Goal: Information Seeking & Learning: Check status

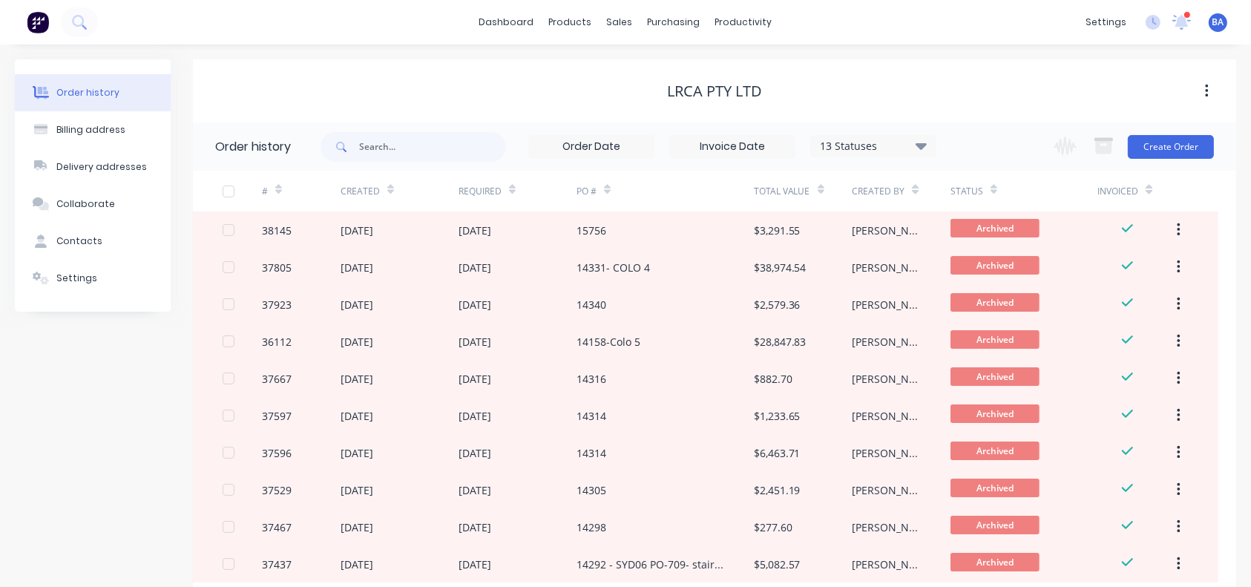
scroll to position [95, 0]
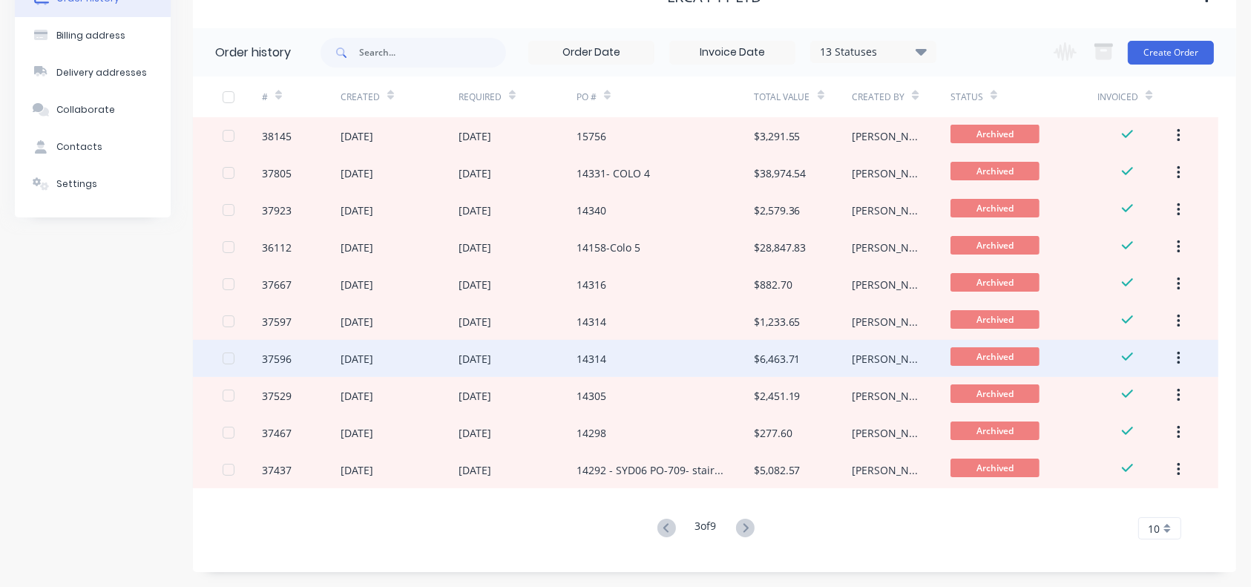
click at [717, 350] on div "14314" at bounding box center [664, 358] width 177 height 37
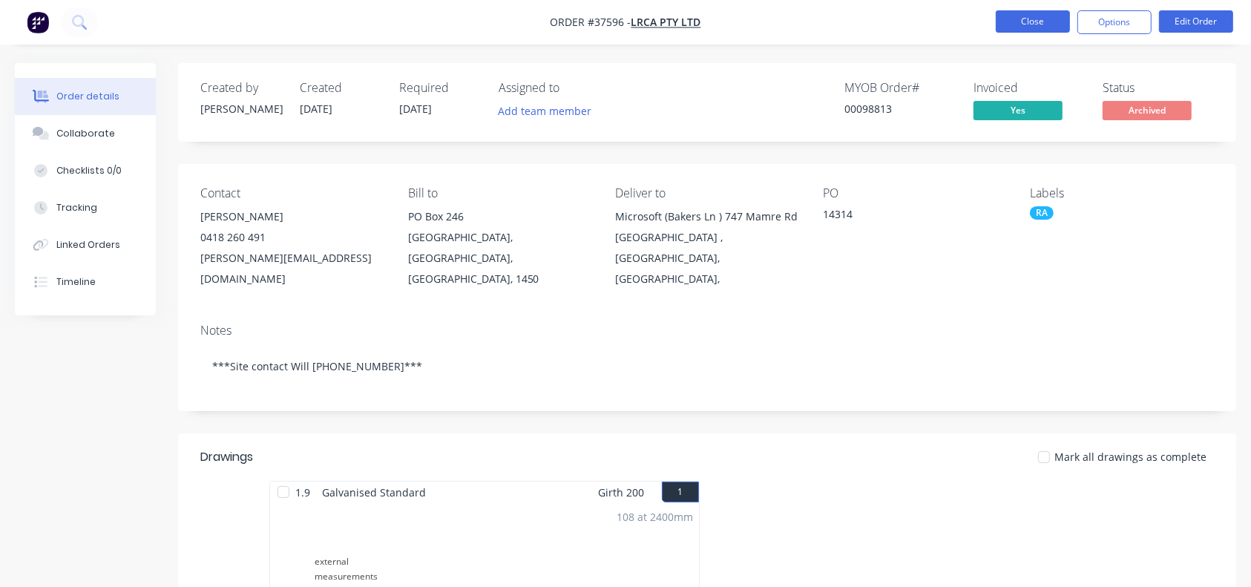
click at [1003, 15] on button "Close" at bounding box center [1032, 21] width 74 height 22
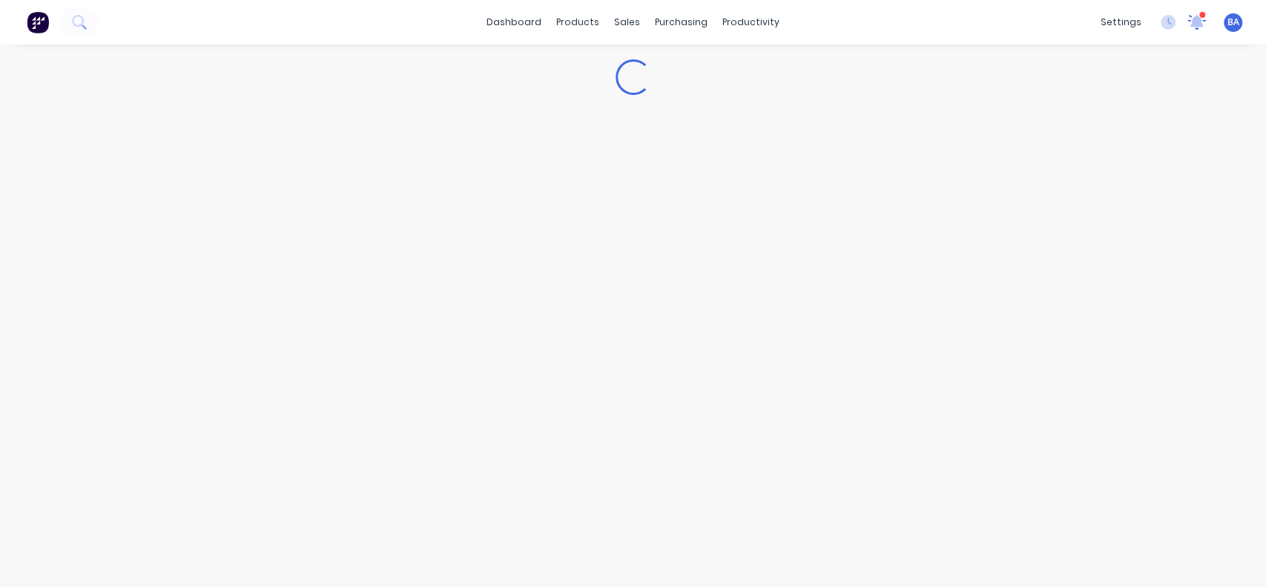
click at [1193, 23] on icon at bounding box center [1197, 20] width 13 height 12
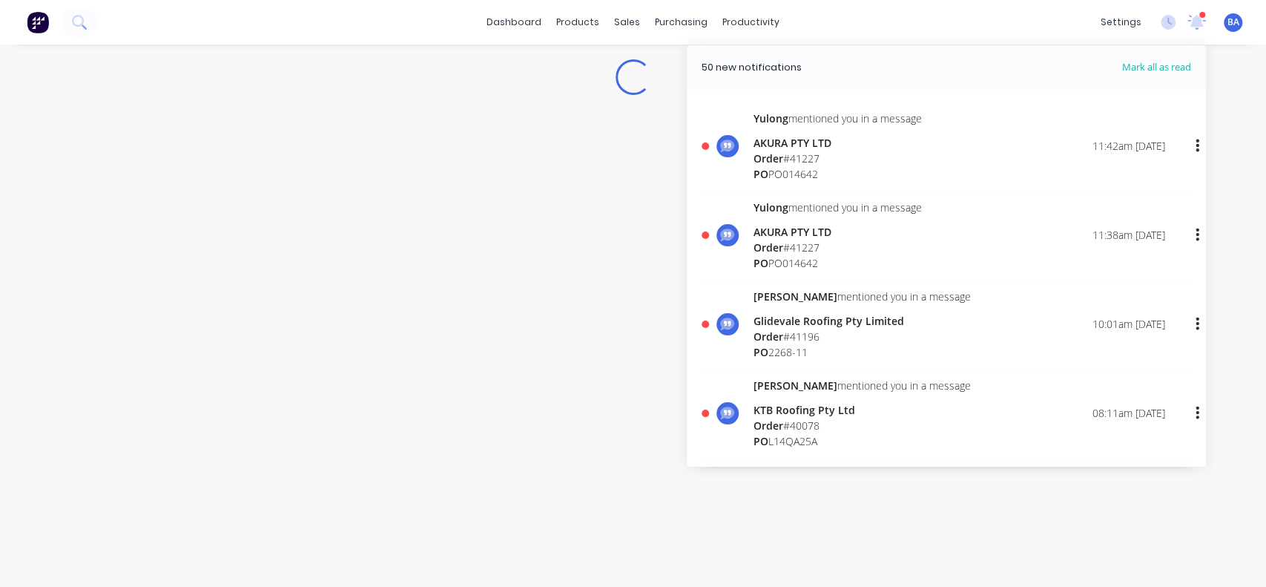
click at [842, 159] on div "Order # 41227" at bounding box center [838, 159] width 168 height 16
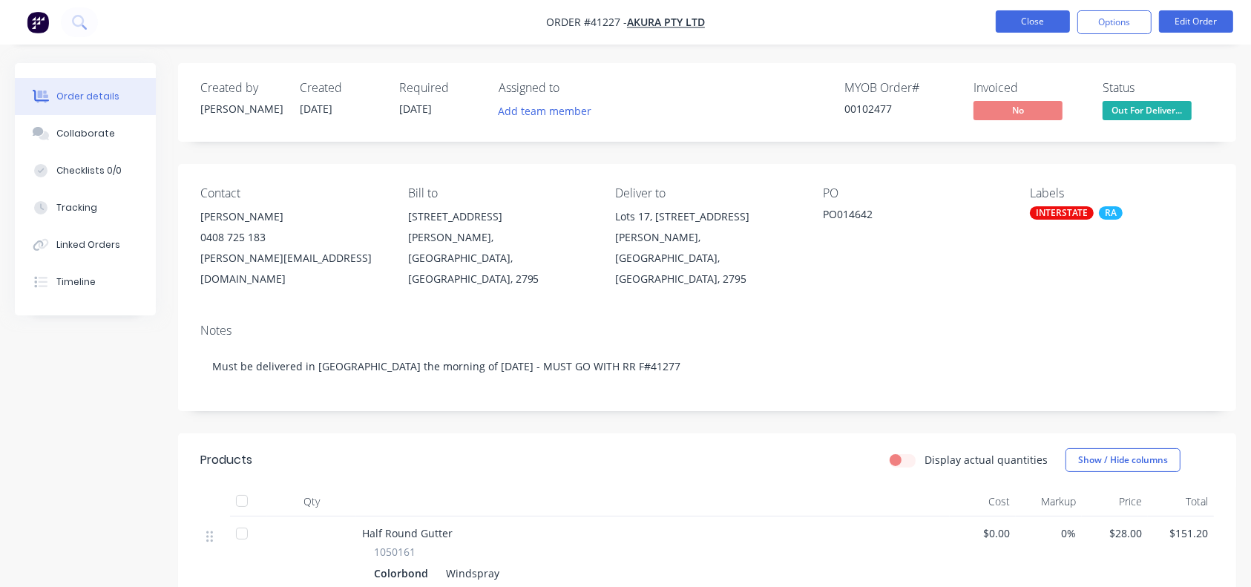
click at [938, 17] on button "Close" at bounding box center [1032, 21] width 74 height 22
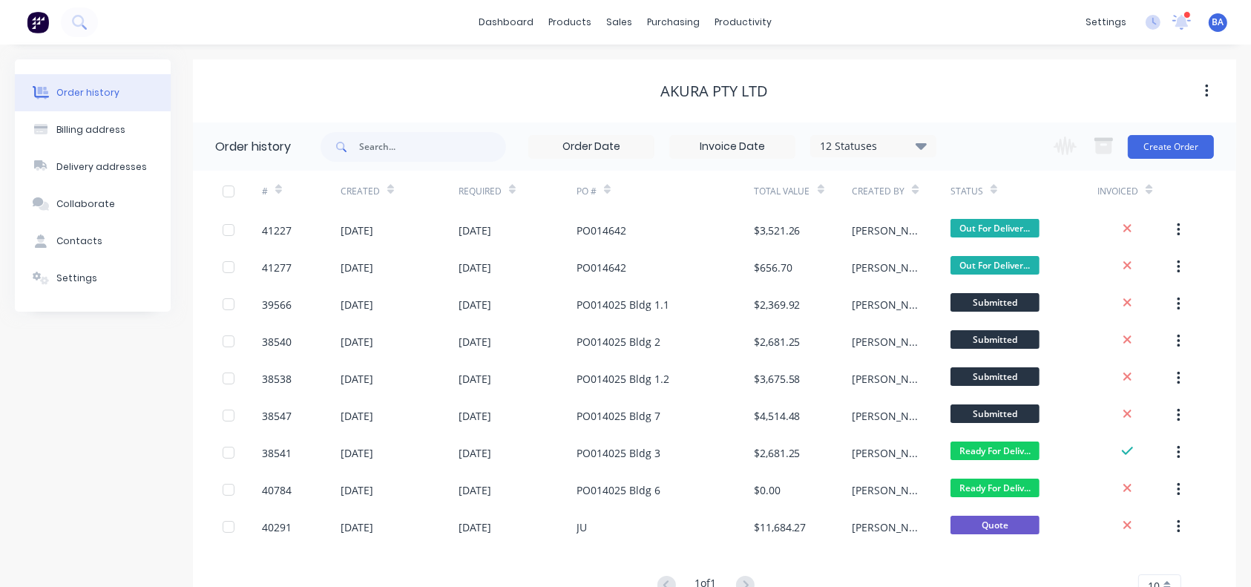
scroll to position [57, 0]
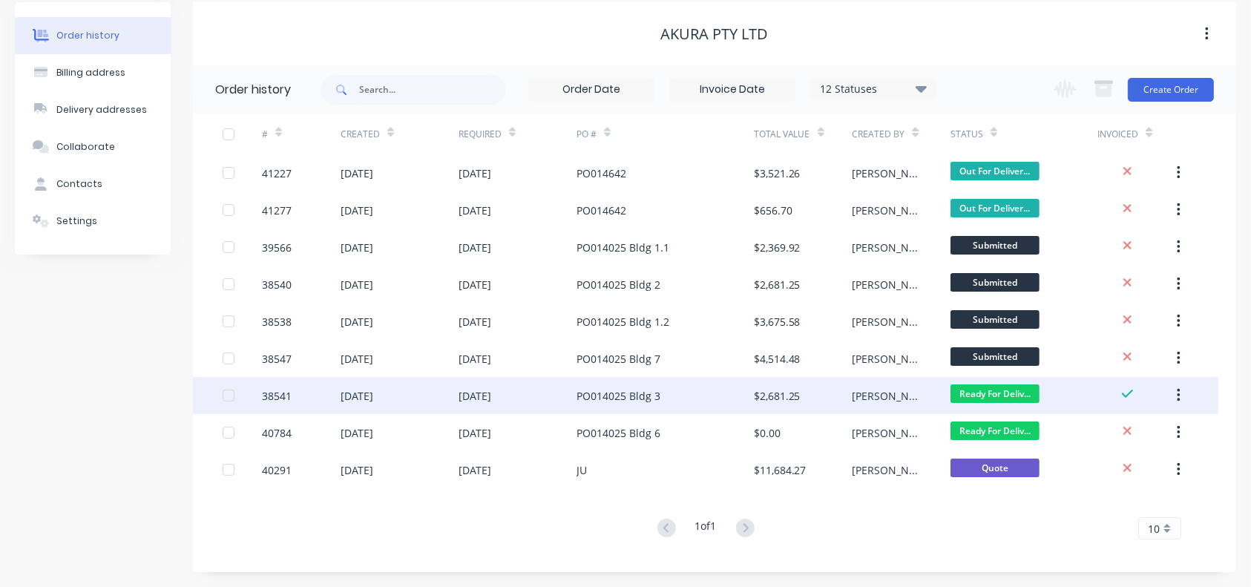
click at [748, 402] on div "PO014025 Bldg 3" at bounding box center [664, 395] width 177 height 37
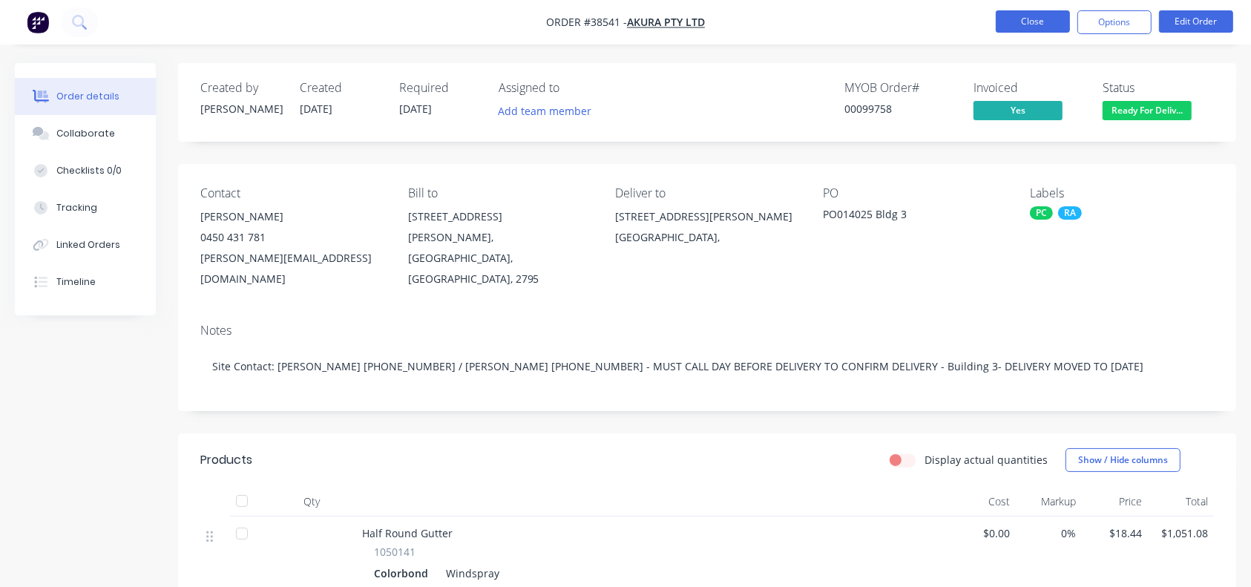
click at [938, 22] on button "Close" at bounding box center [1032, 21] width 74 height 22
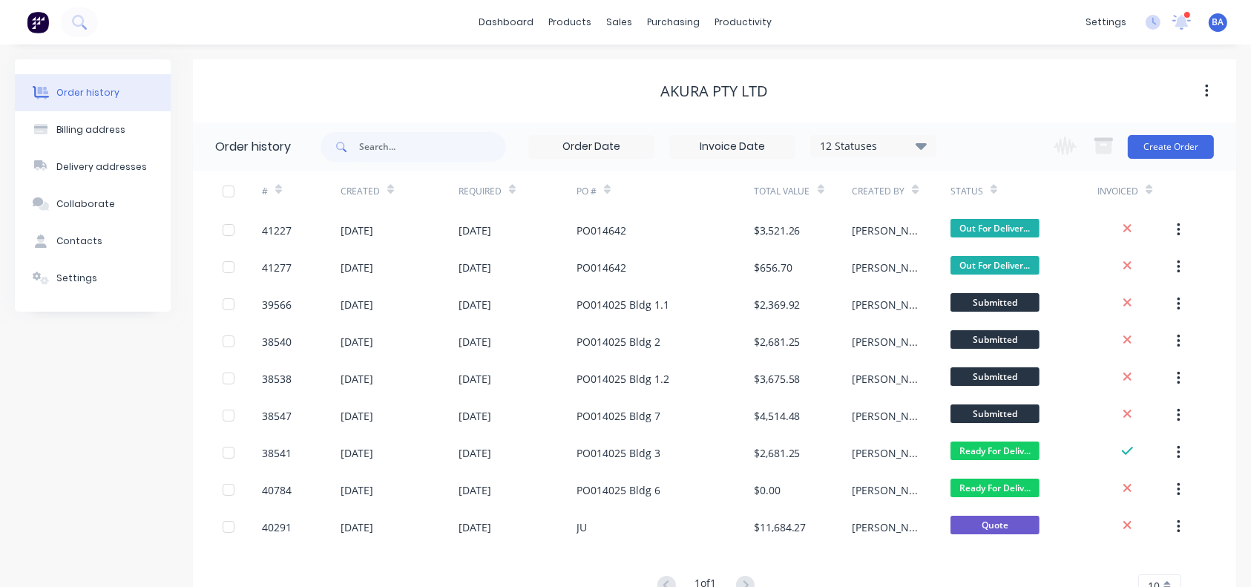
click at [920, 157] on div "12 Statuses Invoice Status Invoiced Not Invoiced Partial Order Status All Archi…" at bounding box center [732, 147] width 408 height 24
click at [920, 135] on div "12 Statuses Invoice Status Invoiced Not Invoiced Partial Order Status All Archi…" at bounding box center [873, 146] width 126 height 22
click at [926, 151] on icon at bounding box center [920, 145] width 11 height 18
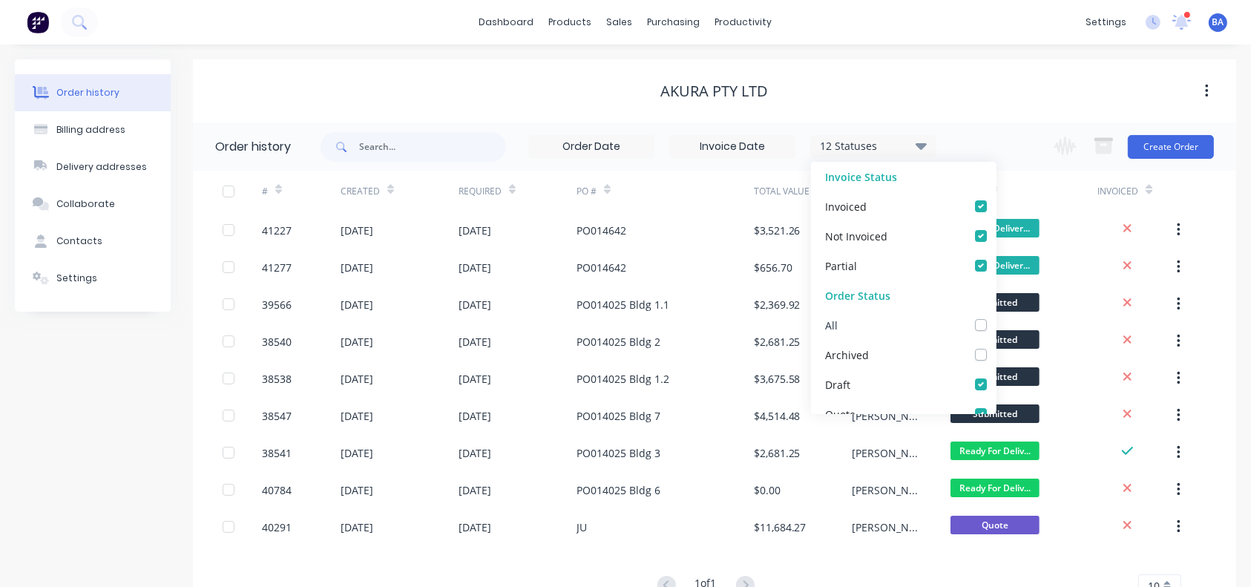
click at [938, 317] on label at bounding box center [995, 317] width 0 height 0
click at [938, 323] on input "checkbox" at bounding box center [1001, 324] width 12 height 14
checkbox input "true"
click at [938, 134] on div "13 Statuses Invoice Status Invoiced Not Invoiced Partial Order Status All Archi…" at bounding box center [777, 146] width 915 height 48
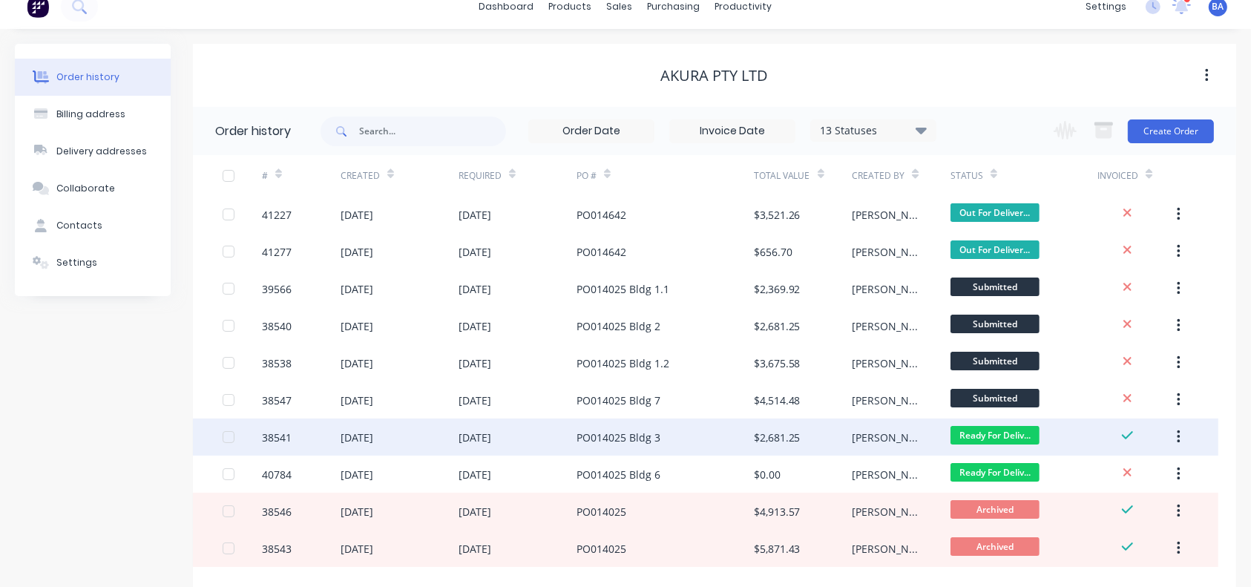
scroll to position [95, 0]
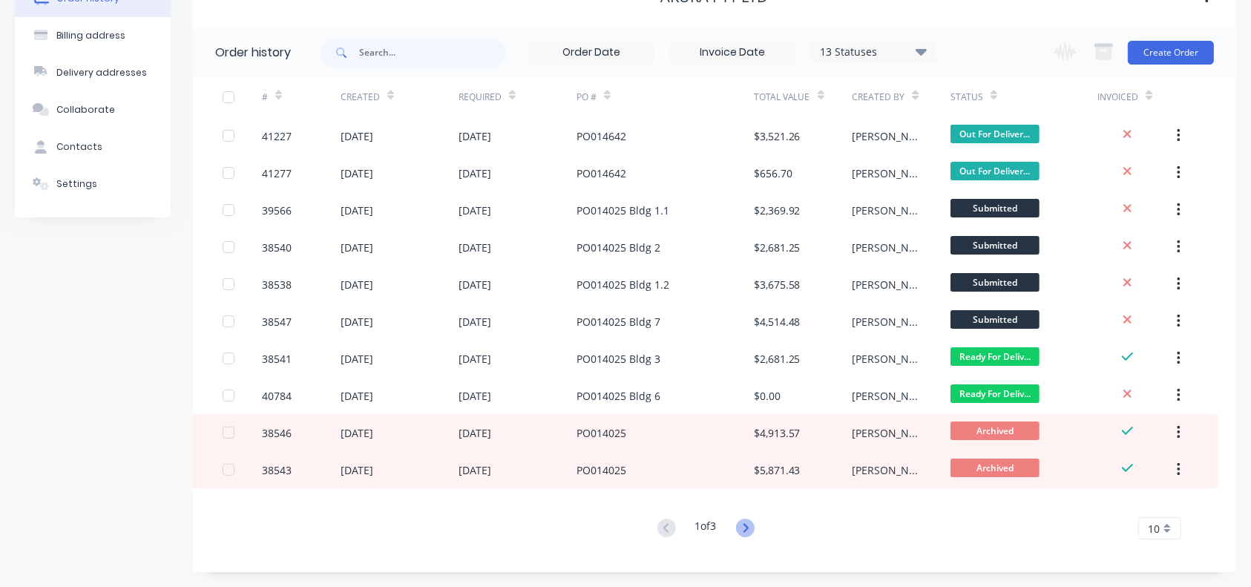
click at [752, 428] on icon at bounding box center [745, 527] width 19 height 19
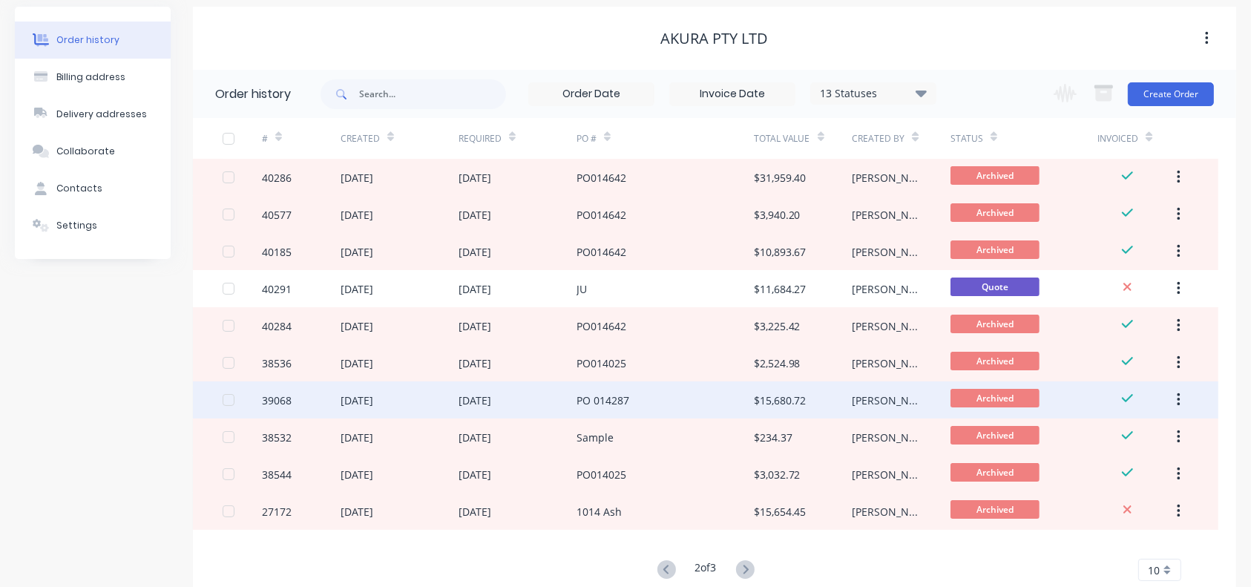
scroll to position [53, 0]
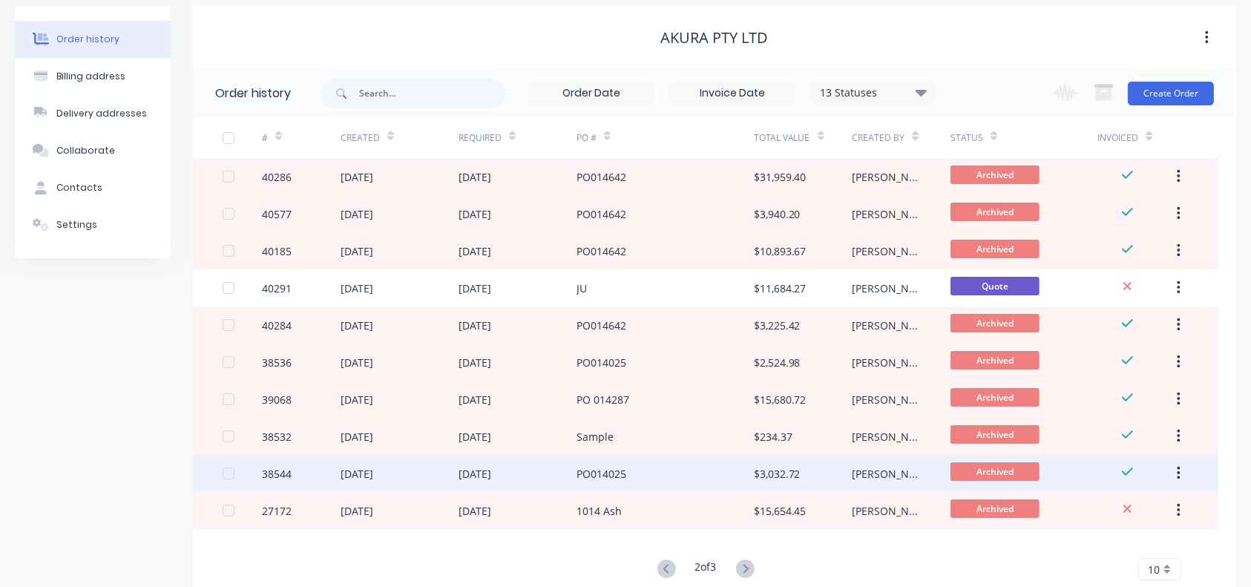
click at [577, 428] on div "PO014025" at bounding box center [601, 474] width 50 height 16
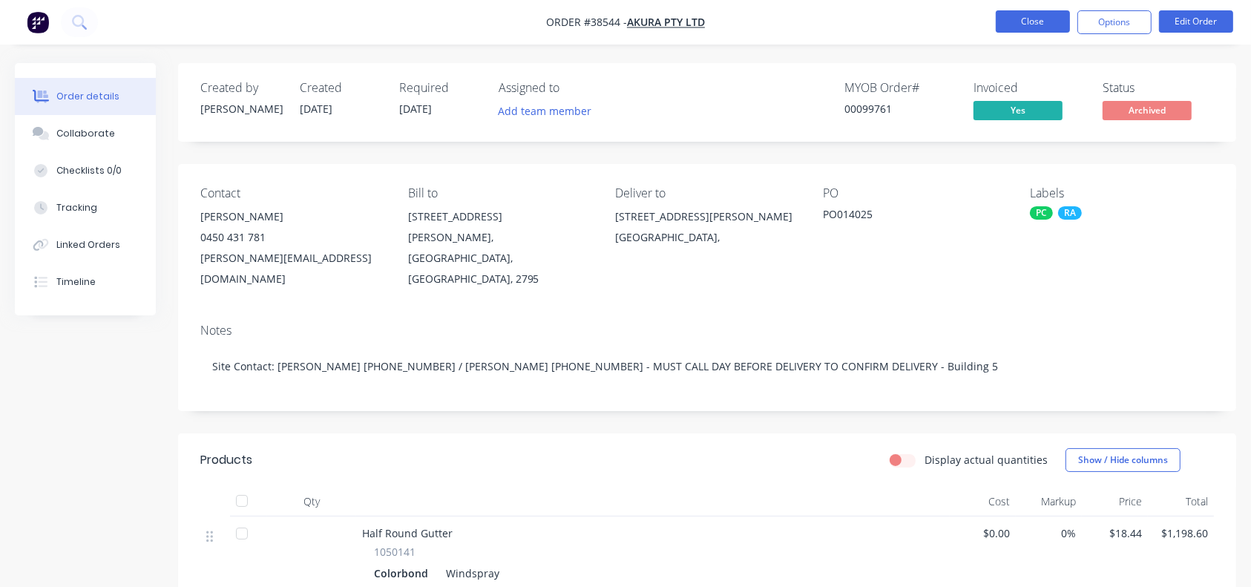
click at [938, 23] on button "Close" at bounding box center [1032, 21] width 74 height 22
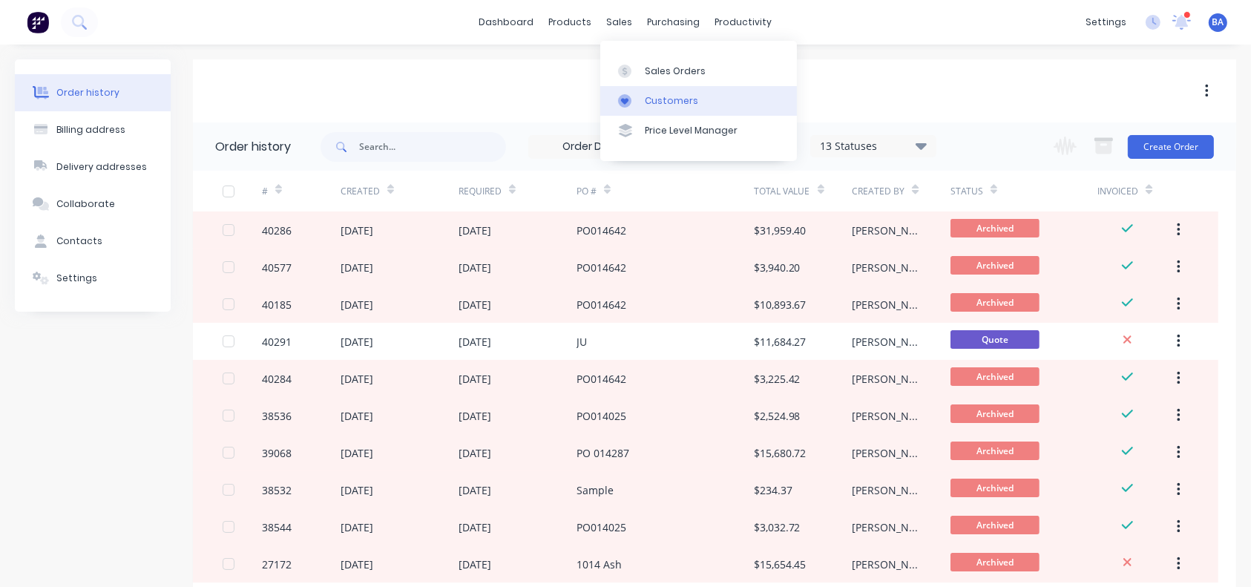
click at [656, 90] on link "Customers" at bounding box center [698, 101] width 197 height 30
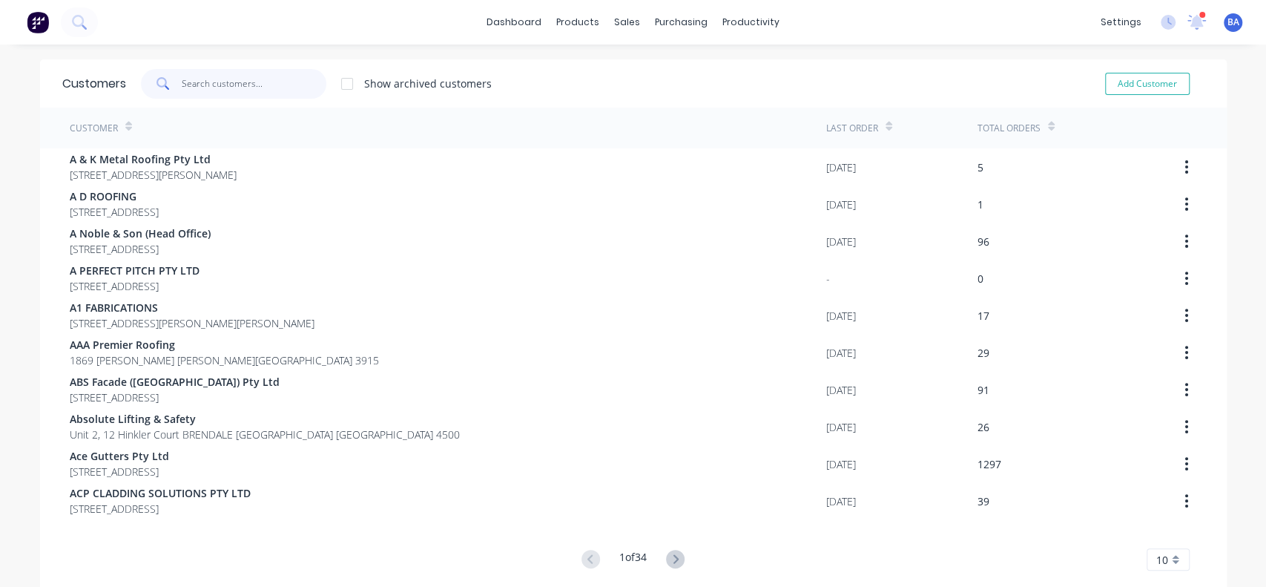
click at [217, 79] on input "text" at bounding box center [254, 84] width 145 height 30
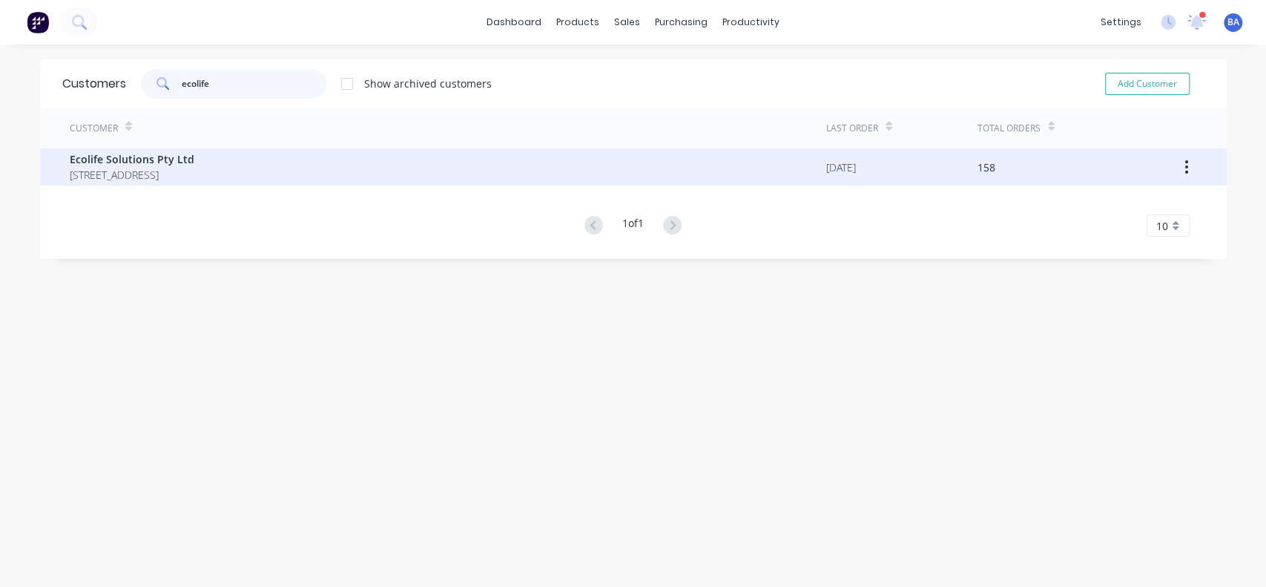
type input "ecolife"
click at [103, 170] on span "[STREET_ADDRESS]" at bounding box center [132, 175] width 125 height 16
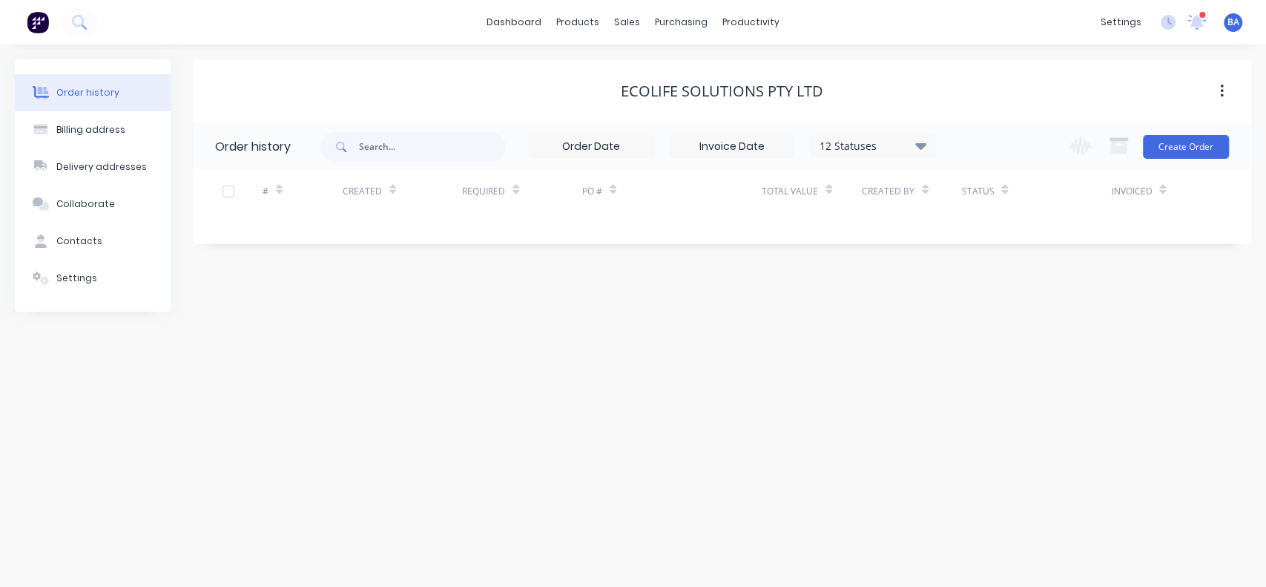
click at [925, 148] on icon at bounding box center [920, 145] width 11 height 18
click at [938, 317] on label at bounding box center [995, 317] width 0 height 0
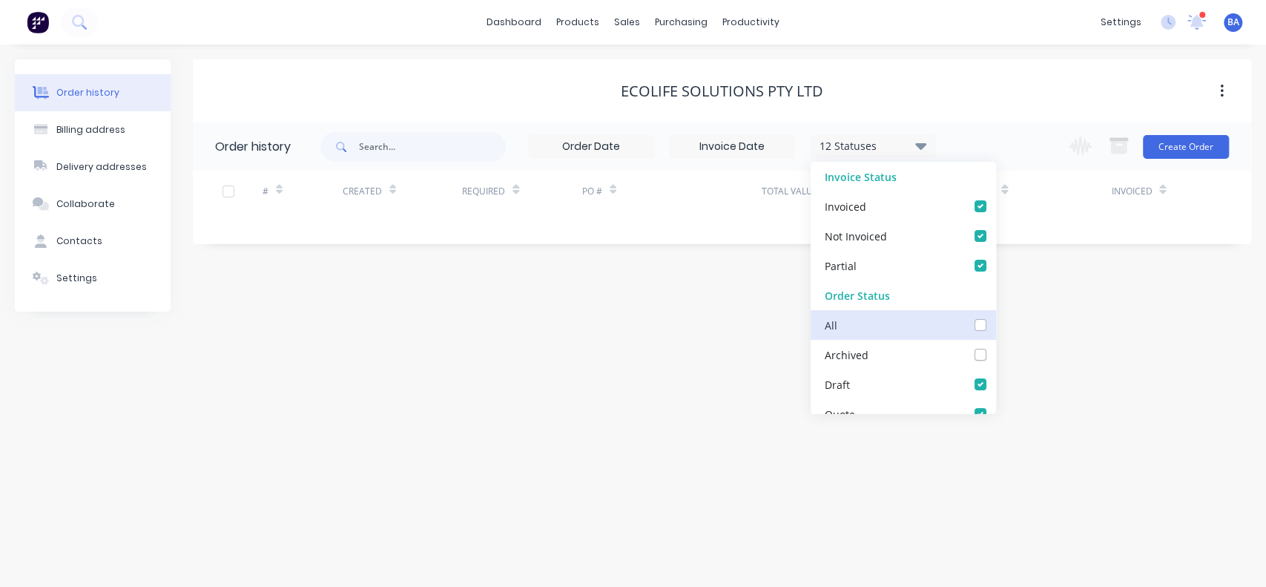
click at [938, 326] on input "checkbox" at bounding box center [1001, 324] width 12 height 14
checkbox input "true"
click at [938, 379] on div "Order history Billing address Delivery addresses Collaborate Contacts Settings …" at bounding box center [633, 316] width 1266 height 542
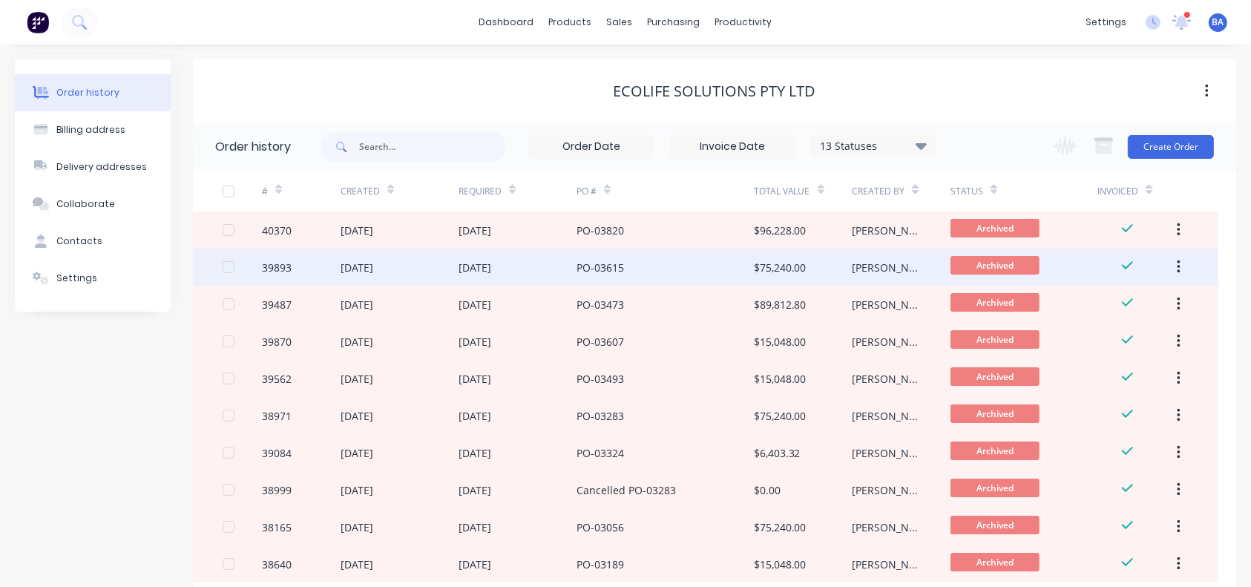
click at [667, 257] on div "PO-03615" at bounding box center [664, 266] width 177 height 37
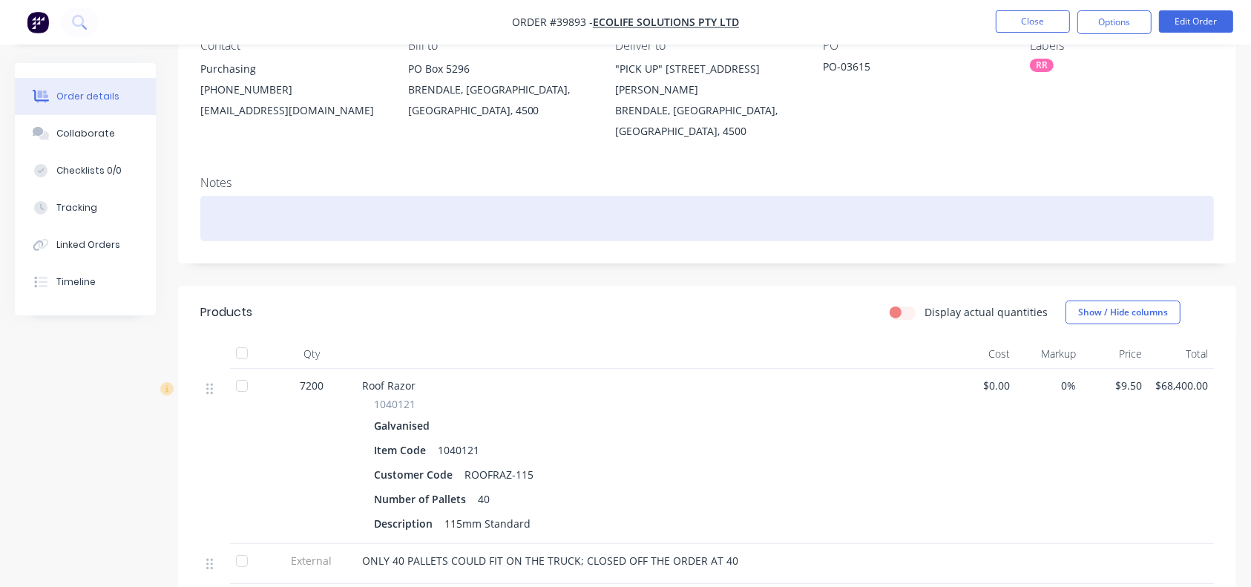
scroll to position [146, 0]
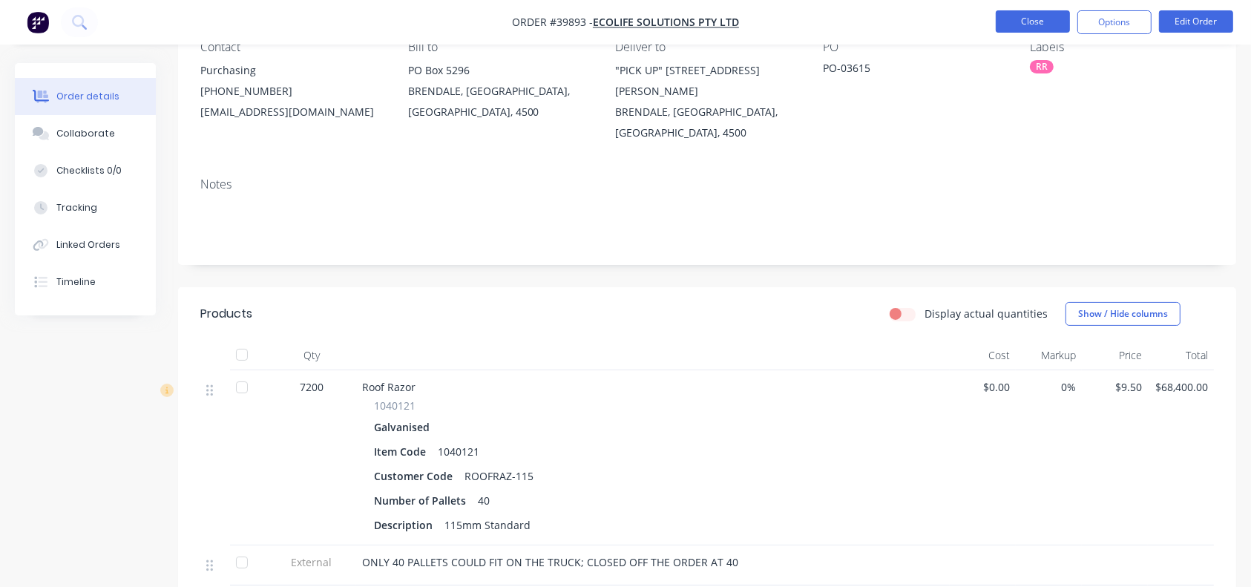
click at [938, 27] on button "Close" at bounding box center [1032, 21] width 74 height 22
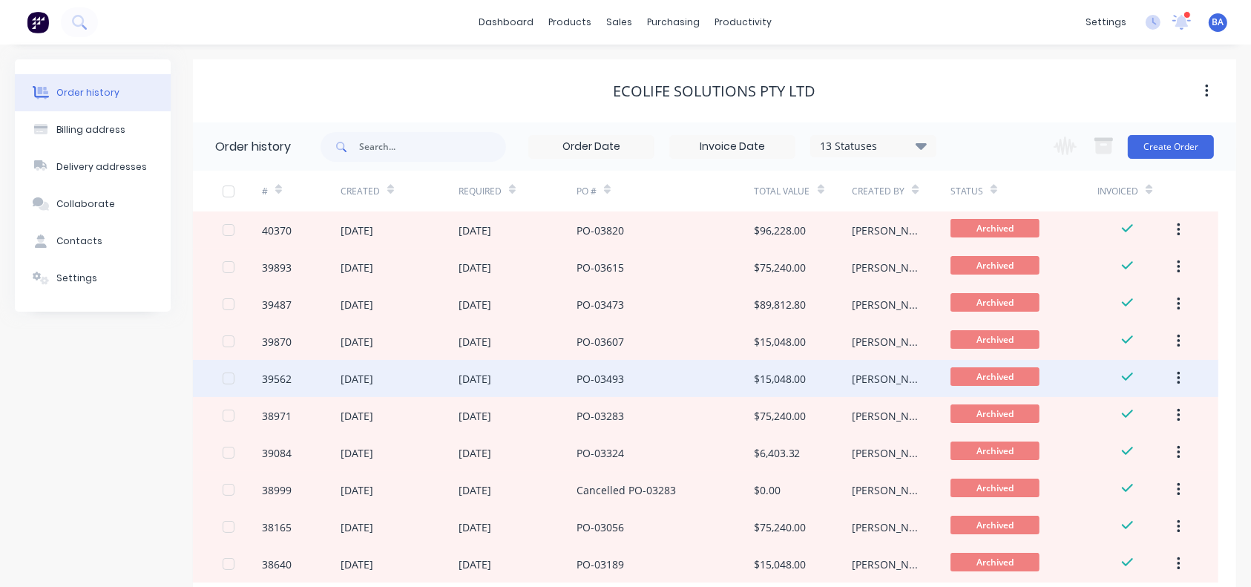
click at [682, 383] on div "PO-03493" at bounding box center [664, 378] width 177 height 37
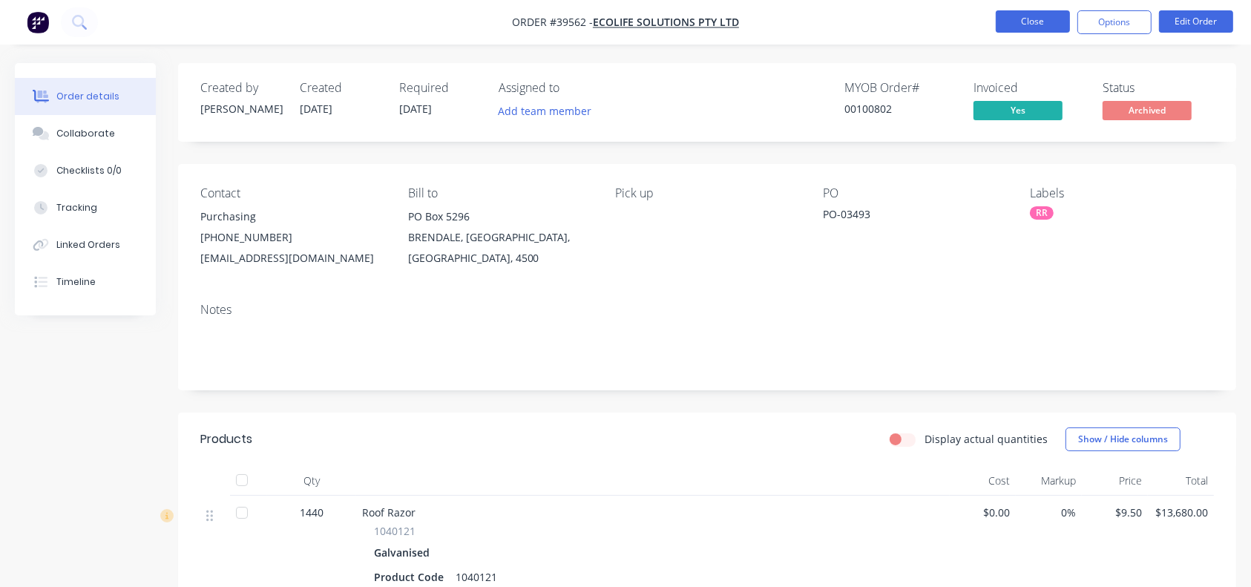
click at [938, 10] on button "Close" at bounding box center [1032, 21] width 74 height 22
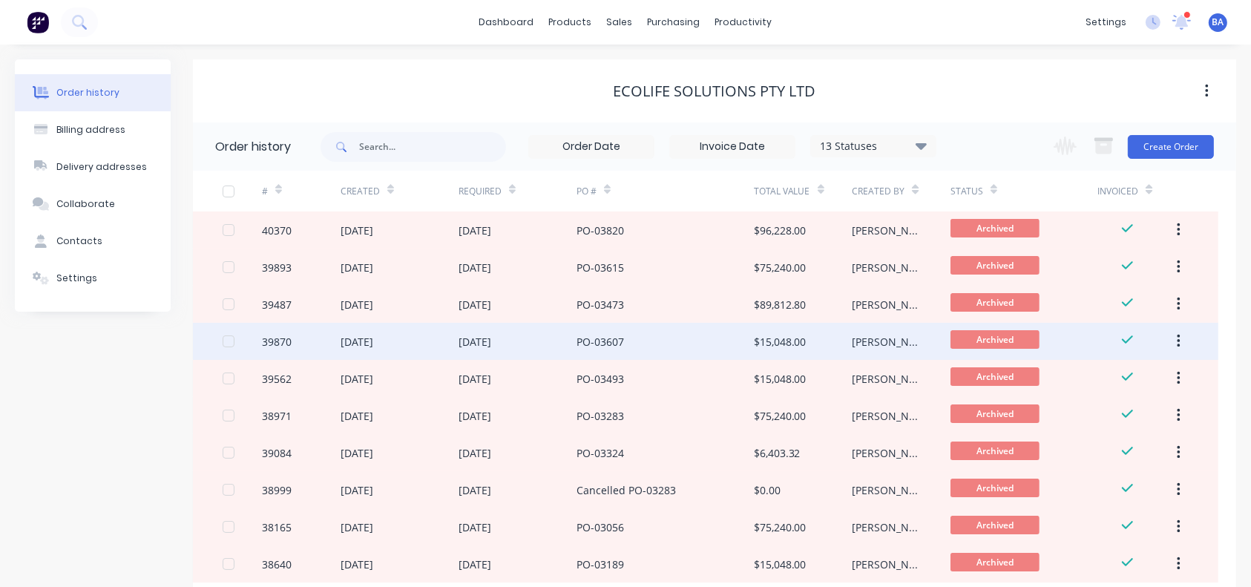
scroll to position [95, 0]
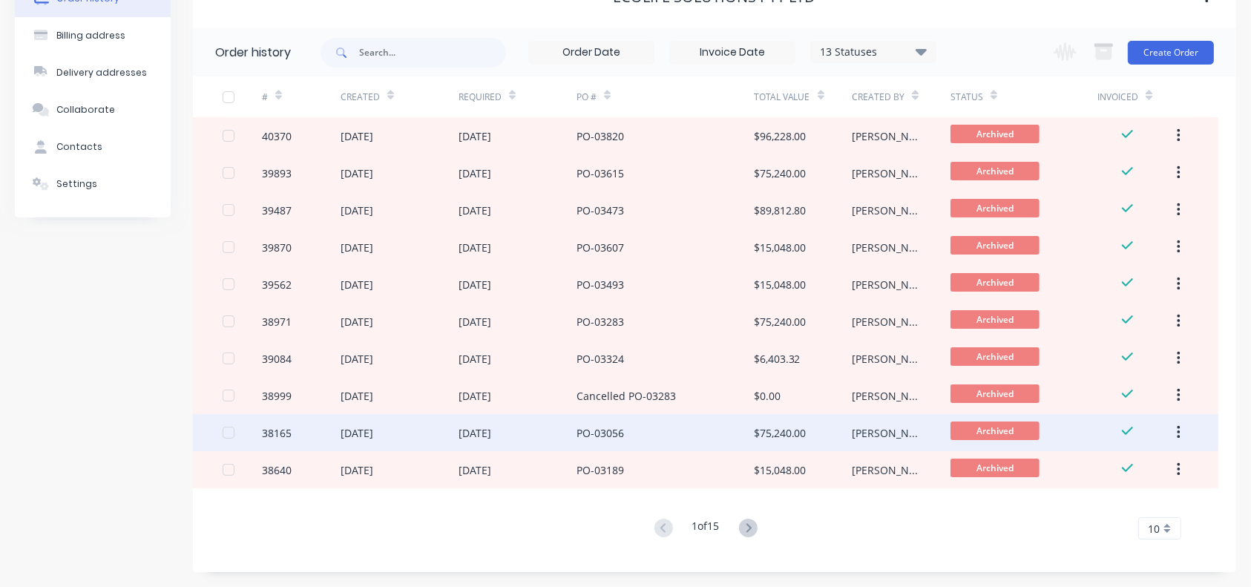
click at [697, 428] on div "PO-03056" at bounding box center [664, 432] width 177 height 37
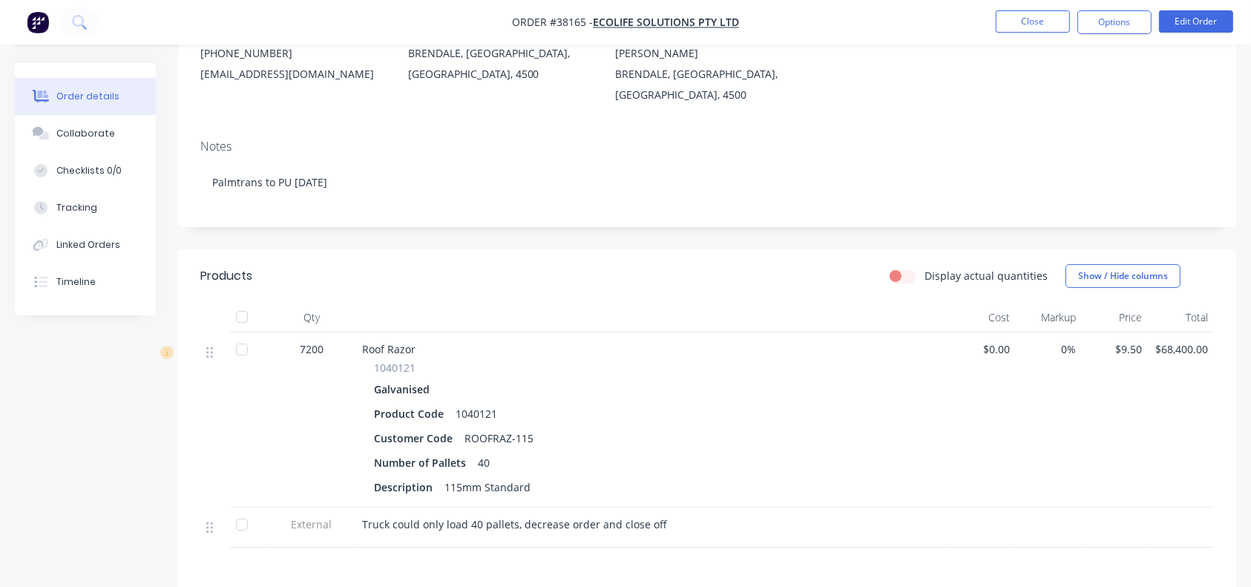
scroll to position [188, 0]
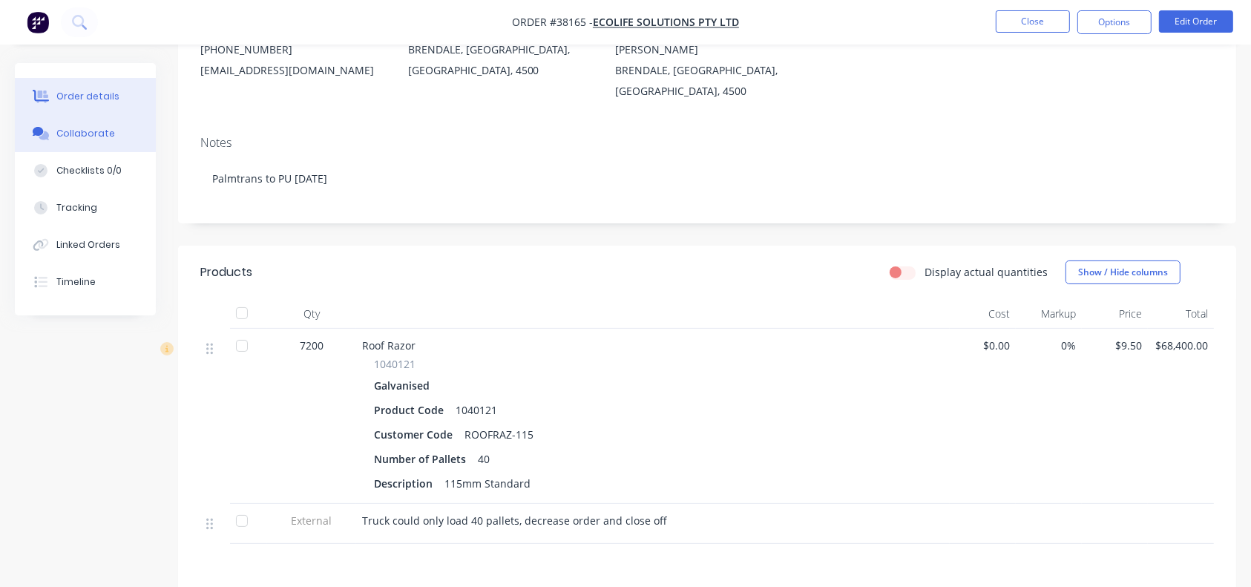
click at [90, 128] on div "Collaborate" at bounding box center [85, 133] width 59 height 13
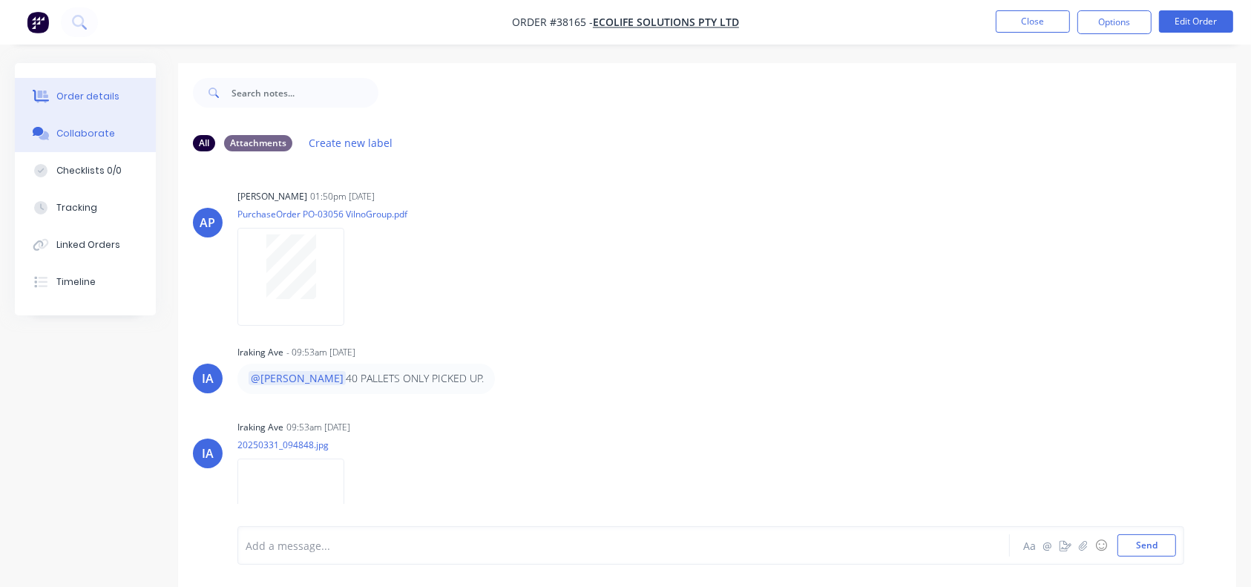
click at [88, 82] on button "Order details" at bounding box center [85, 96] width 141 height 37
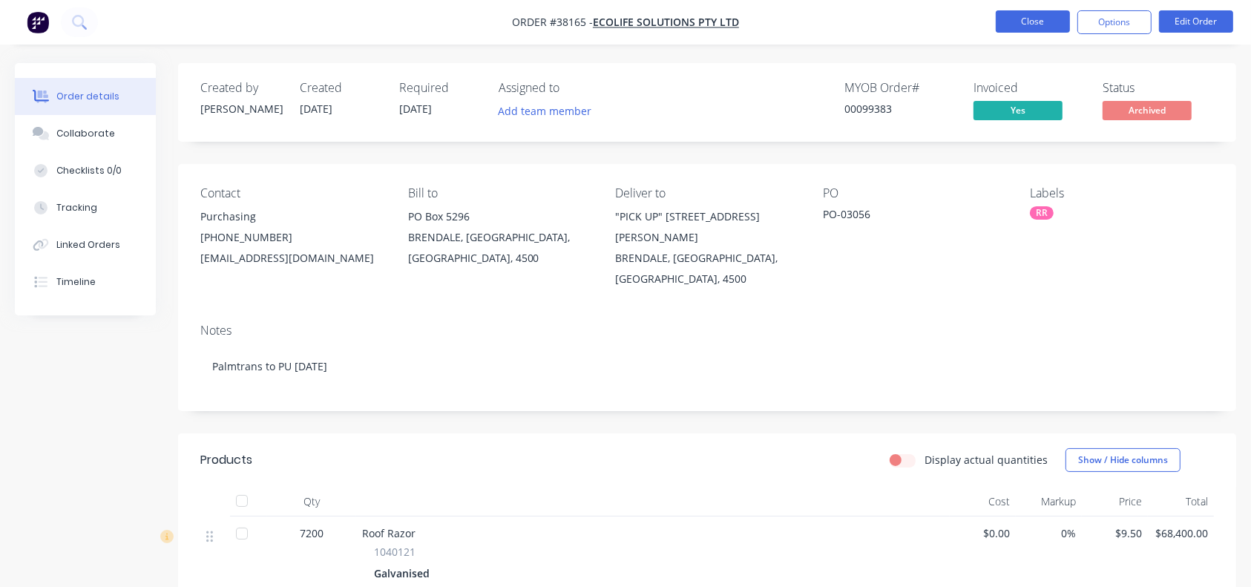
click at [938, 17] on button "Close" at bounding box center [1032, 21] width 74 height 22
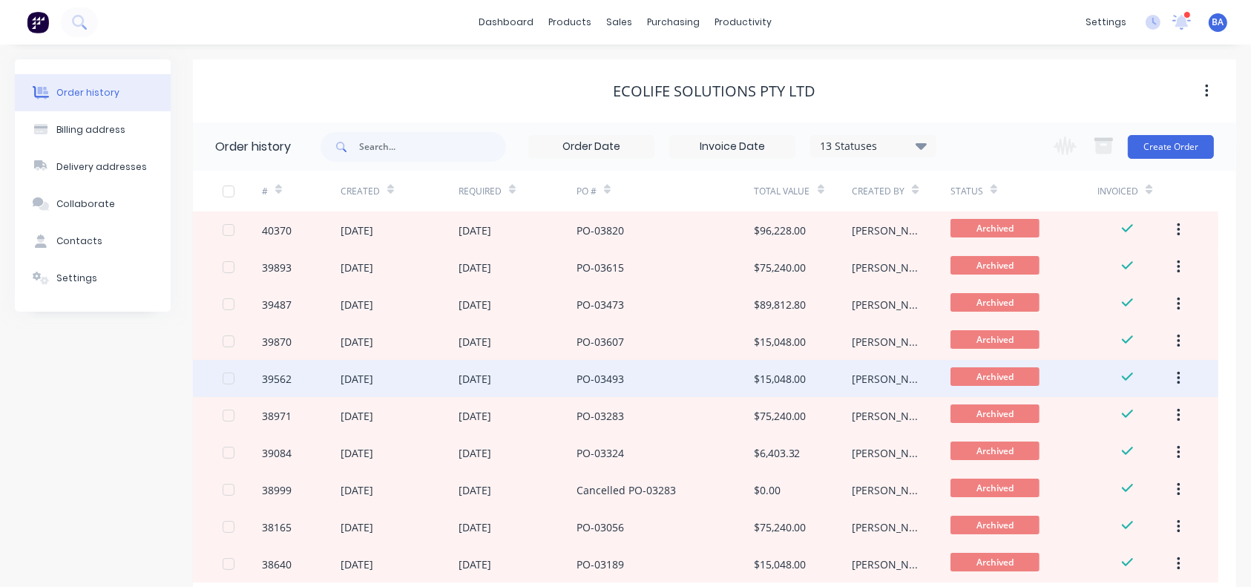
scroll to position [95, 0]
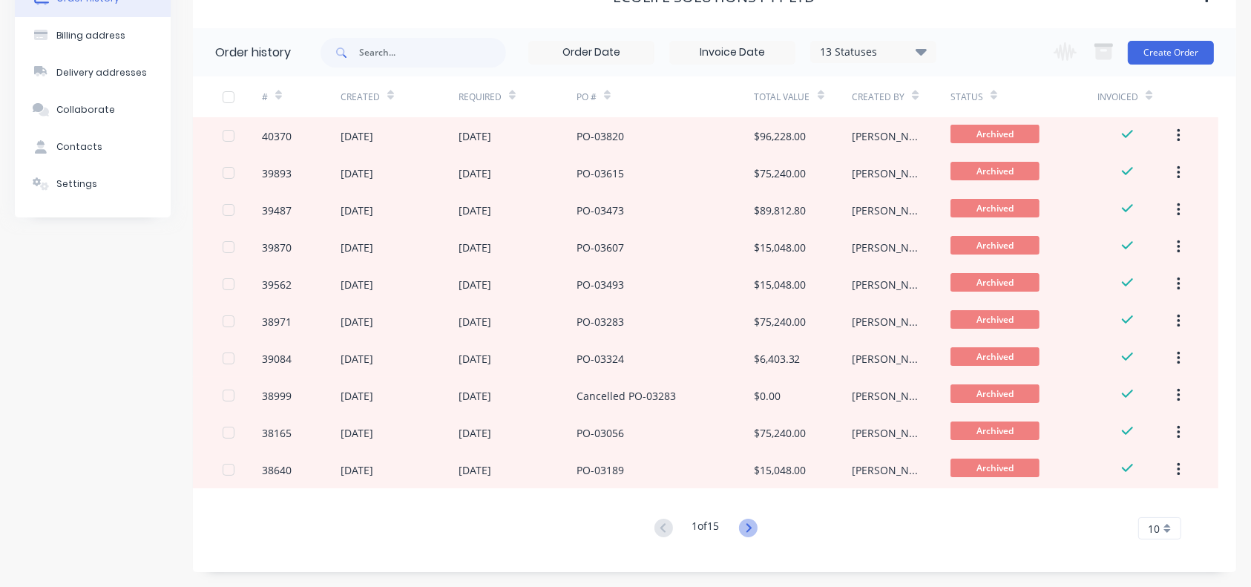
click at [745, 428] on icon at bounding box center [748, 527] width 19 height 19
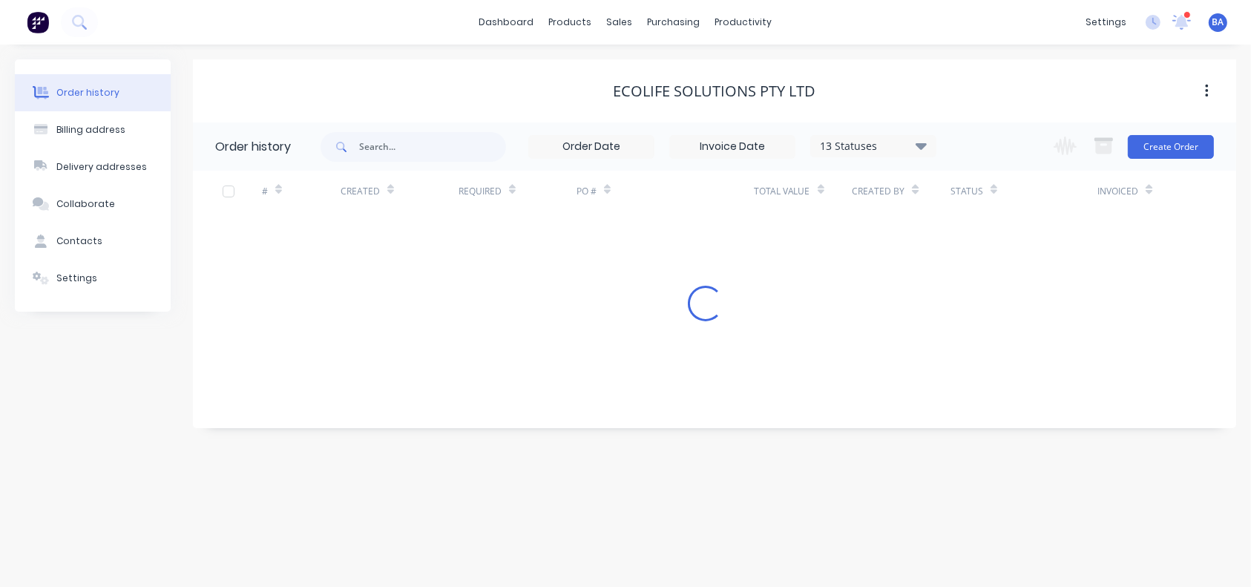
scroll to position [0, 0]
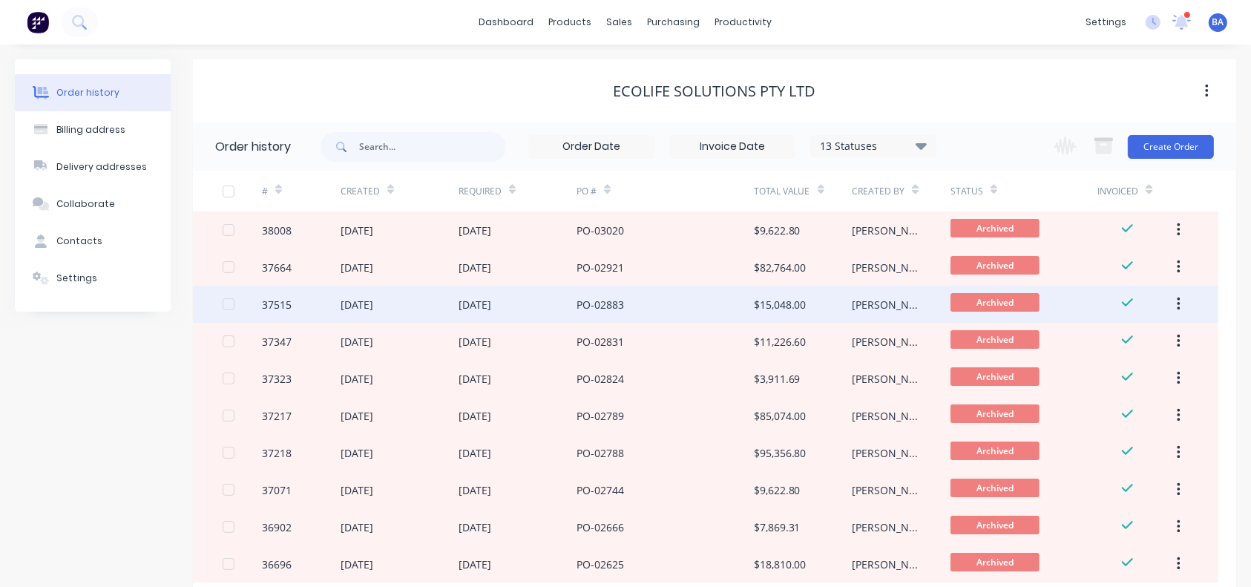
click at [651, 306] on div "PO-02883" at bounding box center [664, 304] width 177 height 37
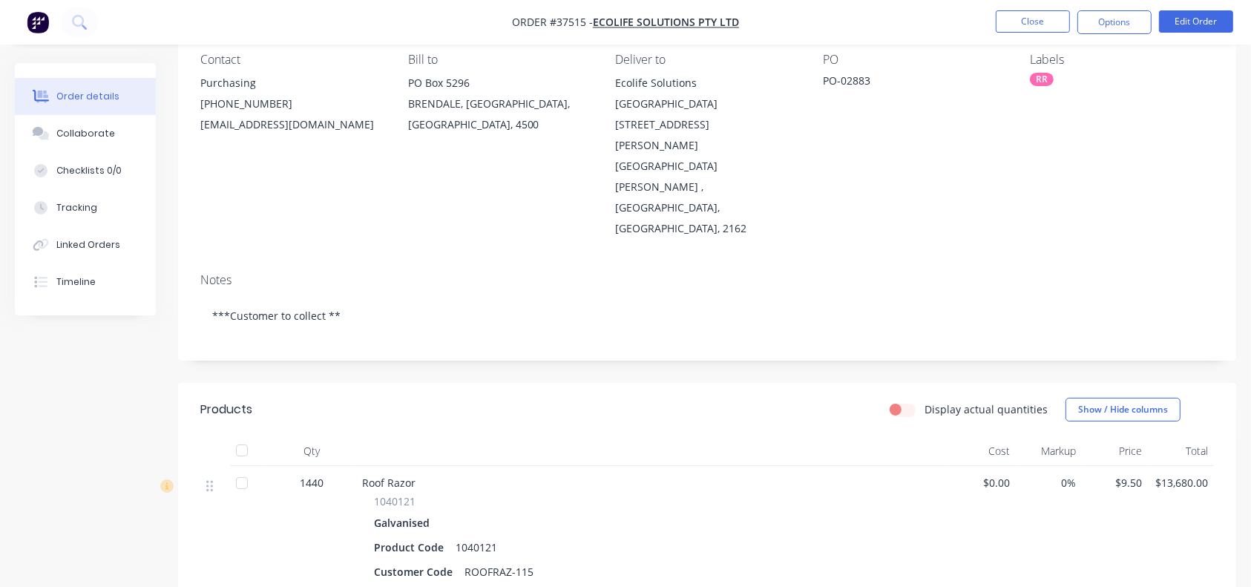
scroll to position [136, 0]
click at [938, 24] on button "Close" at bounding box center [1032, 21] width 74 height 22
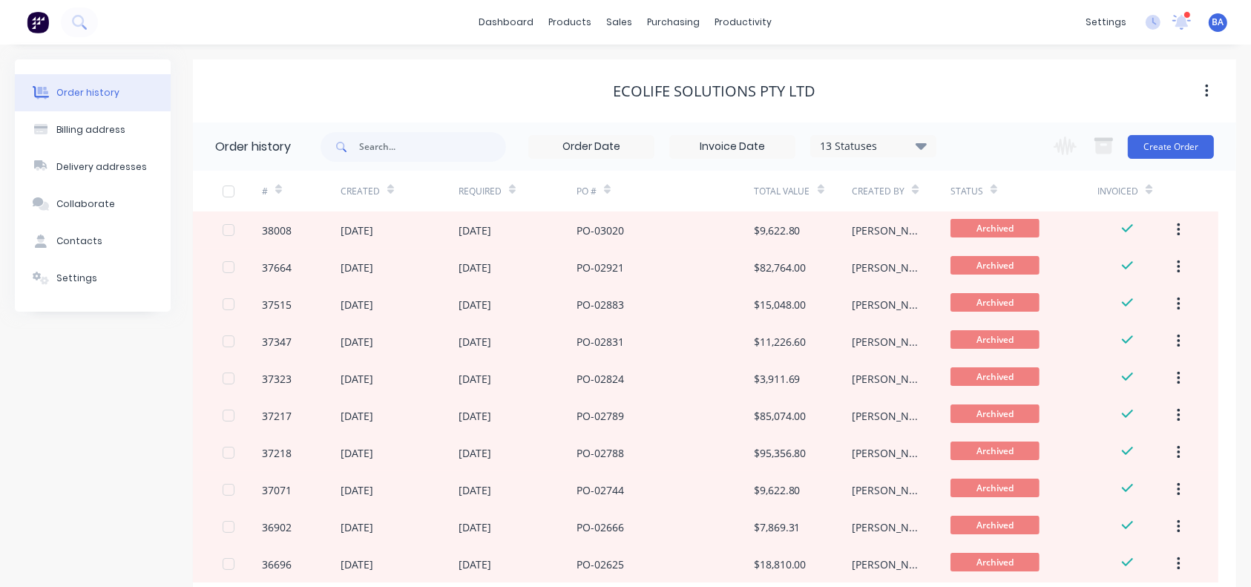
scroll to position [95, 0]
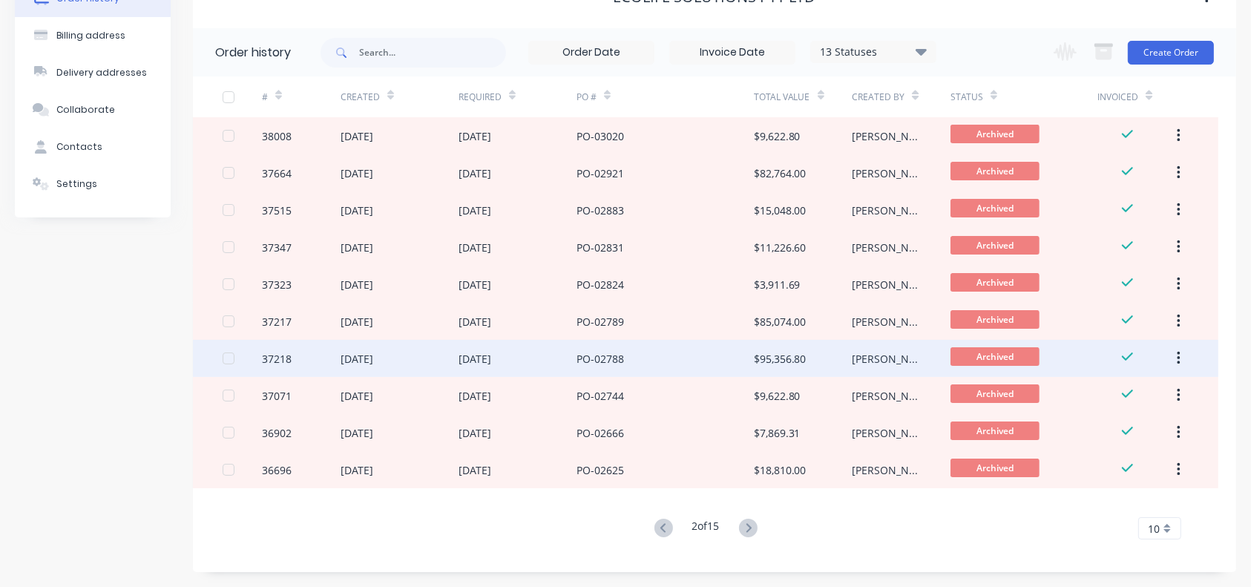
click at [659, 370] on div "PO-02788" at bounding box center [664, 358] width 177 height 37
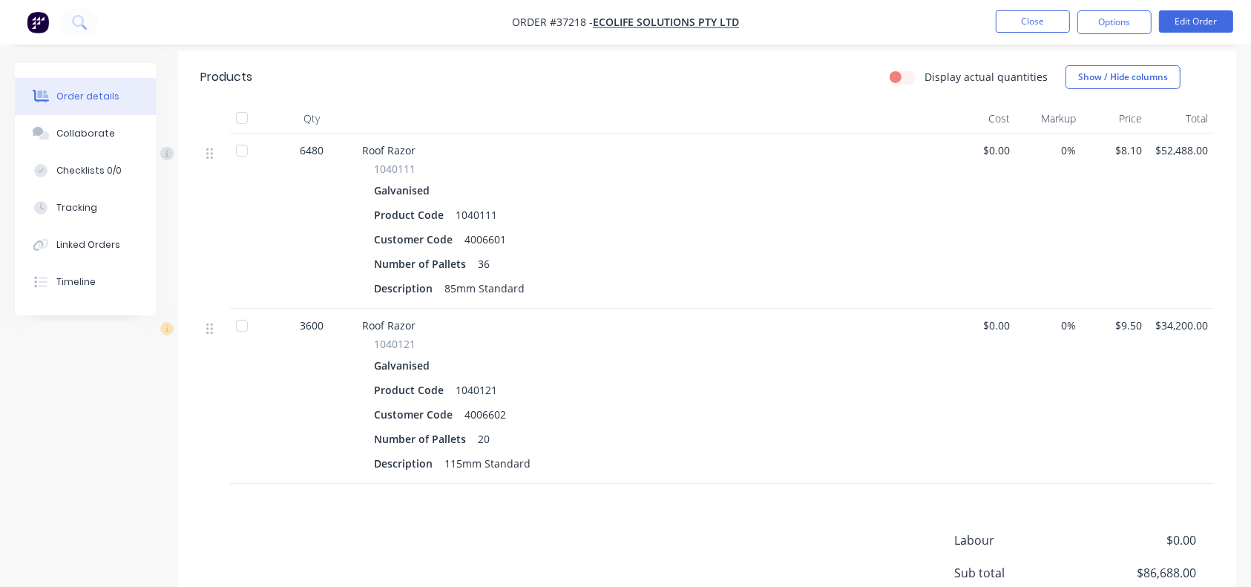
scroll to position [361, 0]
click at [938, 16] on button "Close" at bounding box center [1032, 21] width 74 height 22
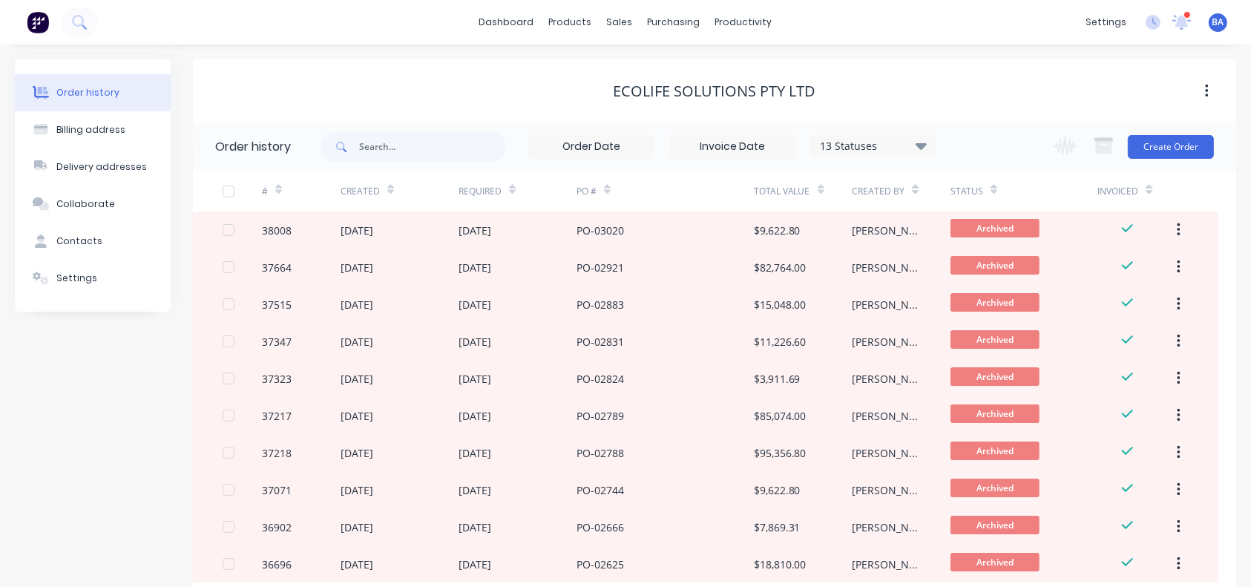
scroll to position [95, 0]
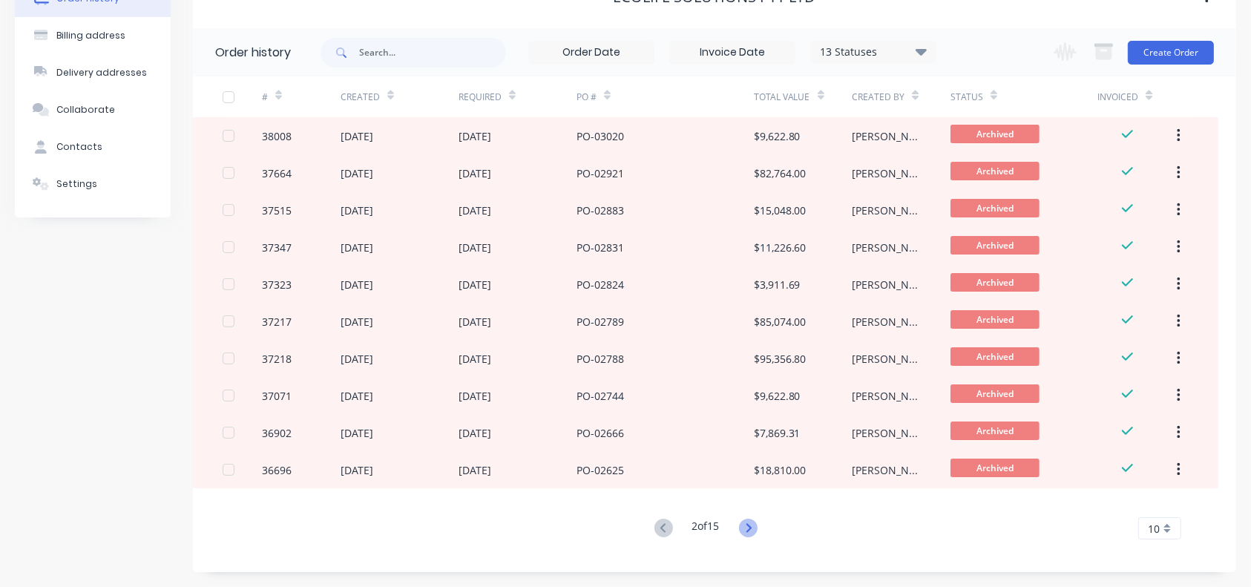
click at [755, 428] on icon at bounding box center [748, 527] width 19 height 19
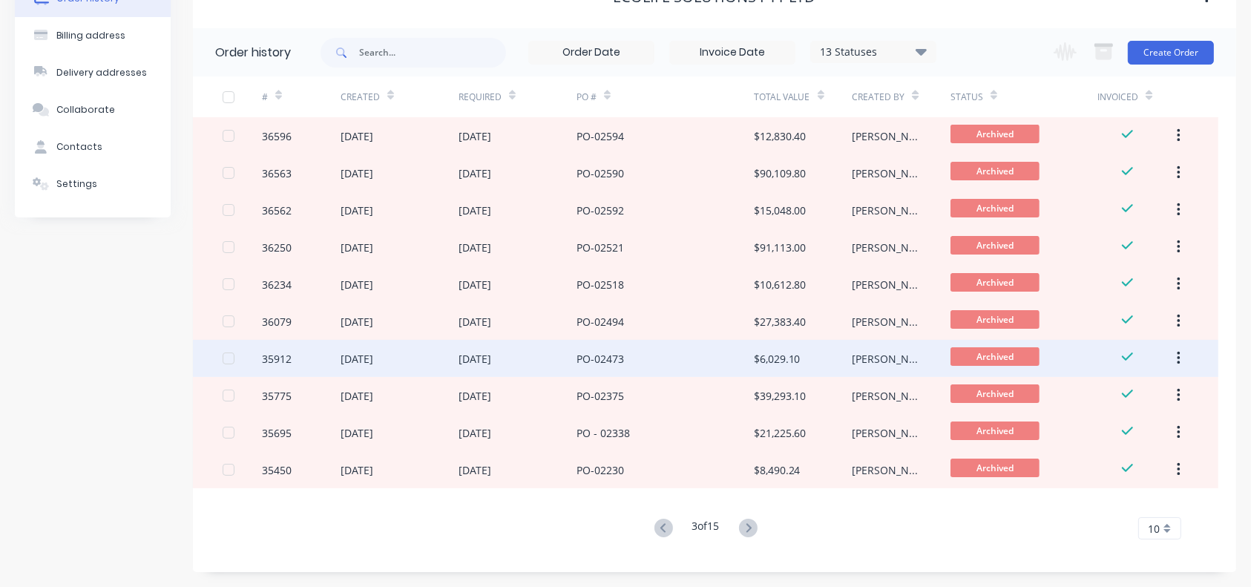
click at [578, 357] on div "PO-02473" at bounding box center [599, 359] width 47 height 16
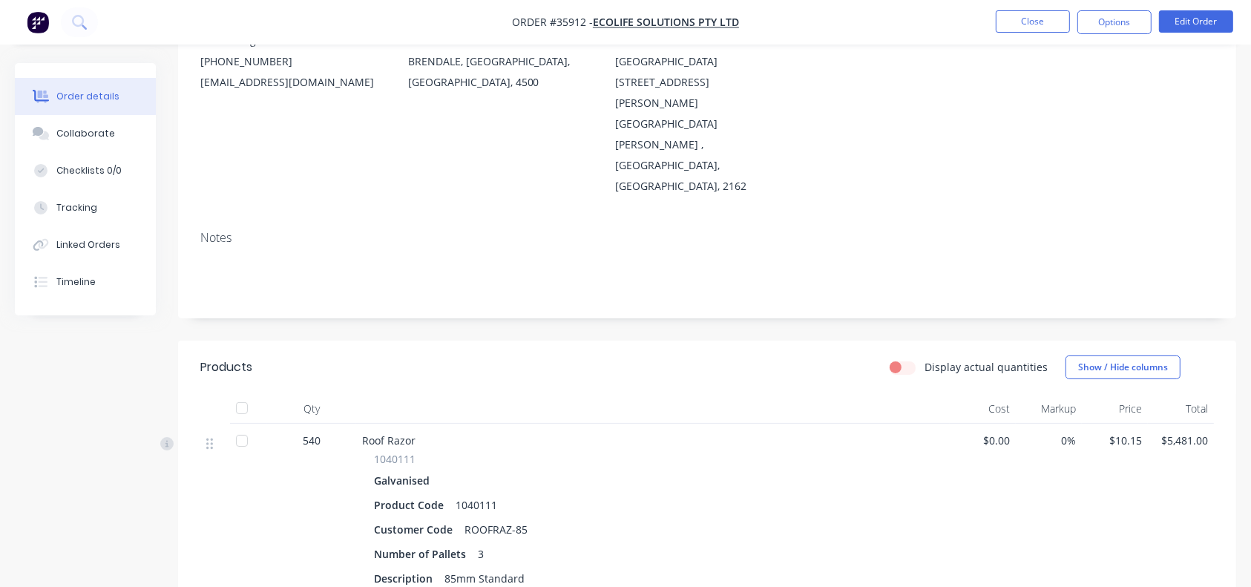
scroll to position [177, 0]
click at [938, 30] on button "Close" at bounding box center [1032, 21] width 74 height 22
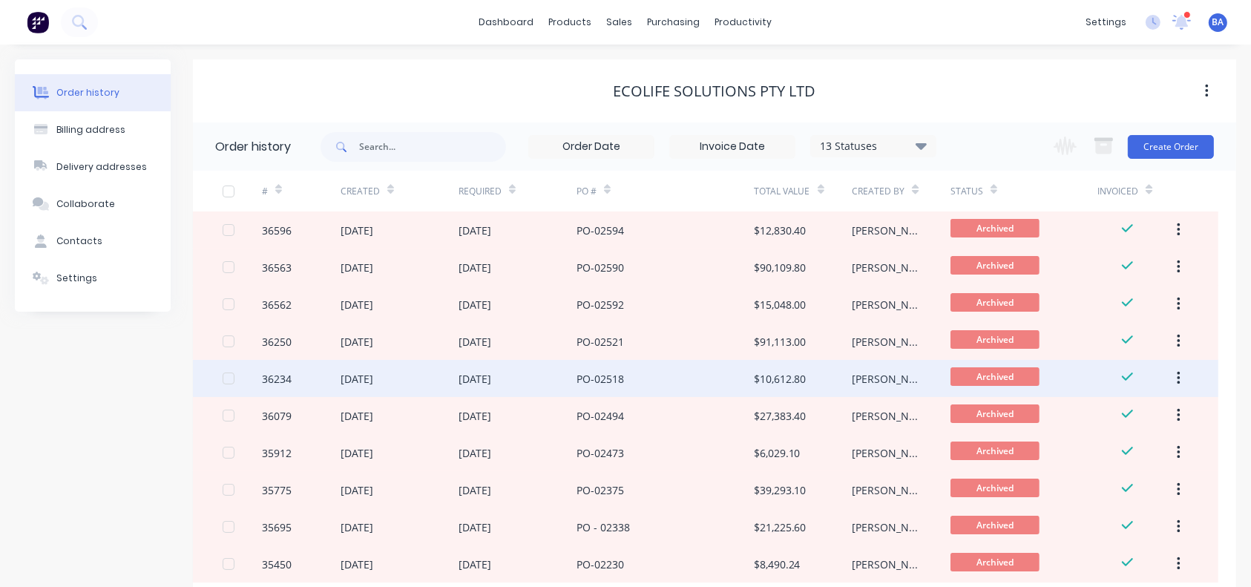
click at [677, 381] on div "PO-02518" at bounding box center [664, 378] width 177 height 37
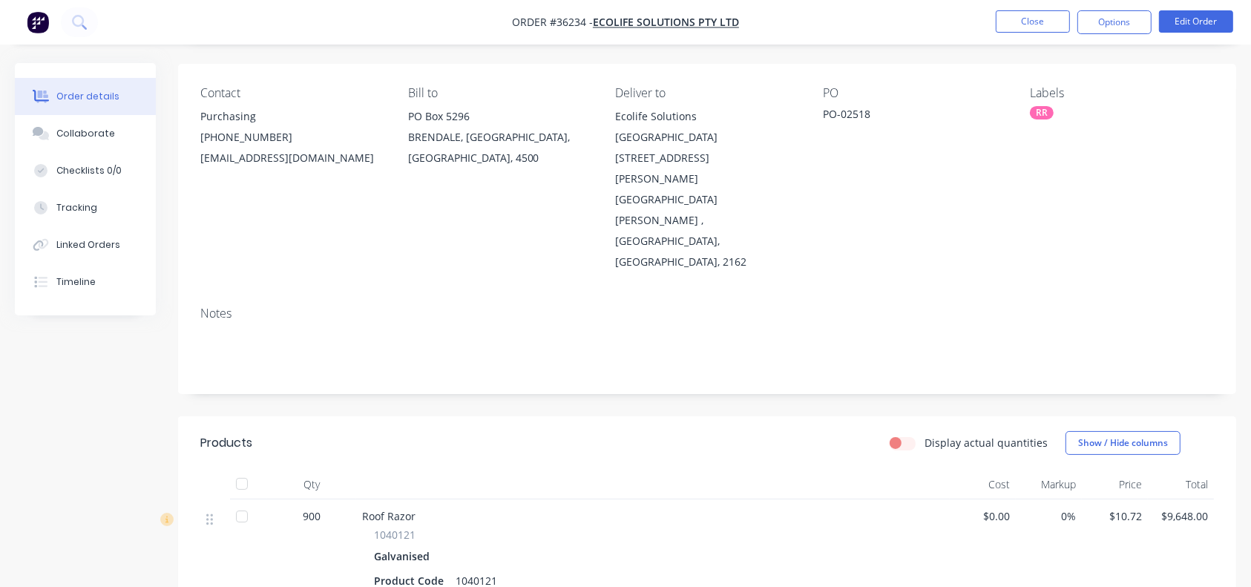
scroll to position [102, 0]
click at [938, 11] on button "Close" at bounding box center [1032, 21] width 74 height 22
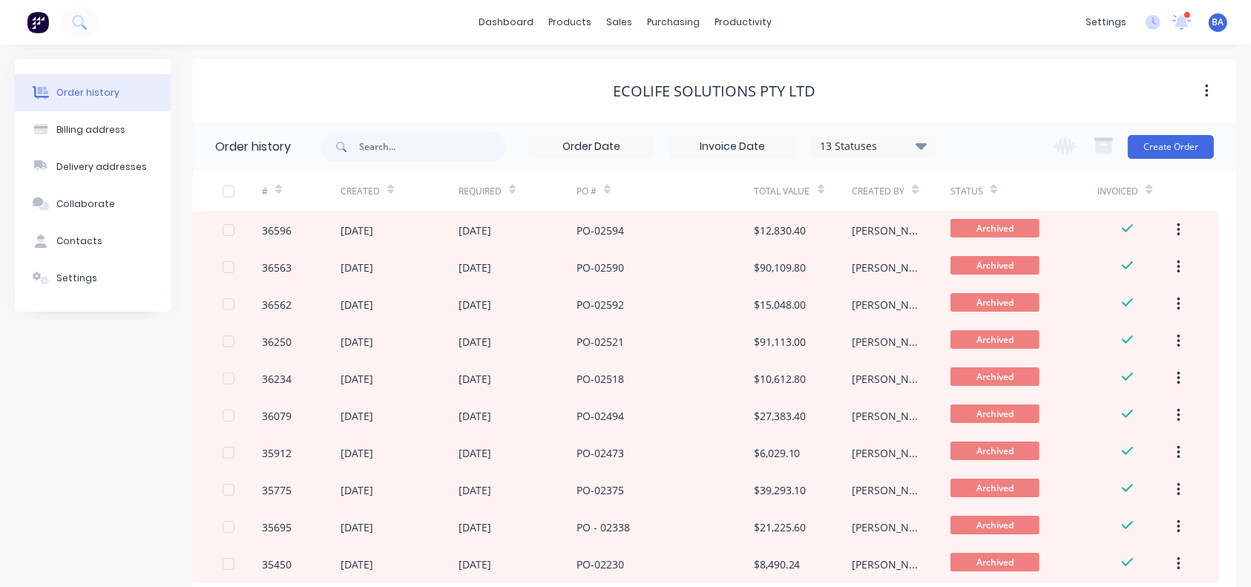
scroll to position [95, 0]
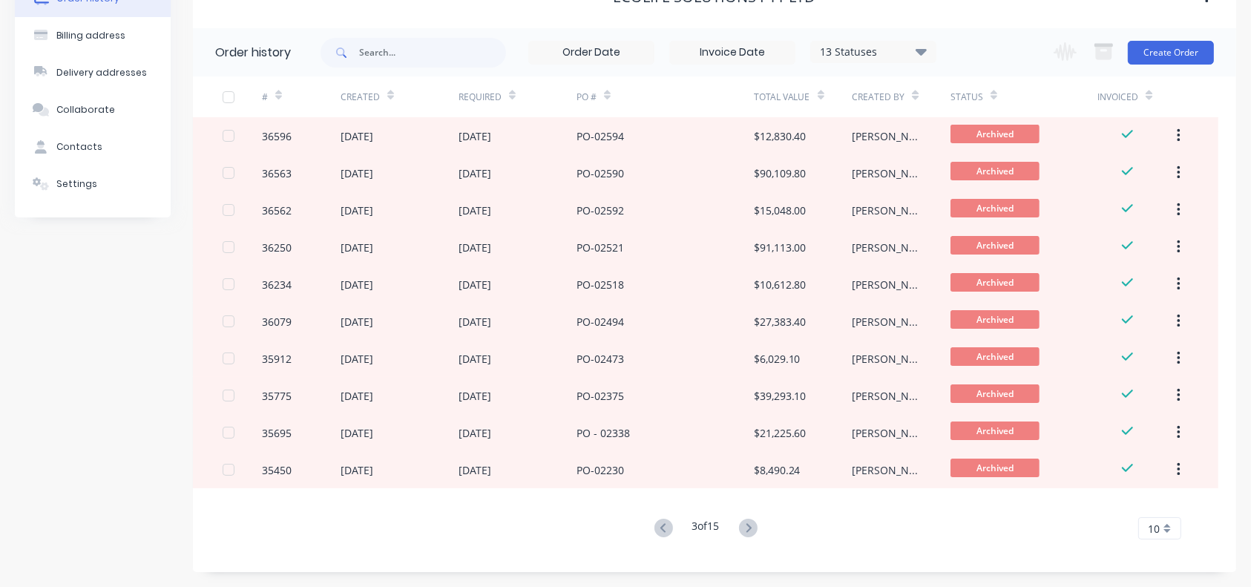
click at [656, 428] on button at bounding box center [663, 529] width 27 height 22
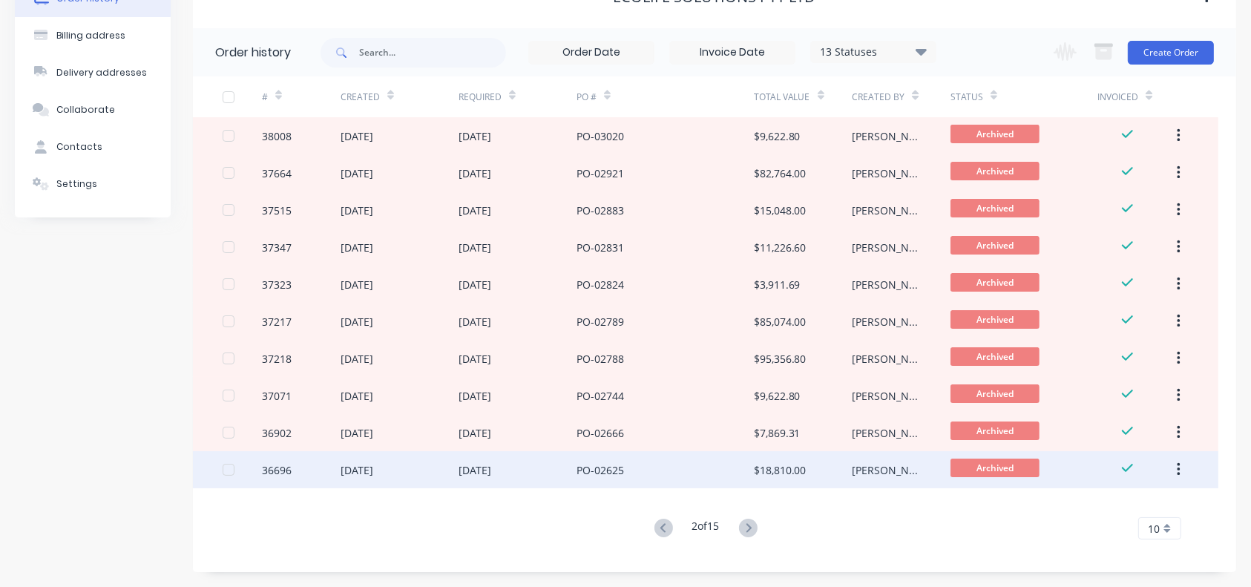
click at [657, 428] on div "PO-02625" at bounding box center [664, 469] width 177 height 37
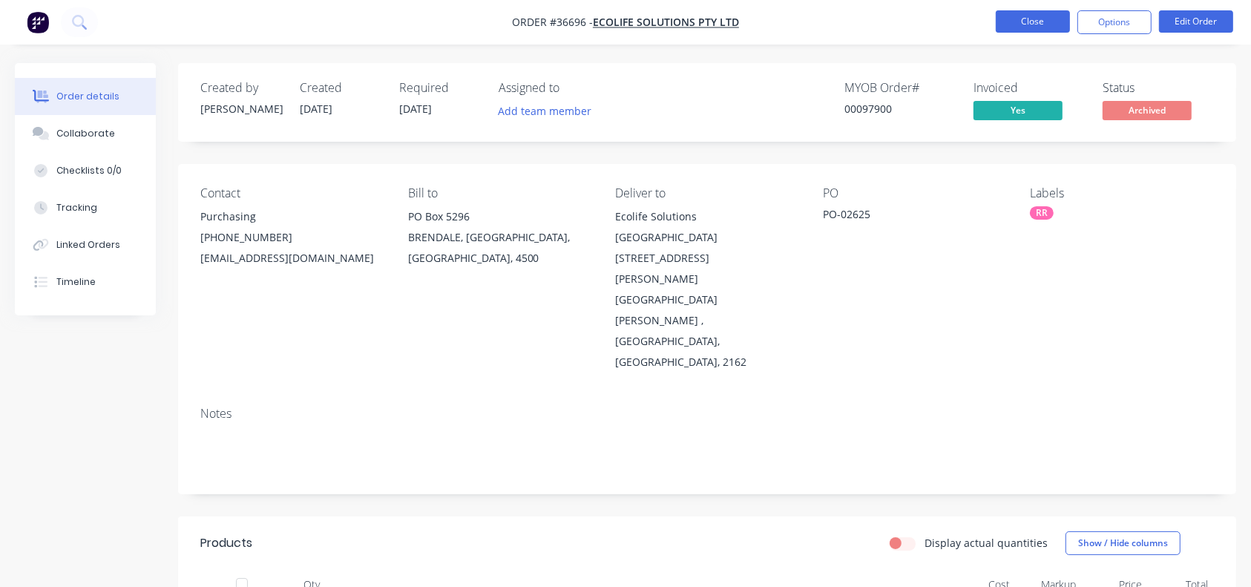
click at [938, 14] on button "Close" at bounding box center [1032, 21] width 74 height 22
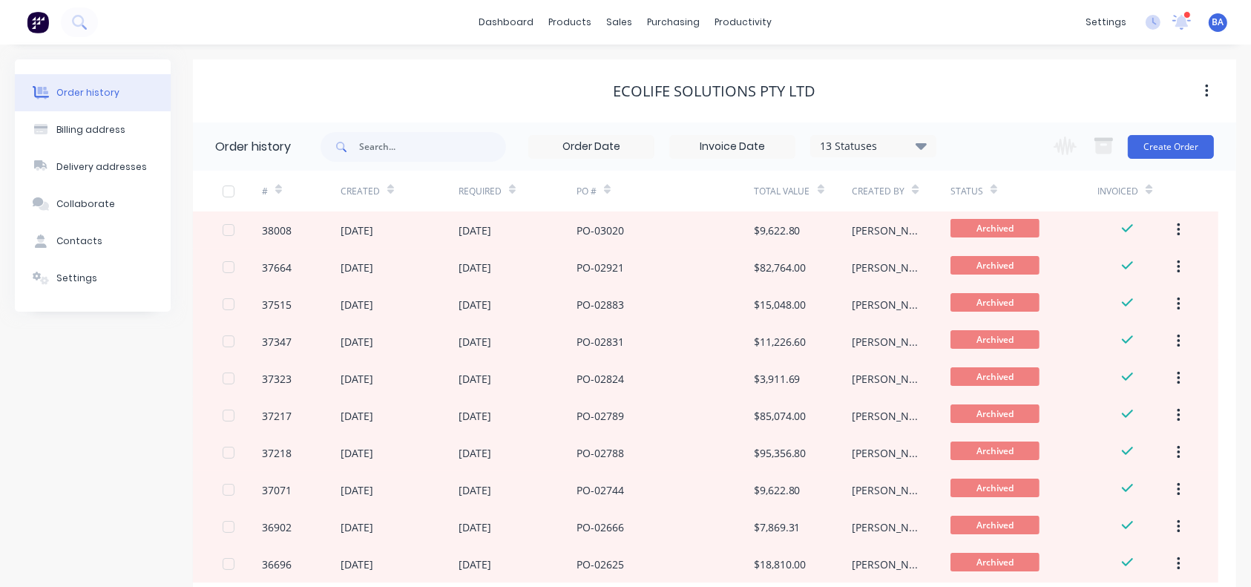
scroll to position [95, 0]
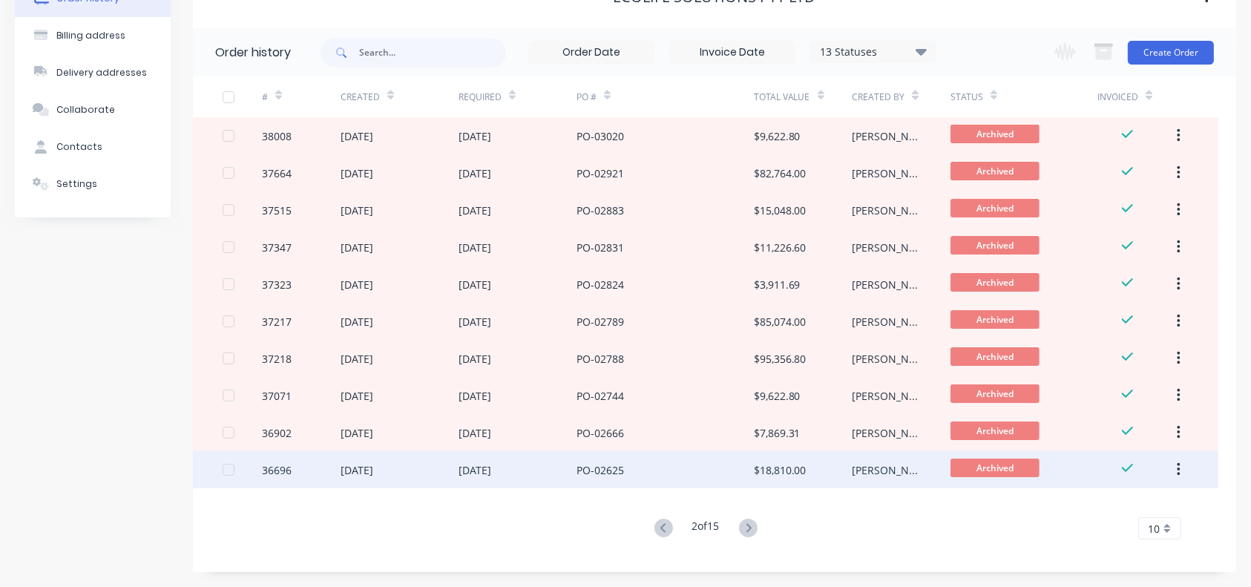
click at [540, 428] on div "[DATE]" at bounding box center [517, 469] width 118 height 37
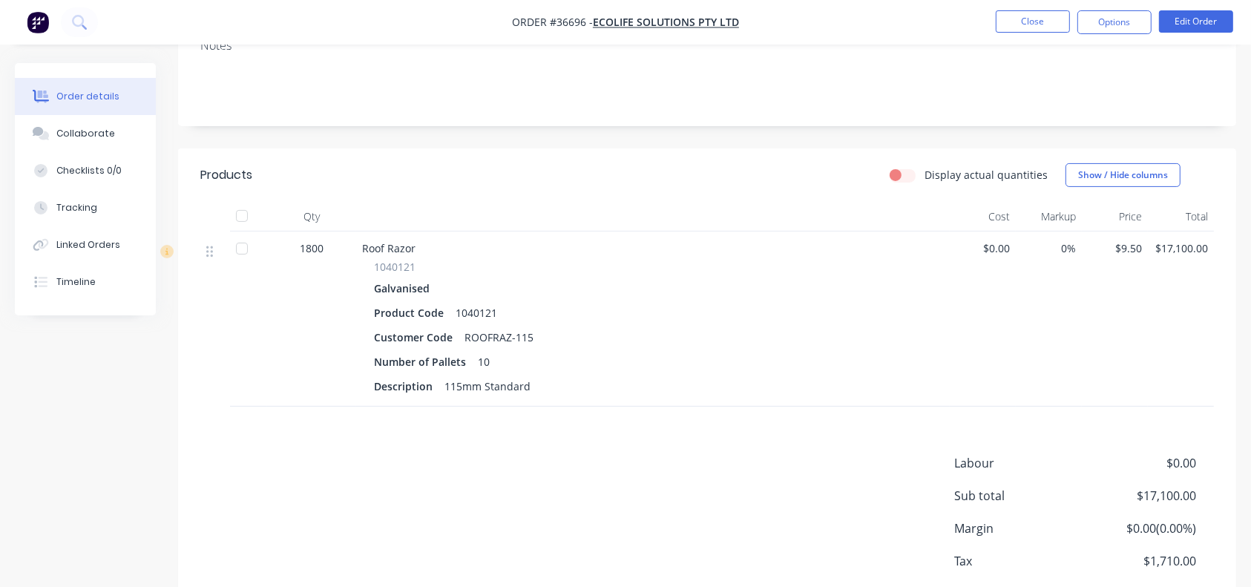
scroll to position [367, 0]
click at [938, 27] on button "Close" at bounding box center [1032, 21] width 74 height 22
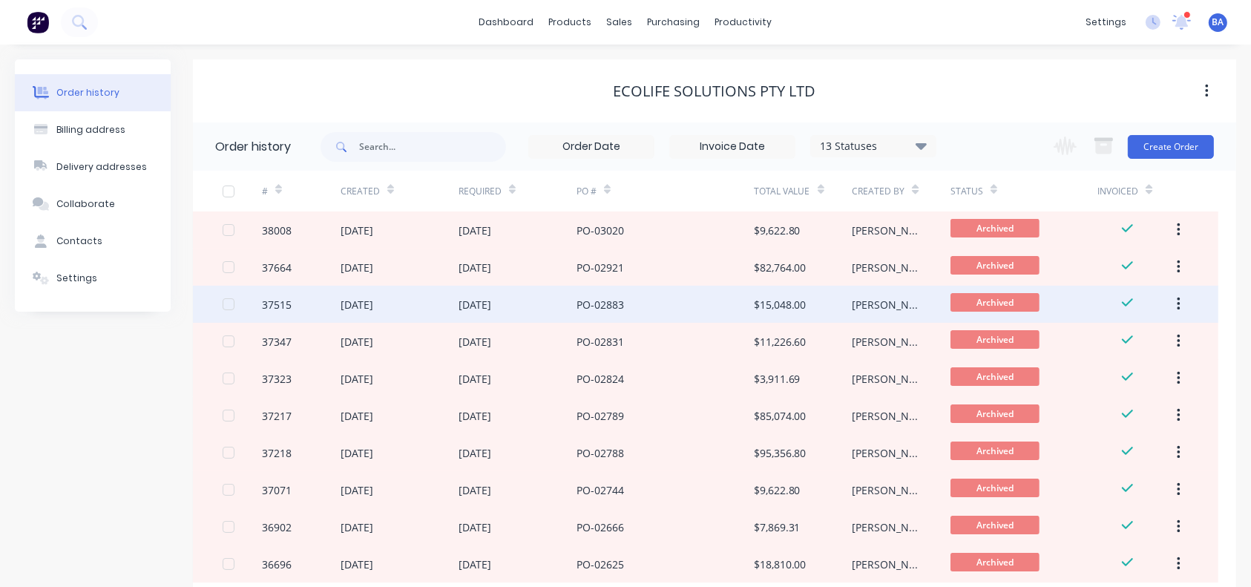
scroll to position [95, 0]
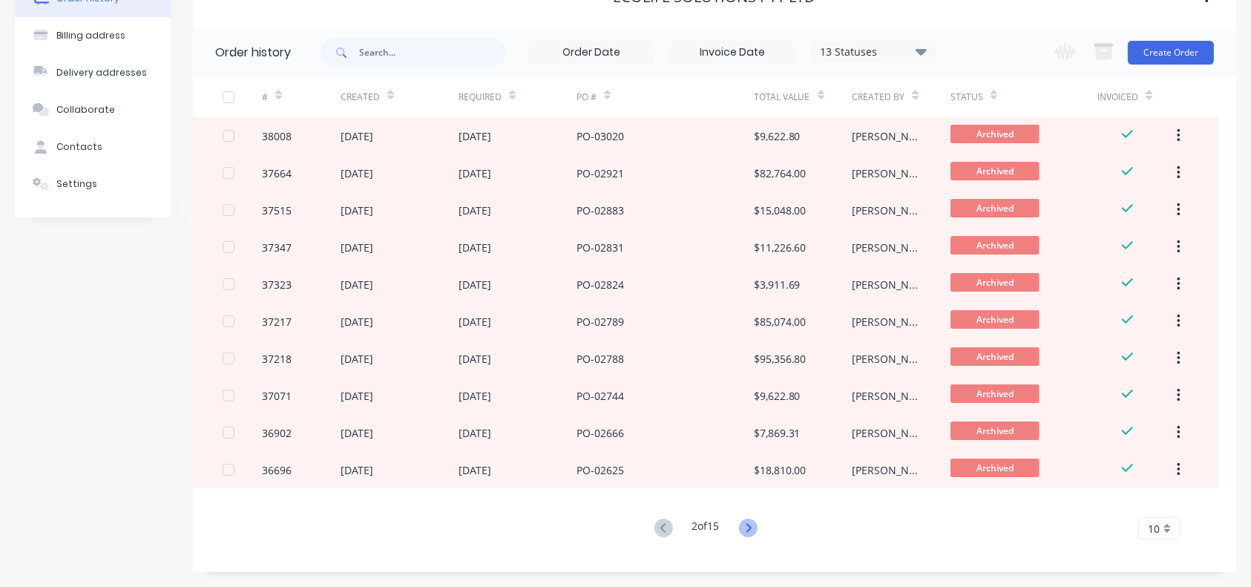
click at [757, 428] on icon at bounding box center [748, 527] width 19 height 19
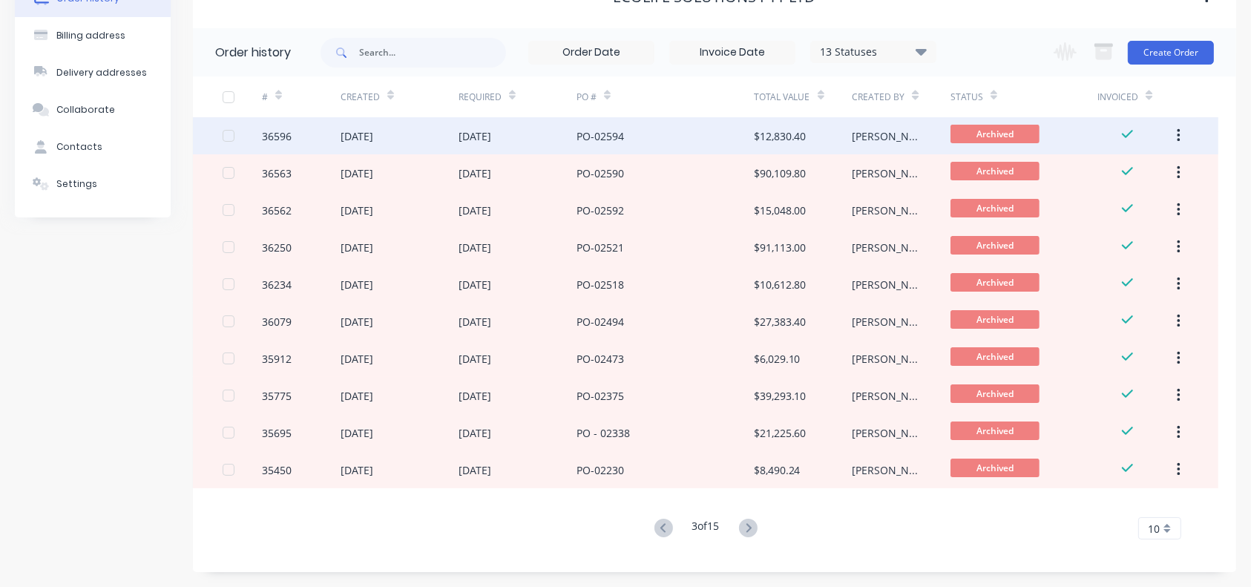
click at [671, 134] on div "PO-02594" at bounding box center [664, 135] width 177 height 37
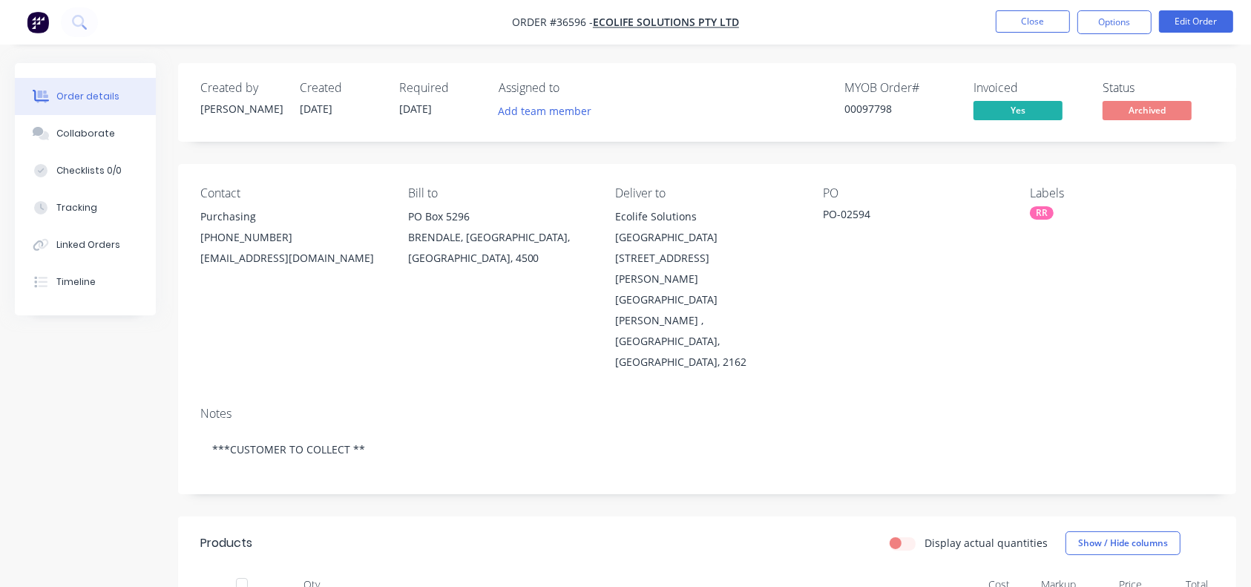
scroll to position [369, 0]
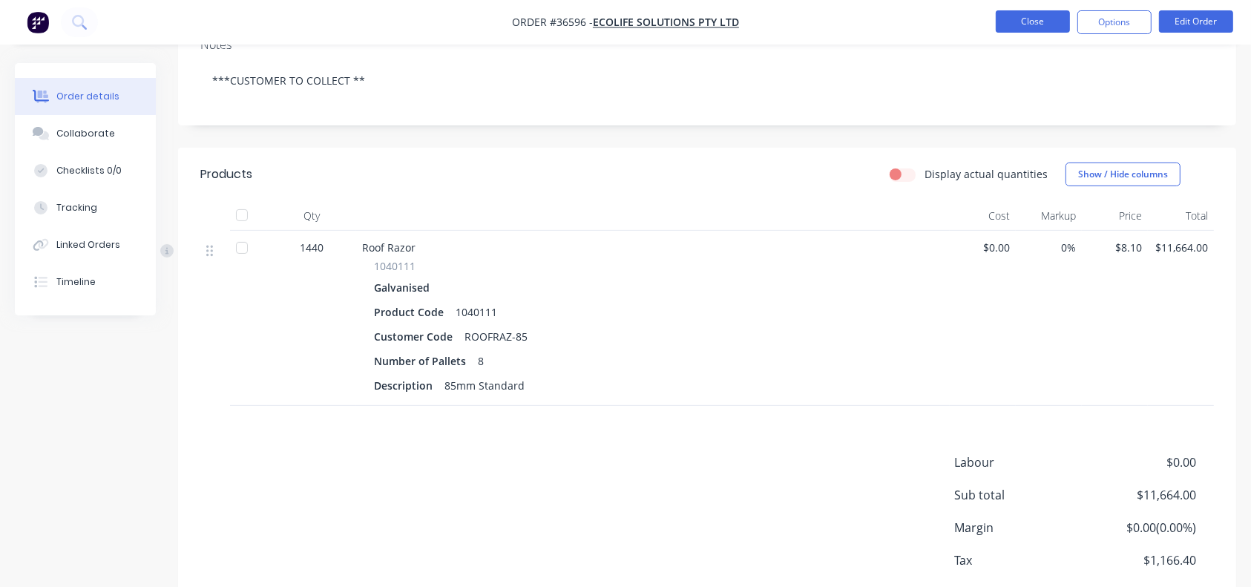
click at [938, 19] on button "Close" at bounding box center [1032, 21] width 74 height 22
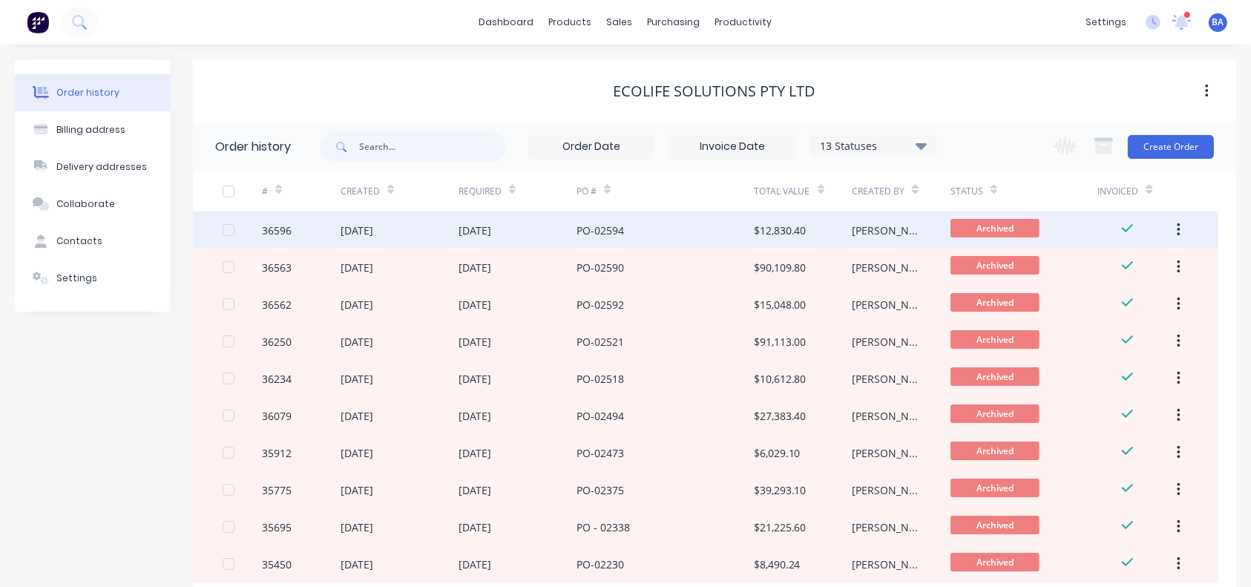
scroll to position [95, 0]
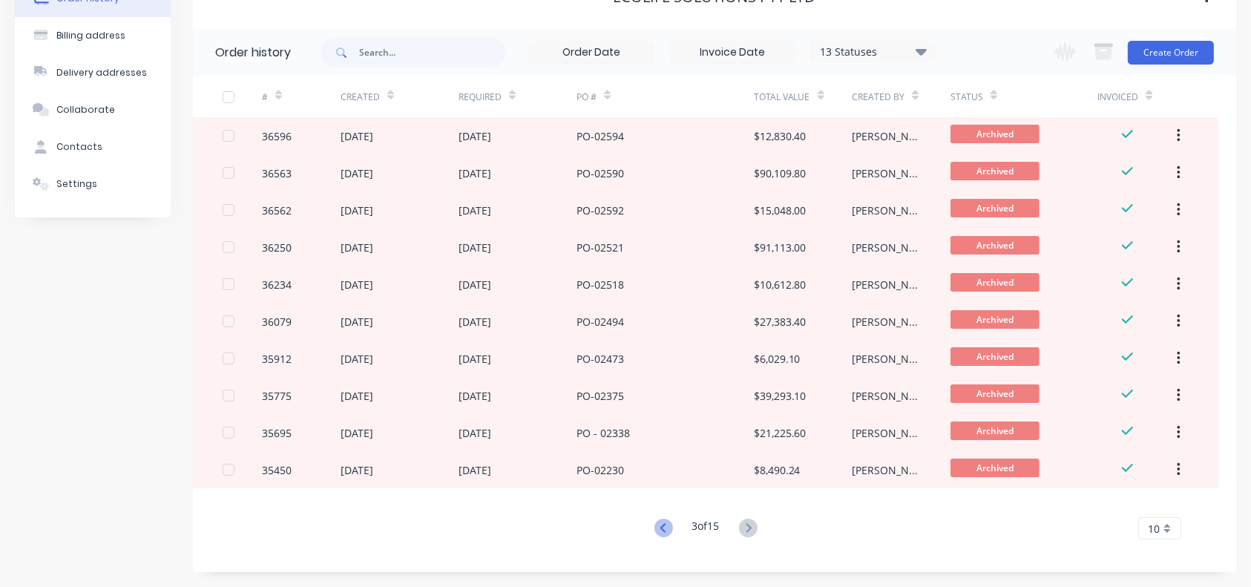
click at [661, 428] on icon at bounding box center [663, 527] width 19 height 19
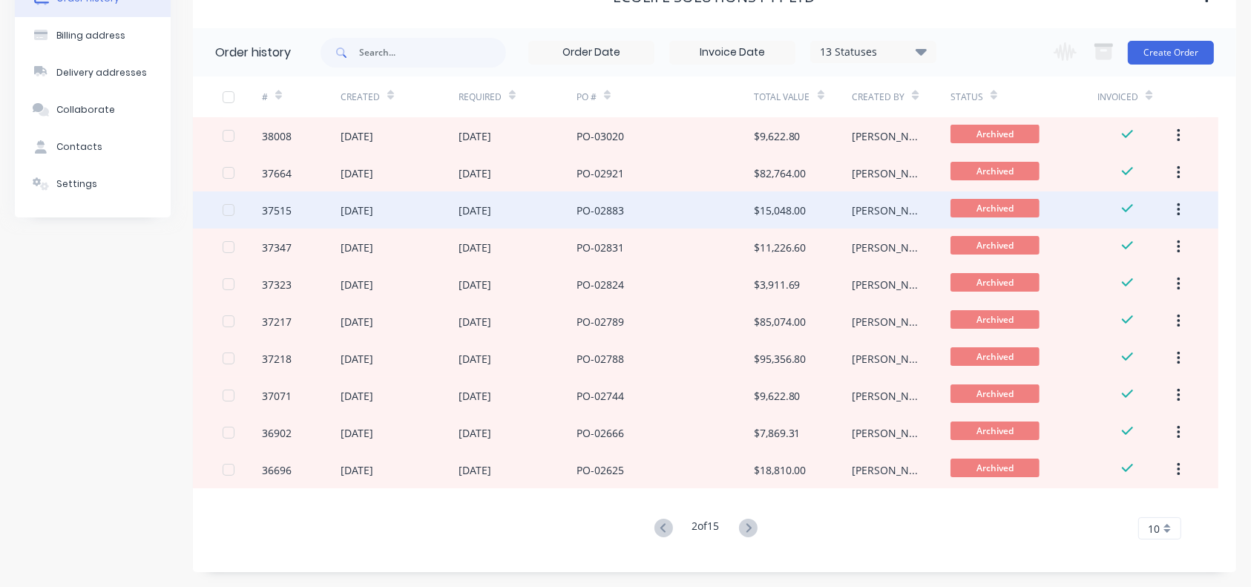
click at [659, 204] on div "PO-02883" at bounding box center [664, 209] width 177 height 37
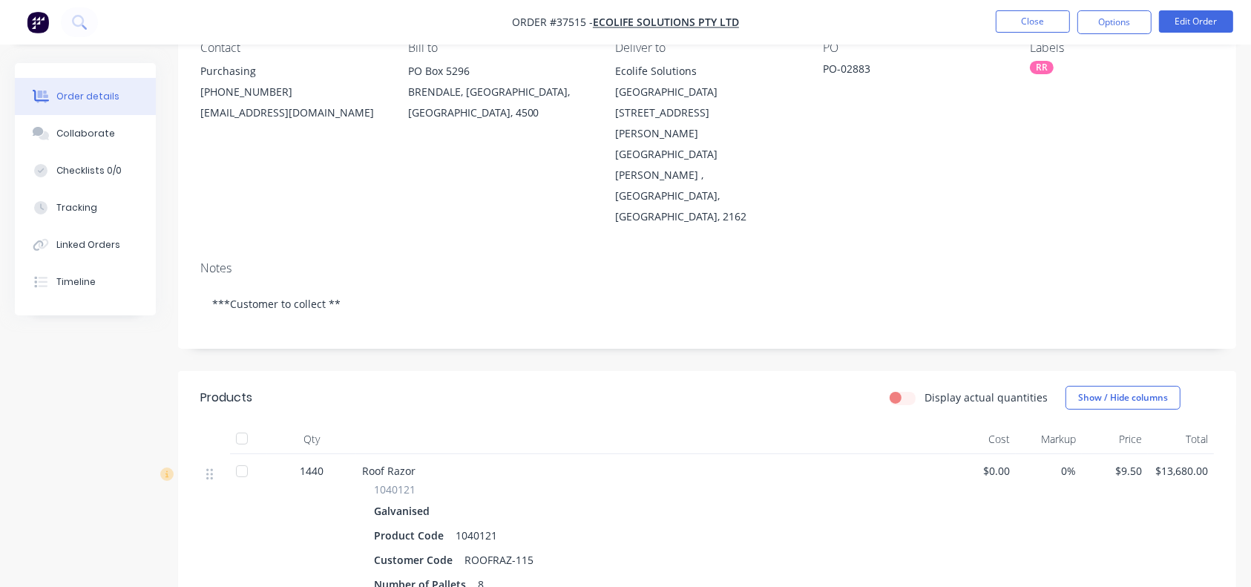
scroll to position [146, 0]
click at [938, 24] on button "Close" at bounding box center [1032, 21] width 74 height 22
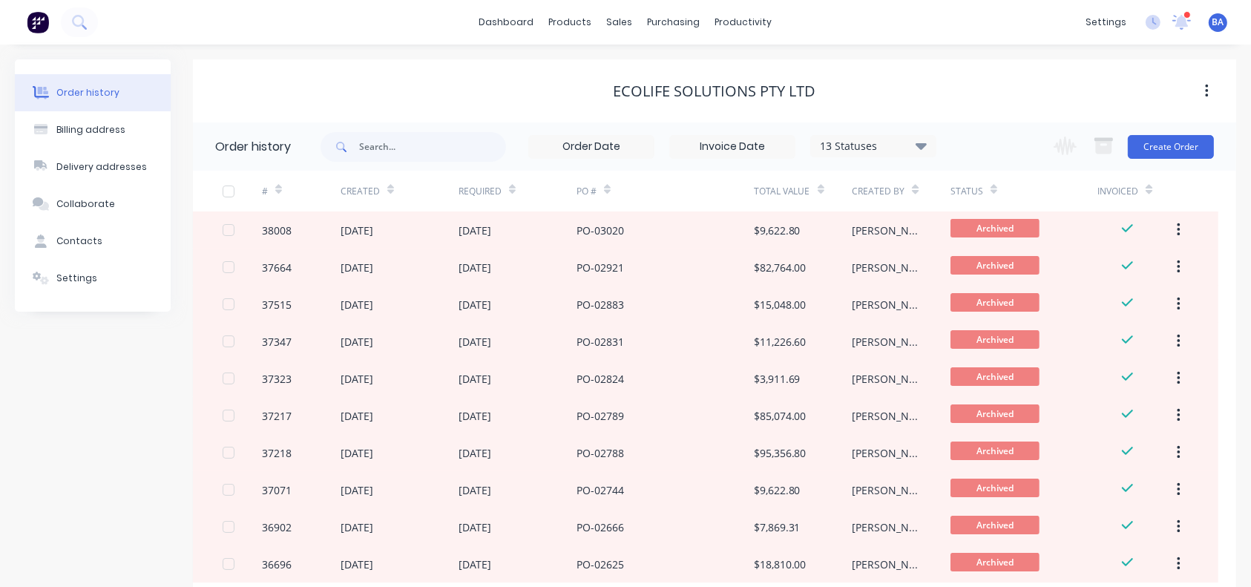
scroll to position [95, 0]
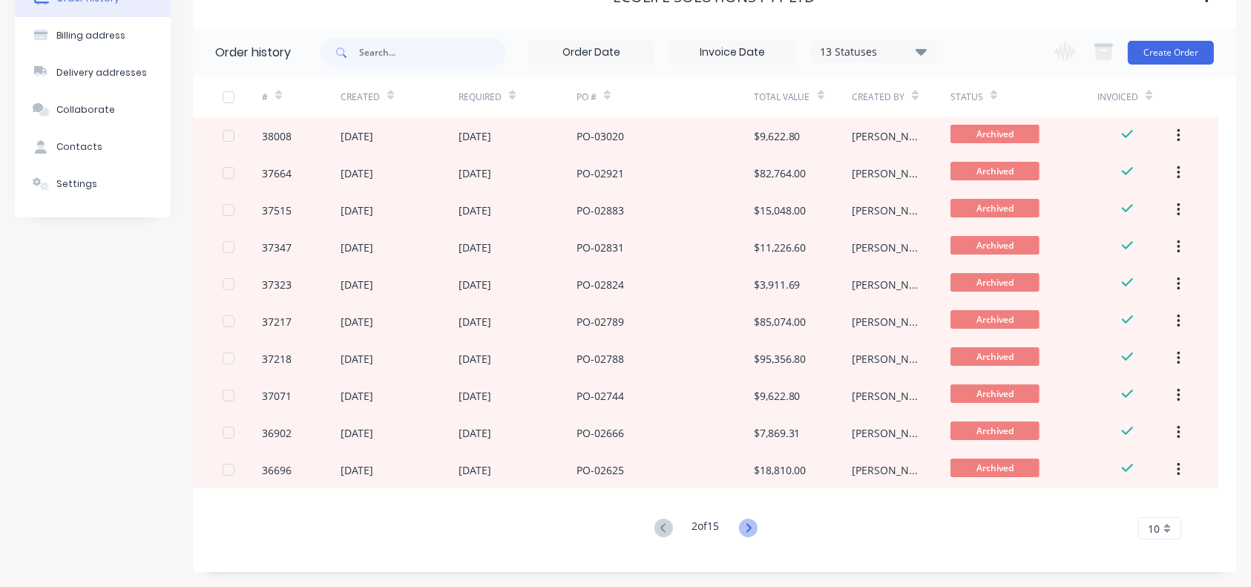
click at [751, 428] on icon at bounding box center [748, 527] width 19 height 19
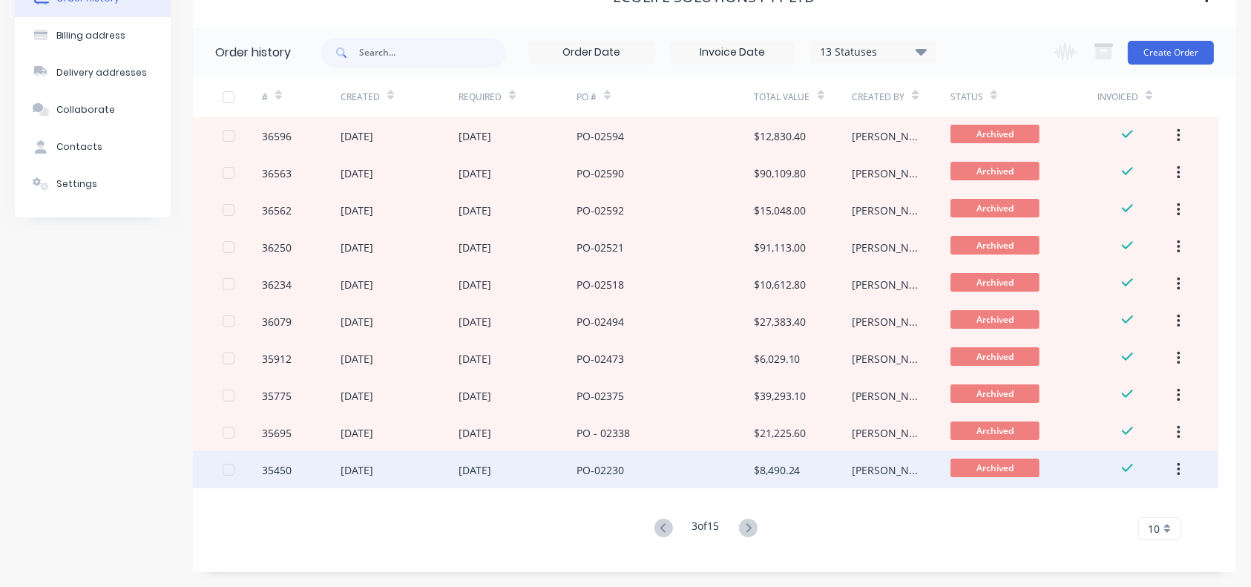
click at [715, 428] on div "PO-02230" at bounding box center [664, 469] width 177 height 37
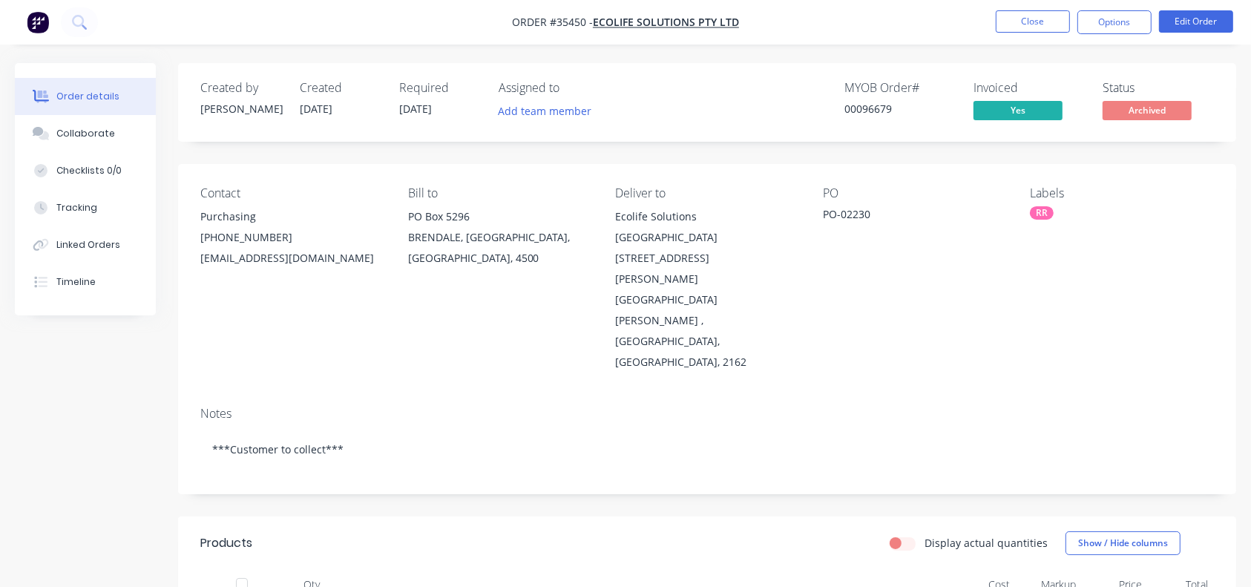
scroll to position [369, 0]
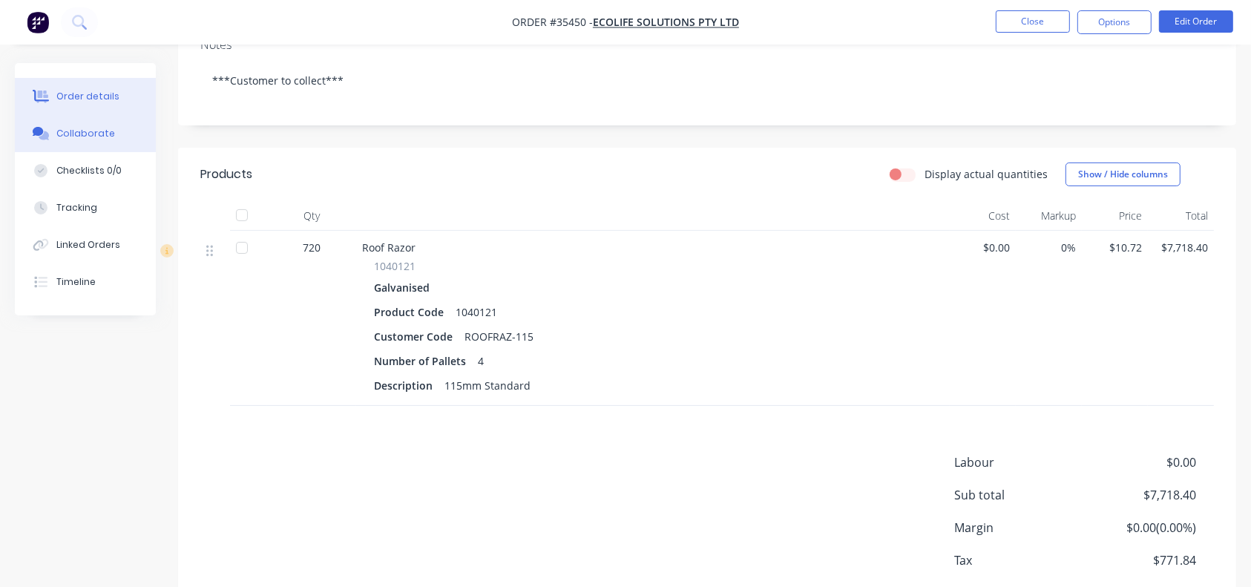
click at [38, 140] on button "Collaborate" at bounding box center [85, 133] width 141 height 37
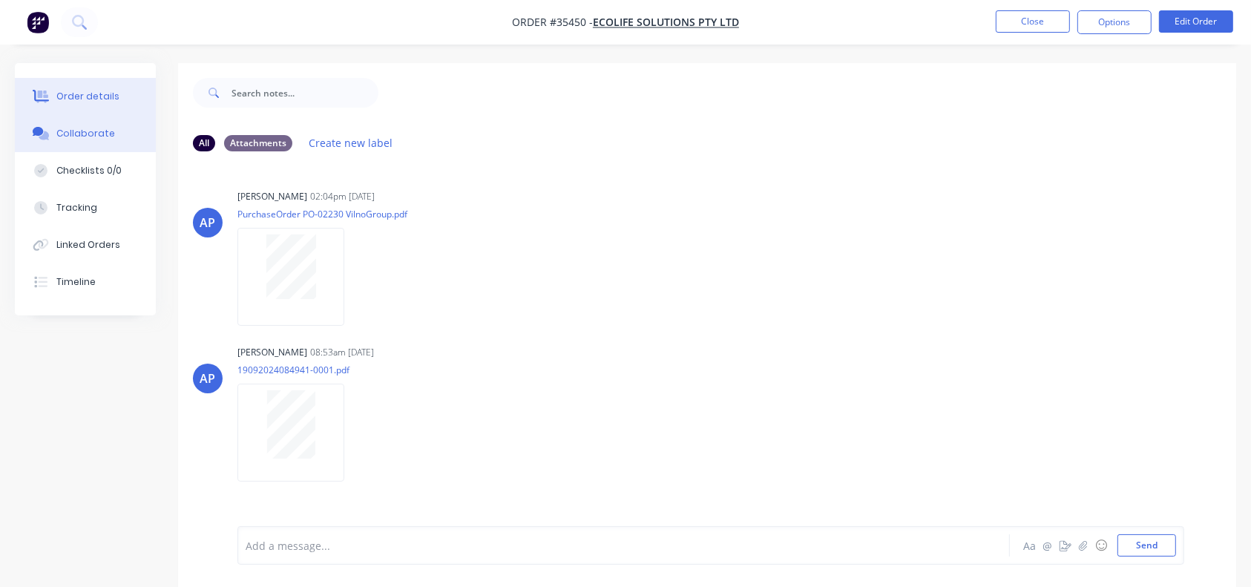
click at [85, 86] on button "Order details" at bounding box center [85, 96] width 141 height 37
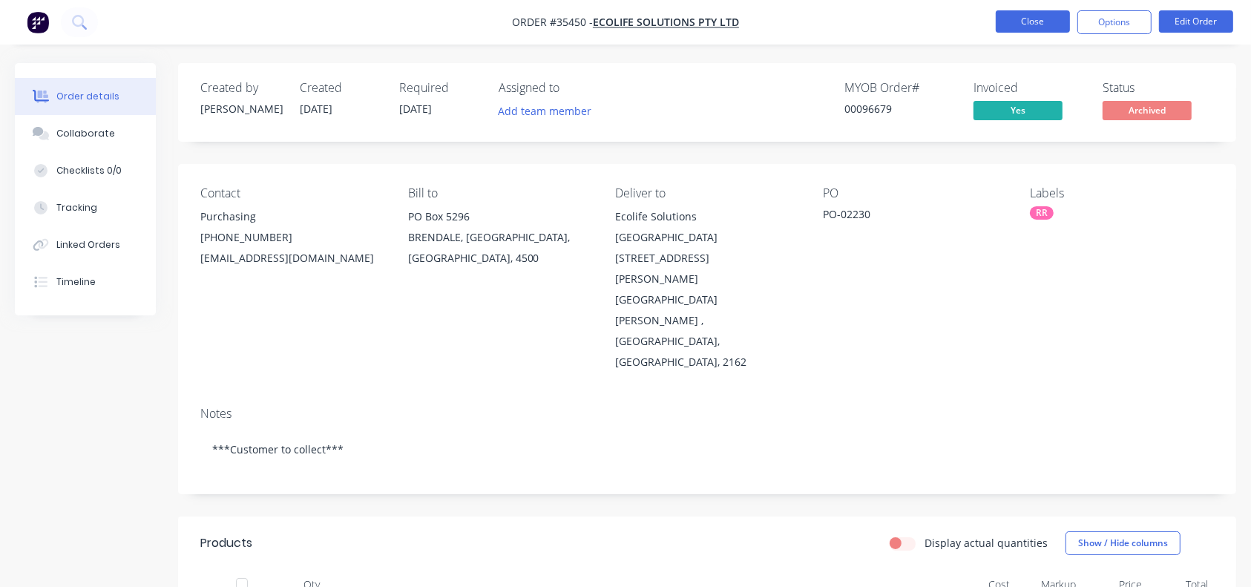
click at [938, 12] on button "Close" at bounding box center [1032, 21] width 74 height 22
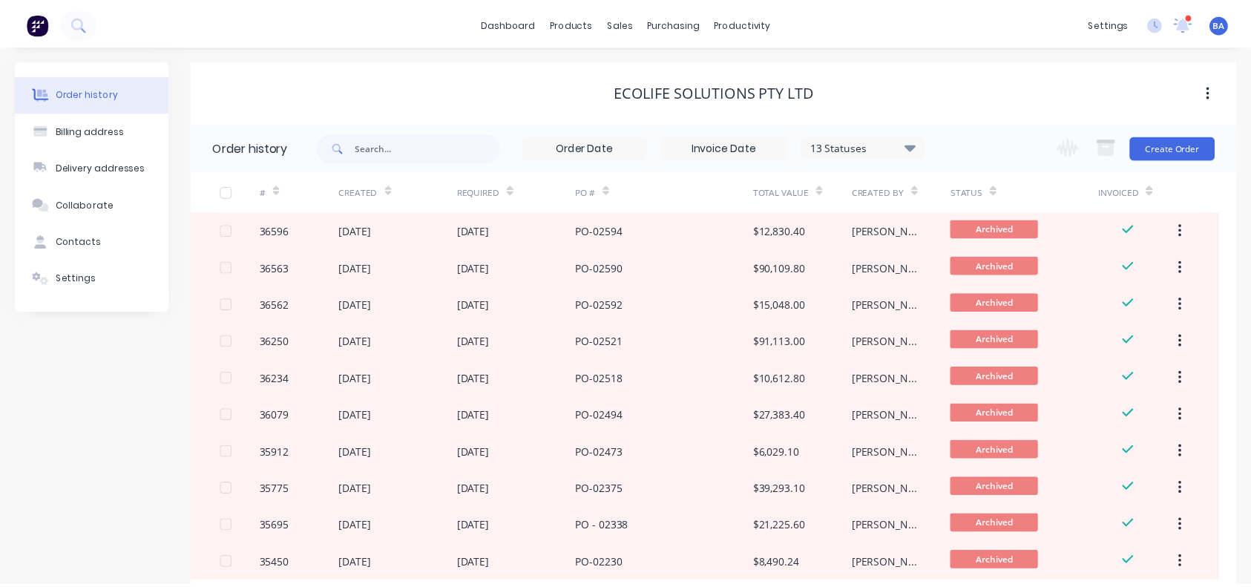
scroll to position [95, 0]
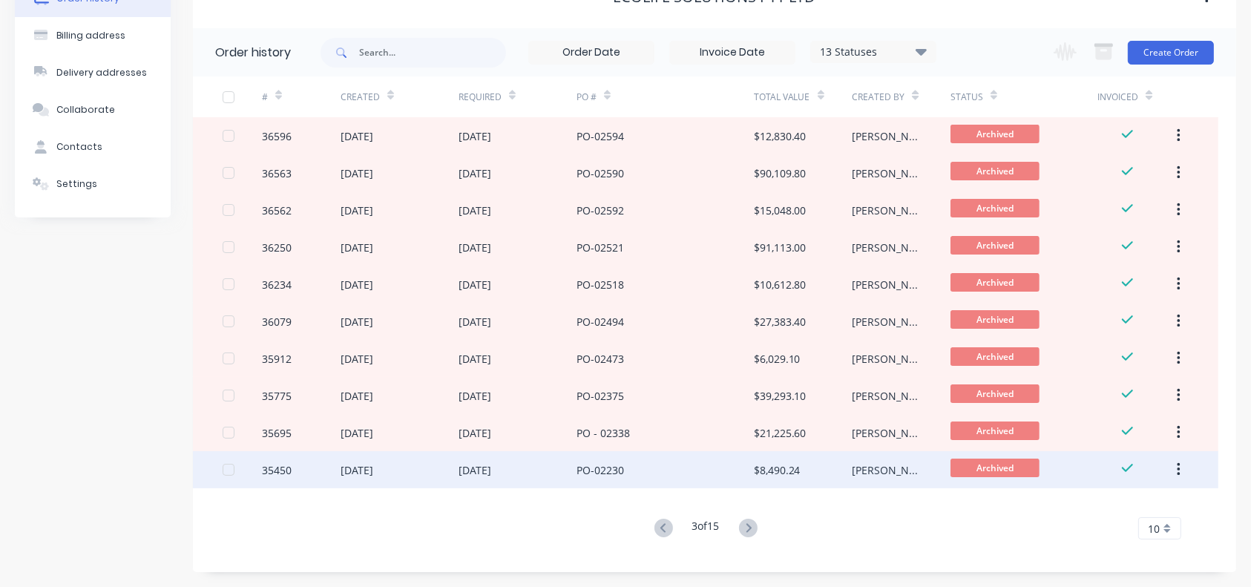
click at [583, 428] on div "PO-02230" at bounding box center [599, 470] width 47 height 16
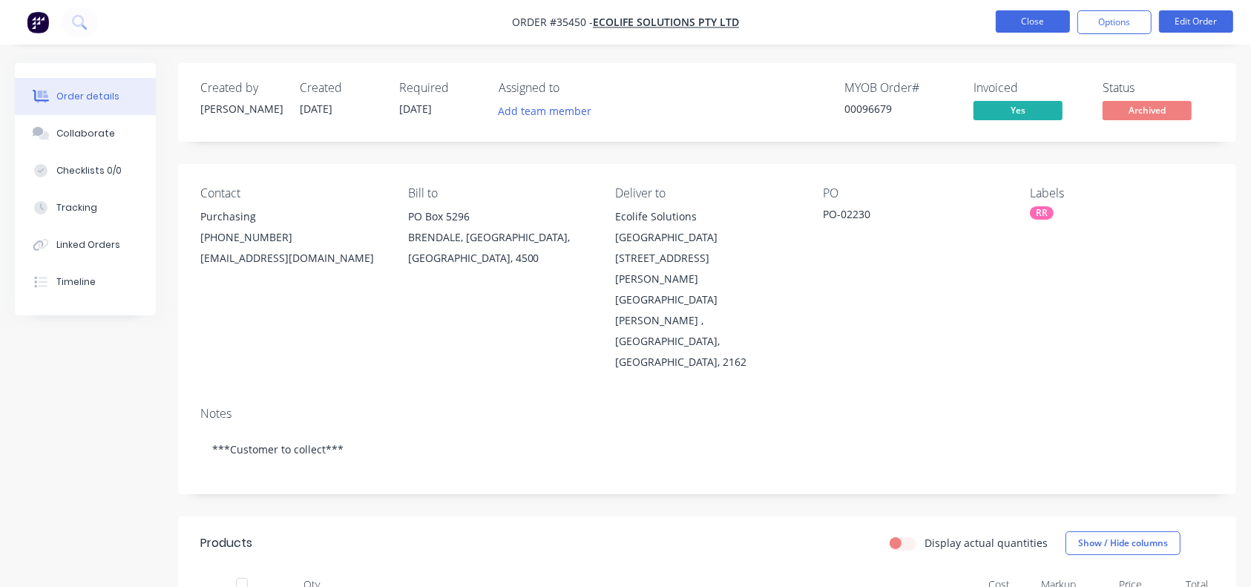
click at [938, 15] on button "Close" at bounding box center [1032, 21] width 74 height 22
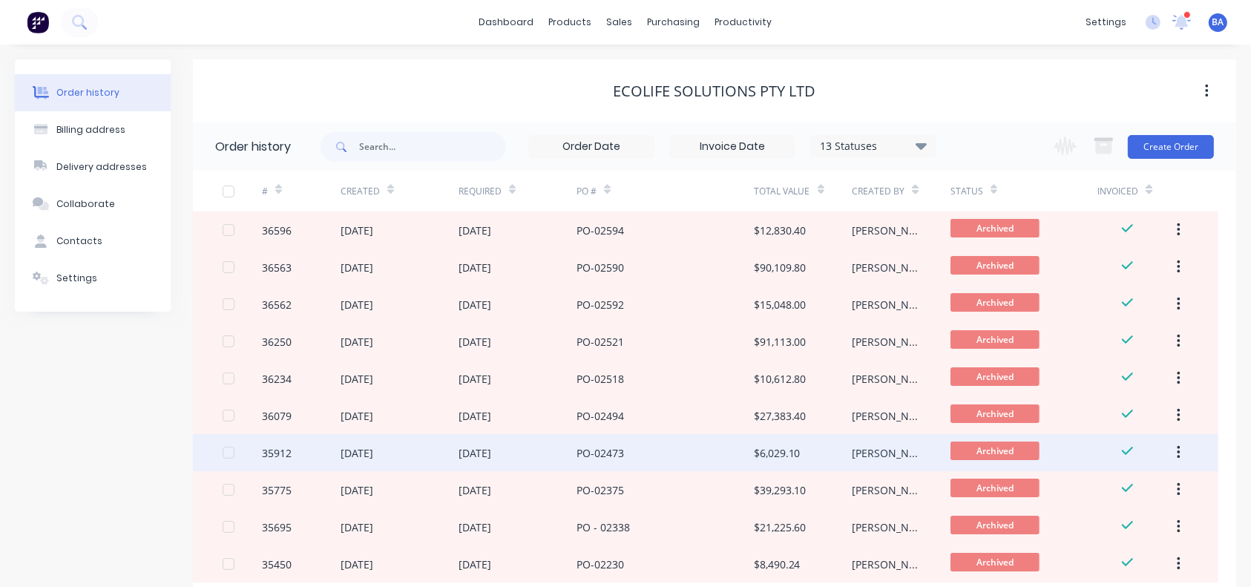
scroll to position [95, 0]
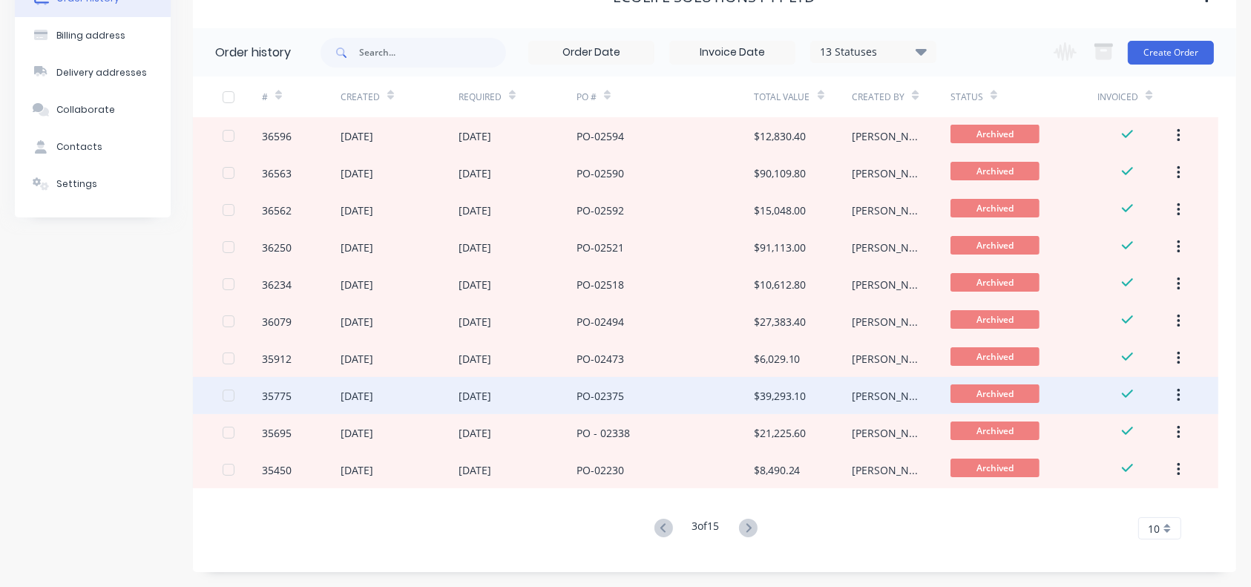
click at [590, 406] on div "PO-02375" at bounding box center [664, 395] width 177 height 37
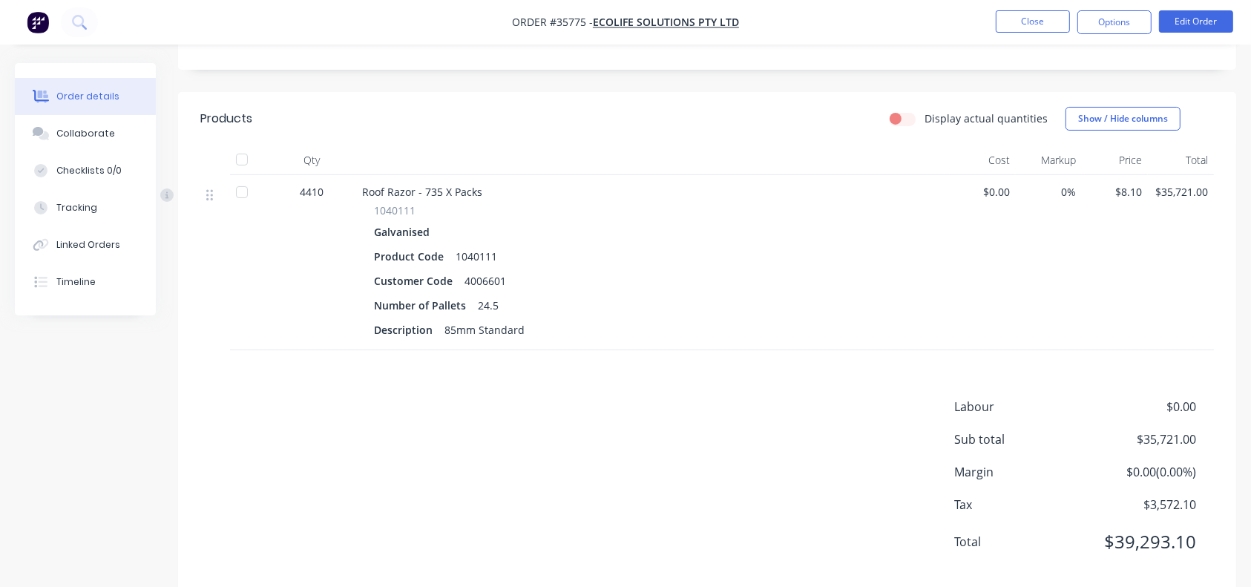
scroll to position [320, 0]
click at [938, 15] on button "Close" at bounding box center [1032, 21] width 74 height 22
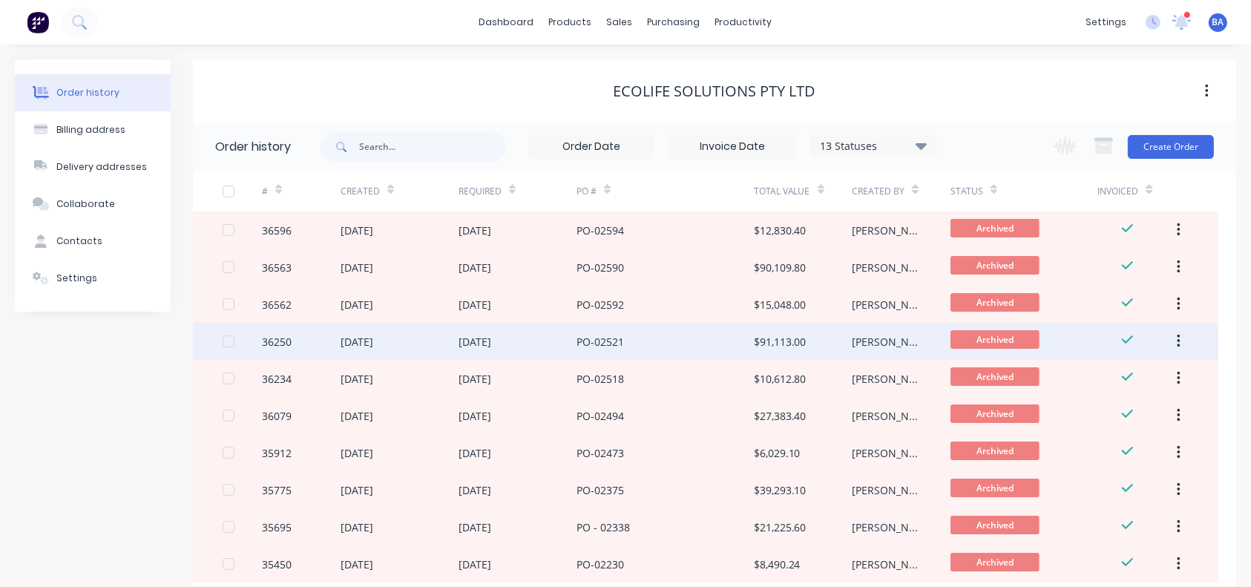
scroll to position [95, 0]
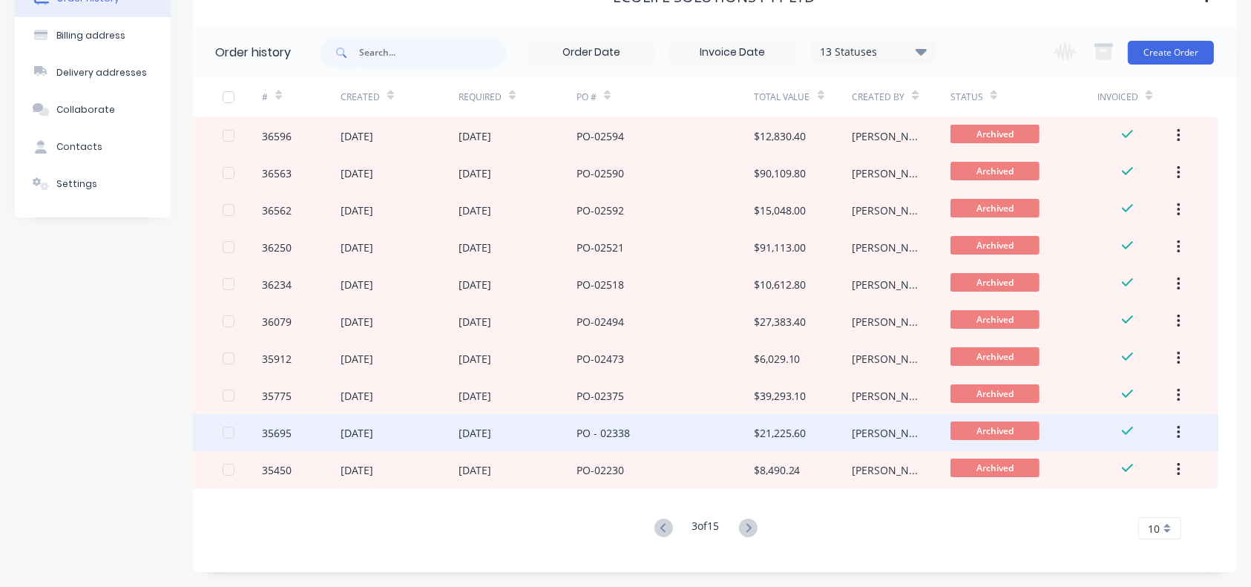
click at [567, 428] on div "[DATE]" at bounding box center [517, 432] width 118 height 37
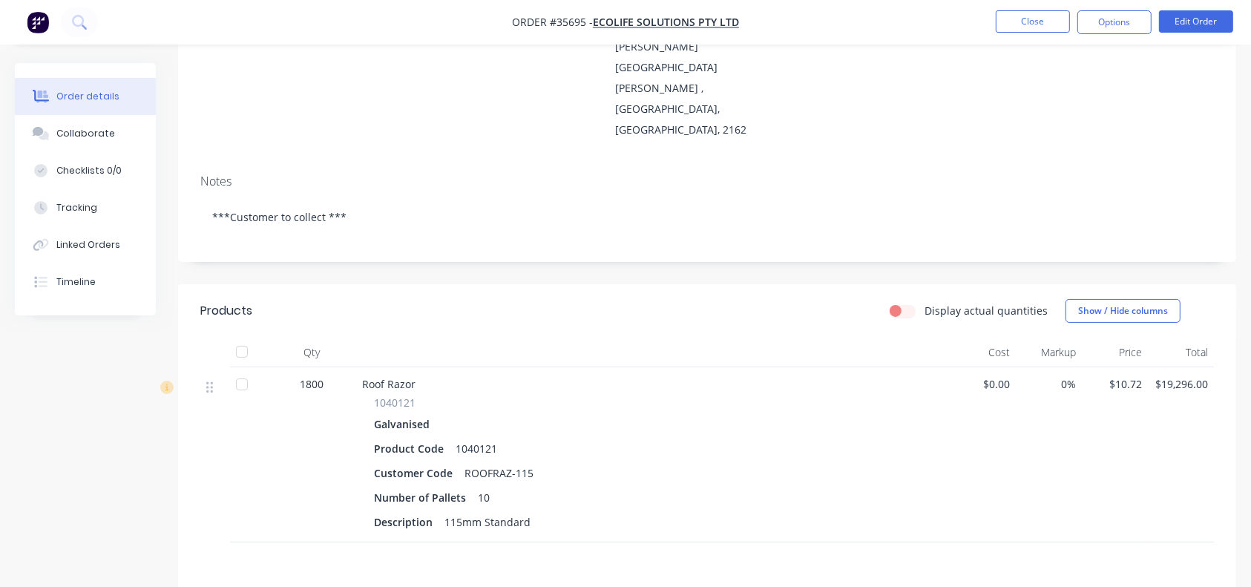
scroll to position [234, 0]
click at [938, 24] on button "Close" at bounding box center [1032, 21] width 74 height 22
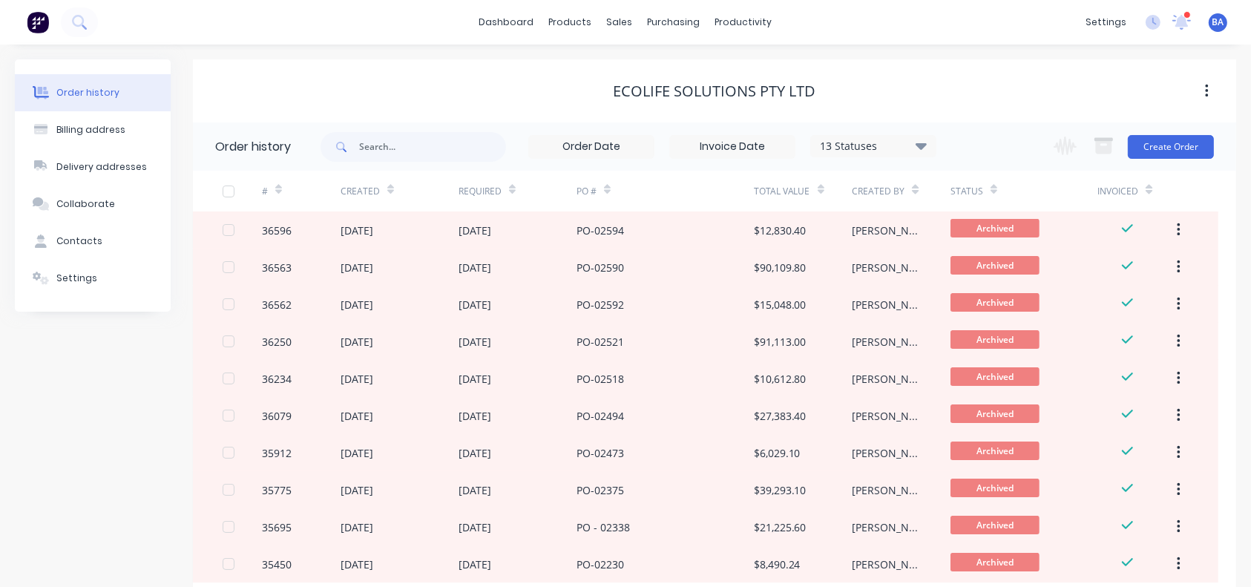
scroll to position [95, 0]
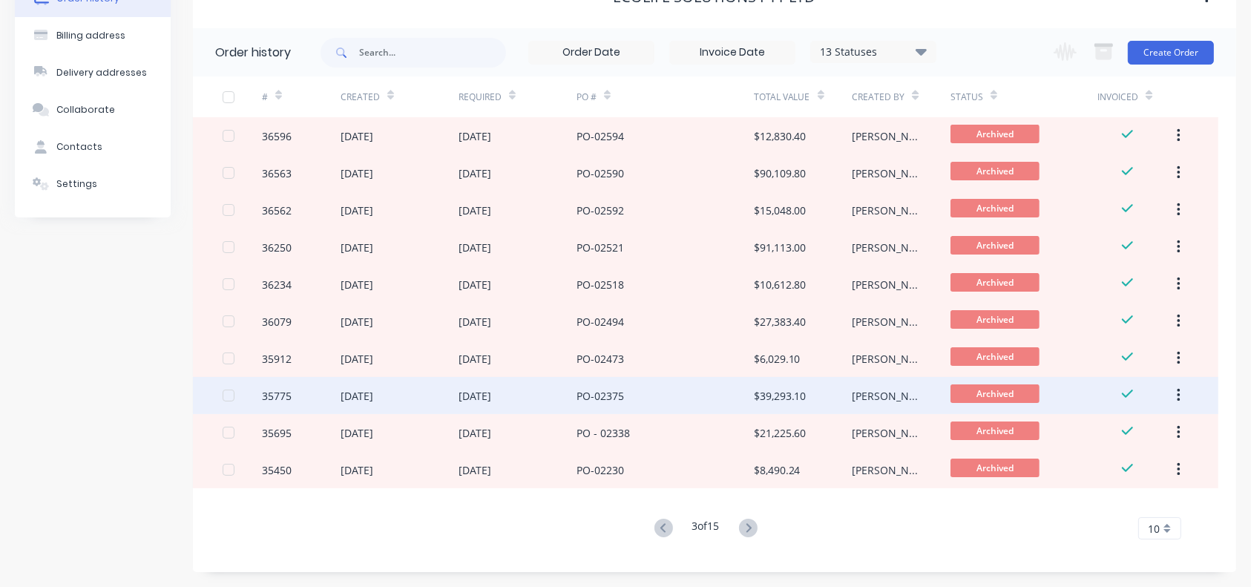
click at [491, 392] on div "[DATE]" at bounding box center [474, 396] width 33 height 16
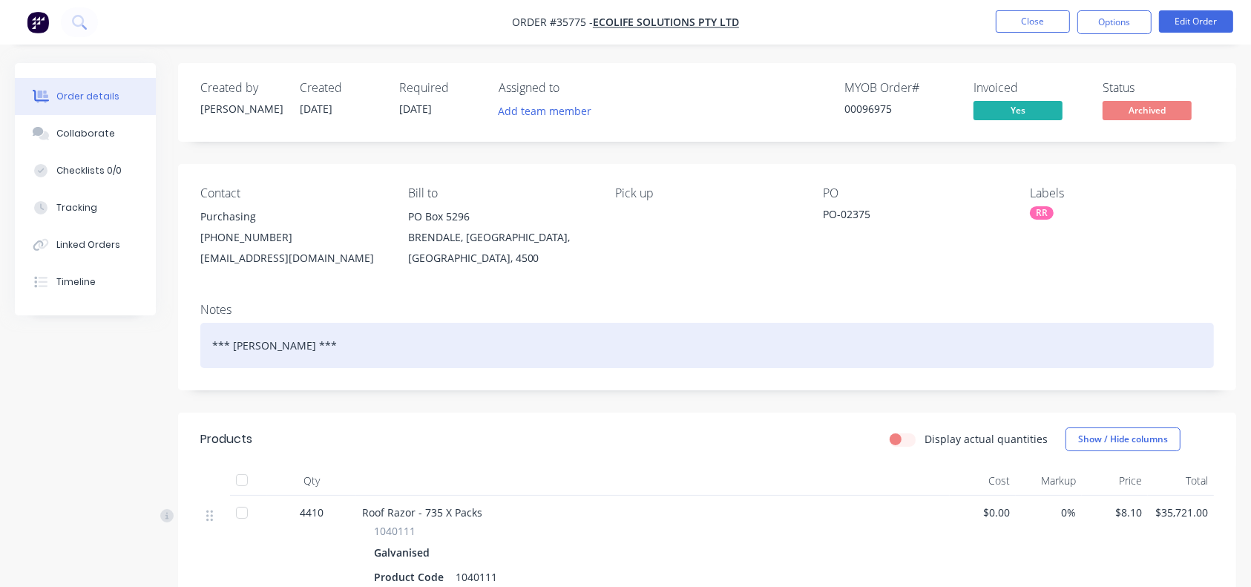
scroll to position [214, 0]
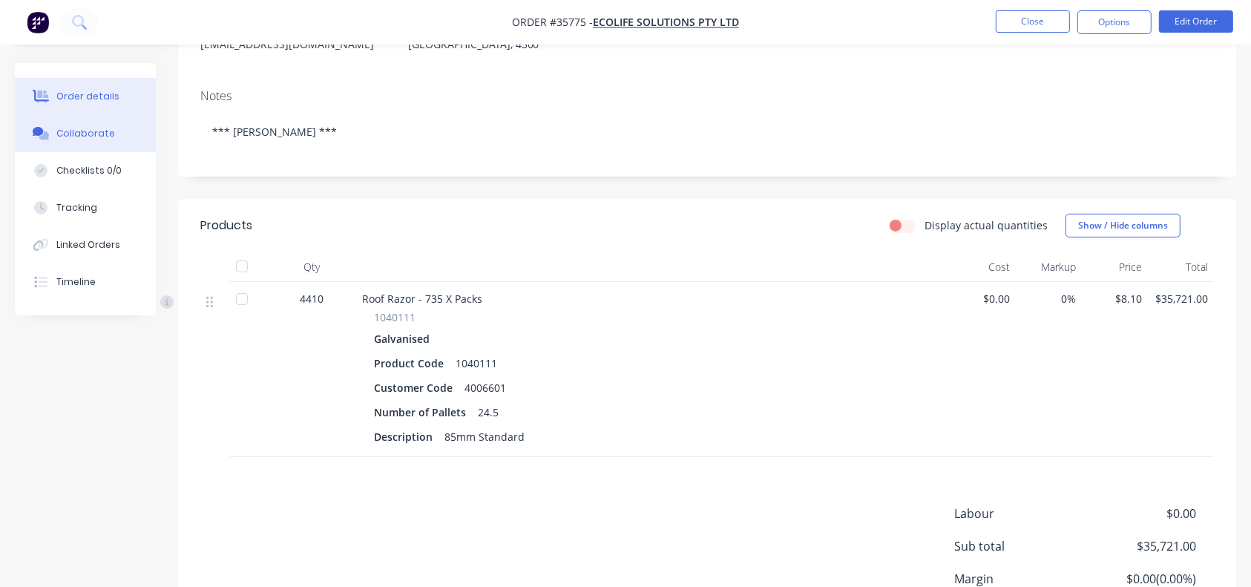
click at [80, 136] on div "Collaborate" at bounding box center [85, 133] width 59 height 13
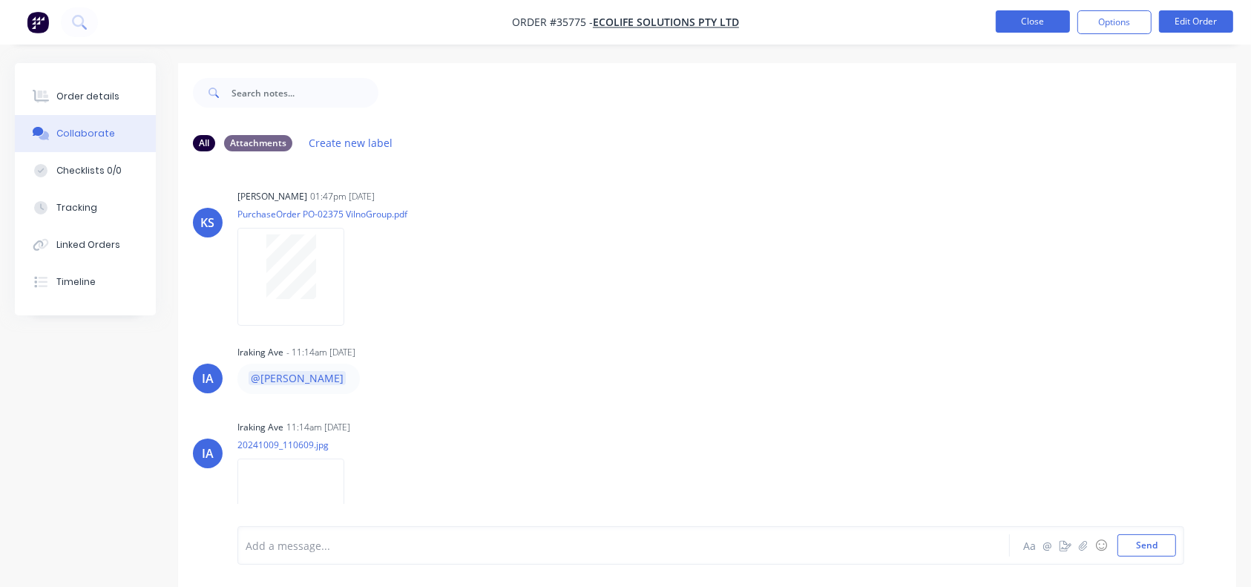
click at [938, 14] on button "Close" at bounding box center [1032, 21] width 74 height 22
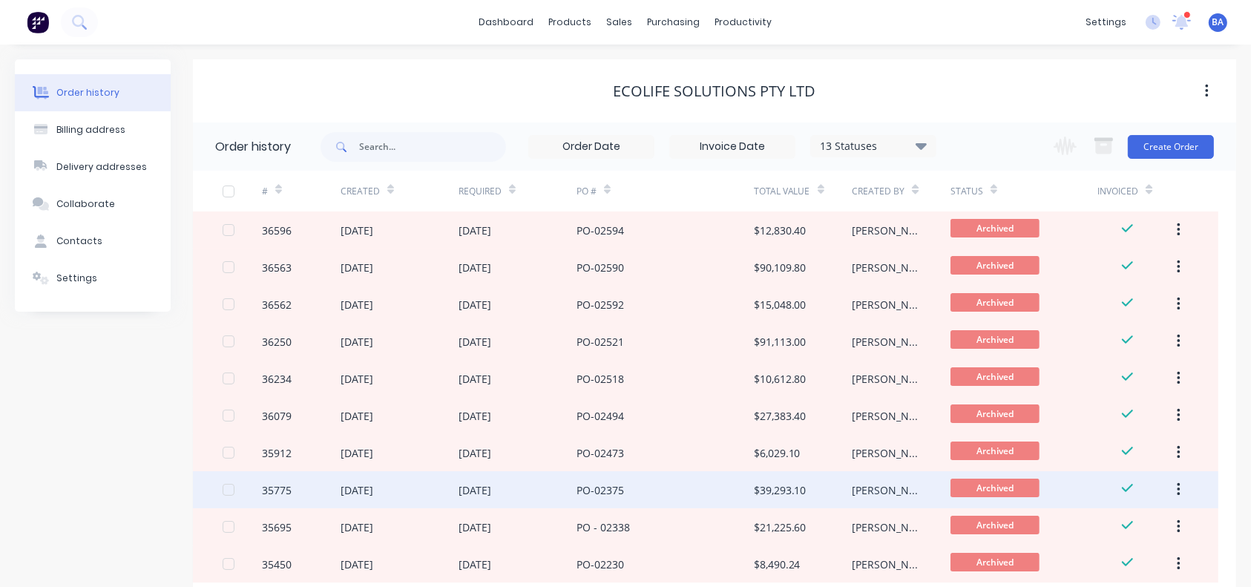
scroll to position [95, 0]
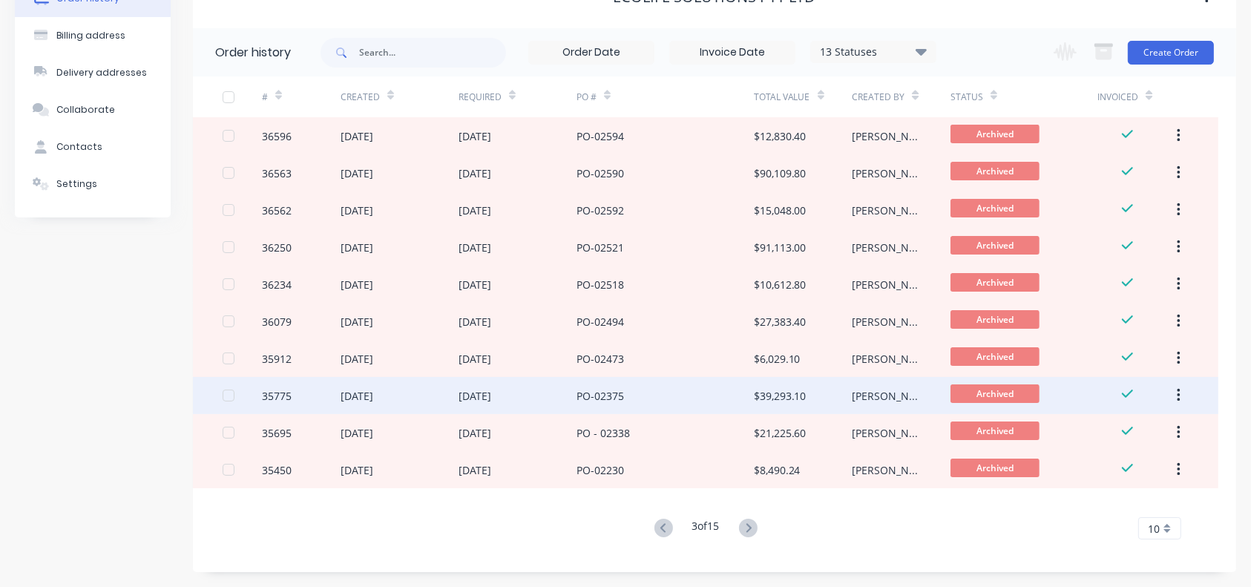
click at [690, 389] on div "PO-02375" at bounding box center [664, 395] width 177 height 37
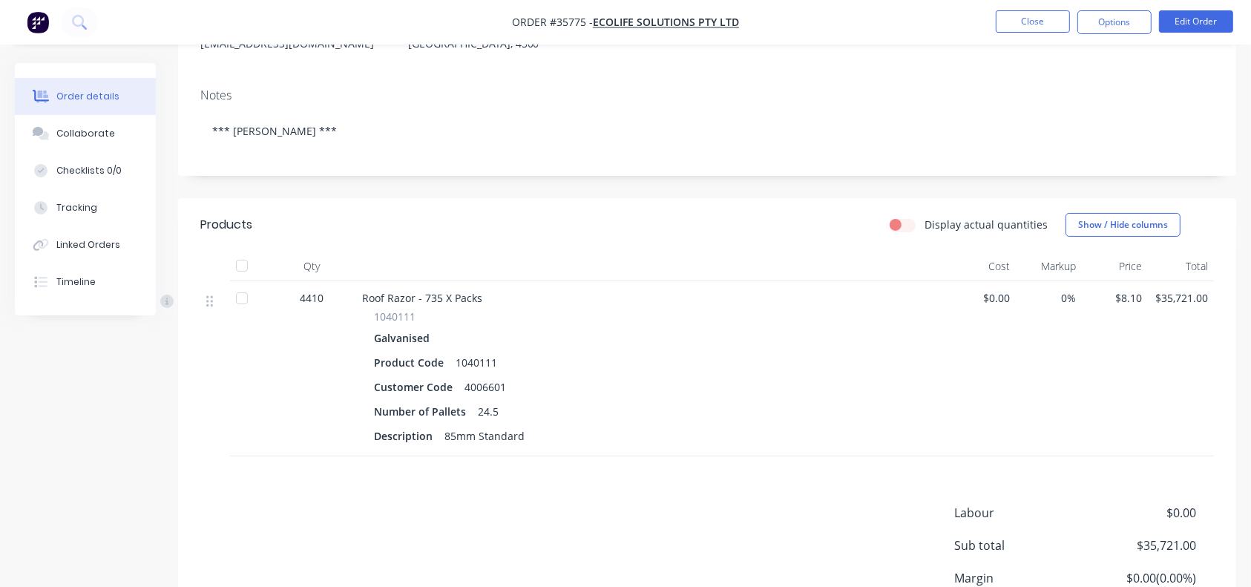
scroll to position [220, 0]
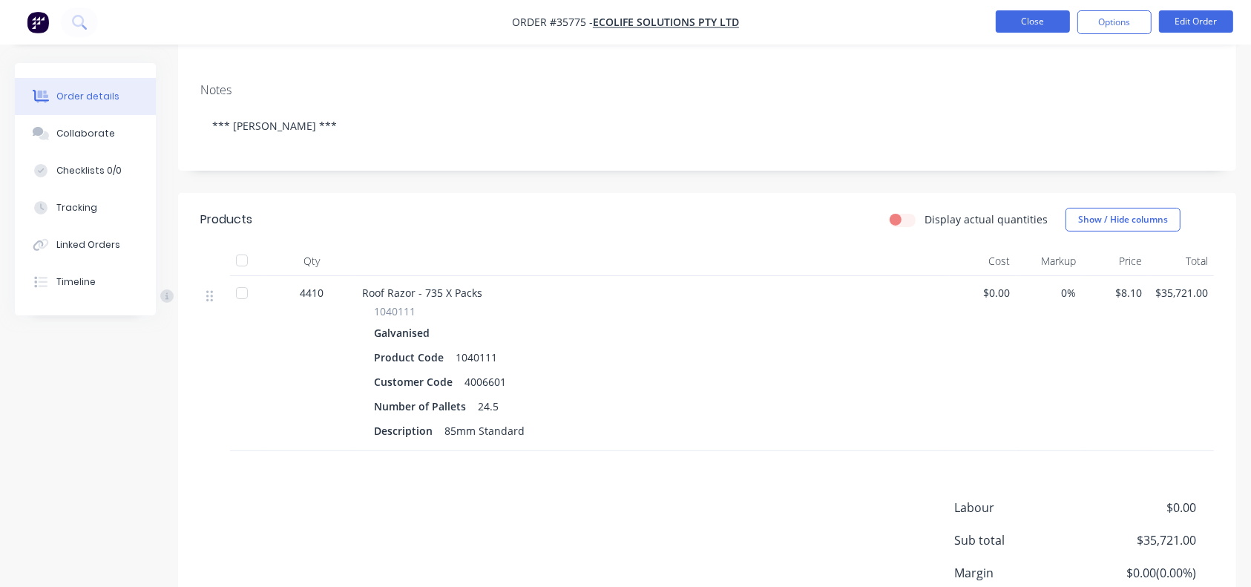
click at [938, 21] on button "Close" at bounding box center [1032, 21] width 74 height 22
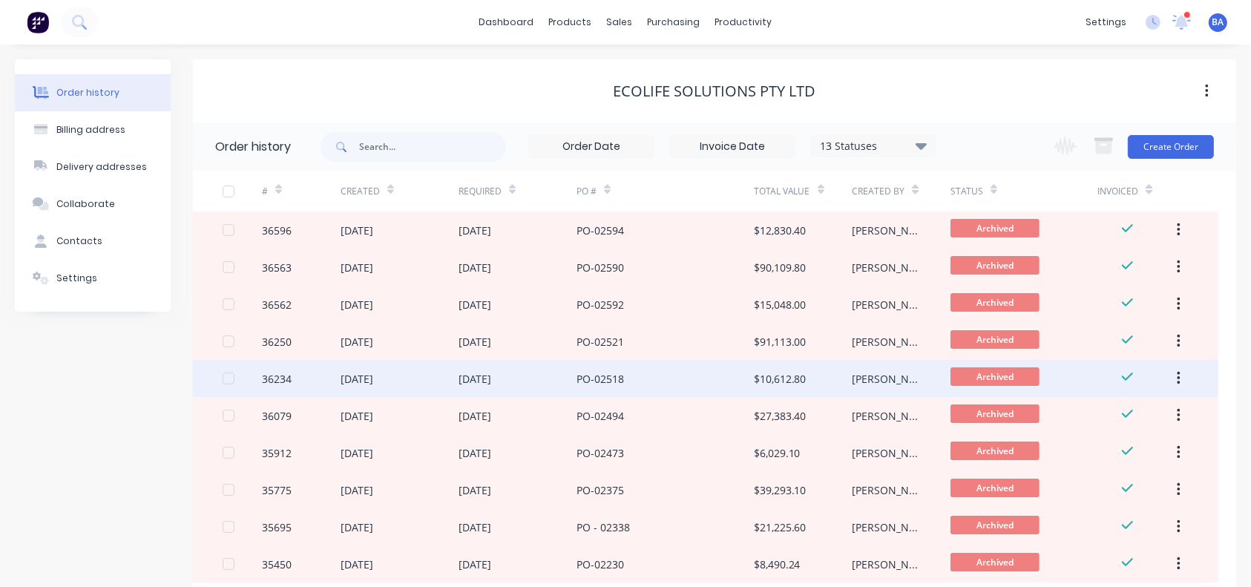
scroll to position [95, 0]
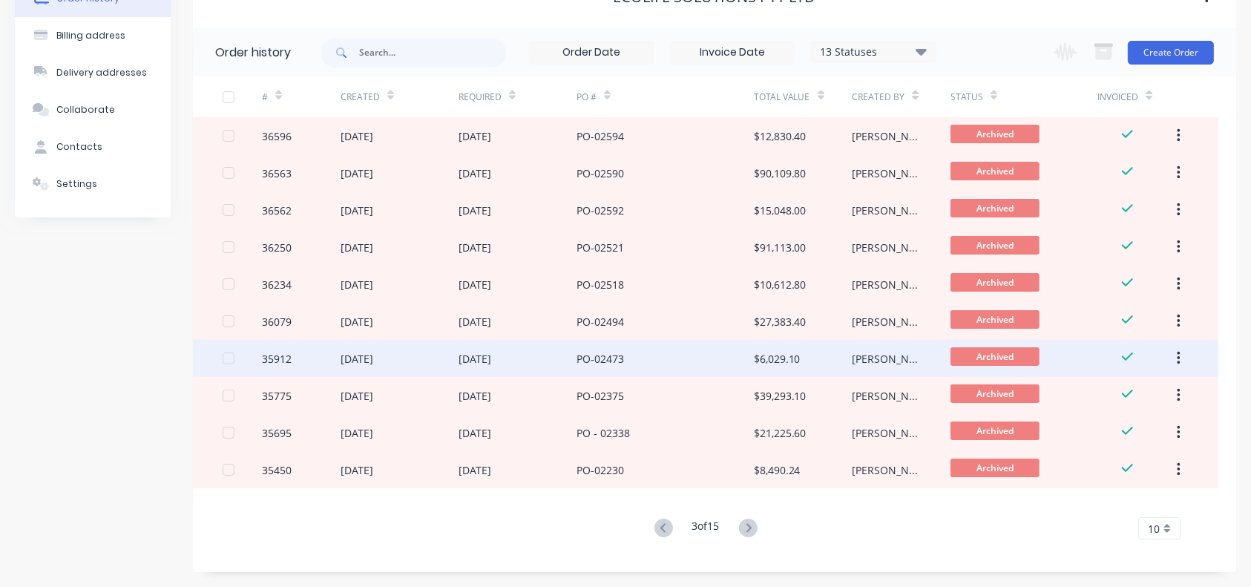
click at [469, 351] on div "[DATE]" at bounding box center [474, 359] width 33 height 16
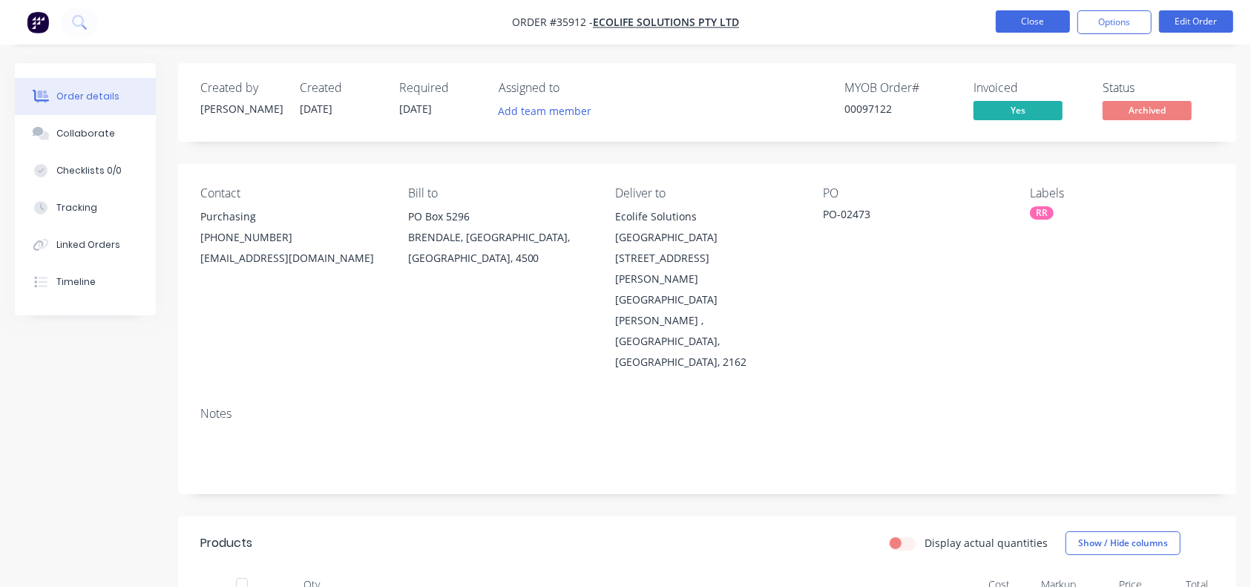
click at [938, 23] on button "Close" at bounding box center [1032, 21] width 74 height 22
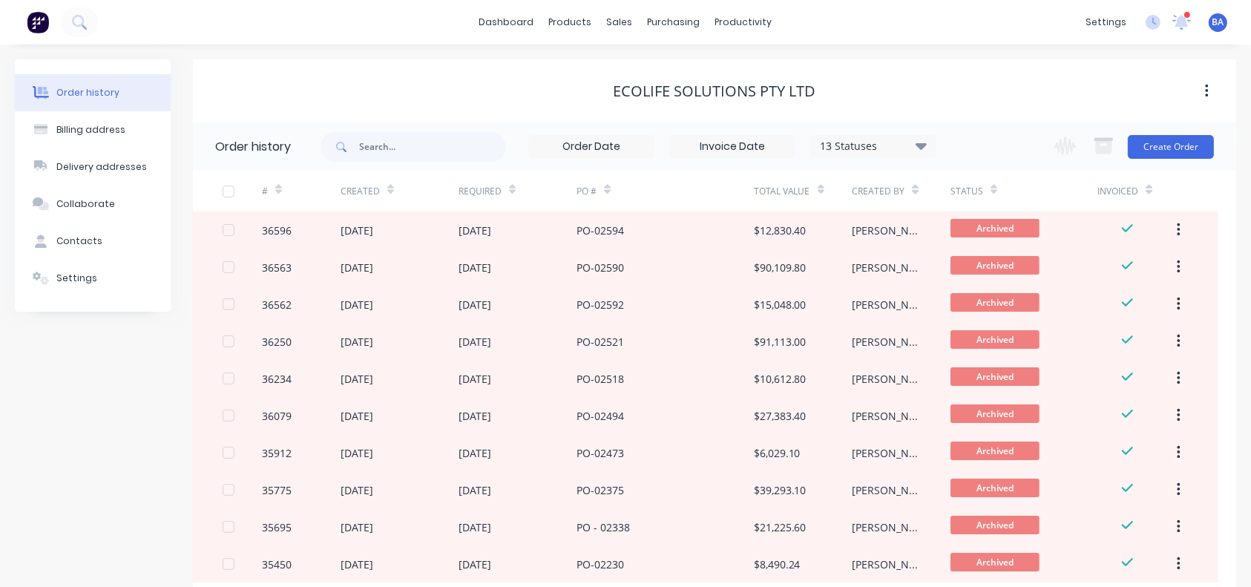
scroll to position [95, 0]
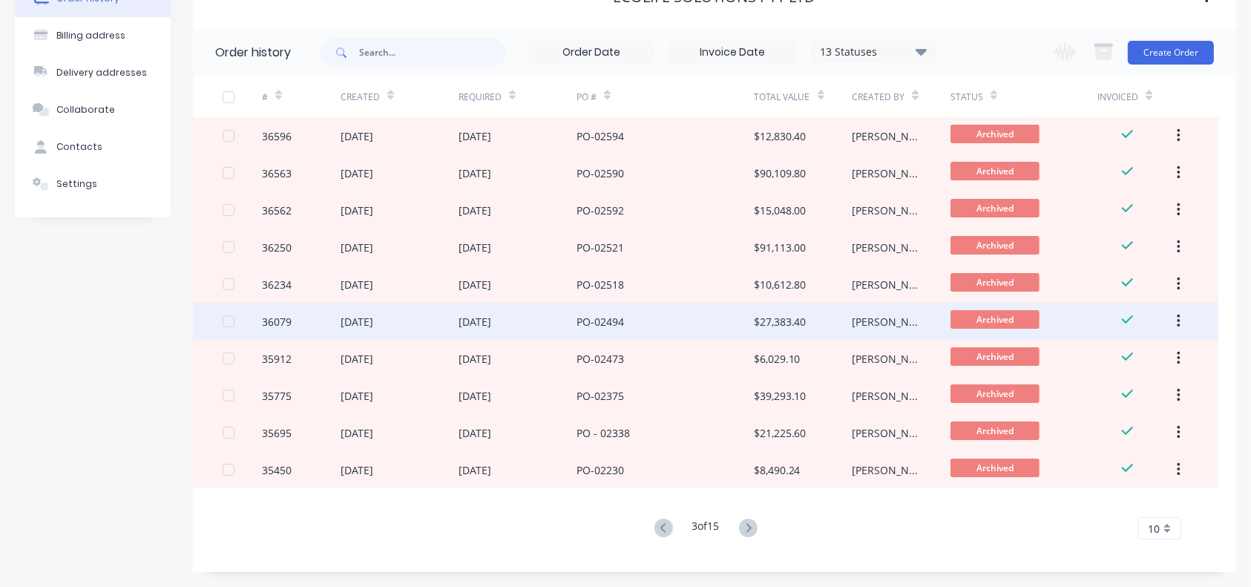
click at [589, 317] on div "PO-02494" at bounding box center [599, 322] width 47 height 16
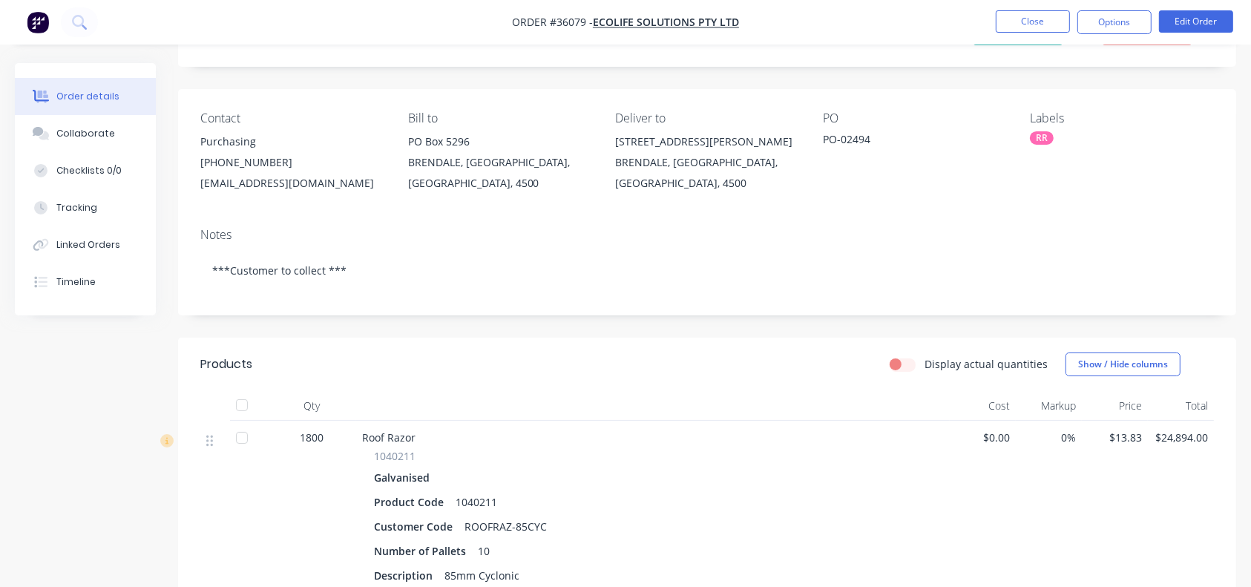
scroll to position [77, 0]
click at [938, 15] on button "Close" at bounding box center [1032, 21] width 74 height 22
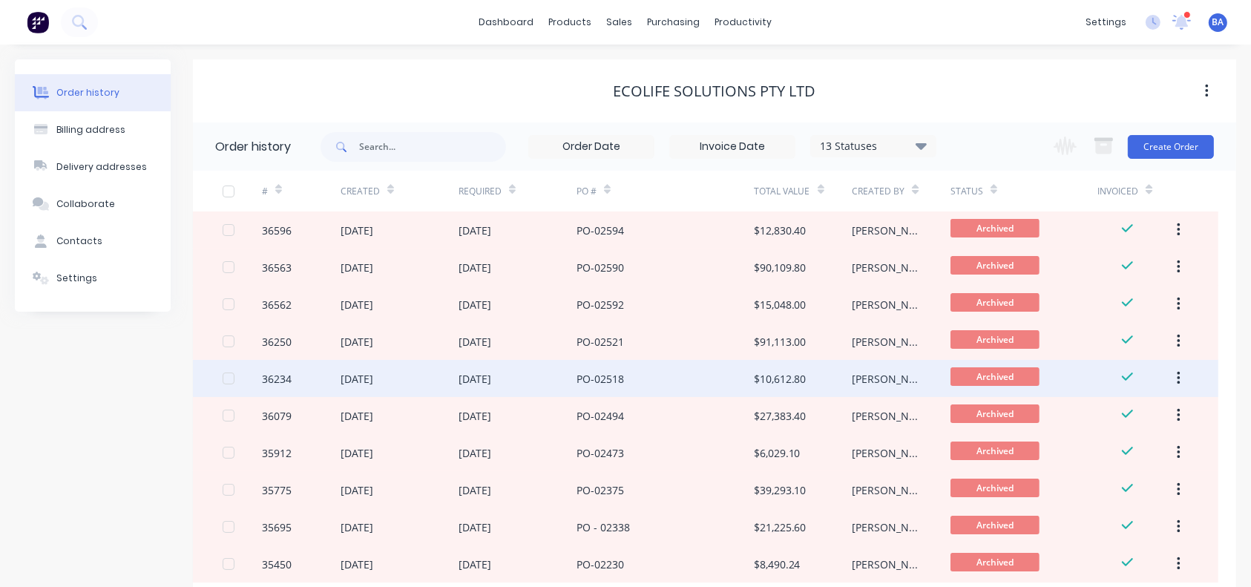
click at [398, 371] on div "[DATE]" at bounding box center [399, 378] width 118 height 37
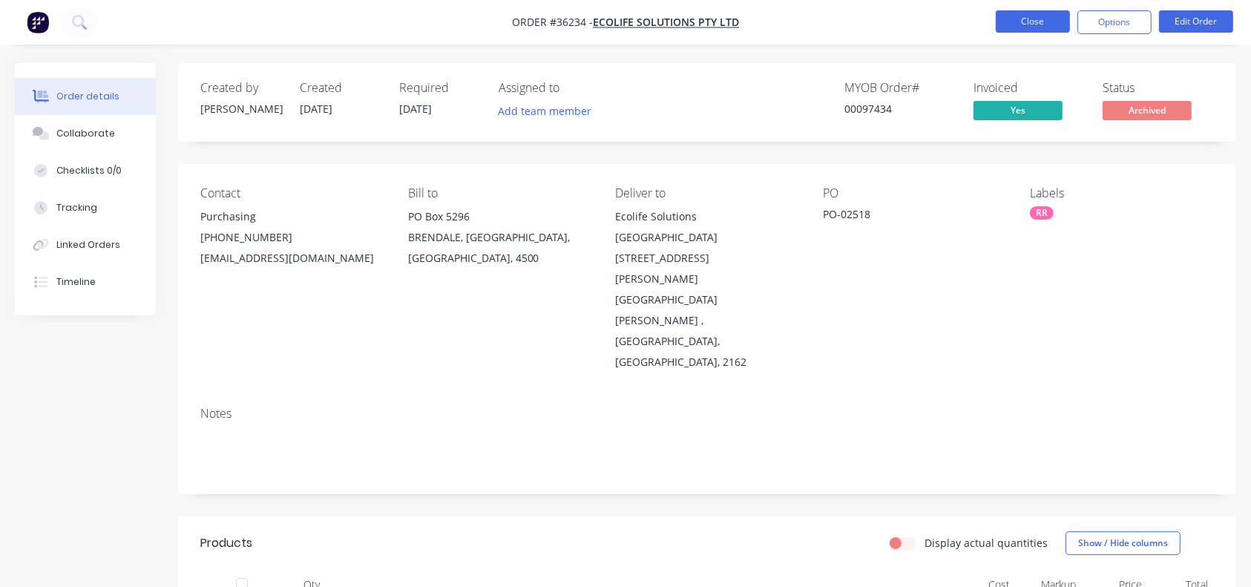
click at [938, 24] on button "Close" at bounding box center [1032, 21] width 74 height 22
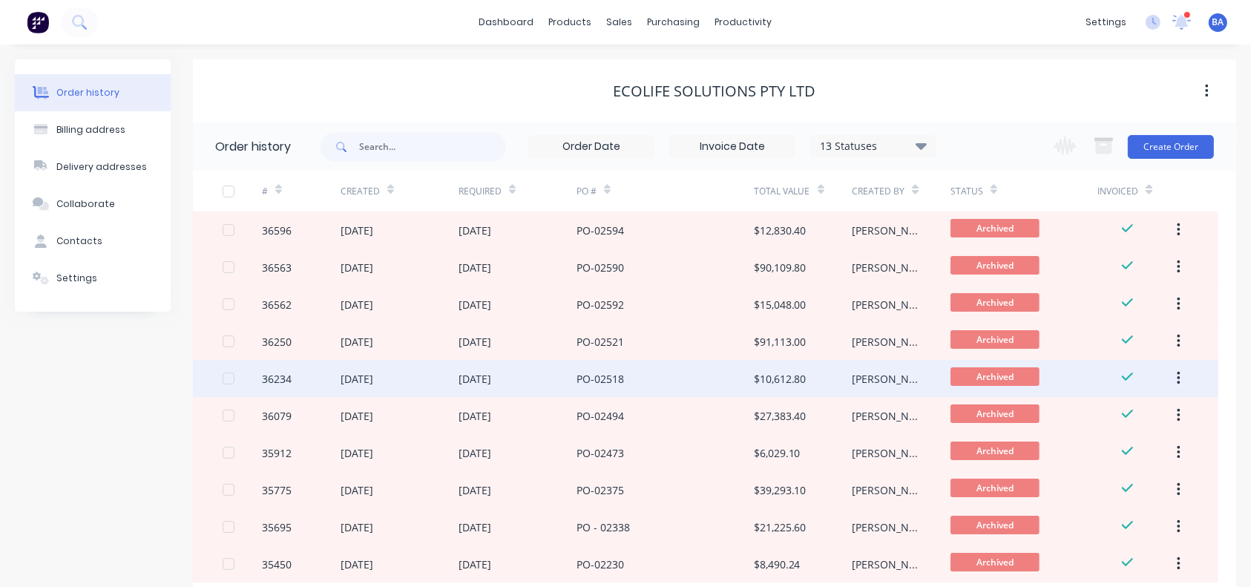
click at [415, 372] on div "[DATE]" at bounding box center [399, 378] width 118 height 37
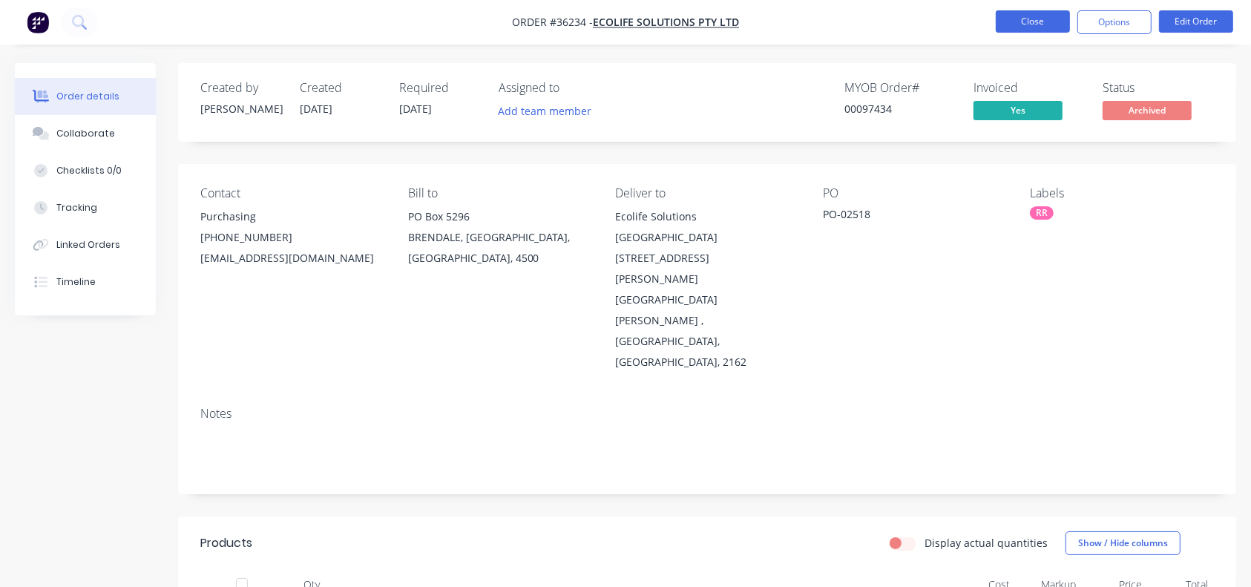
click at [938, 19] on button "Close" at bounding box center [1032, 21] width 74 height 22
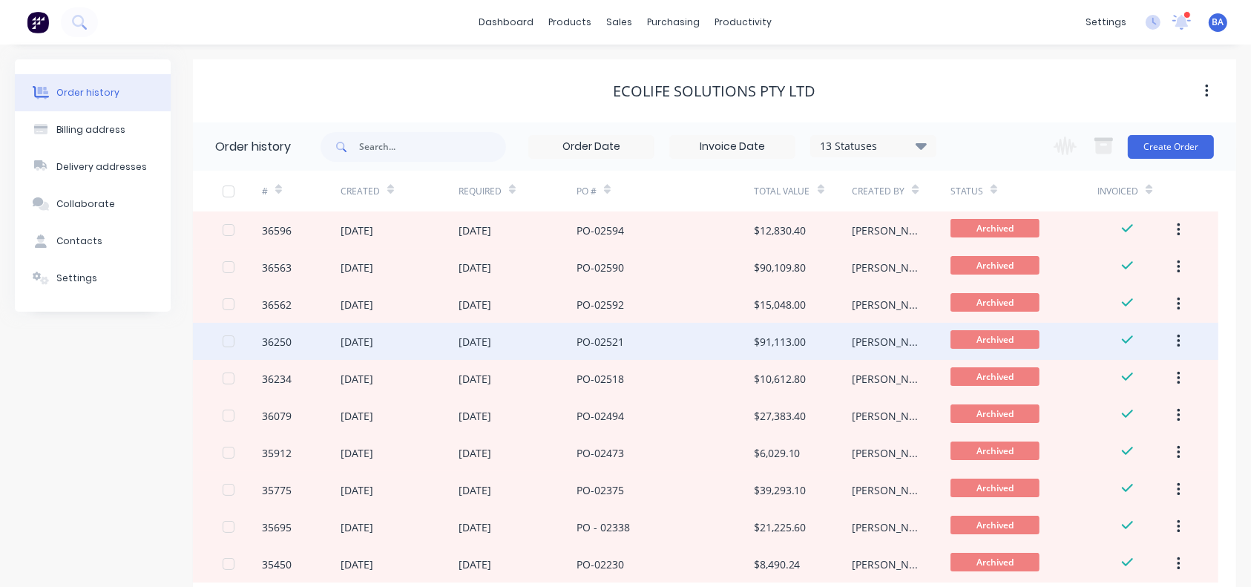
click at [373, 345] on div "[DATE]" at bounding box center [356, 342] width 33 height 16
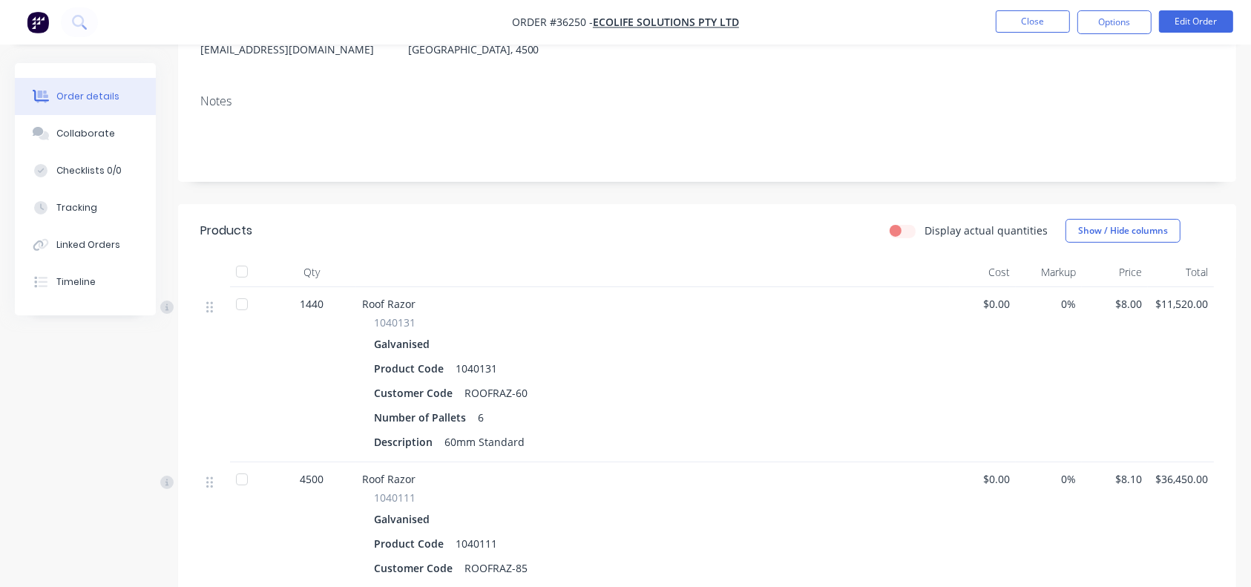
scroll to position [211, 0]
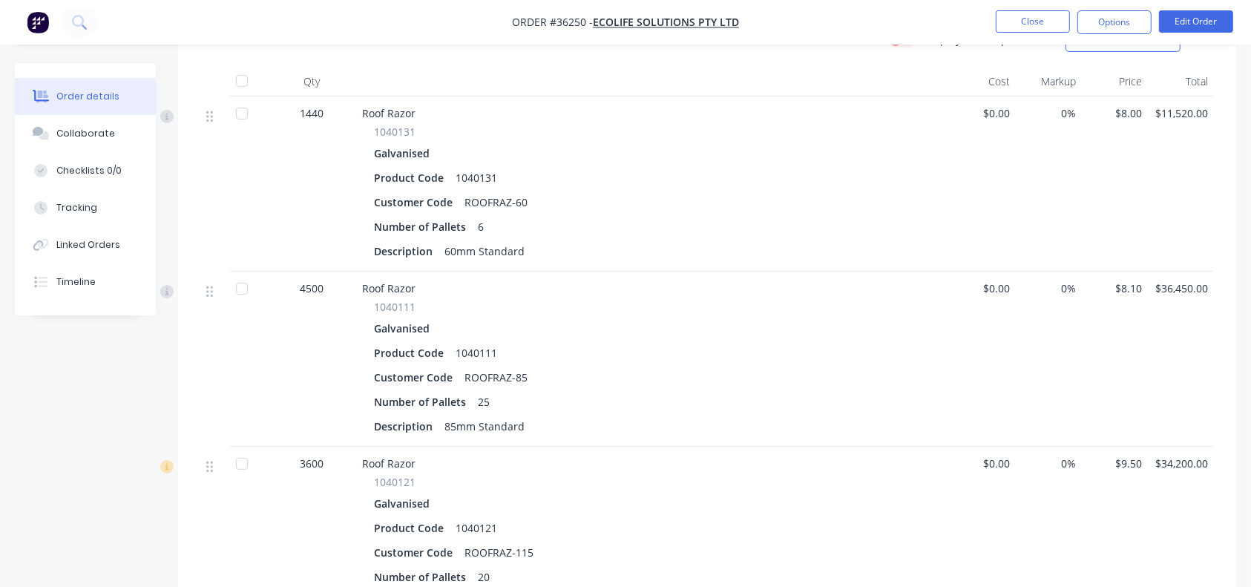
click at [843, 329] on div "Galvanised" at bounding box center [653, 328] width 558 height 22
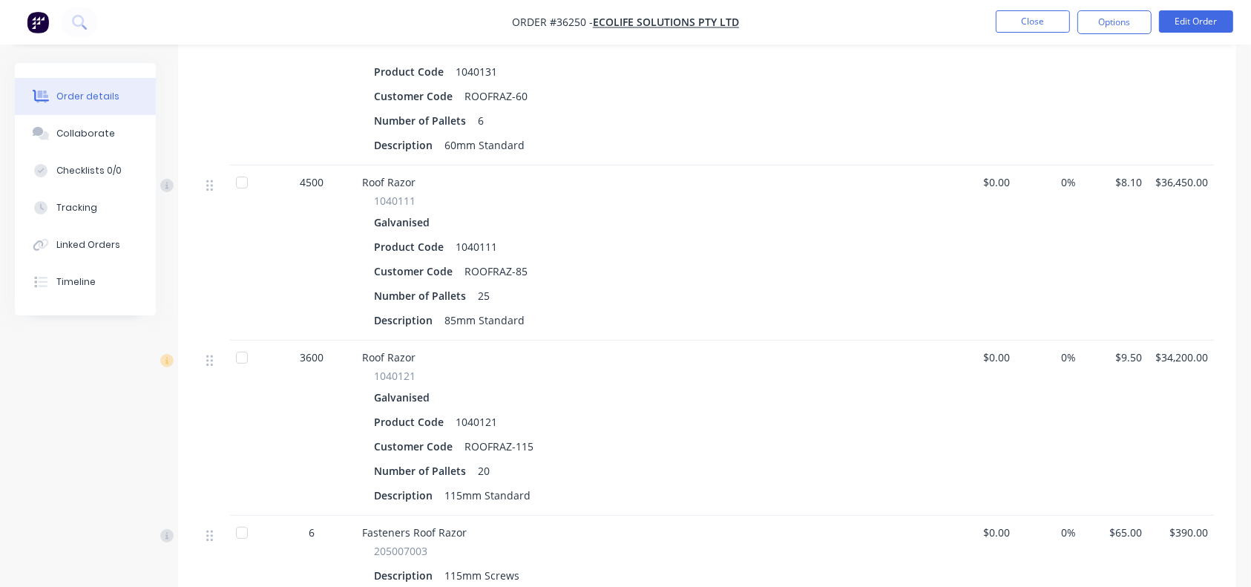
scroll to position [508, 0]
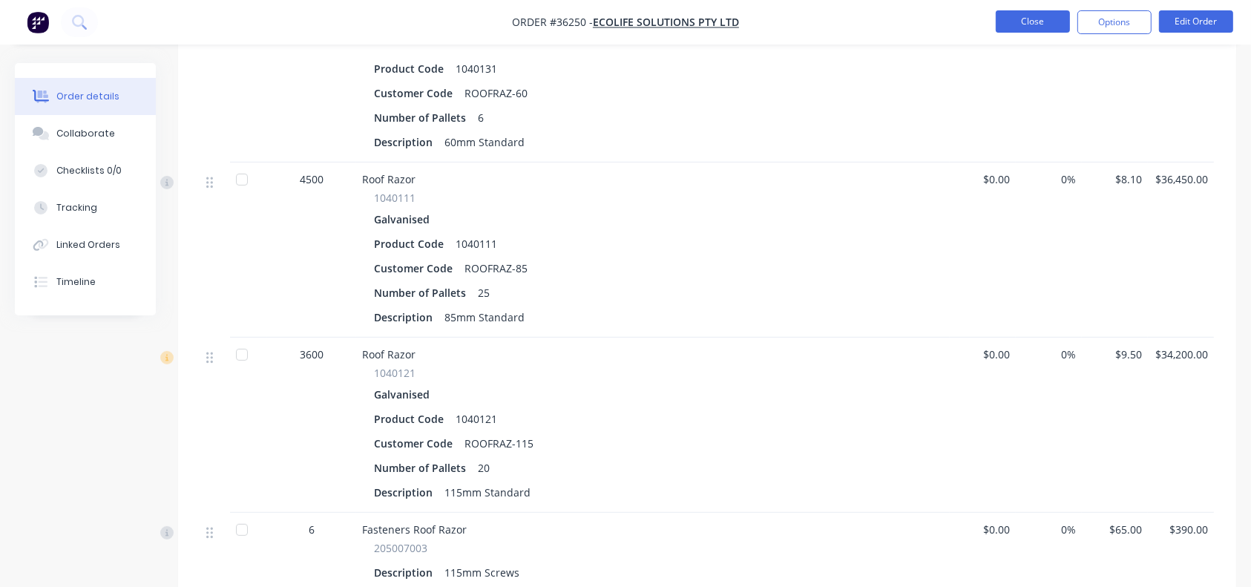
click at [938, 22] on button "Close" at bounding box center [1032, 21] width 74 height 22
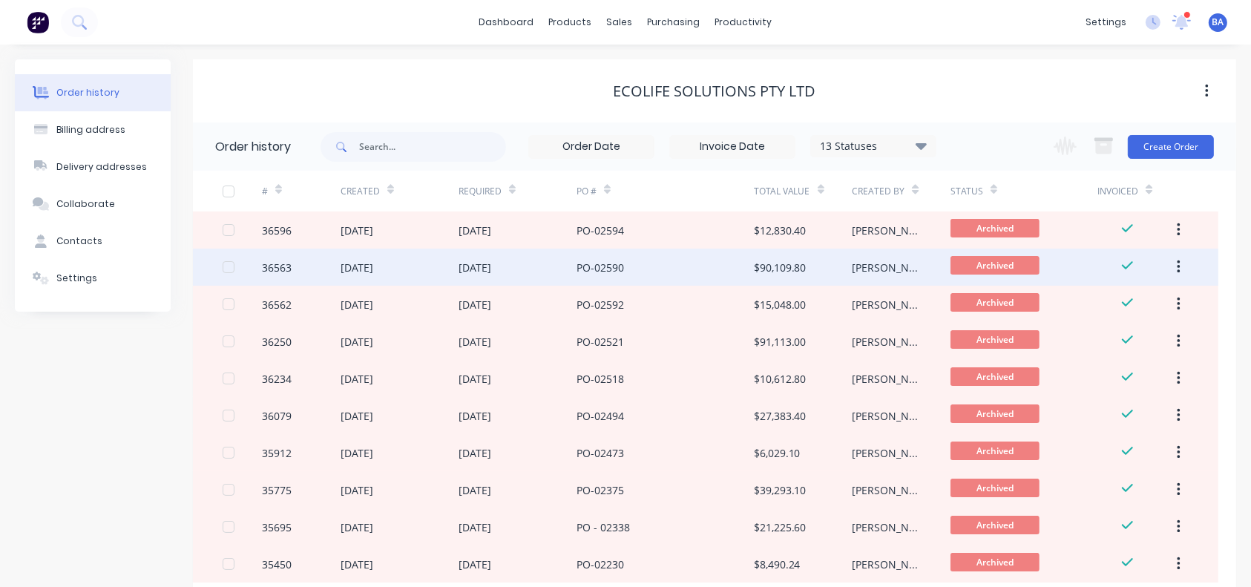
click at [373, 267] on div "[DATE]" at bounding box center [356, 268] width 33 height 16
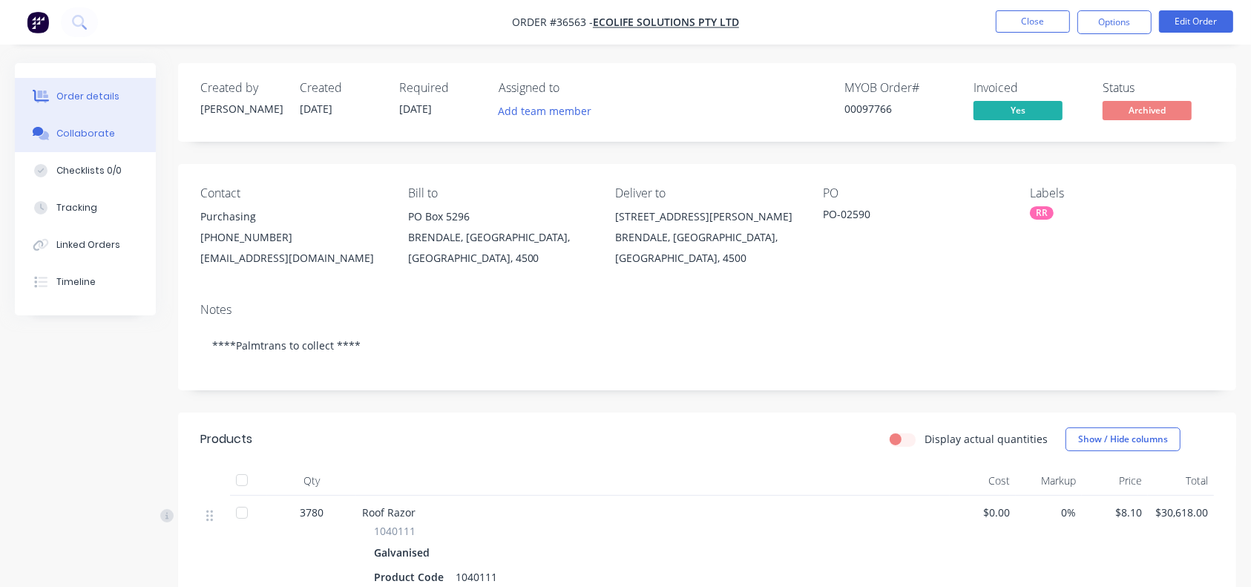
click at [70, 134] on div "Collaborate" at bounding box center [85, 133] width 59 height 13
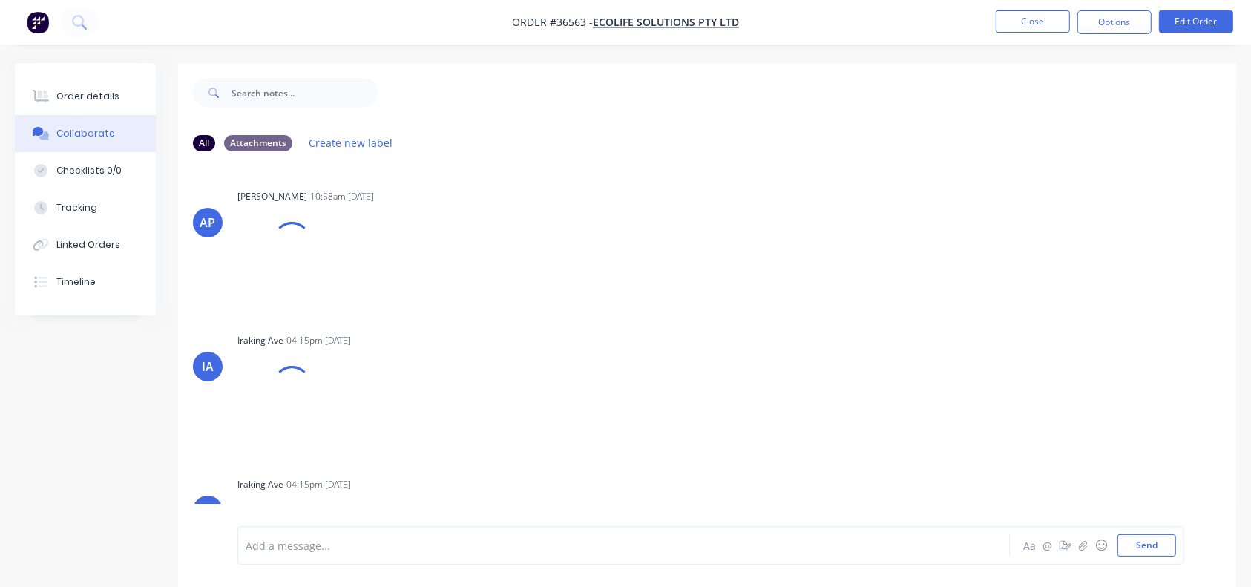
click at [450, 128] on div "All Attachments Create new label" at bounding box center [707, 142] width 1058 height 41
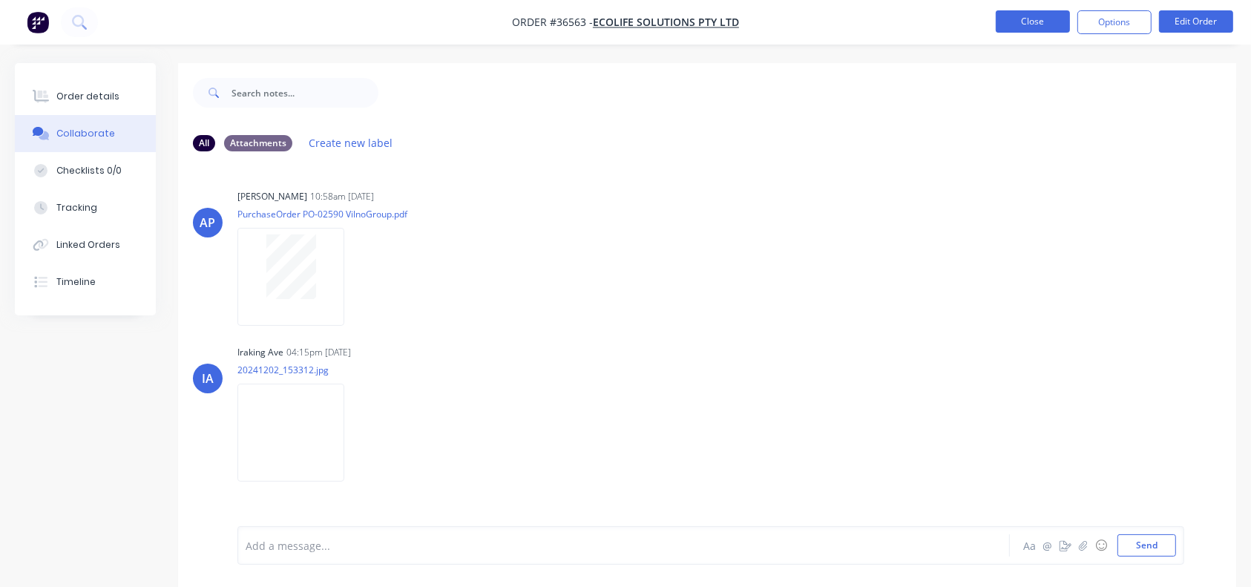
click at [938, 14] on button "Close" at bounding box center [1032, 21] width 74 height 22
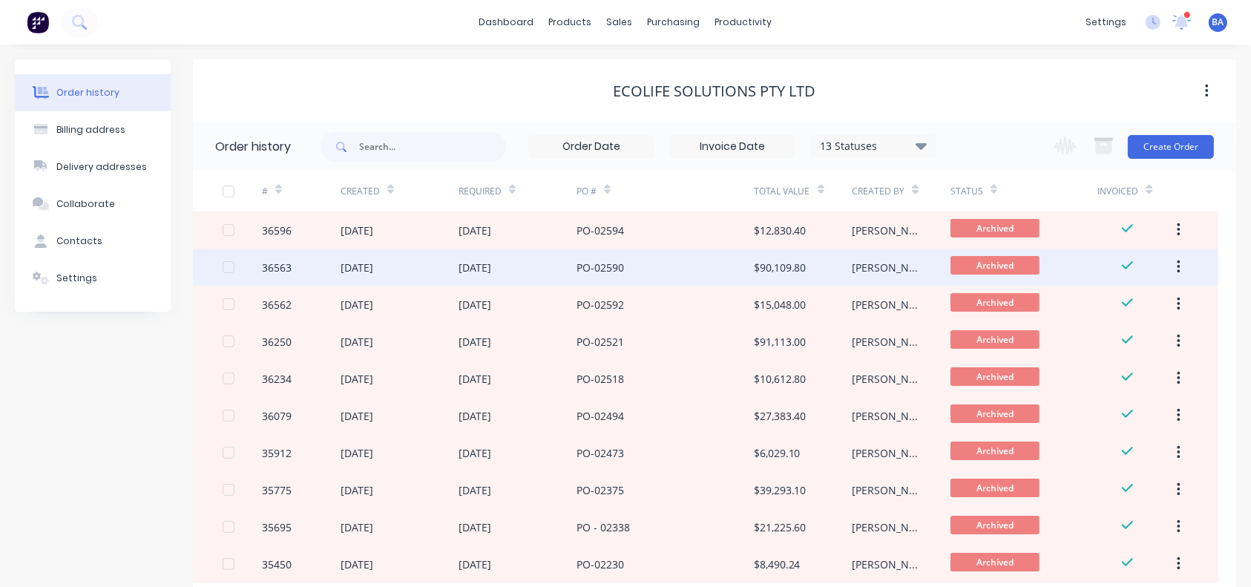
click at [622, 264] on div "PO-02590" at bounding box center [599, 268] width 47 height 16
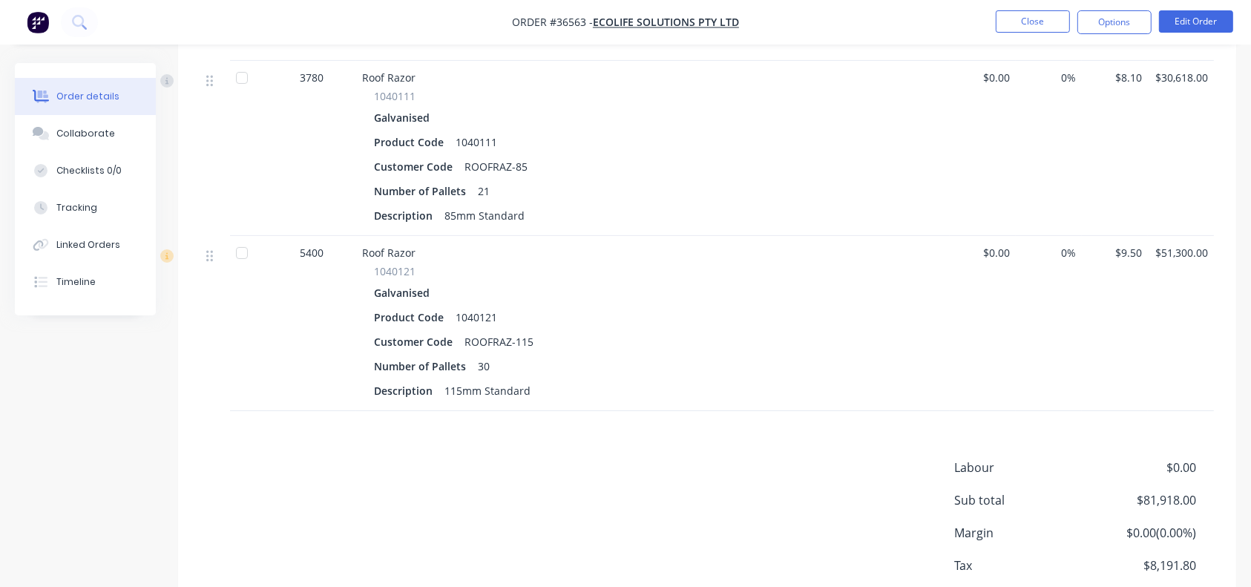
scroll to position [434, 0]
click at [938, 16] on button "Close" at bounding box center [1032, 21] width 74 height 22
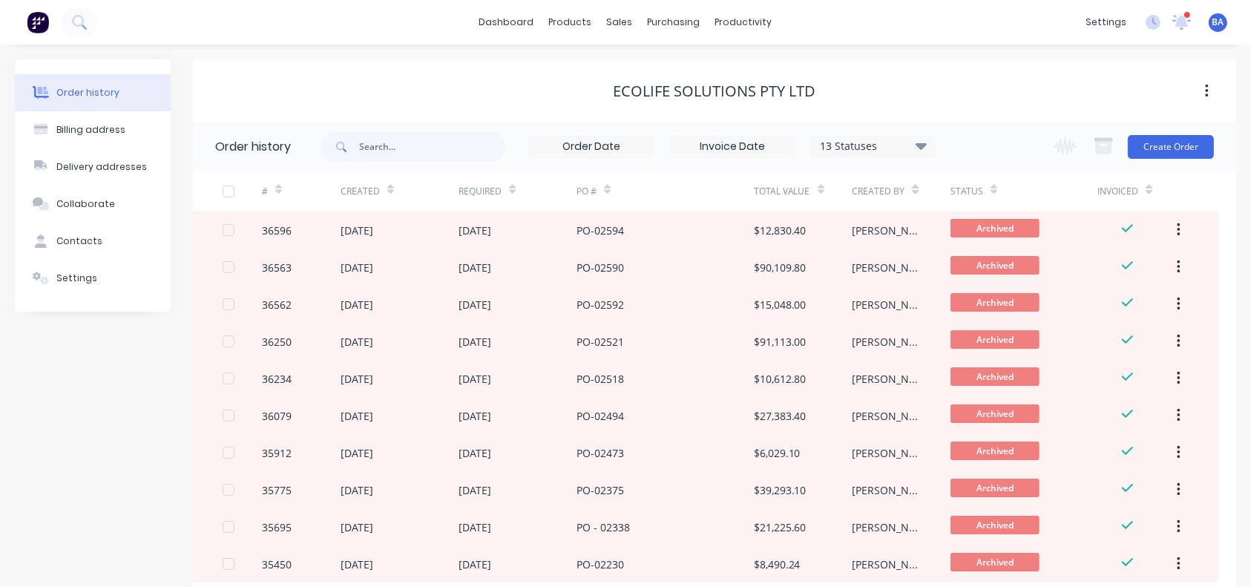
scroll to position [95, 0]
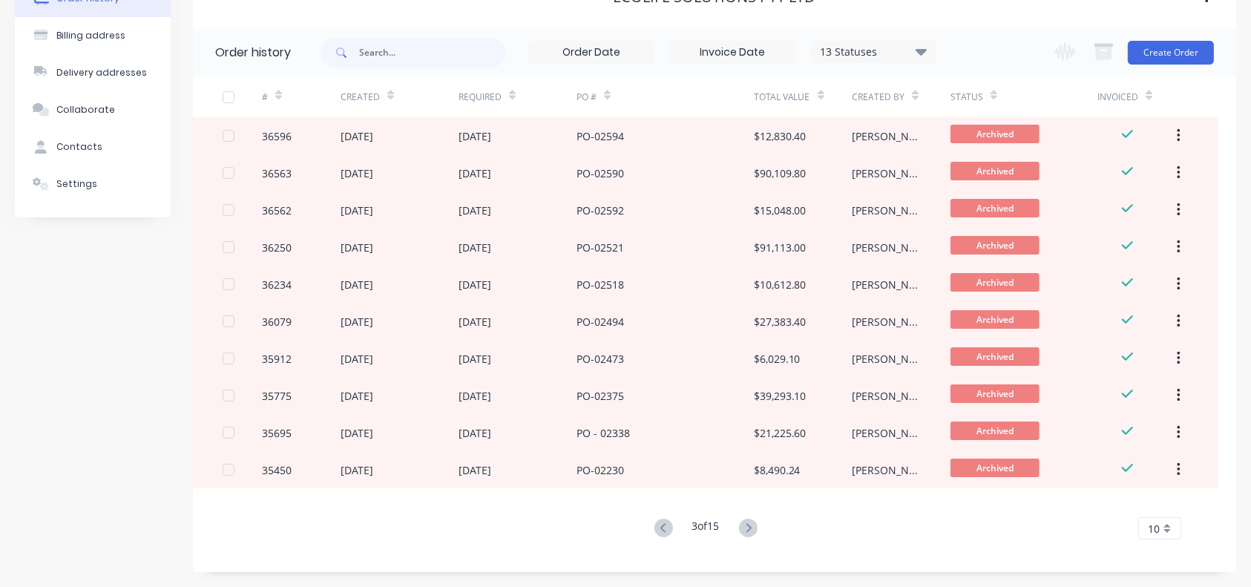
click at [650, 428] on button at bounding box center [663, 529] width 27 height 22
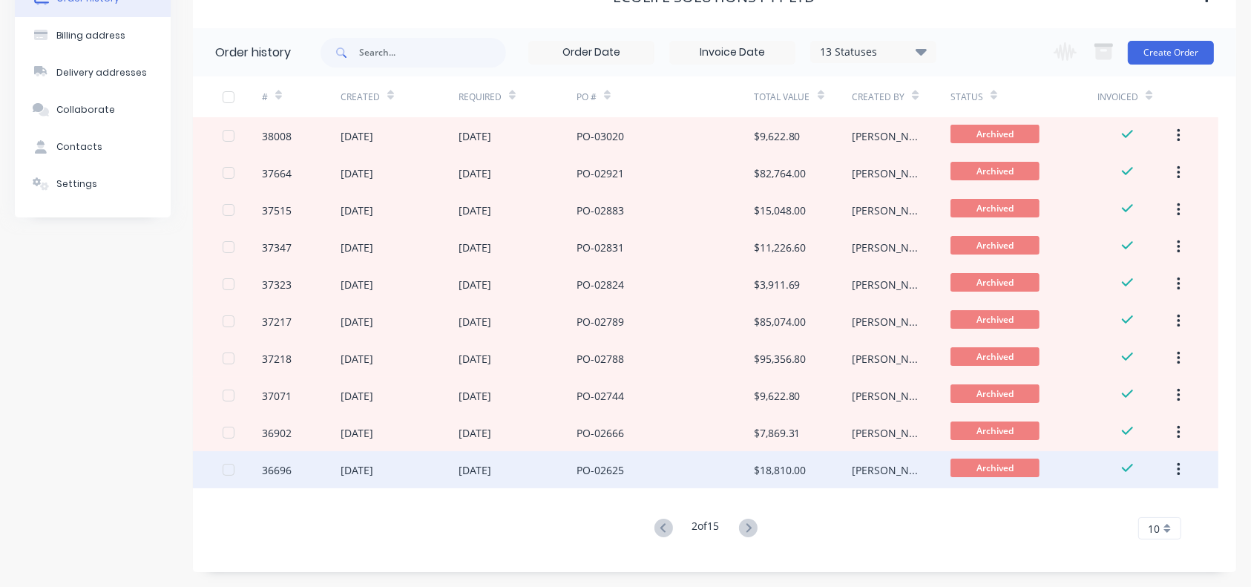
click at [612, 428] on div "PO-02625" at bounding box center [599, 470] width 47 height 16
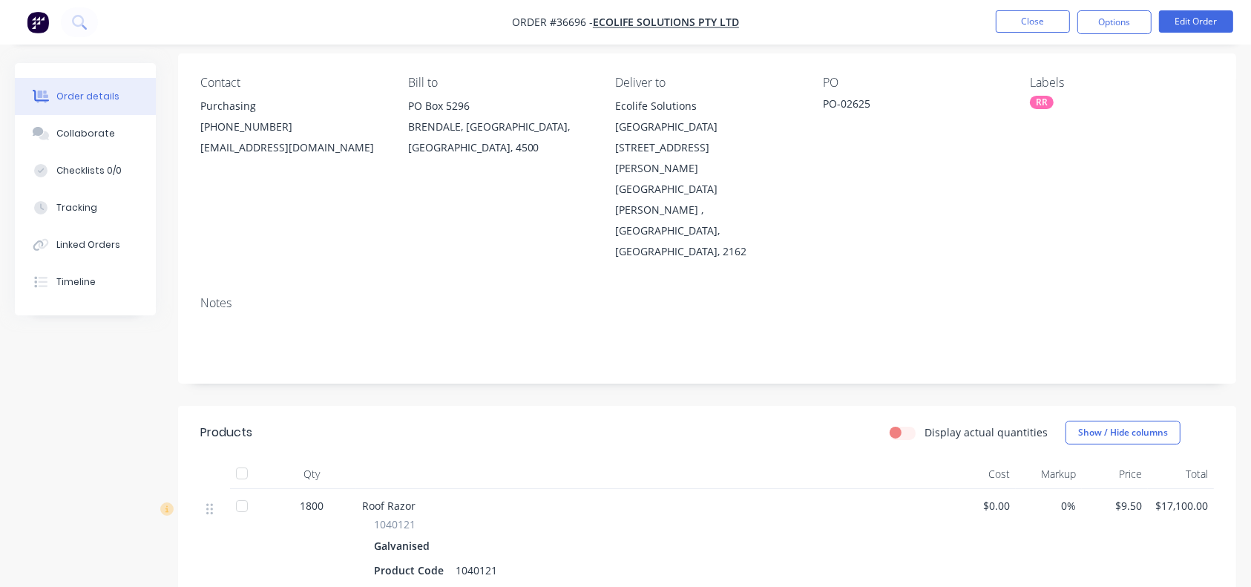
scroll to position [105, 0]
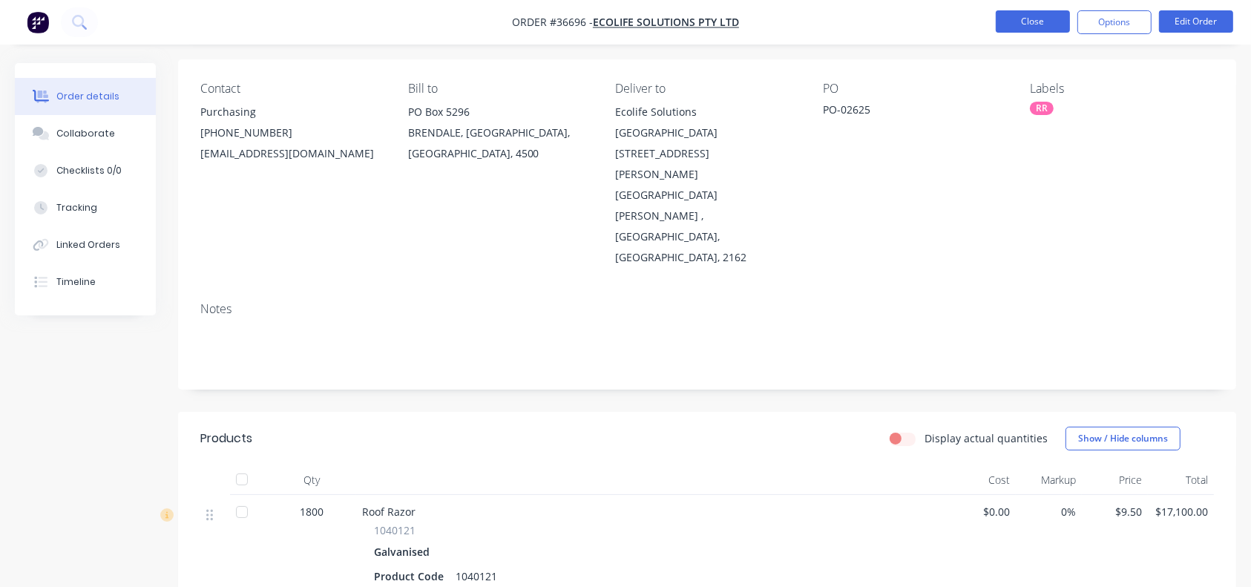
click at [938, 23] on button "Close" at bounding box center [1032, 21] width 74 height 22
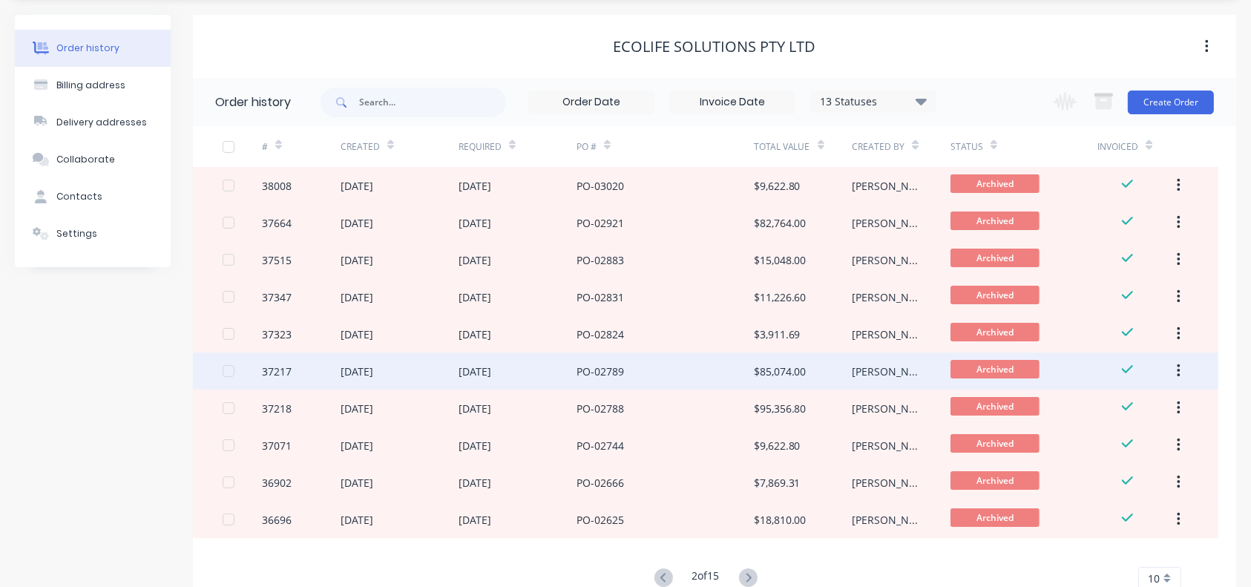
scroll to position [45, 0]
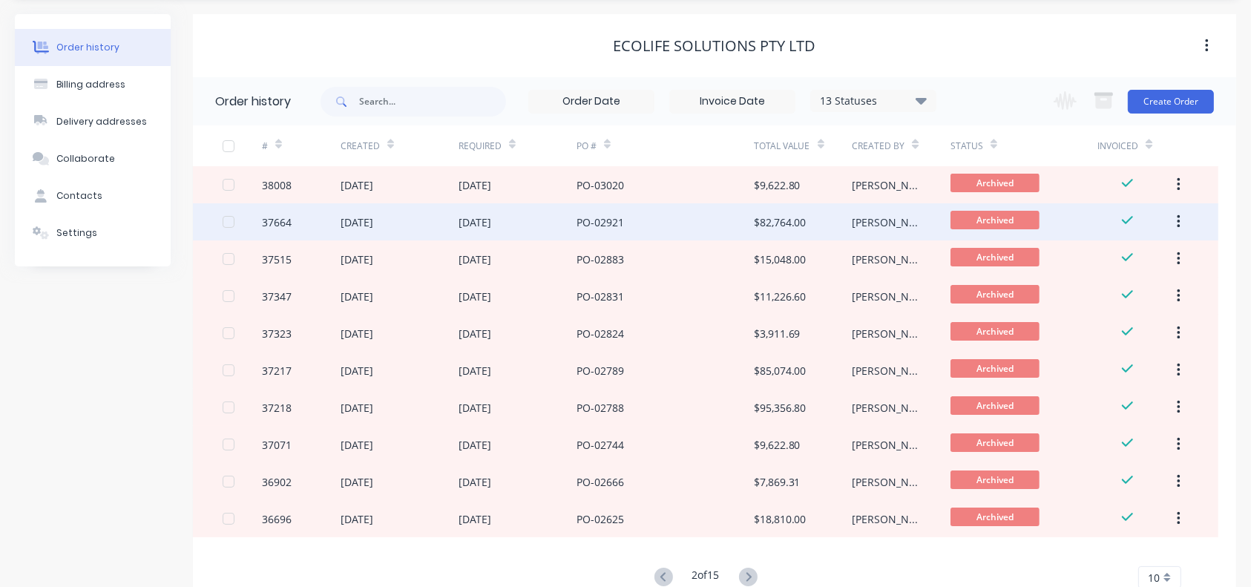
click at [668, 231] on div "PO-02921" at bounding box center [664, 221] width 177 height 37
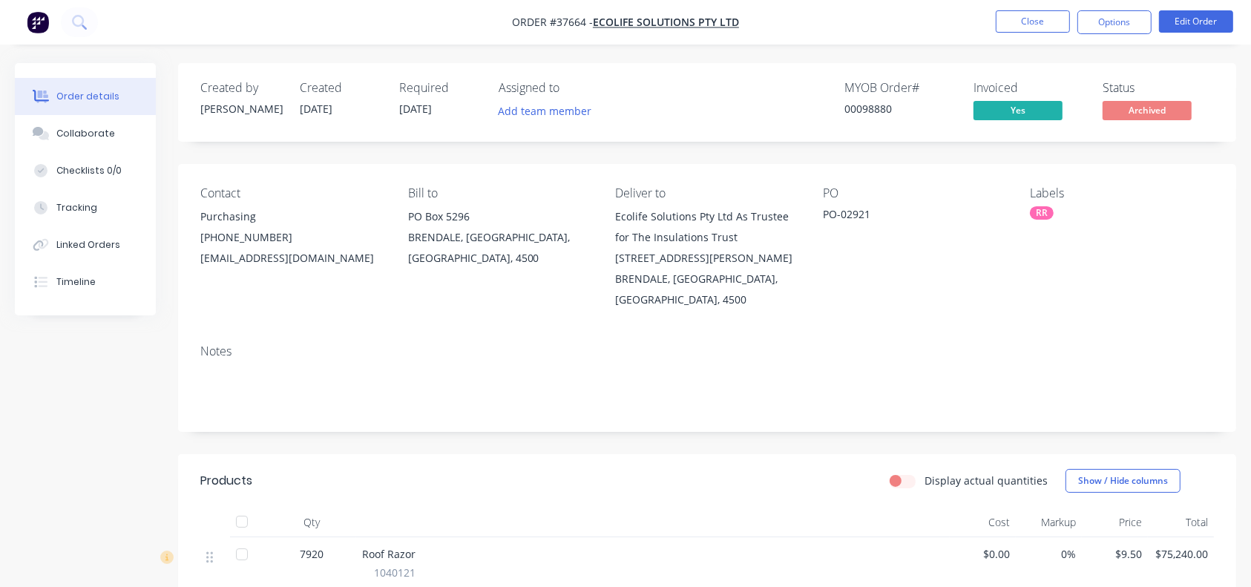
scroll to position [116, 0]
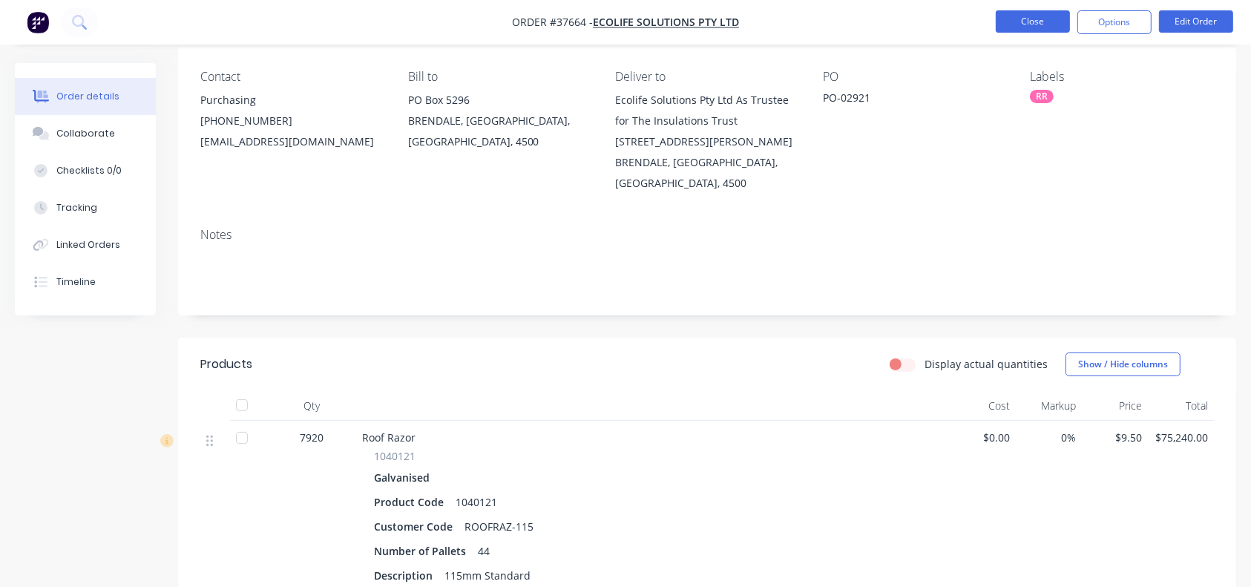
click at [938, 18] on button "Close" at bounding box center [1032, 21] width 74 height 22
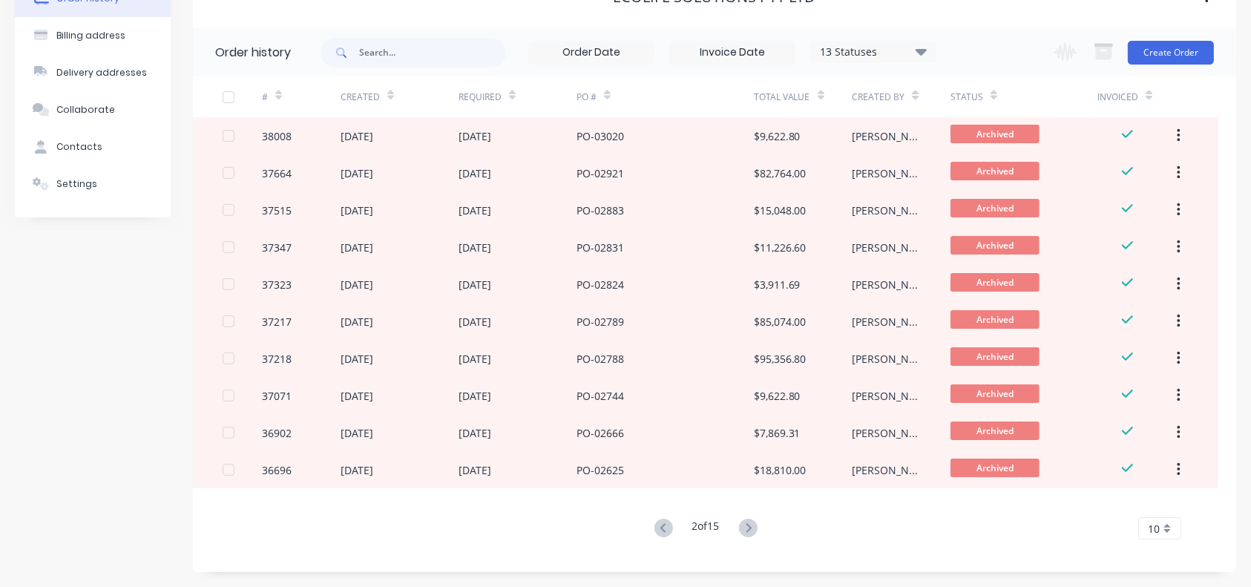
scroll to position [95, 0]
click at [661, 428] on icon at bounding box center [663, 527] width 19 height 19
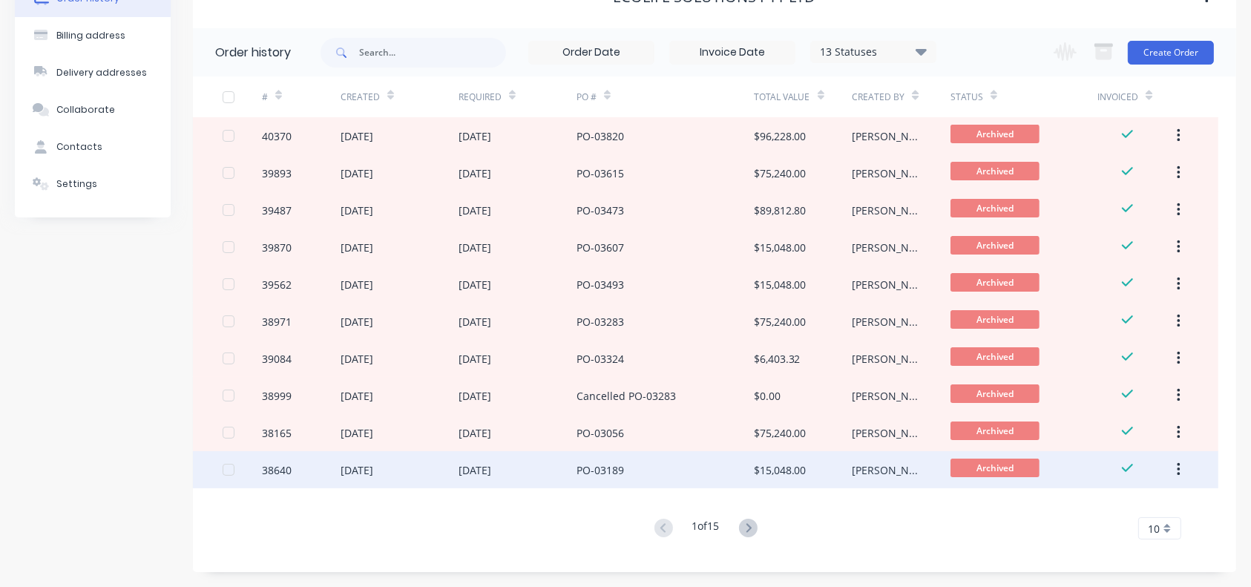
click at [707, 428] on div "PO-03189" at bounding box center [664, 469] width 177 height 37
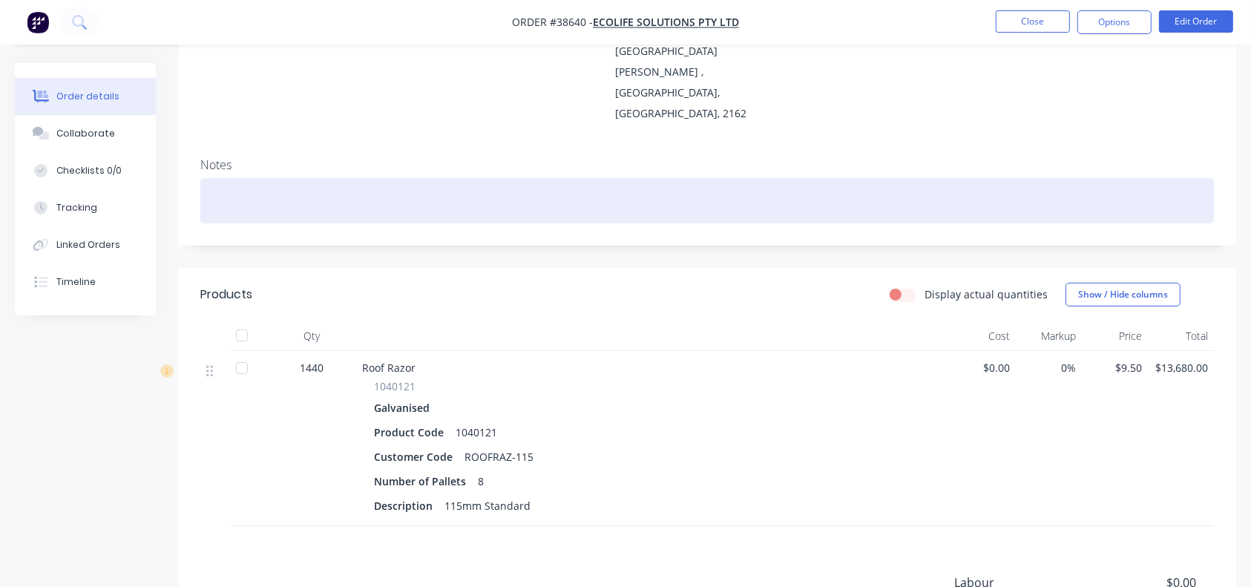
scroll to position [247, 0]
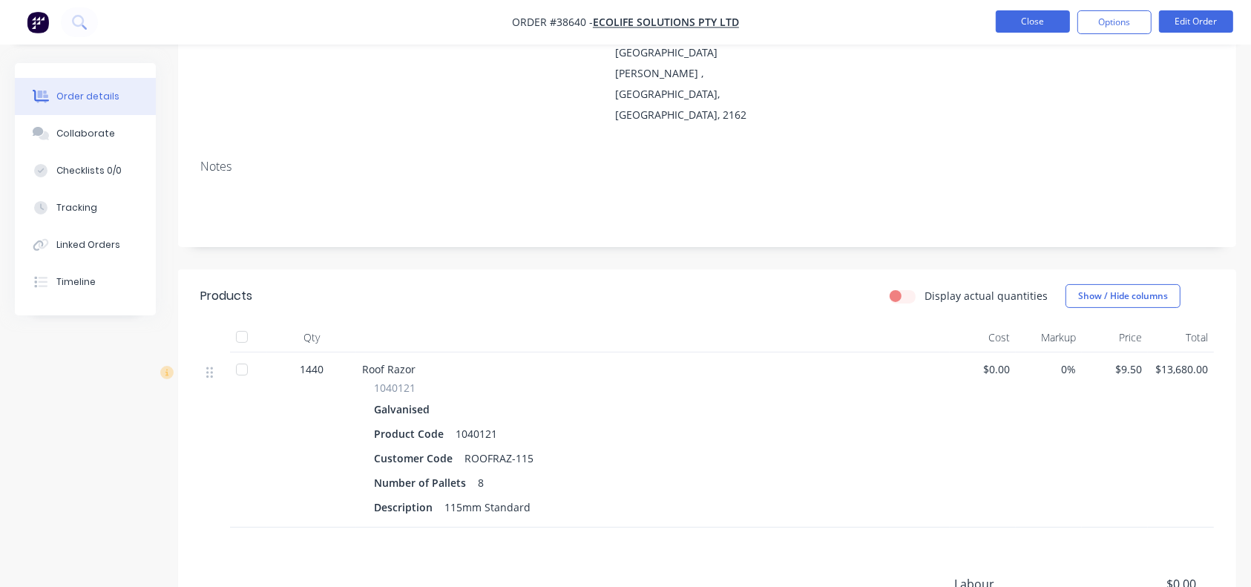
click at [938, 13] on button "Close" at bounding box center [1032, 21] width 74 height 22
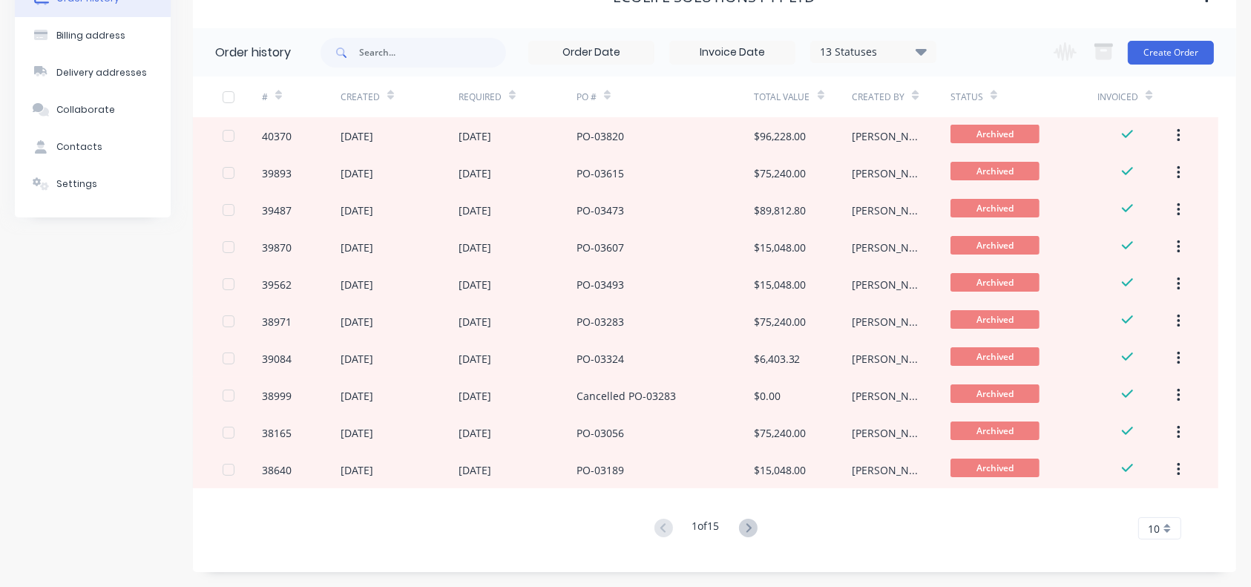
scroll to position [94, 0]
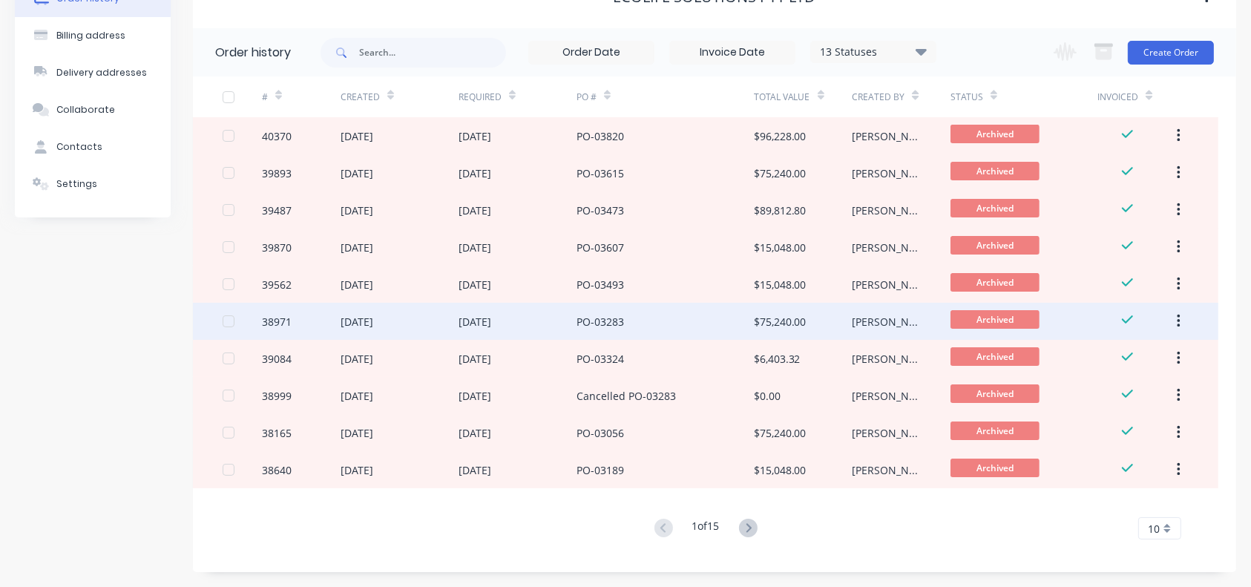
click at [636, 318] on div "PO-03283" at bounding box center [664, 321] width 177 height 37
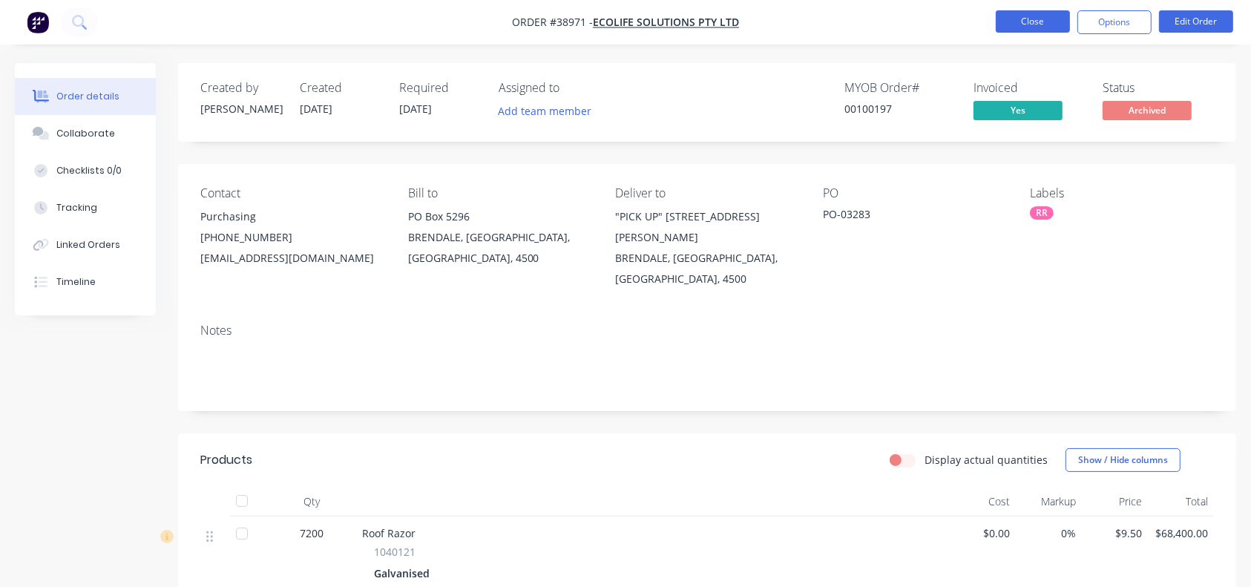
click at [938, 21] on button "Close" at bounding box center [1032, 21] width 74 height 22
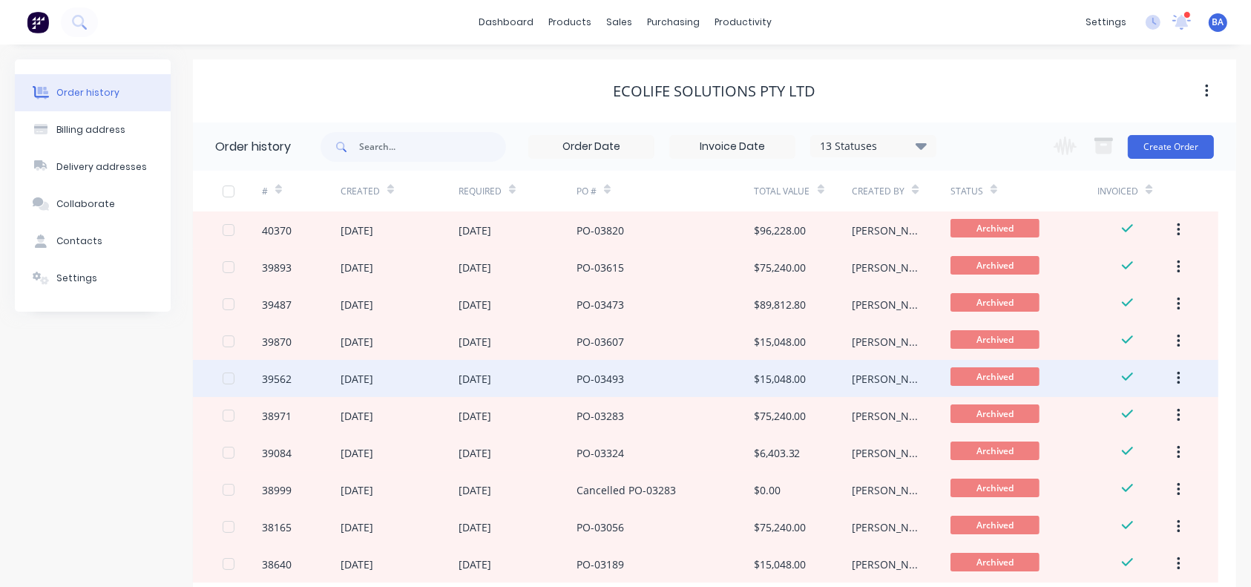
click at [452, 361] on div "[DATE]" at bounding box center [399, 378] width 118 height 37
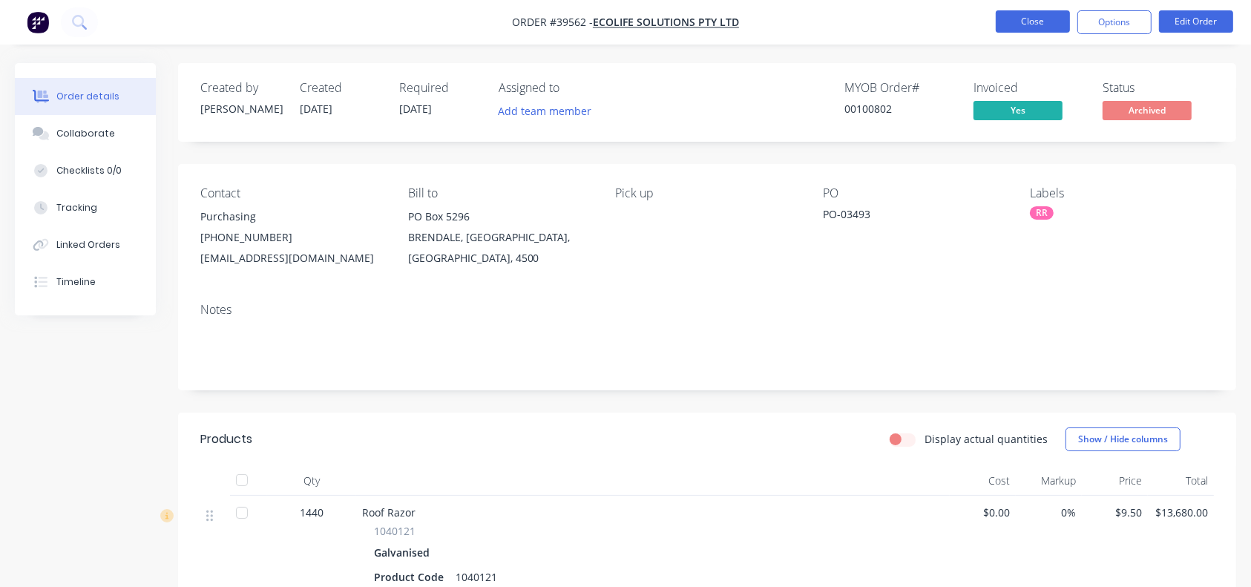
click at [938, 23] on button "Close" at bounding box center [1032, 21] width 74 height 22
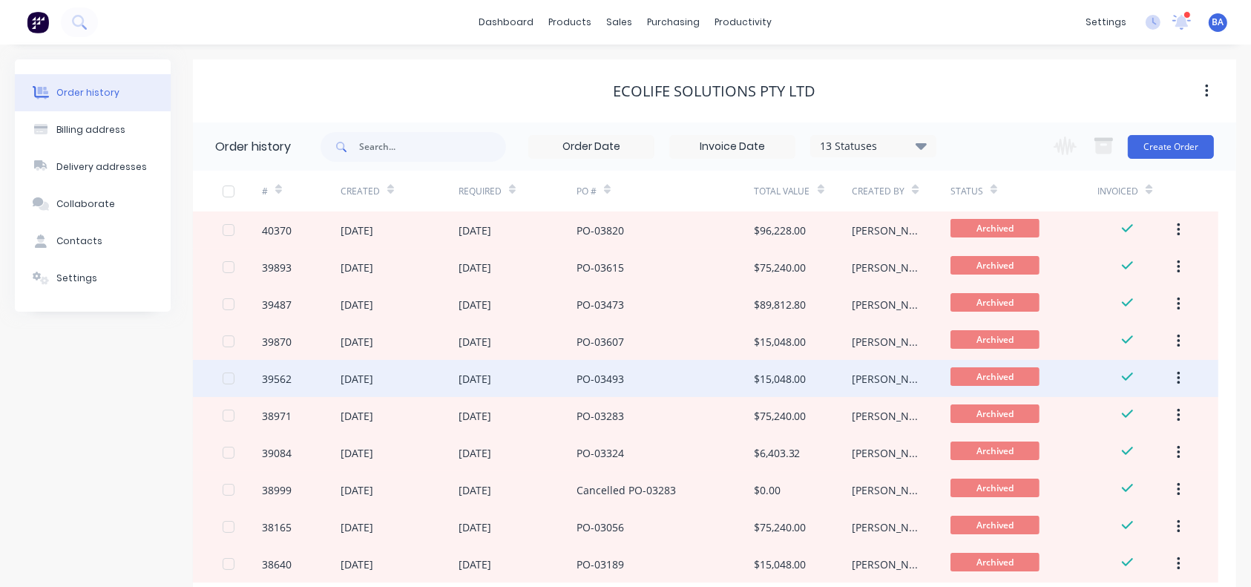
scroll to position [88, 0]
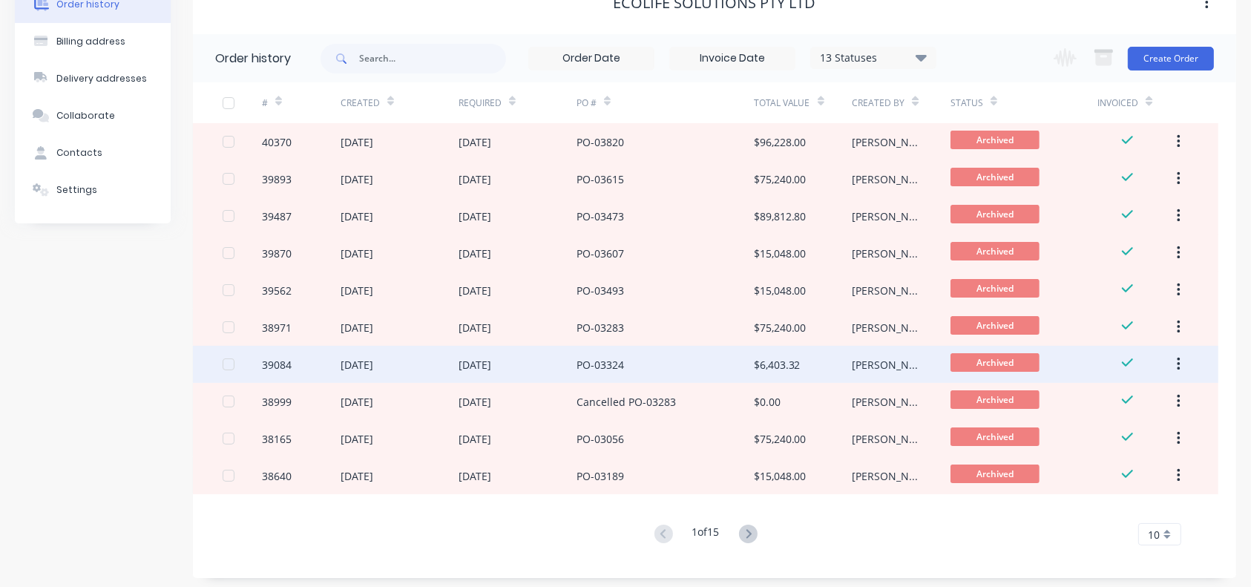
click at [617, 369] on div "PO-03324" at bounding box center [599, 365] width 47 height 16
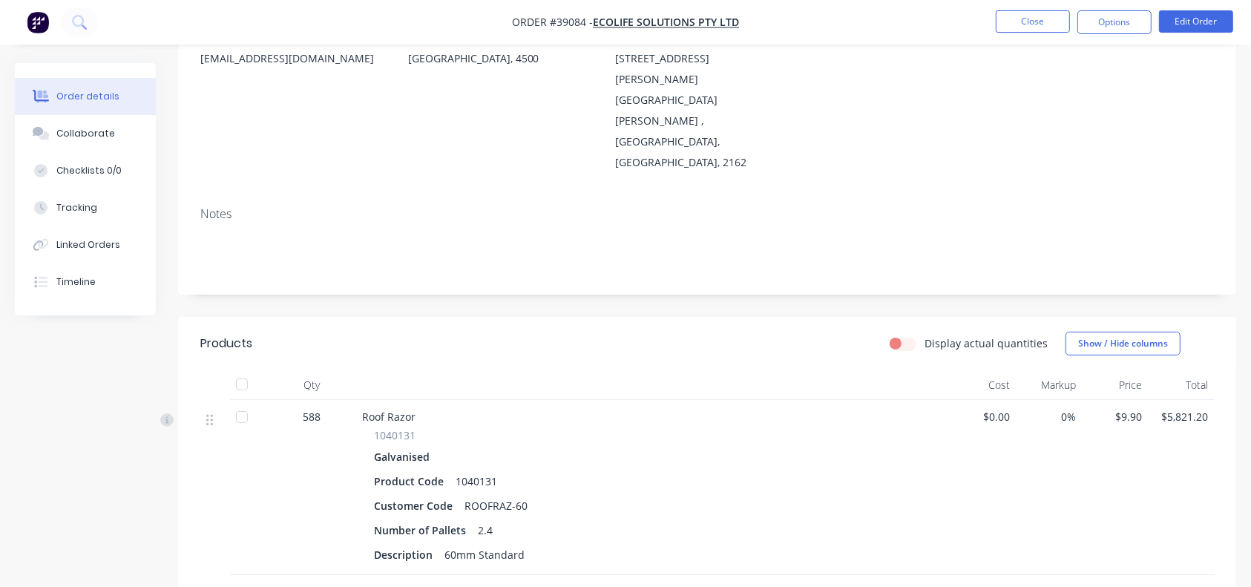
scroll to position [203, 0]
click at [110, 122] on button "Collaborate" at bounding box center [85, 133] width 141 height 37
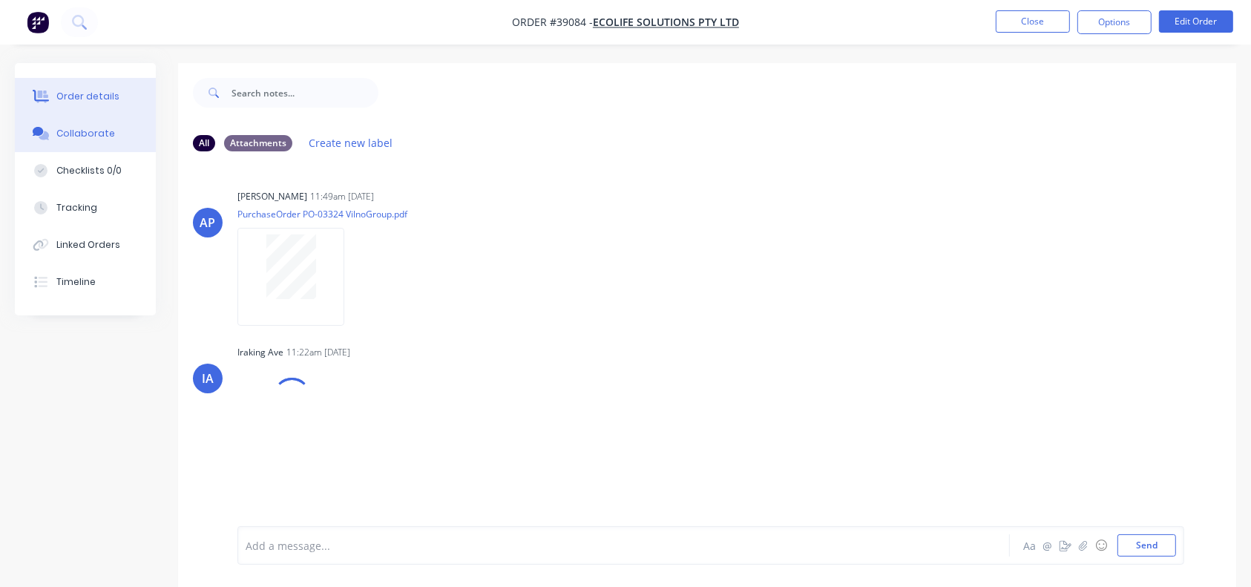
click at [120, 102] on button "Order details" at bounding box center [85, 96] width 141 height 37
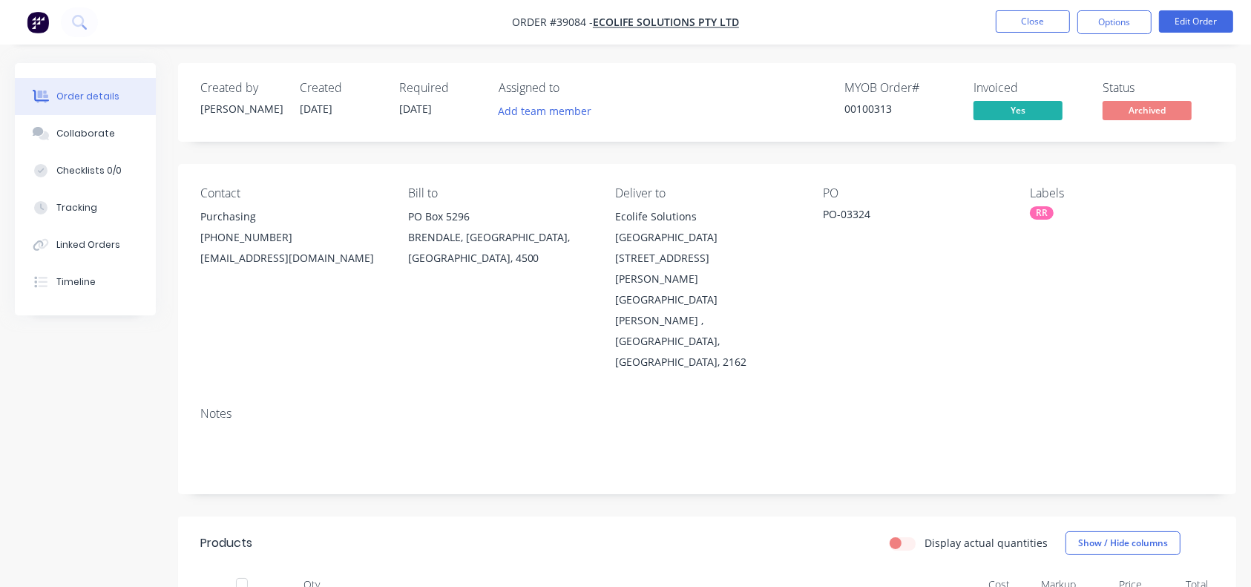
click at [938, 9] on nav "Order #39084 - Ecolife Solutions Pty Ltd Close Options Edit Order" at bounding box center [625, 22] width 1251 height 45
click at [938, 18] on button "Close" at bounding box center [1032, 21] width 74 height 22
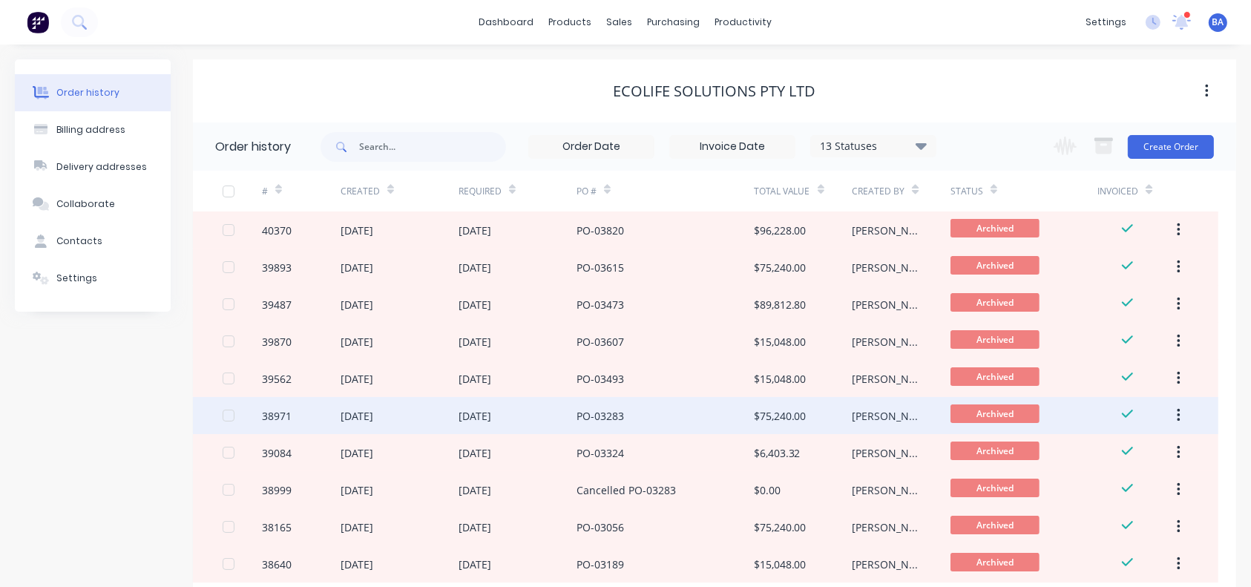
scroll to position [95, 0]
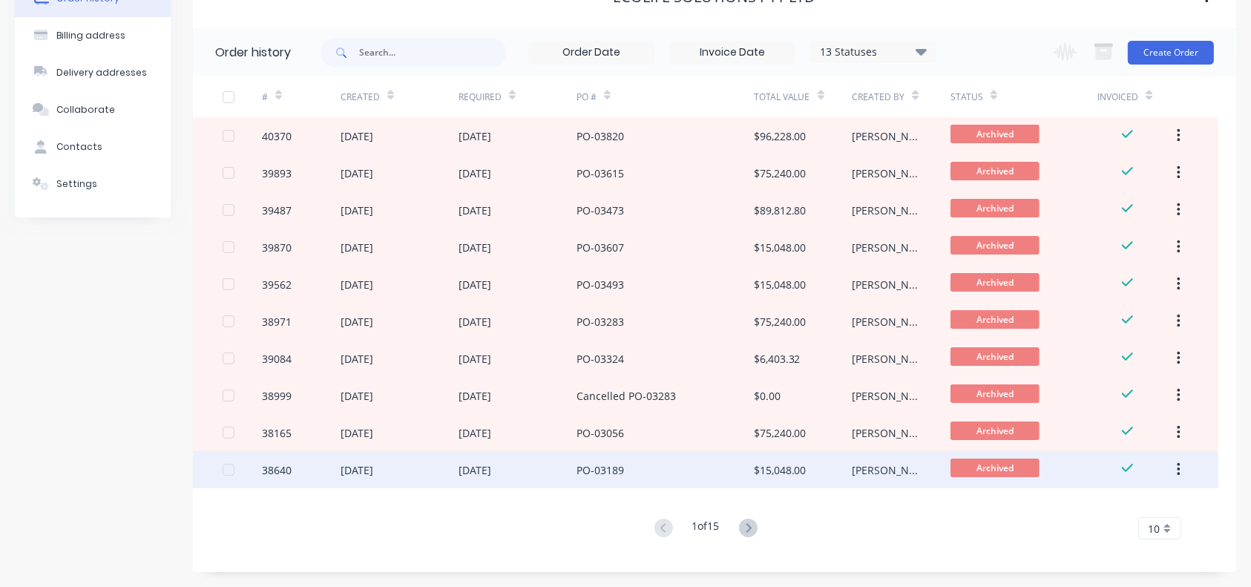
click at [670, 428] on div "PO-03189" at bounding box center [664, 469] width 177 height 37
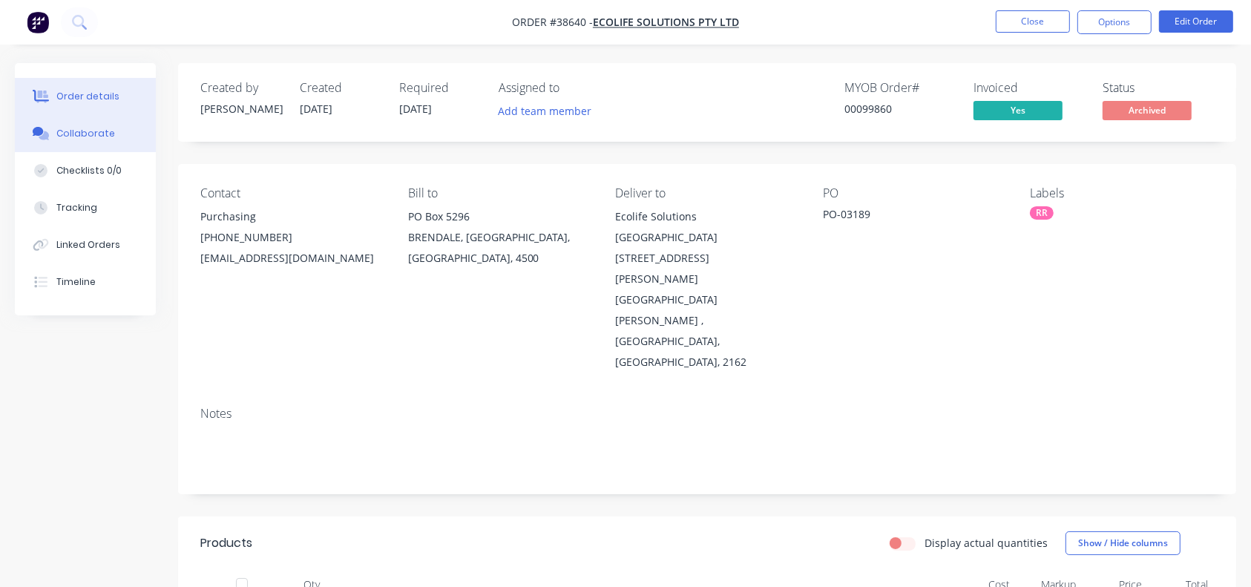
click at [70, 128] on div "Collaborate" at bounding box center [85, 133] width 59 height 13
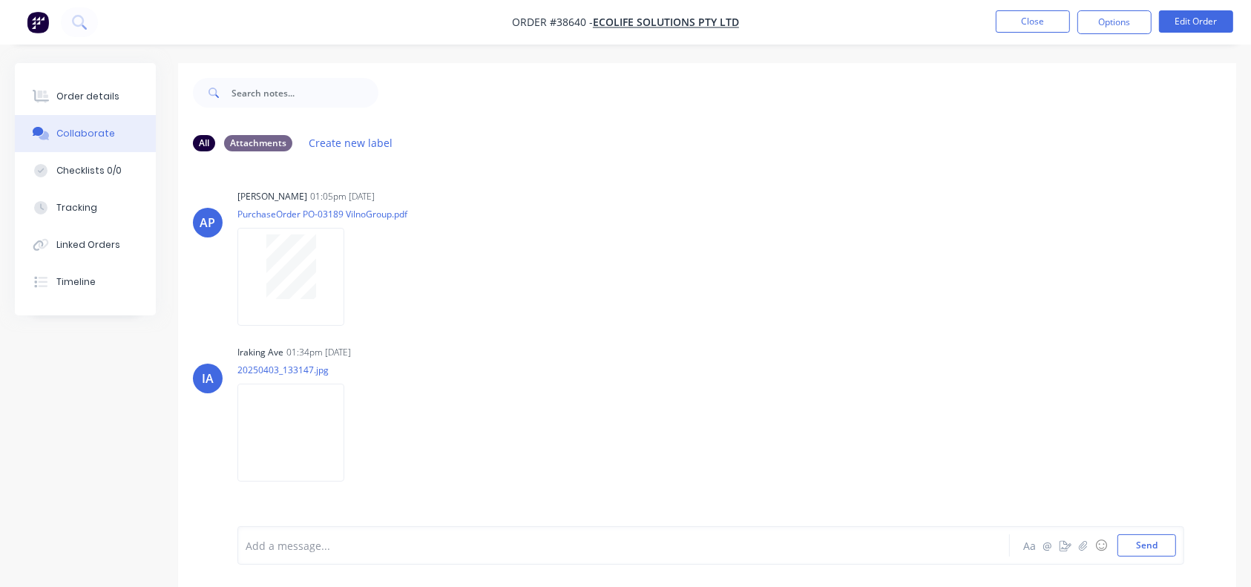
scroll to position [22, 0]
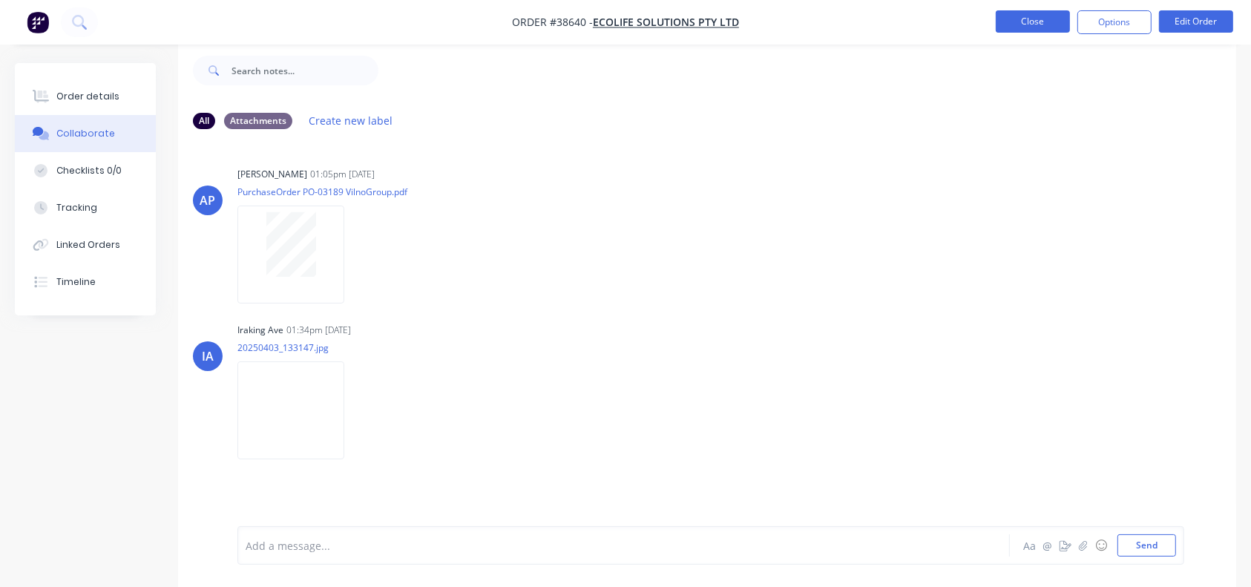
click at [938, 27] on button "Close" at bounding box center [1032, 21] width 74 height 22
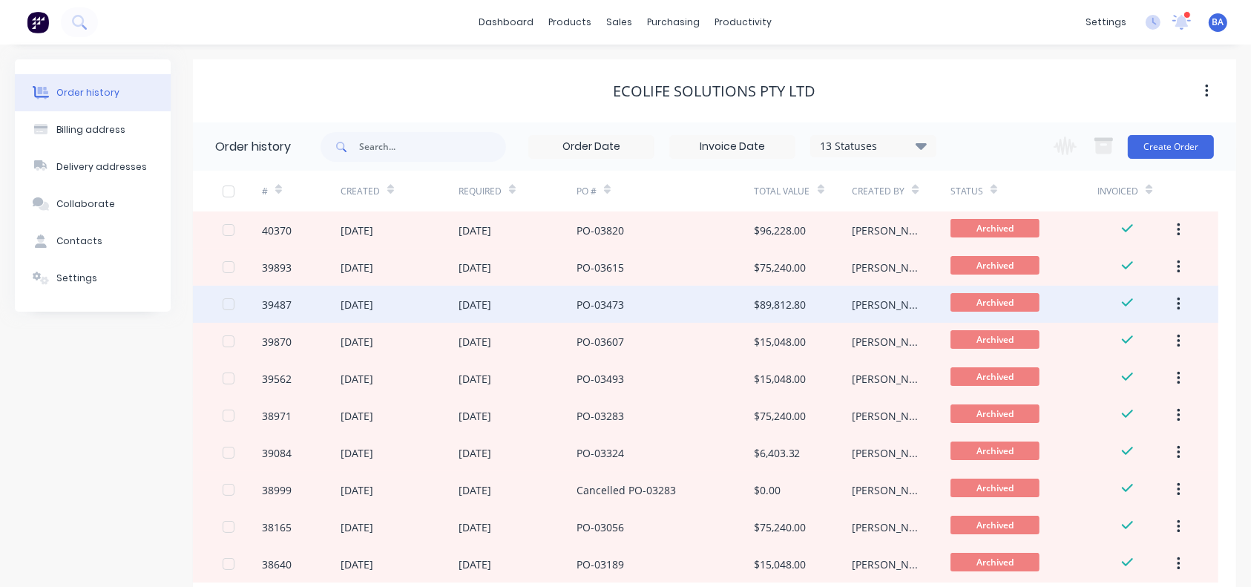
scroll to position [95, 0]
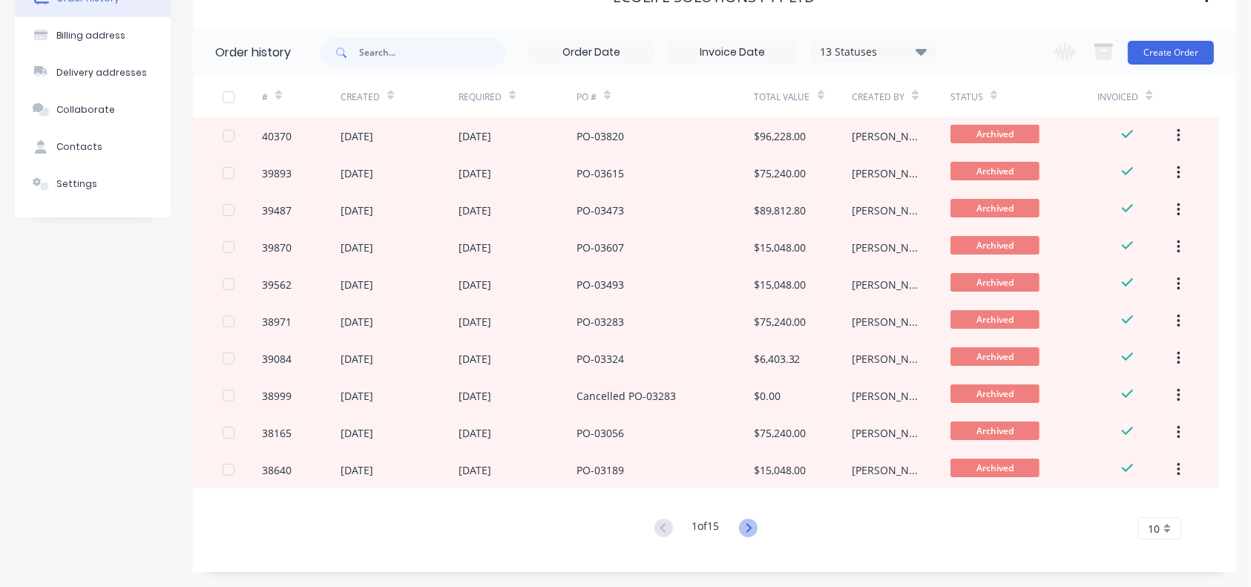
click at [748, 428] on icon at bounding box center [748, 527] width 19 height 19
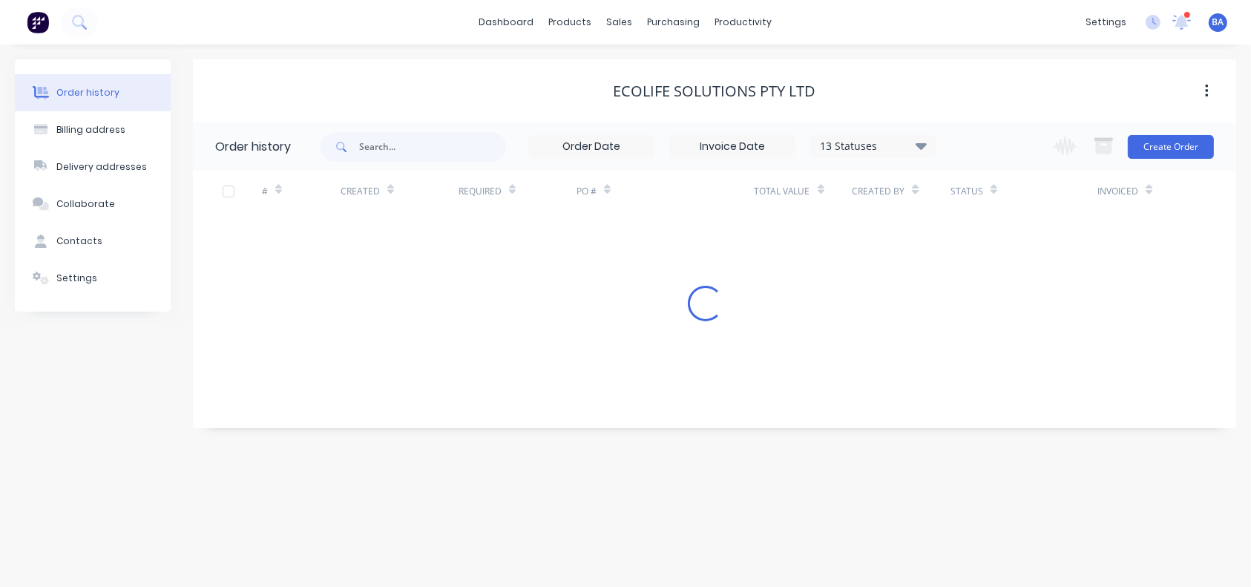
scroll to position [0, 0]
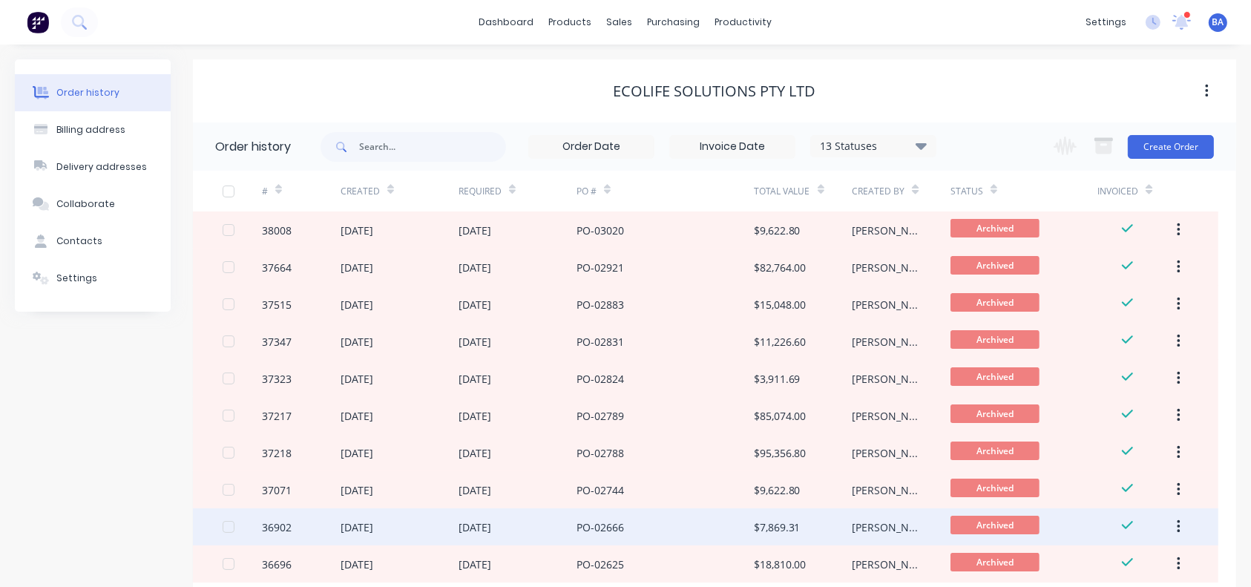
click at [554, 428] on div "[DATE]" at bounding box center [517, 526] width 118 height 37
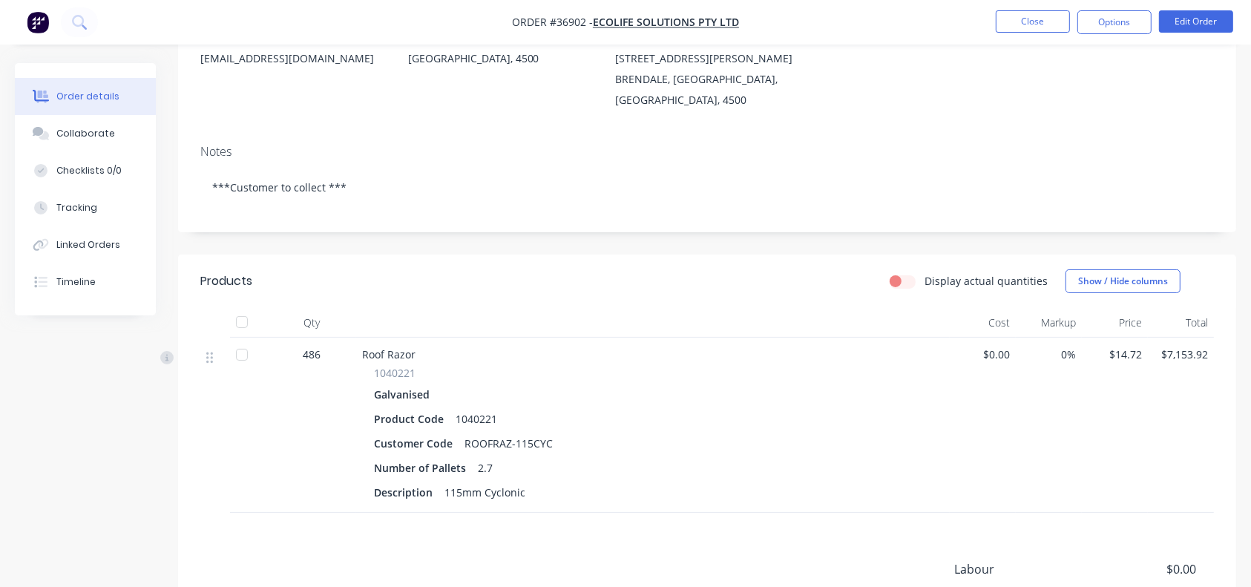
scroll to position [199, 0]
click at [938, 15] on button "Close" at bounding box center [1032, 21] width 74 height 22
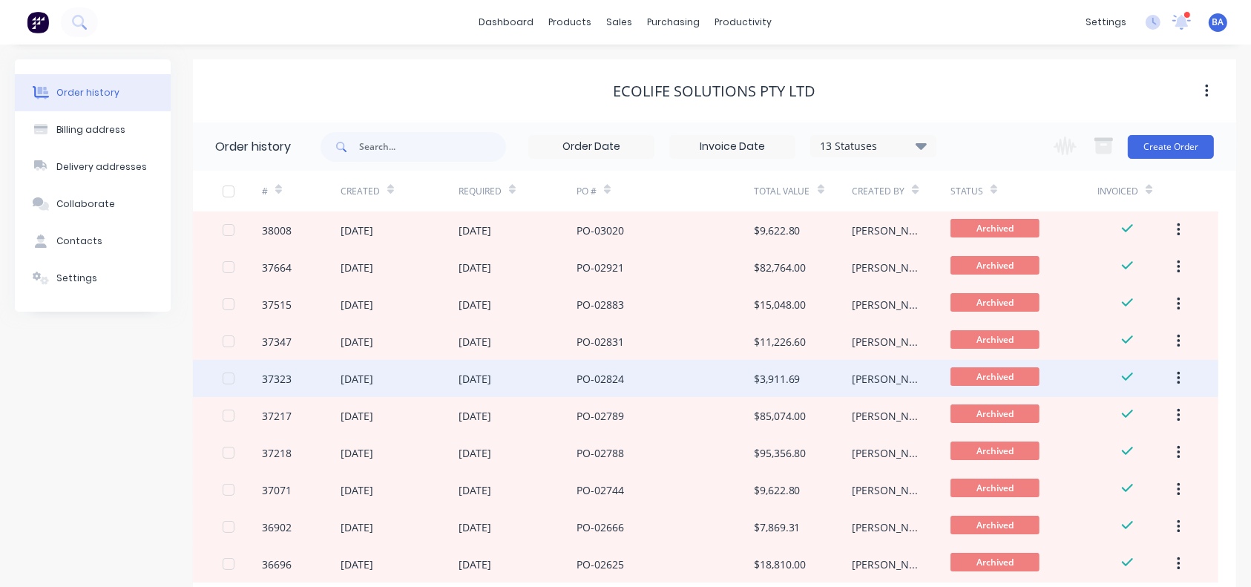
click at [599, 384] on div "PO-02824" at bounding box center [599, 379] width 47 height 16
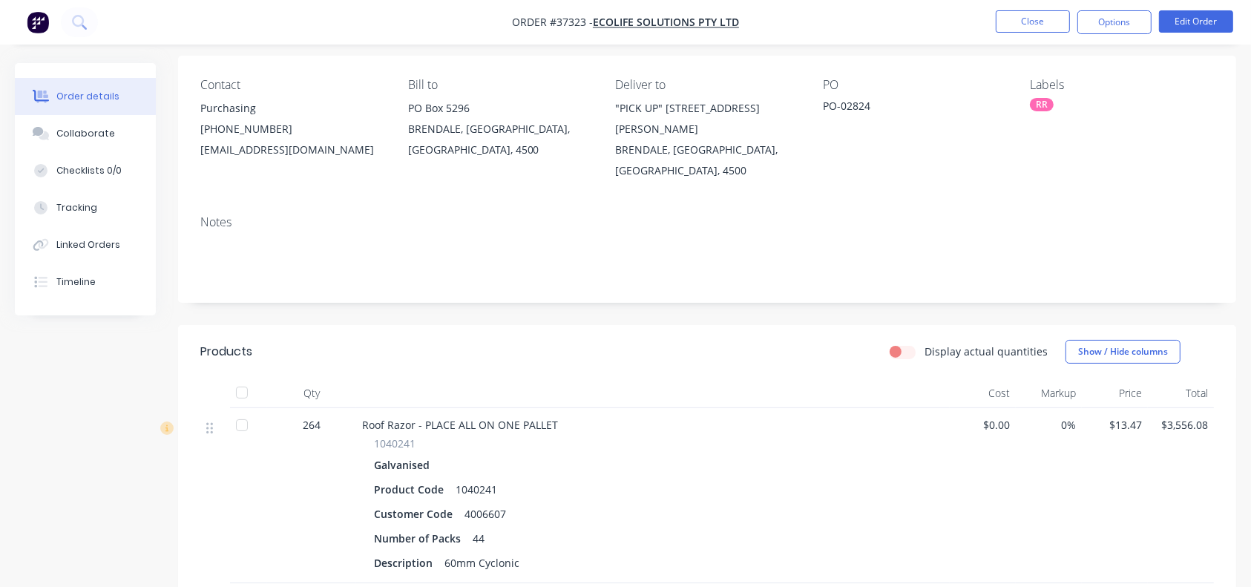
scroll to position [111, 0]
click at [938, 18] on button "Close" at bounding box center [1032, 21] width 74 height 22
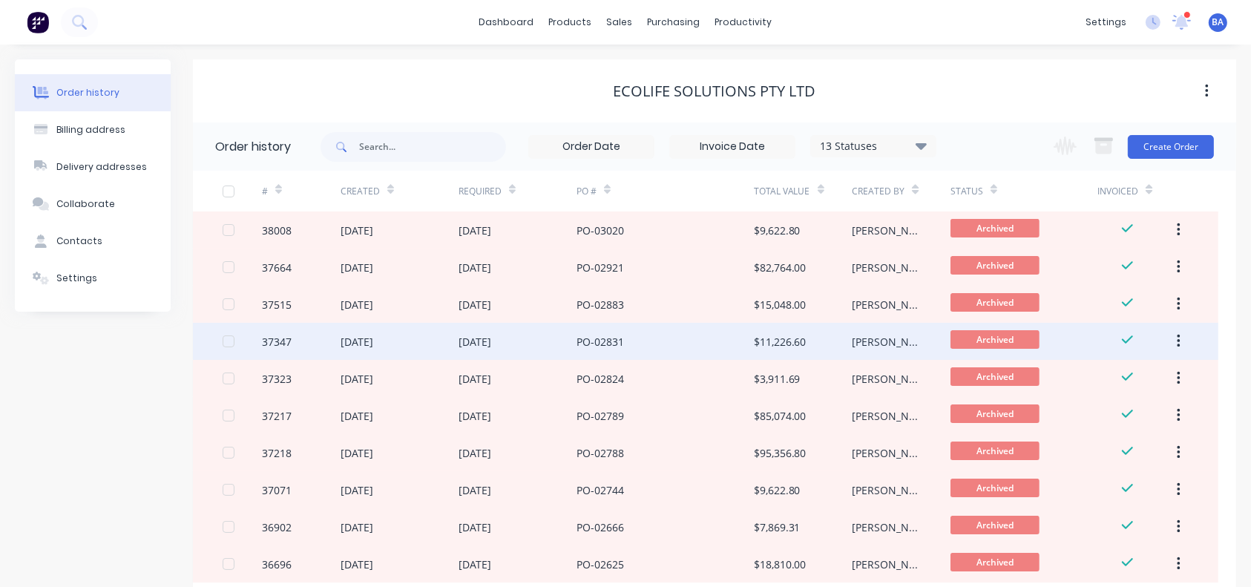
click at [583, 343] on div "PO-02831" at bounding box center [599, 342] width 47 height 16
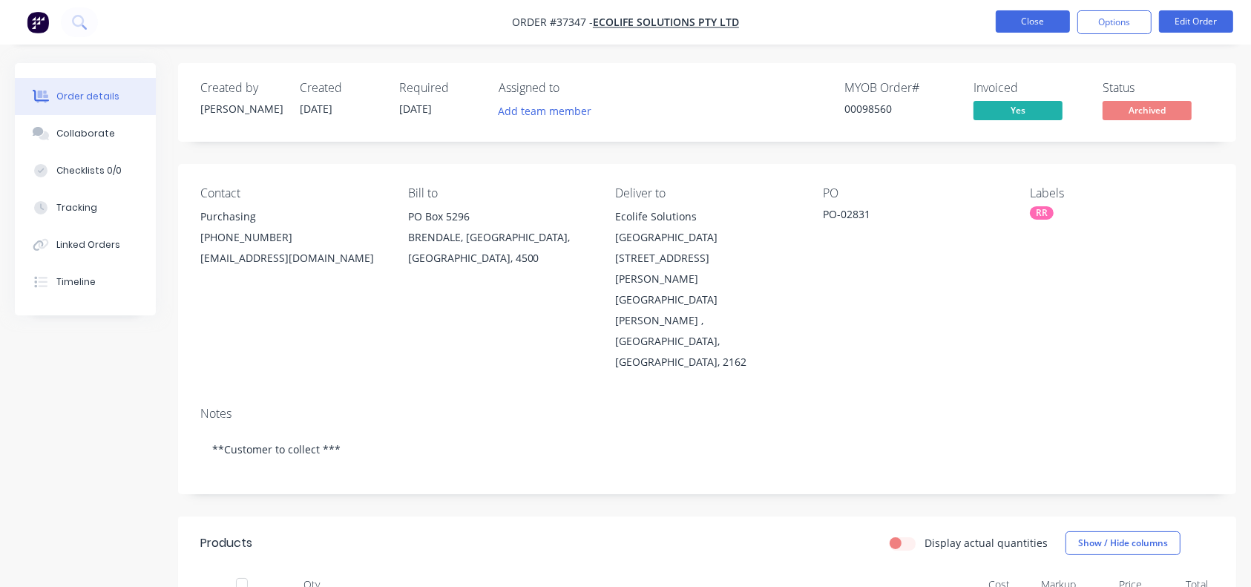
click at [938, 22] on button "Close" at bounding box center [1032, 21] width 74 height 22
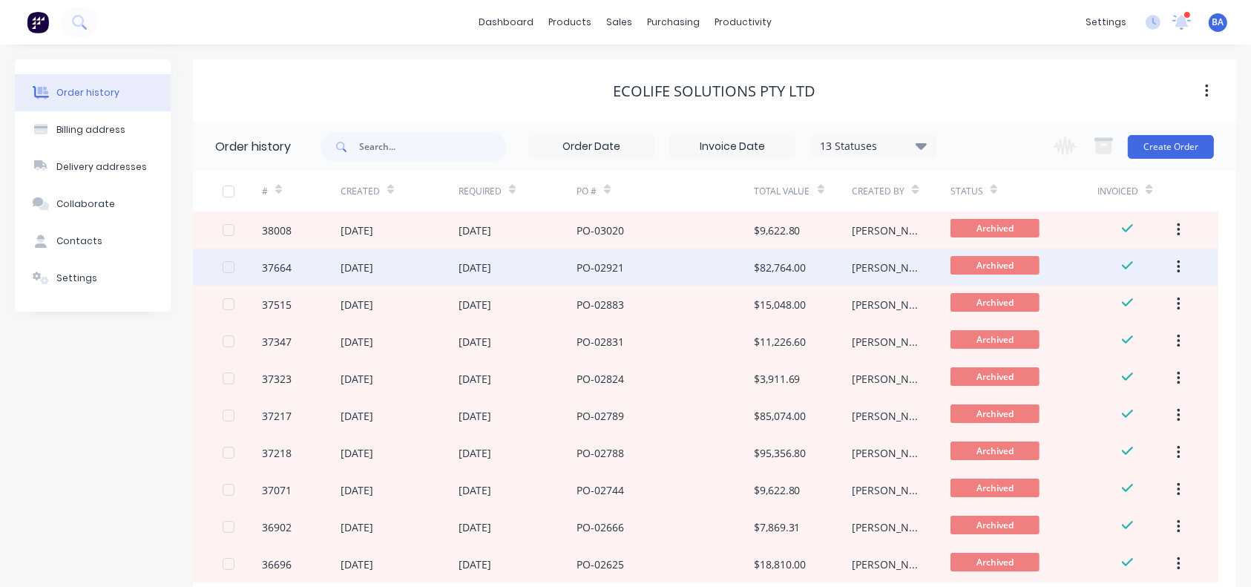
click at [625, 271] on div "PO-02921" at bounding box center [664, 266] width 177 height 37
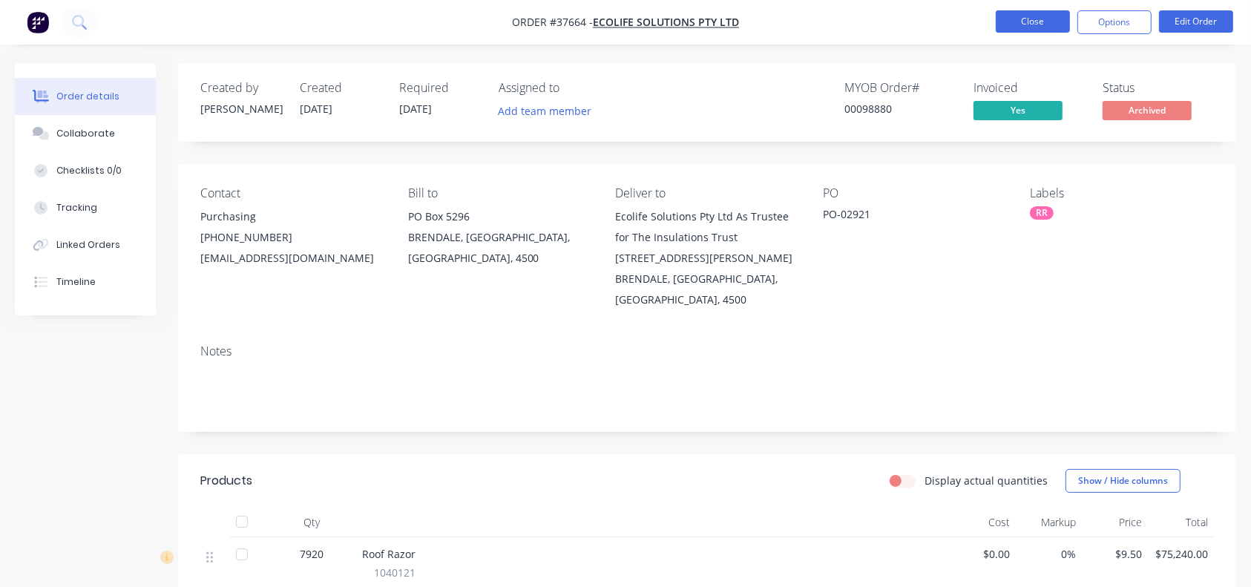
click at [938, 28] on button "Close" at bounding box center [1032, 21] width 74 height 22
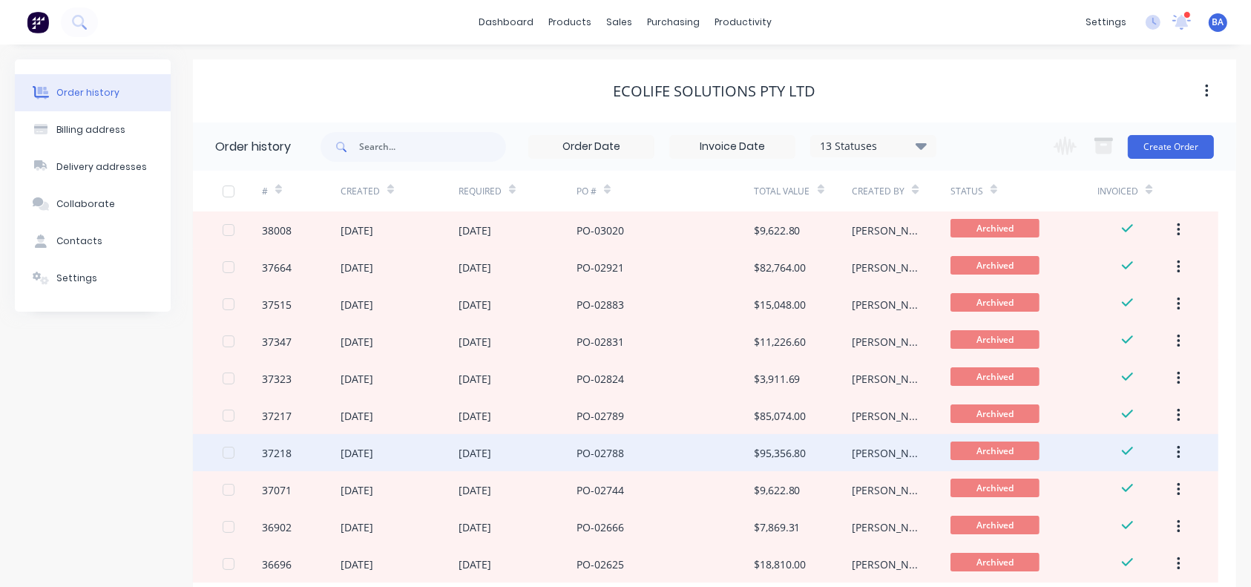
scroll to position [95, 0]
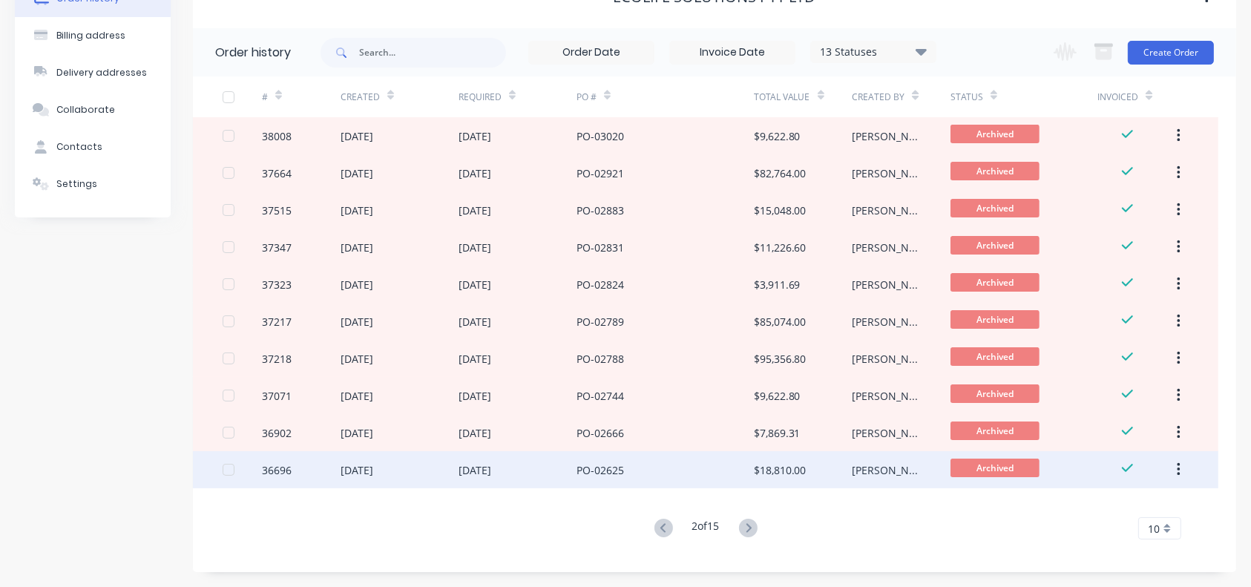
click at [700, 428] on div "PO-02625" at bounding box center [664, 469] width 177 height 37
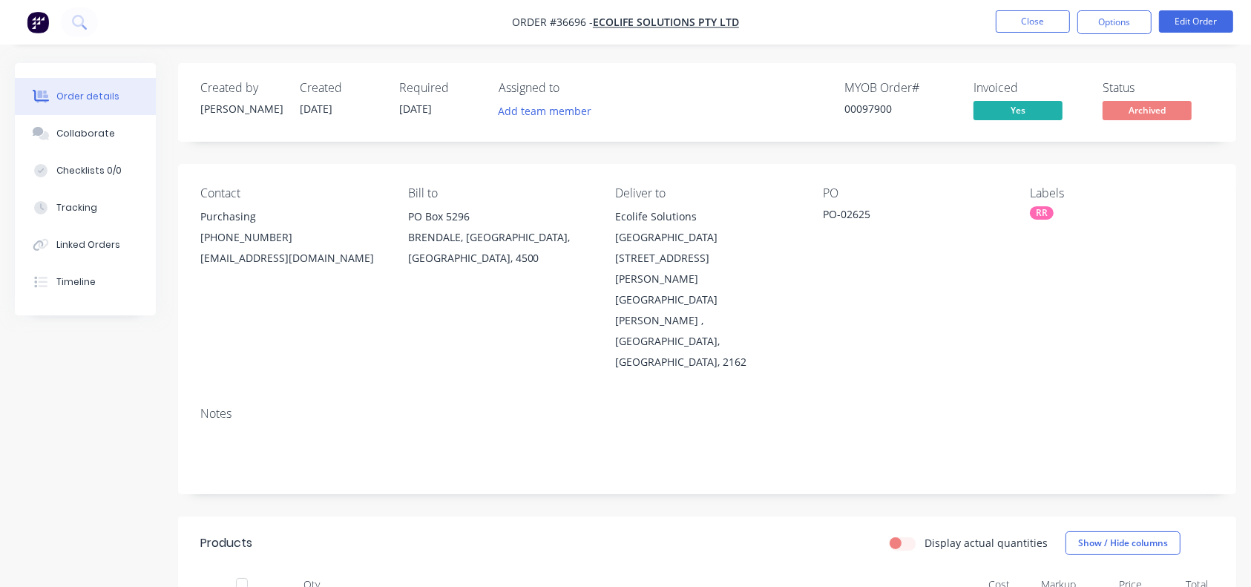
click at [938, 7] on nav "Order #36696 - Ecolife Solutions Pty Ltd Close Options Edit Order" at bounding box center [625, 22] width 1251 height 45
click at [938, 21] on button "Close" at bounding box center [1032, 21] width 74 height 22
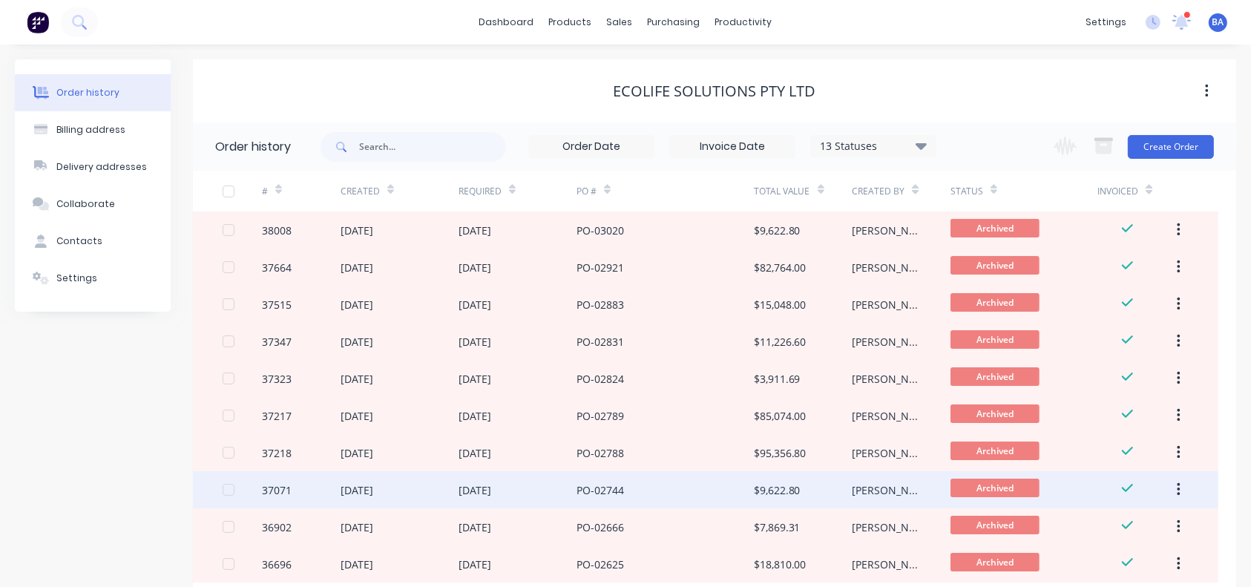
scroll to position [95, 0]
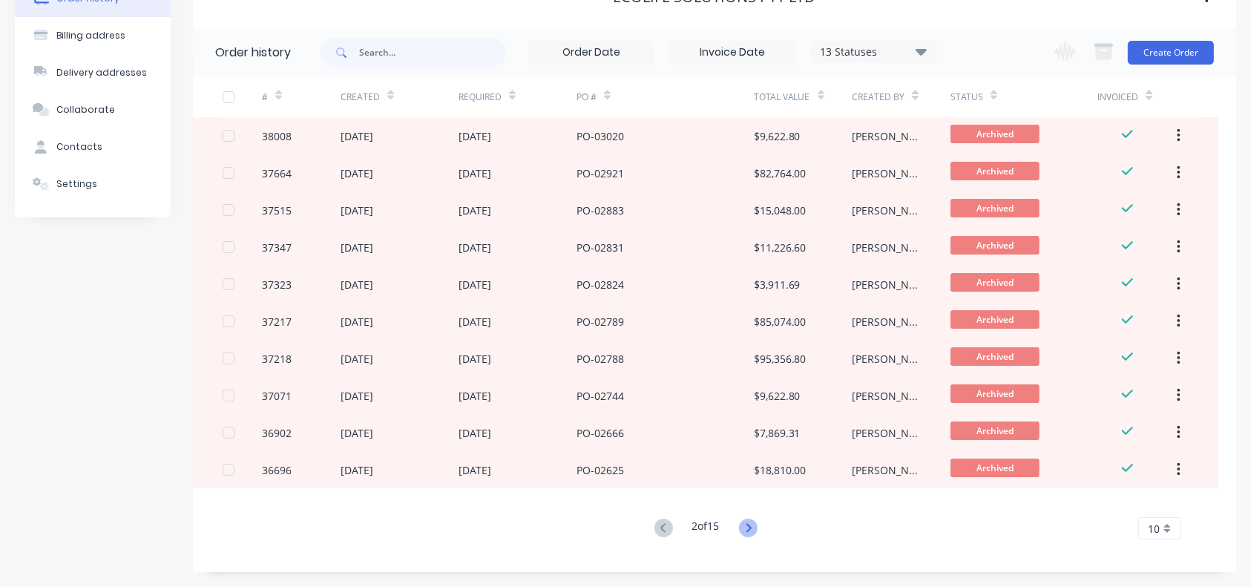
click at [746, 428] on icon at bounding box center [748, 527] width 19 height 19
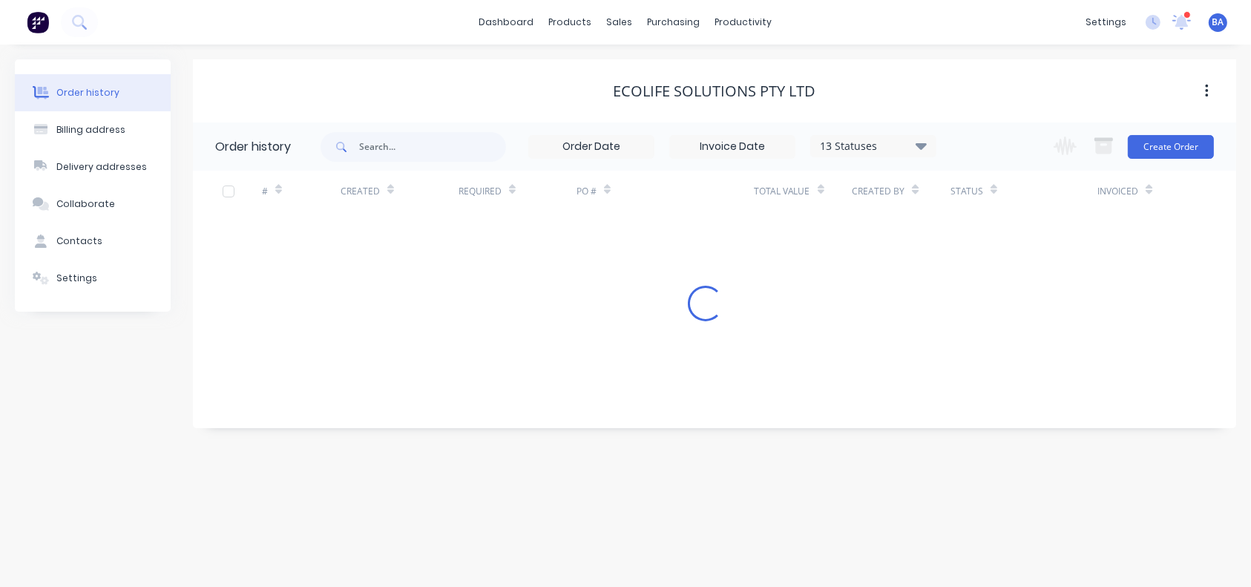
scroll to position [0, 0]
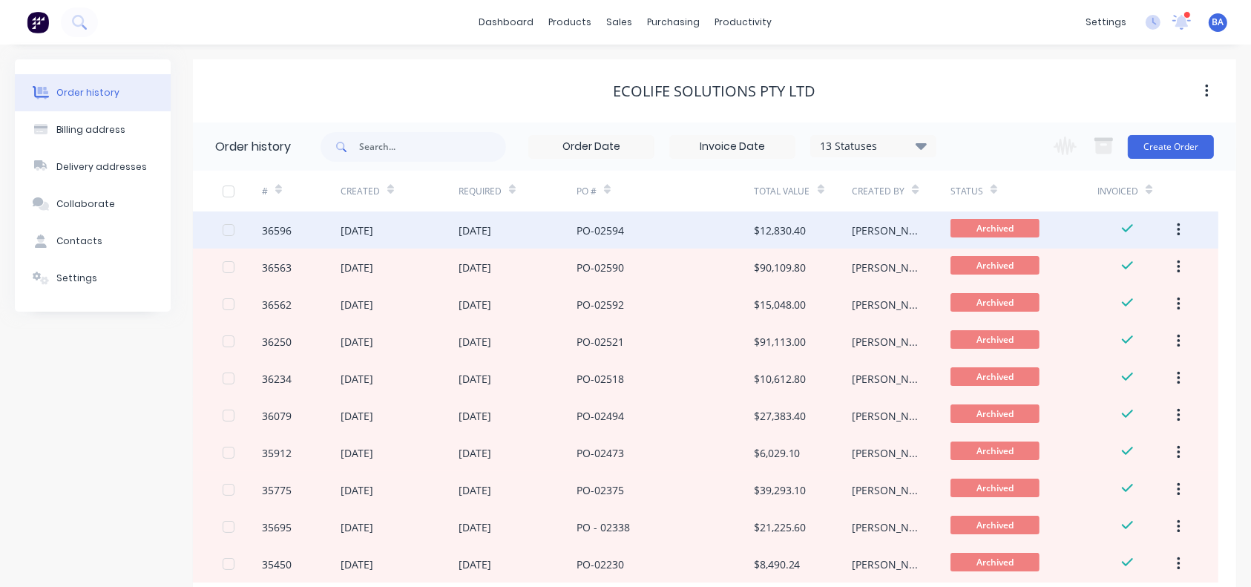
click at [654, 229] on div "PO-02594" at bounding box center [664, 229] width 177 height 37
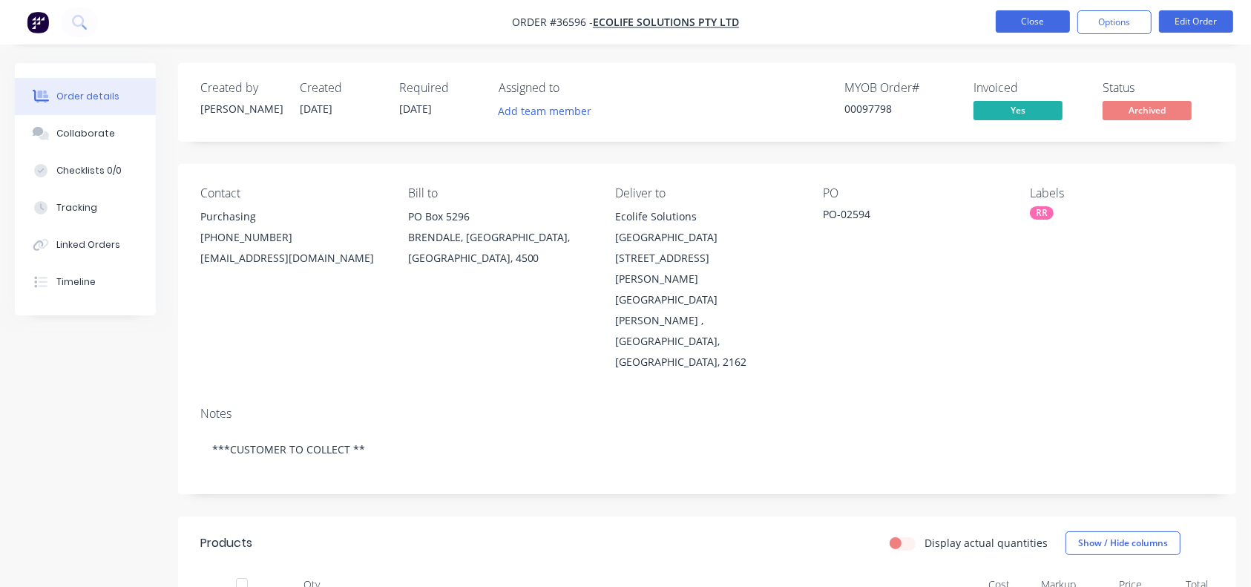
click at [938, 19] on button "Close" at bounding box center [1032, 21] width 74 height 22
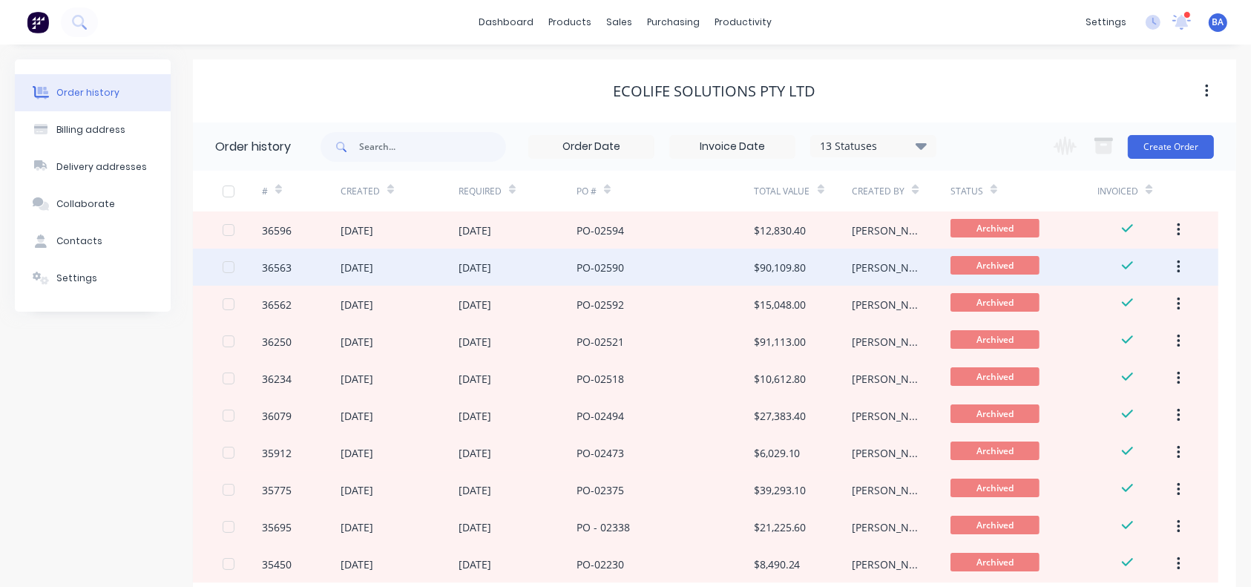
click at [676, 264] on div "PO-02590" at bounding box center [664, 266] width 177 height 37
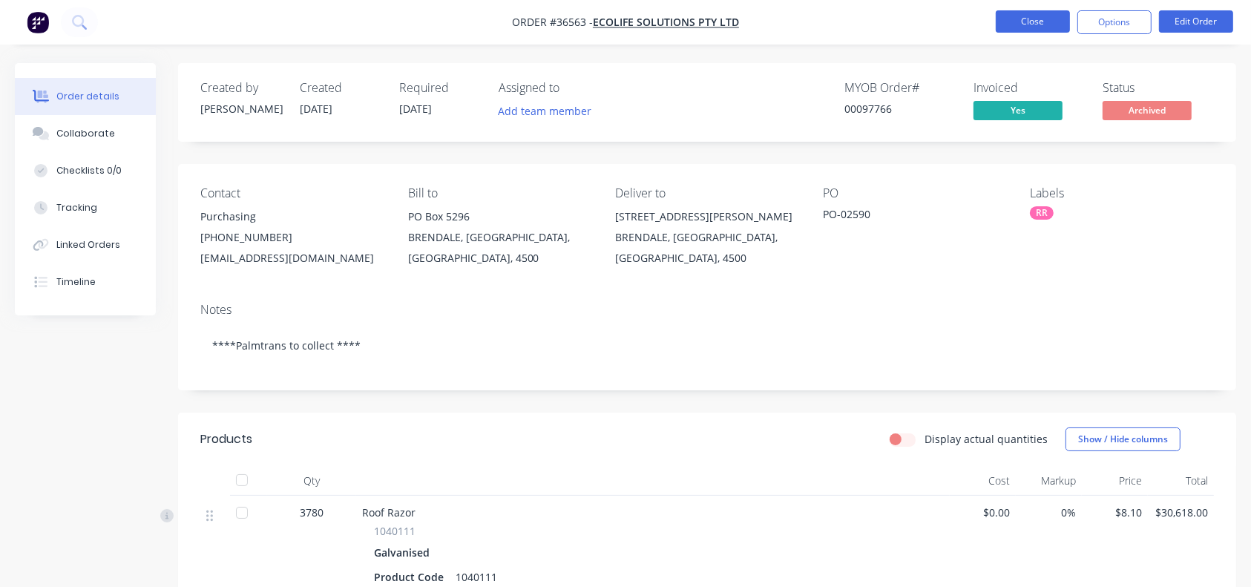
click at [938, 30] on button "Close" at bounding box center [1032, 21] width 74 height 22
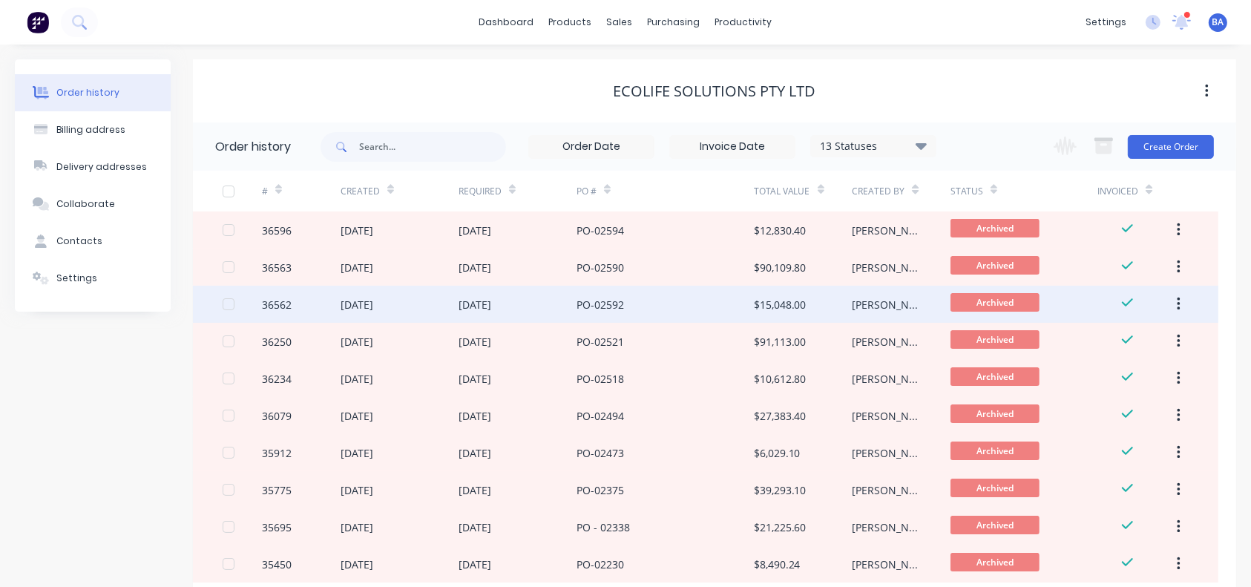
click at [710, 313] on div "PO-02592" at bounding box center [664, 304] width 177 height 37
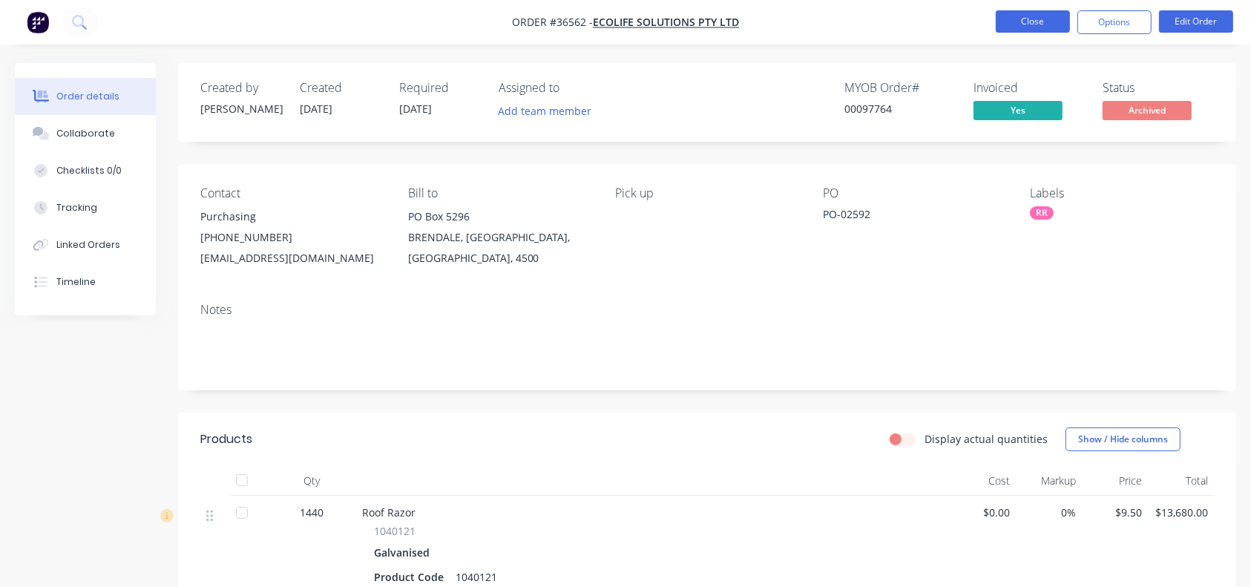
click at [938, 15] on button "Close" at bounding box center [1032, 21] width 74 height 22
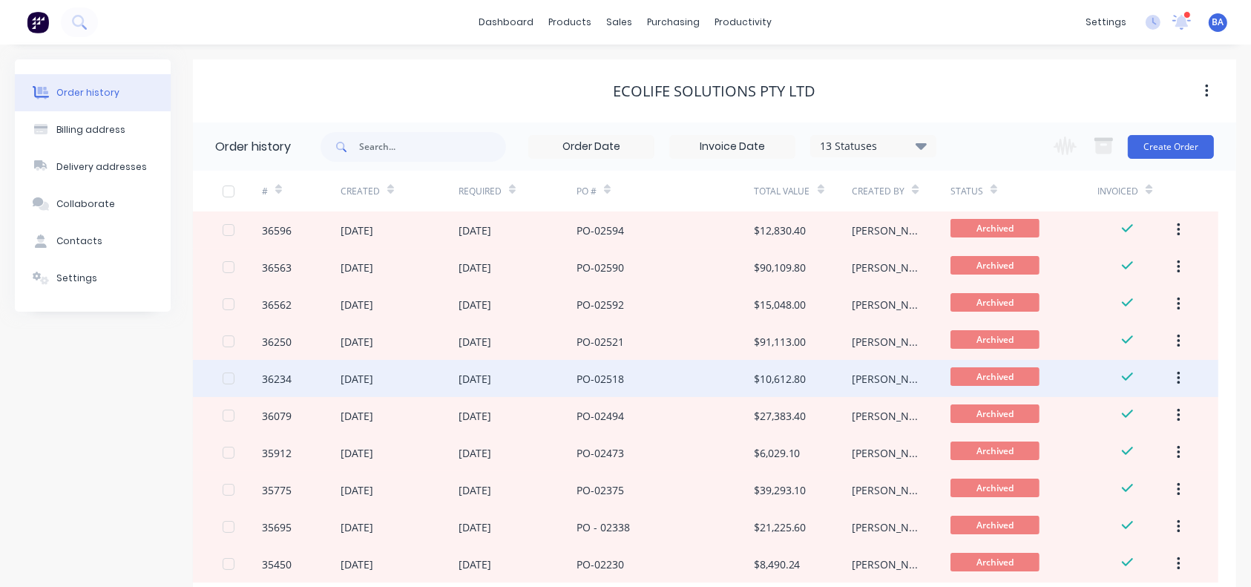
click at [566, 383] on div "[DATE]" at bounding box center [517, 378] width 118 height 37
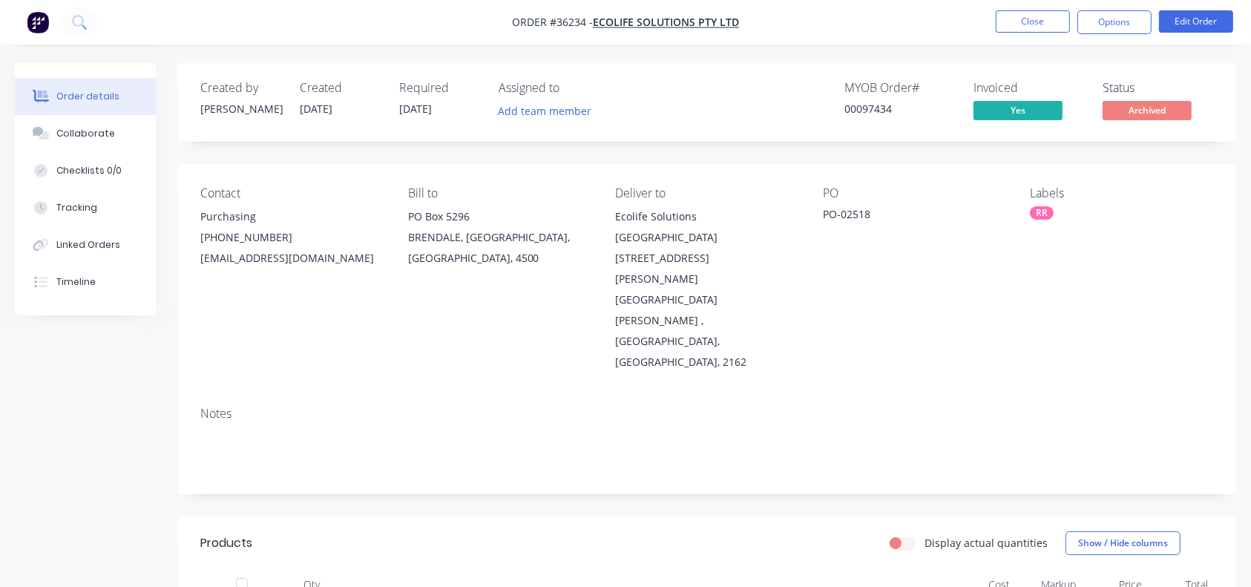
scroll to position [369, 0]
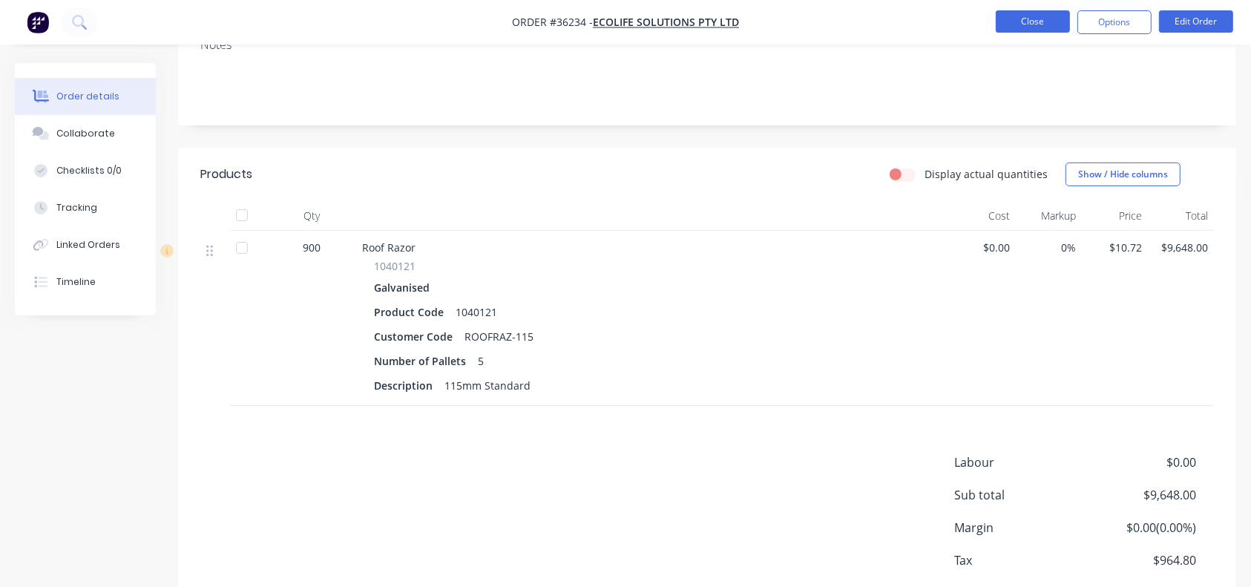
click at [938, 15] on button "Close" at bounding box center [1032, 21] width 74 height 22
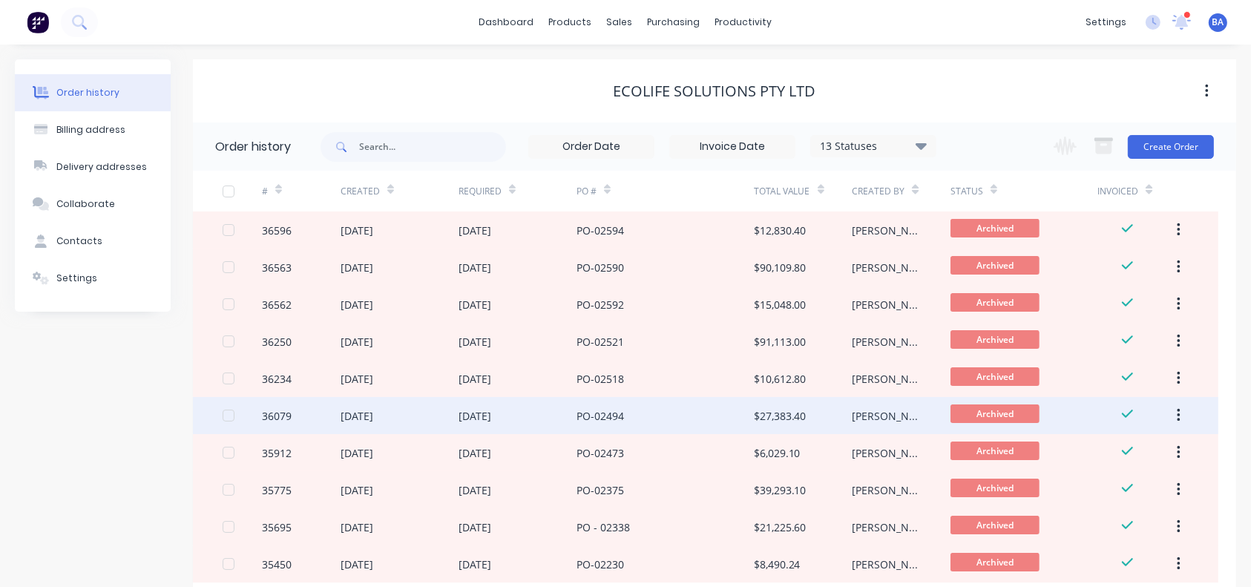
scroll to position [95, 0]
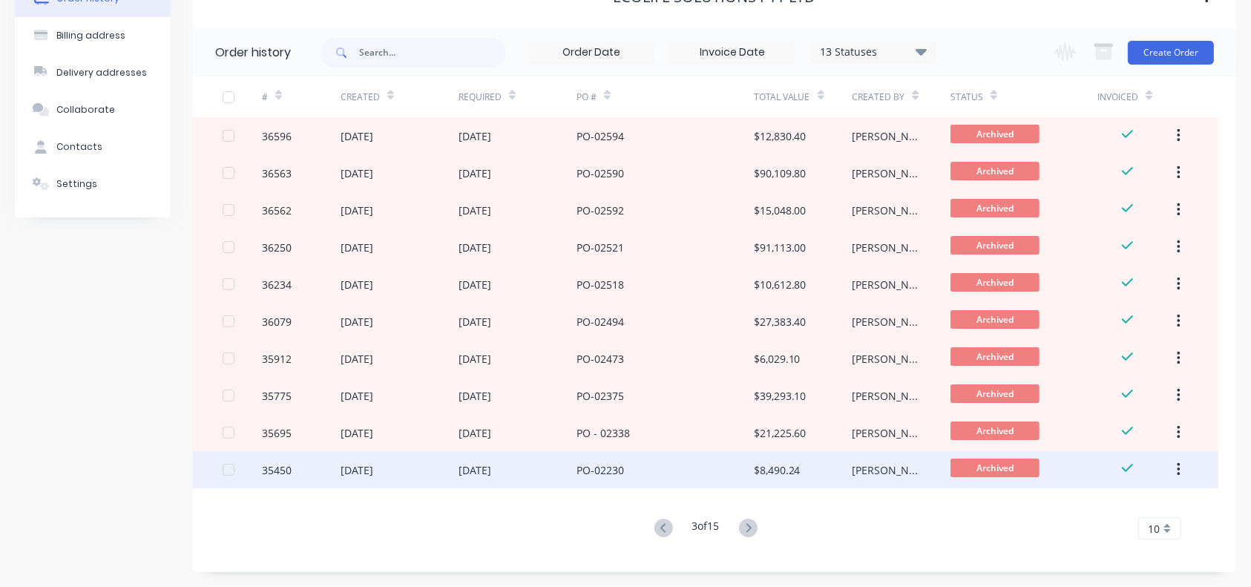
click at [558, 428] on div "[DATE]" at bounding box center [517, 469] width 118 height 37
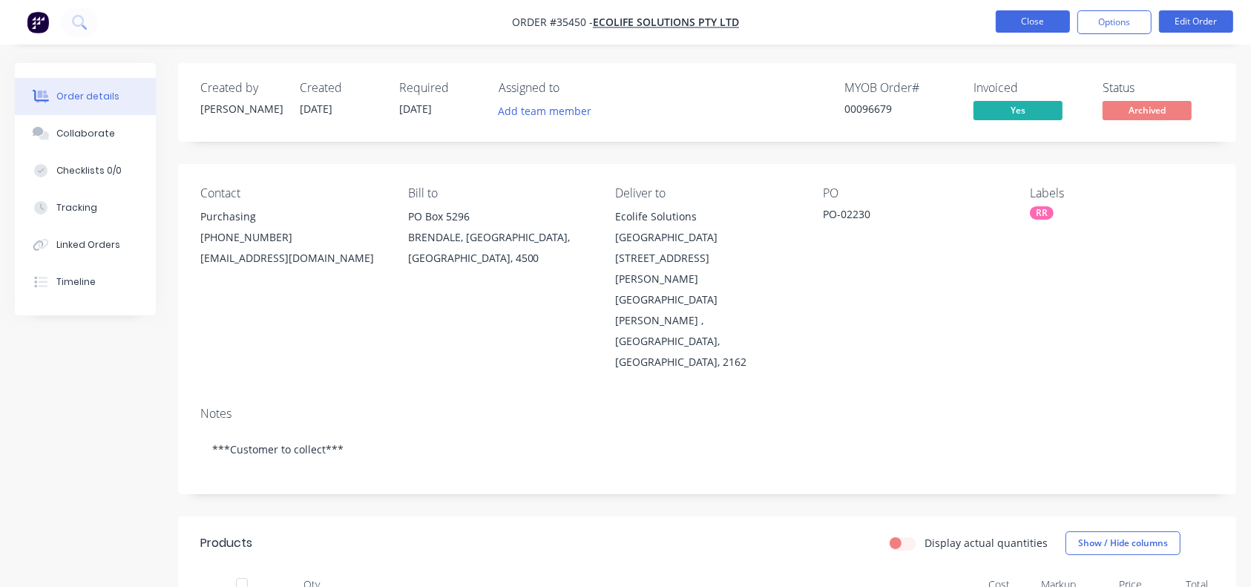
click at [938, 26] on button "Close" at bounding box center [1032, 21] width 74 height 22
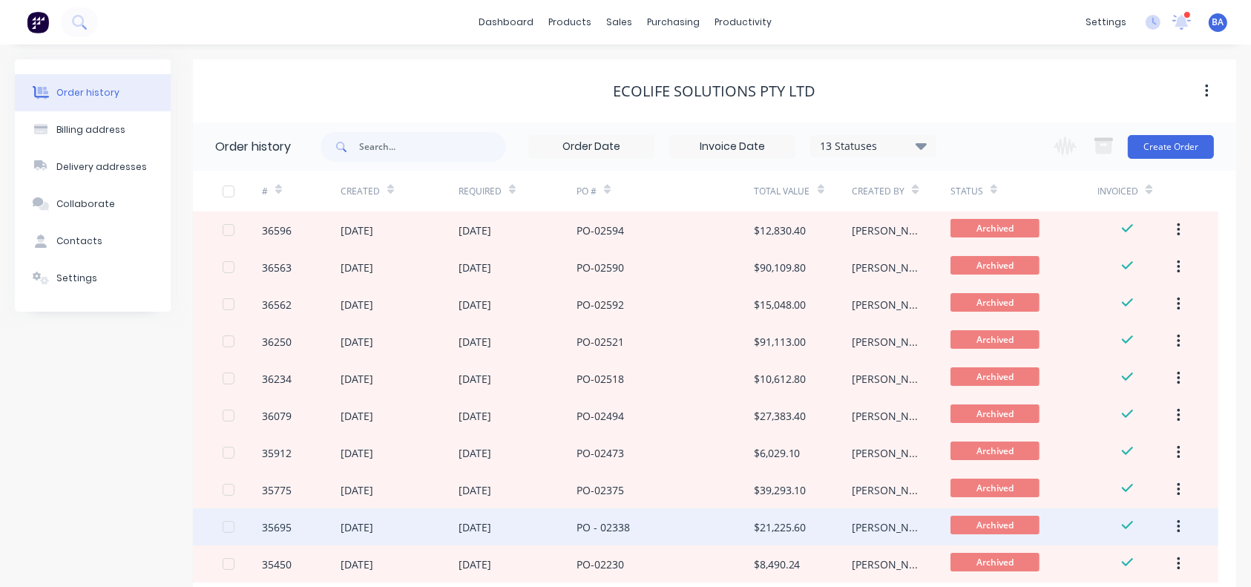
scroll to position [95, 0]
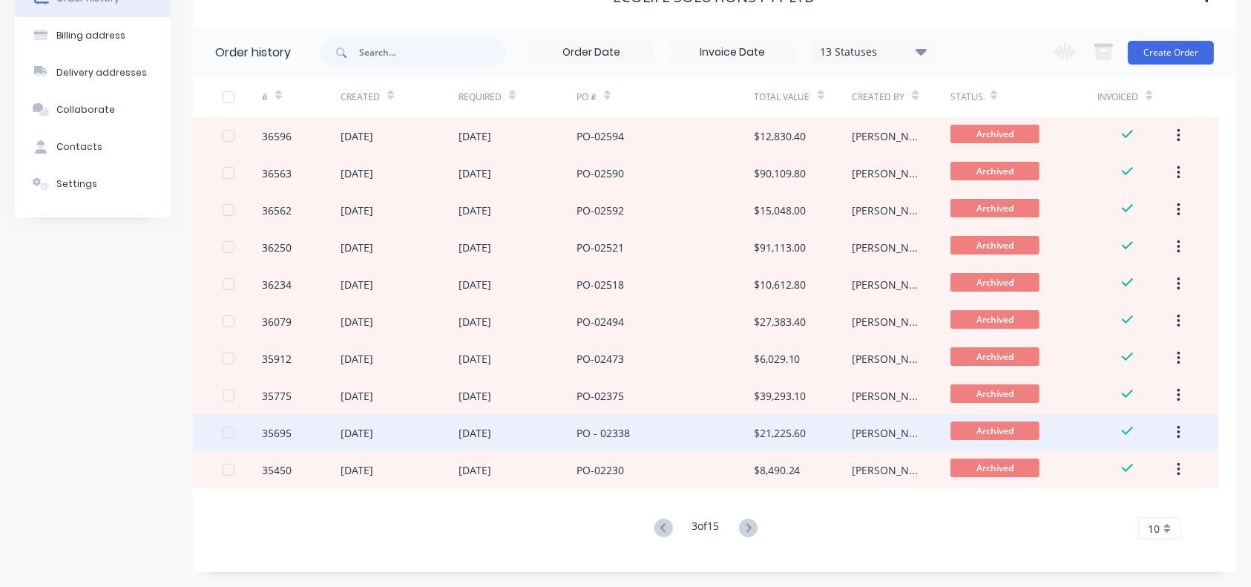
click at [721, 428] on div "PO - 02338" at bounding box center [664, 432] width 177 height 37
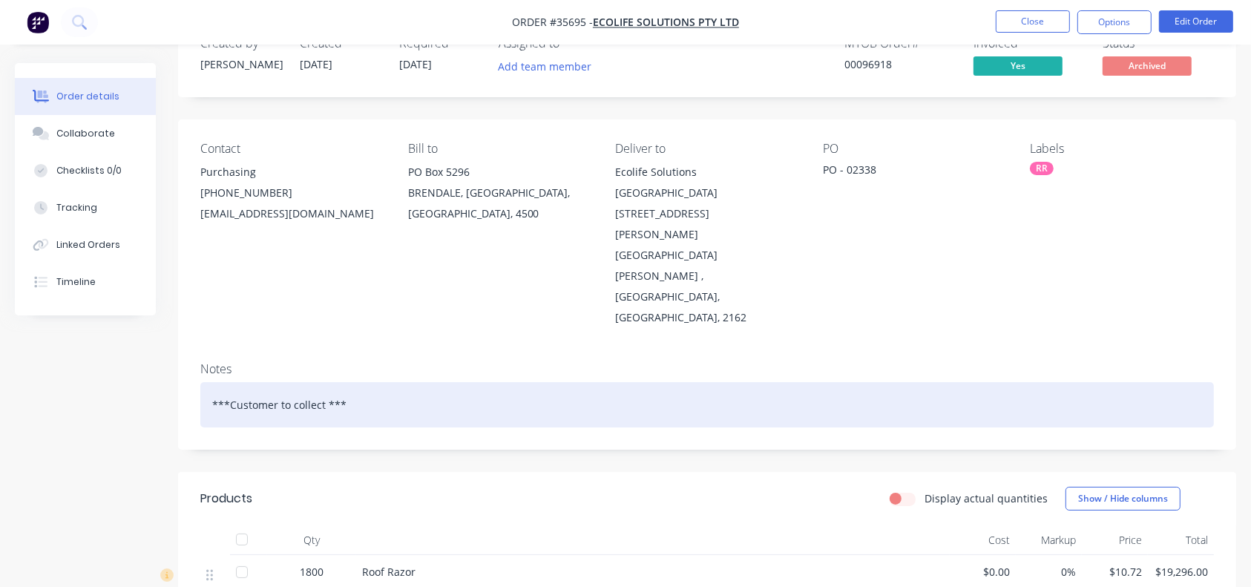
scroll to position [45, 0]
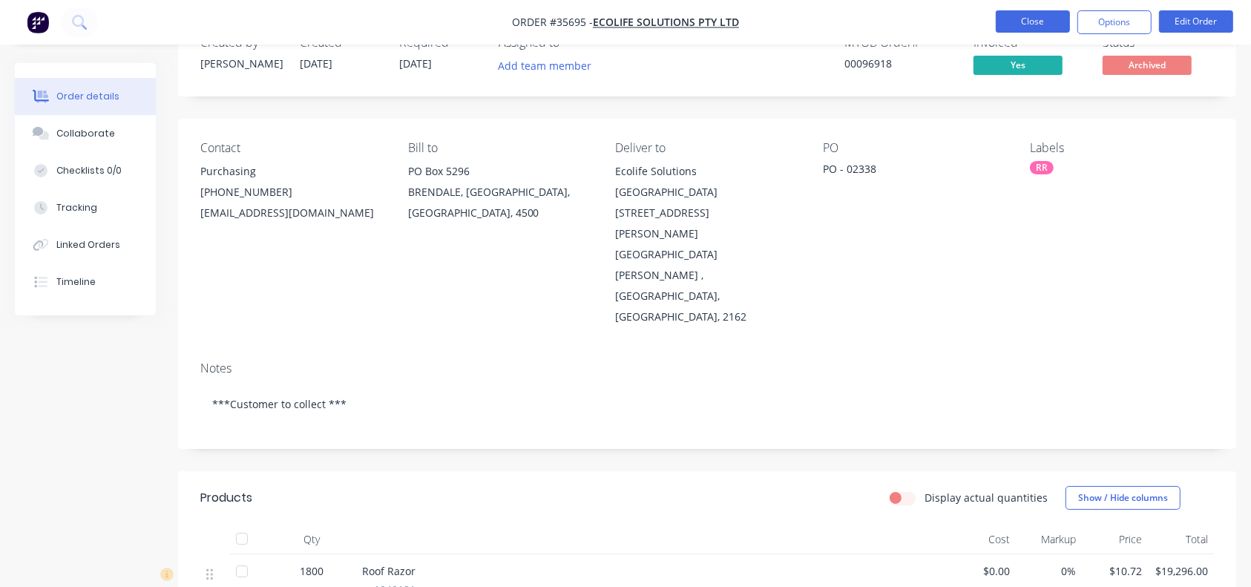
click at [938, 18] on button "Close" at bounding box center [1032, 21] width 74 height 22
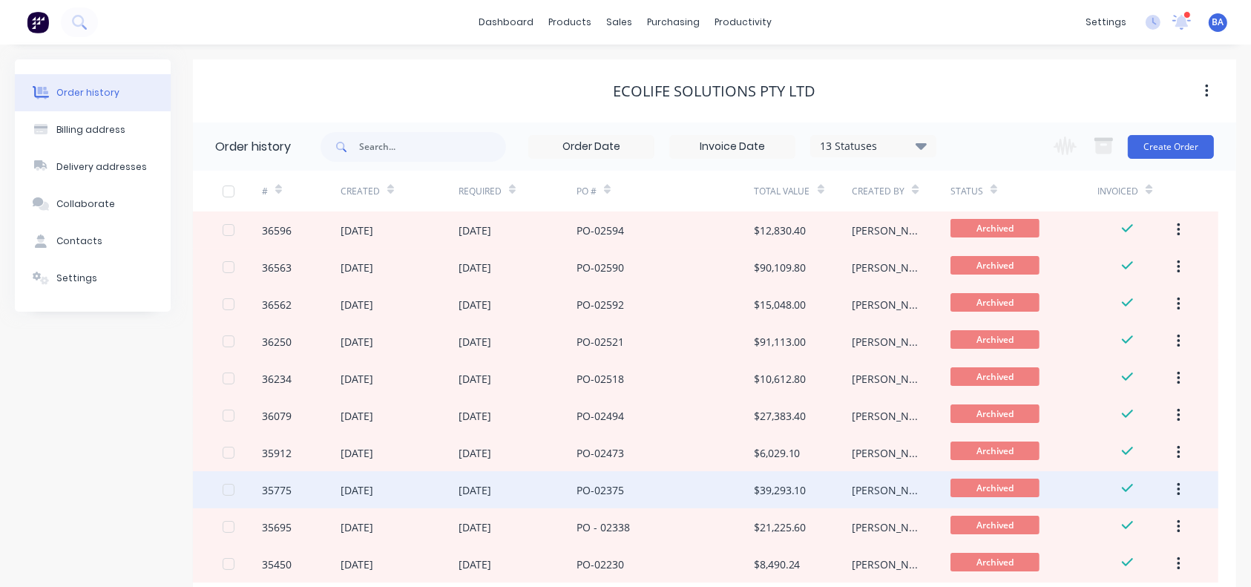
scroll to position [95, 0]
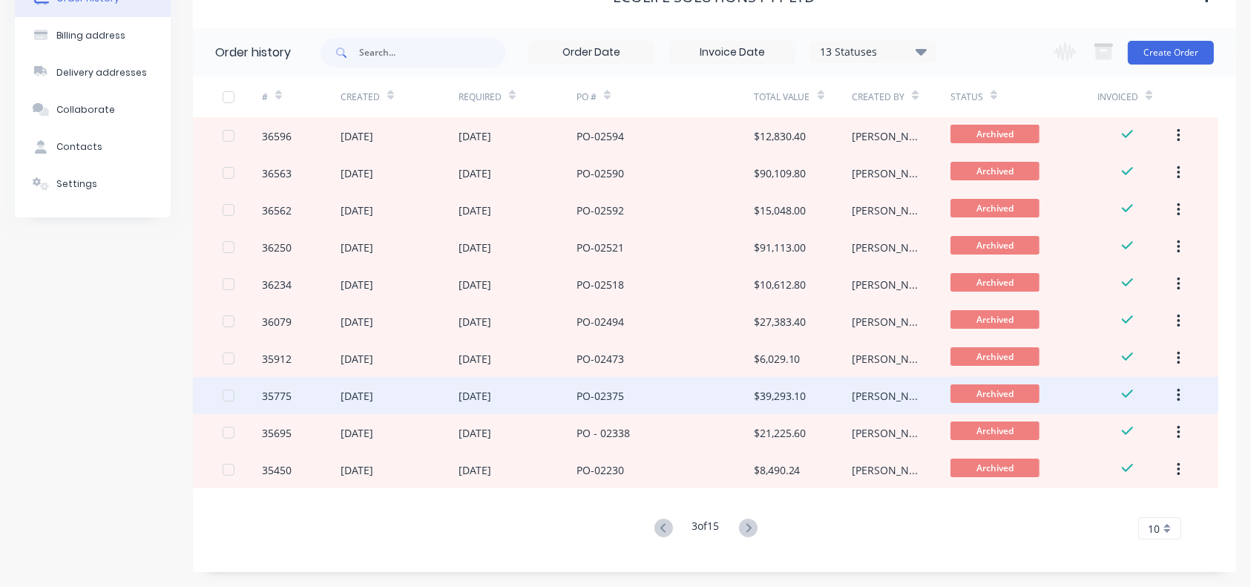
click at [582, 396] on div "PO-02375" at bounding box center [599, 396] width 47 height 16
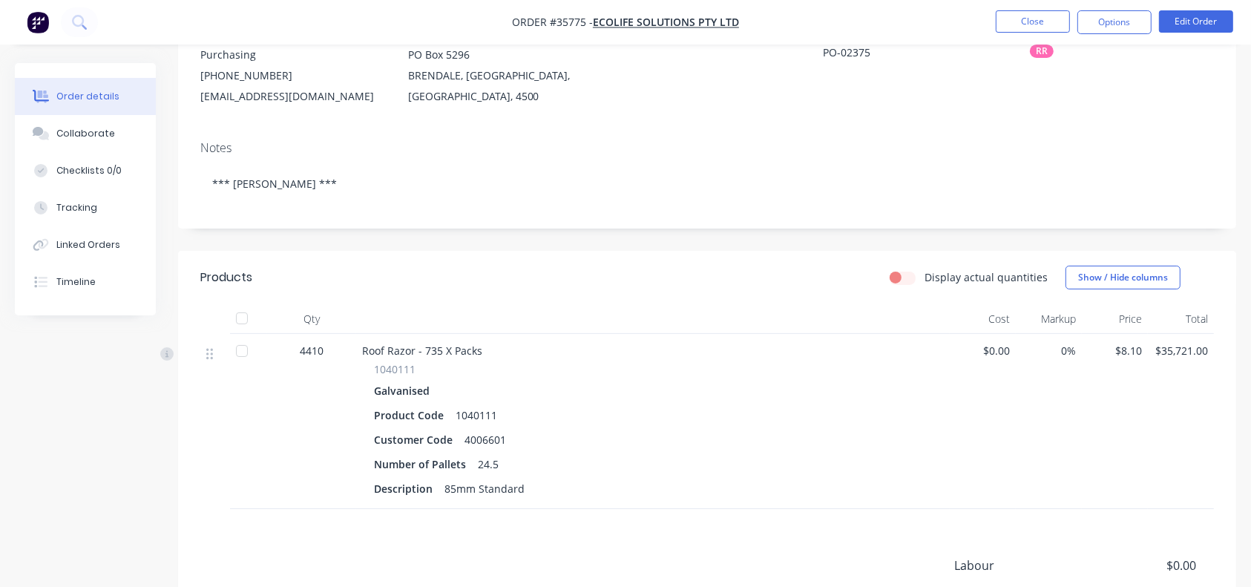
scroll to position [161, 0]
click at [60, 133] on div "Collaborate" at bounding box center [85, 133] width 59 height 13
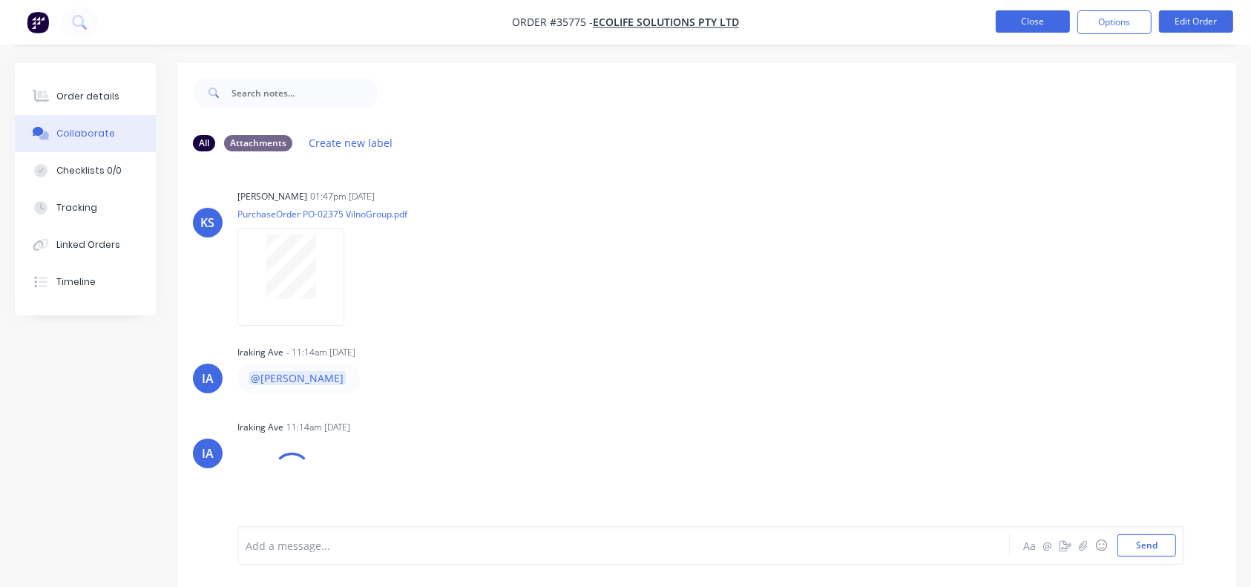
click at [938, 16] on button "Close" at bounding box center [1032, 21] width 74 height 22
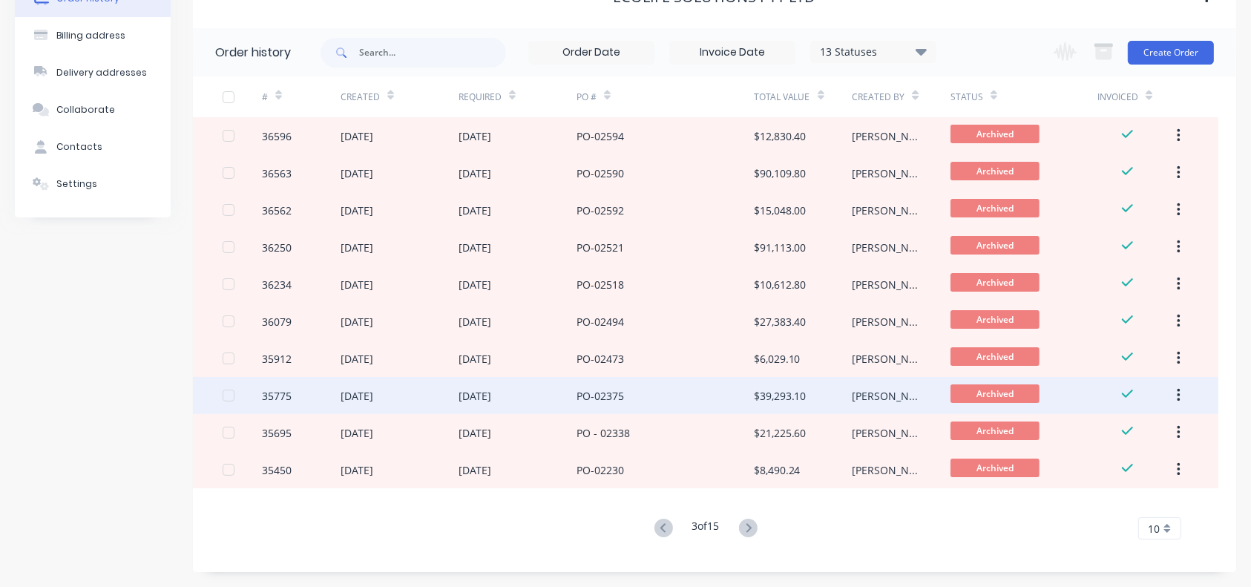
scroll to position [95, 0]
click at [691, 396] on div "PO-02375" at bounding box center [664, 395] width 177 height 37
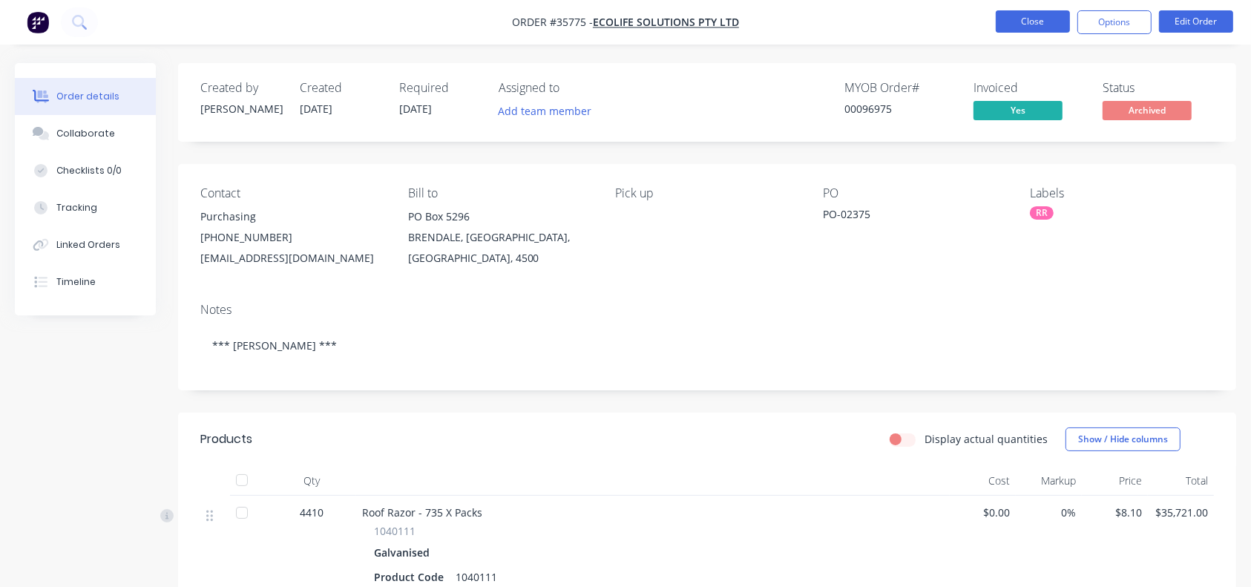
click at [938, 12] on button "Close" at bounding box center [1032, 21] width 74 height 22
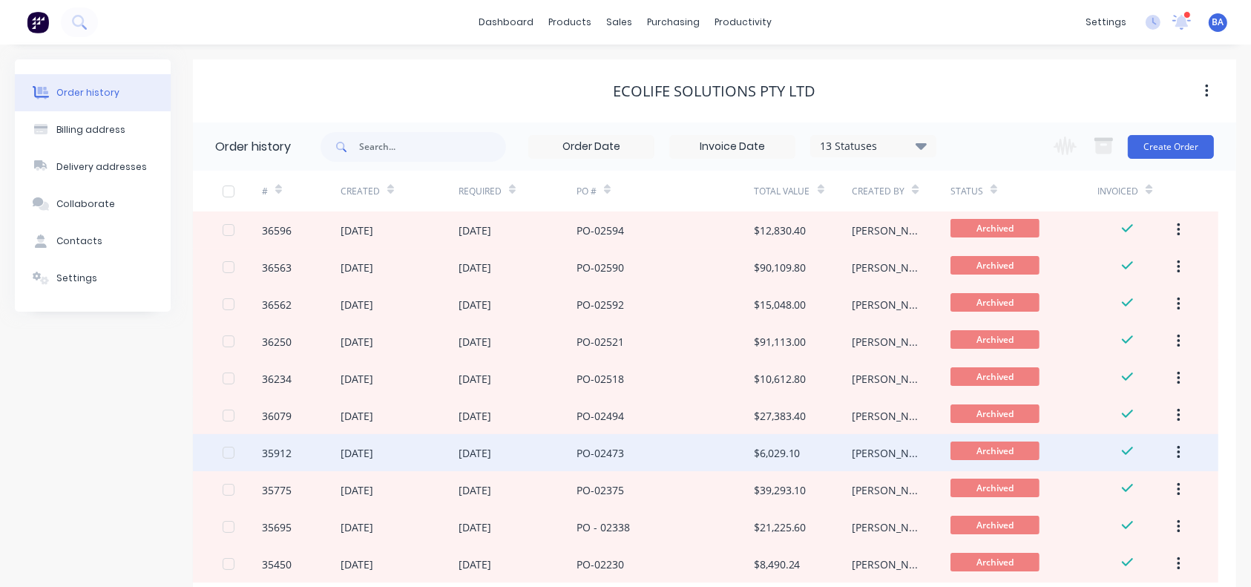
click at [491, 428] on div "[DATE]" at bounding box center [474, 453] width 33 height 16
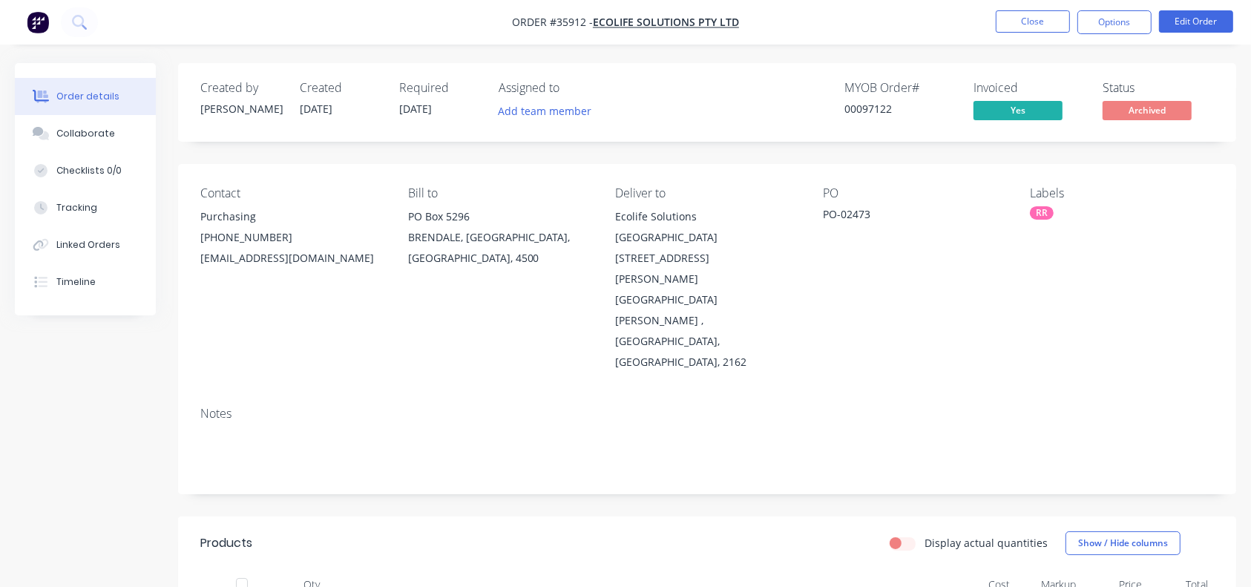
scroll to position [409, 0]
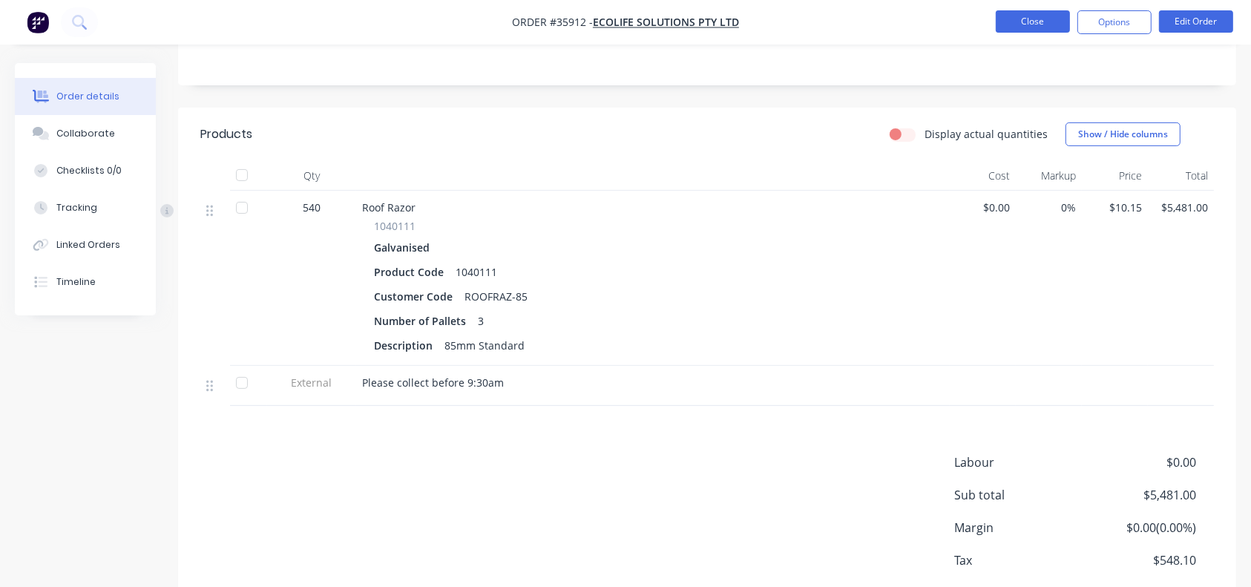
click at [938, 15] on button "Close" at bounding box center [1032, 21] width 74 height 22
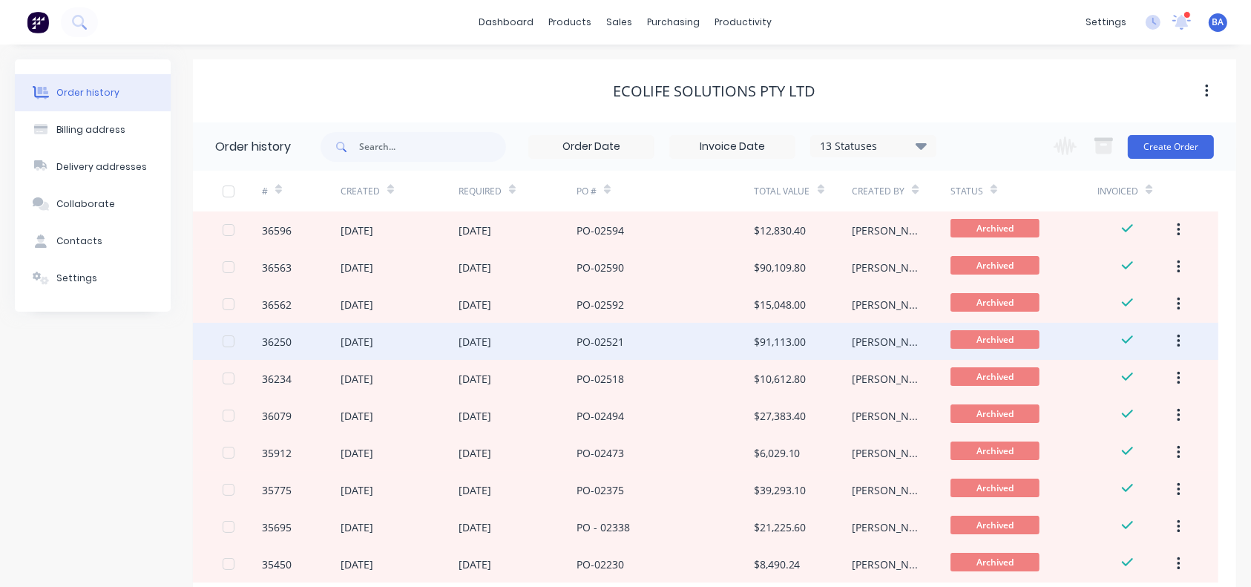
click at [489, 329] on div "[DATE]" at bounding box center [517, 341] width 118 height 37
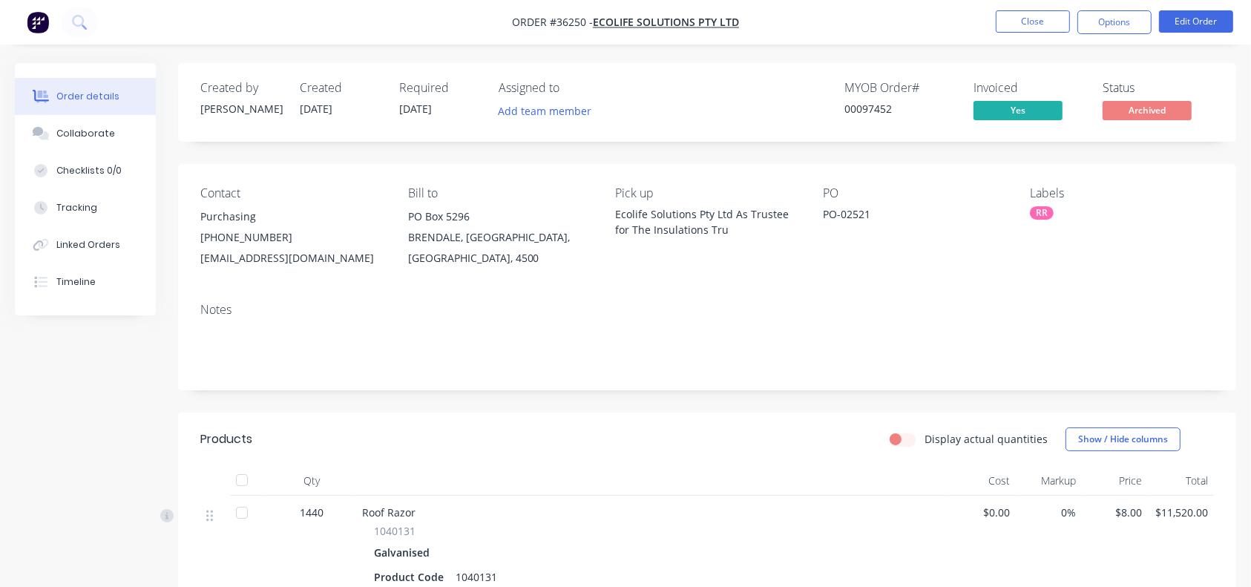
scroll to position [151, 0]
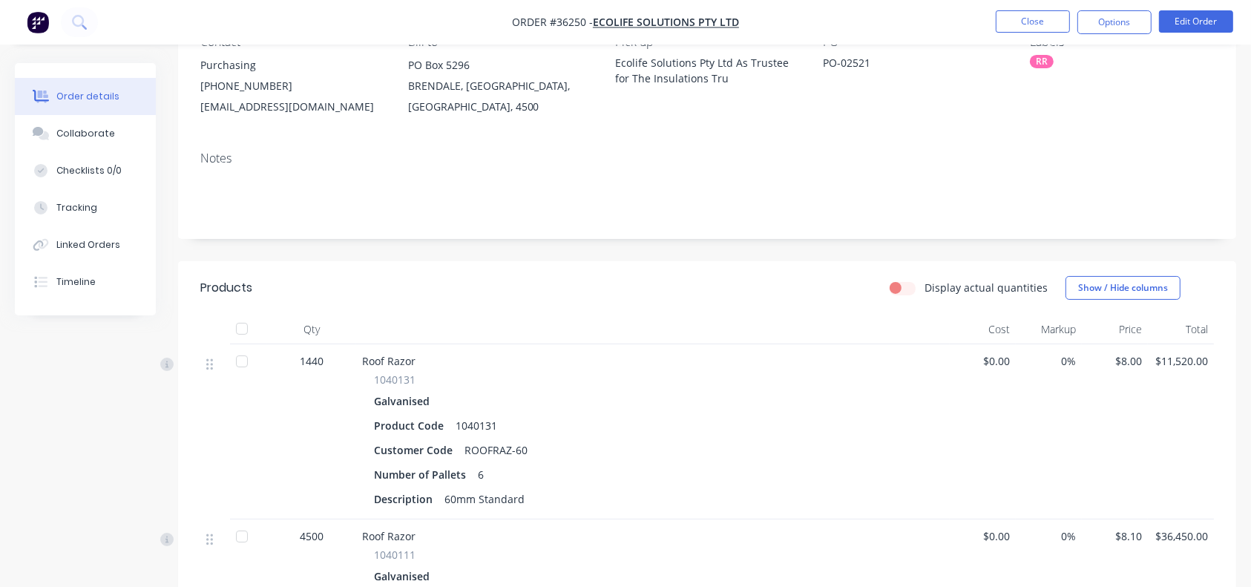
click at [504, 337] on div at bounding box center [652, 330] width 593 height 30
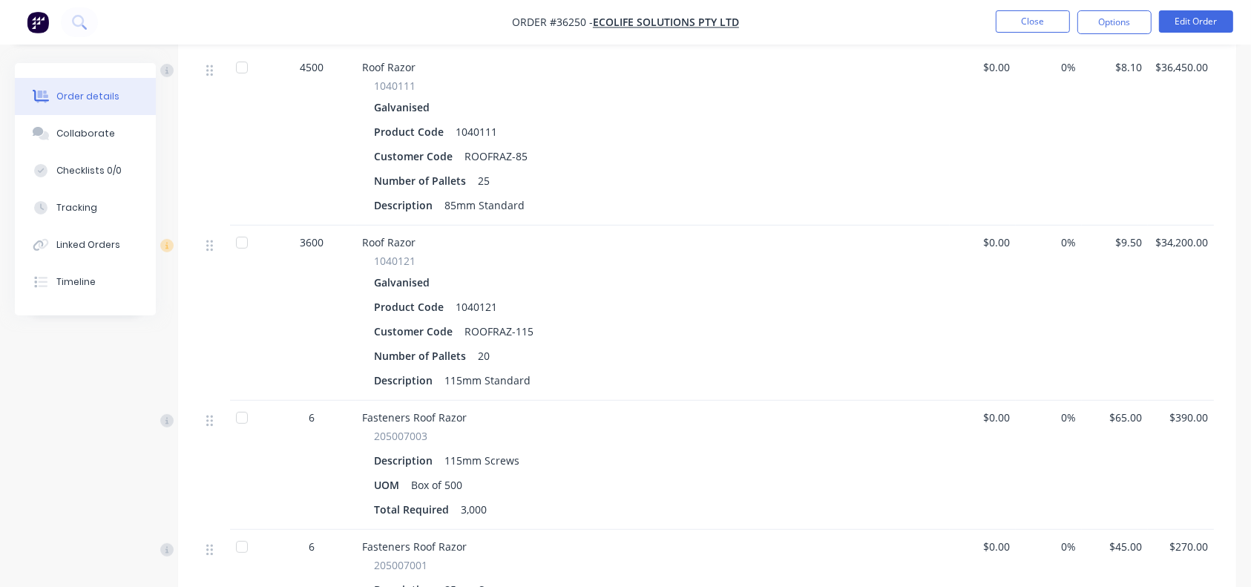
scroll to position [1012, 0]
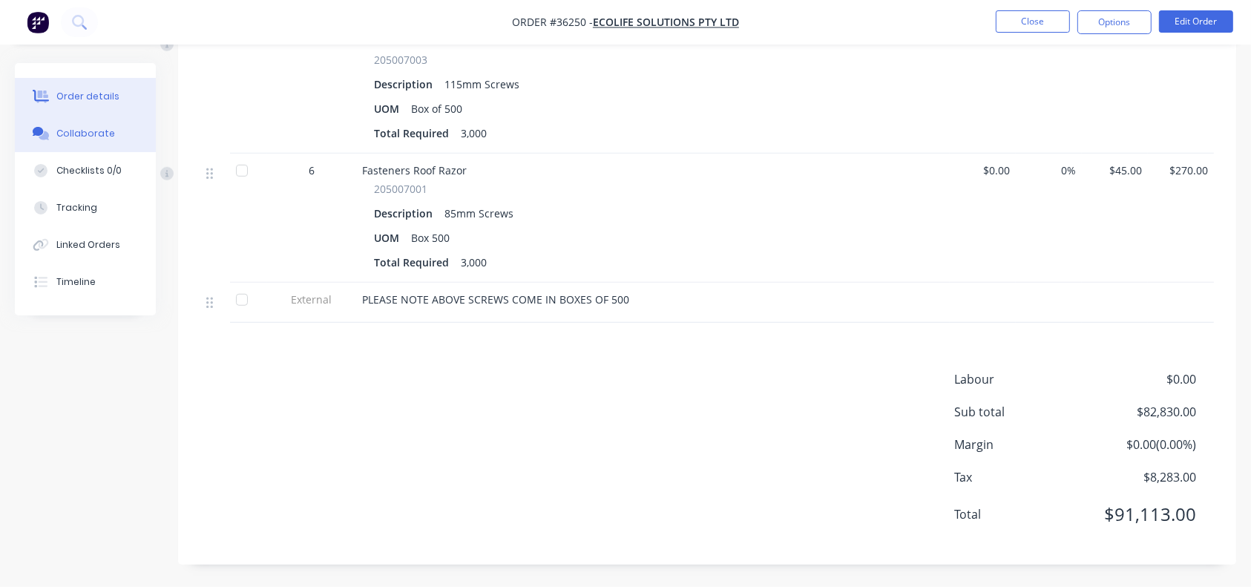
click at [113, 142] on button "Collaborate" at bounding box center [85, 133] width 141 height 37
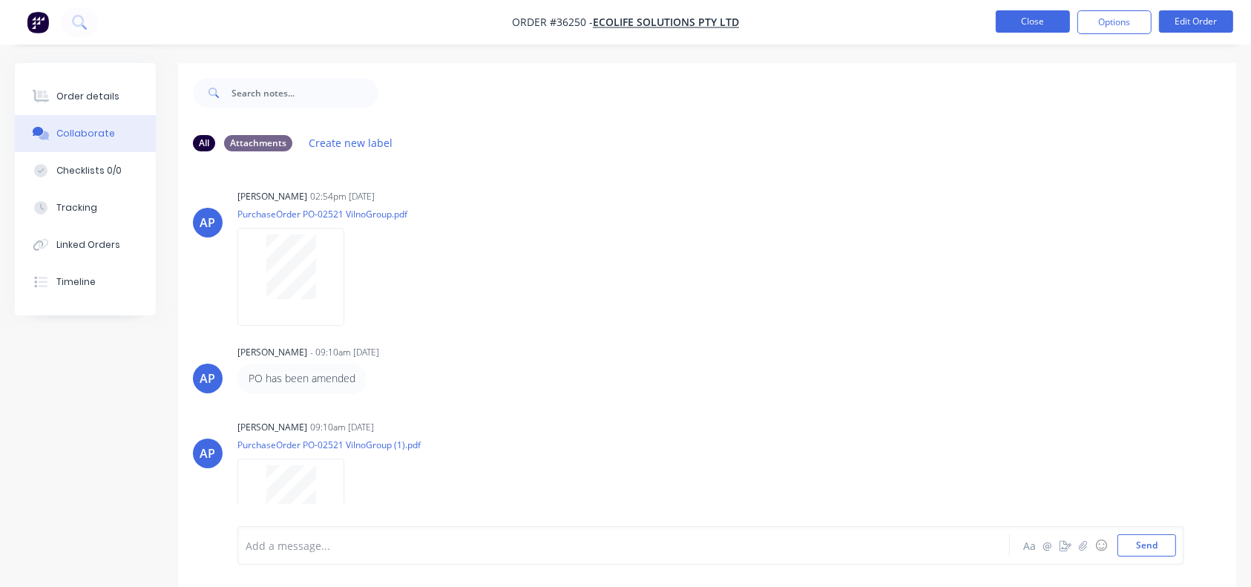
click at [938, 25] on button "Close" at bounding box center [1032, 21] width 74 height 22
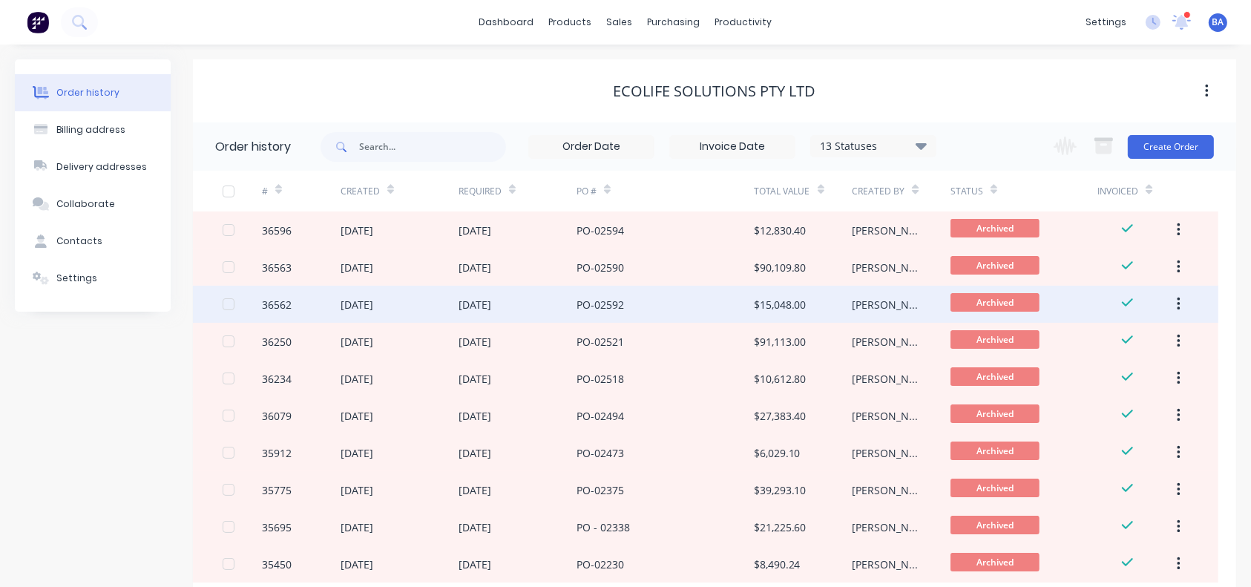
click at [623, 303] on div "PO-02592" at bounding box center [599, 305] width 47 height 16
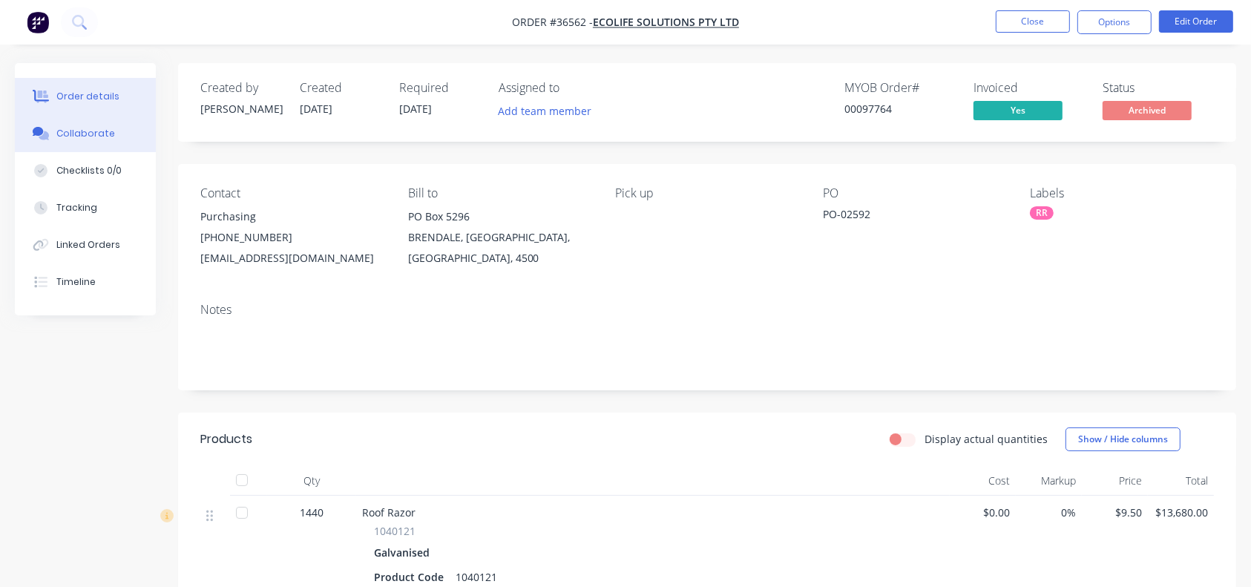
click at [107, 128] on div "Collaborate" at bounding box center [85, 133] width 59 height 13
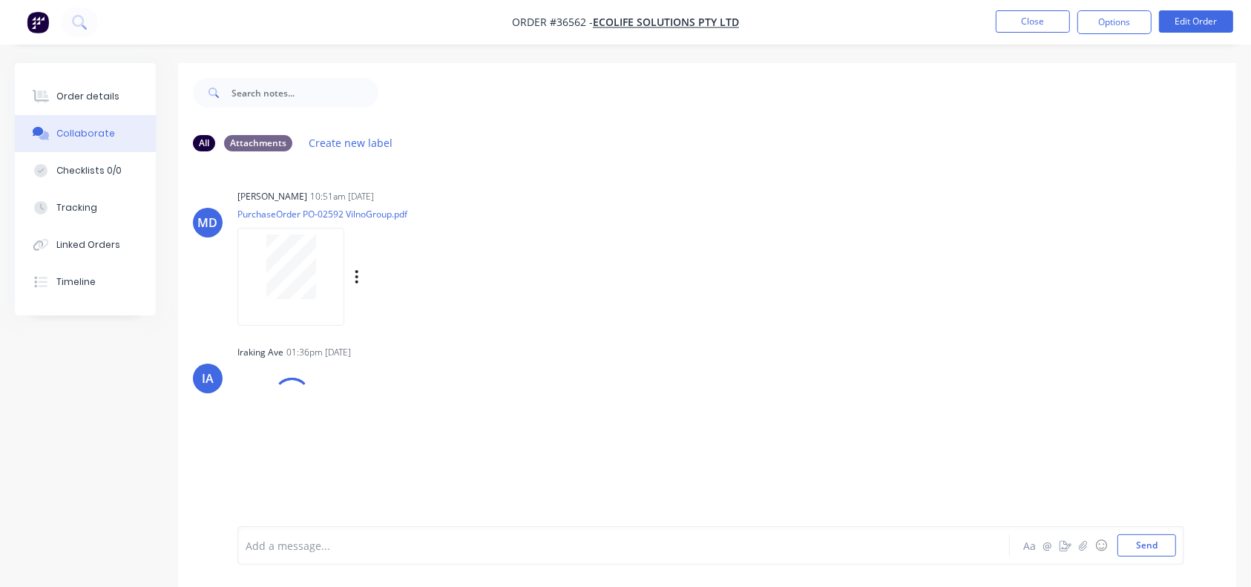
click at [335, 294] on div at bounding box center [290, 266] width 93 height 65
click at [938, 21] on button "Close" at bounding box center [1032, 21] width 74 height 22
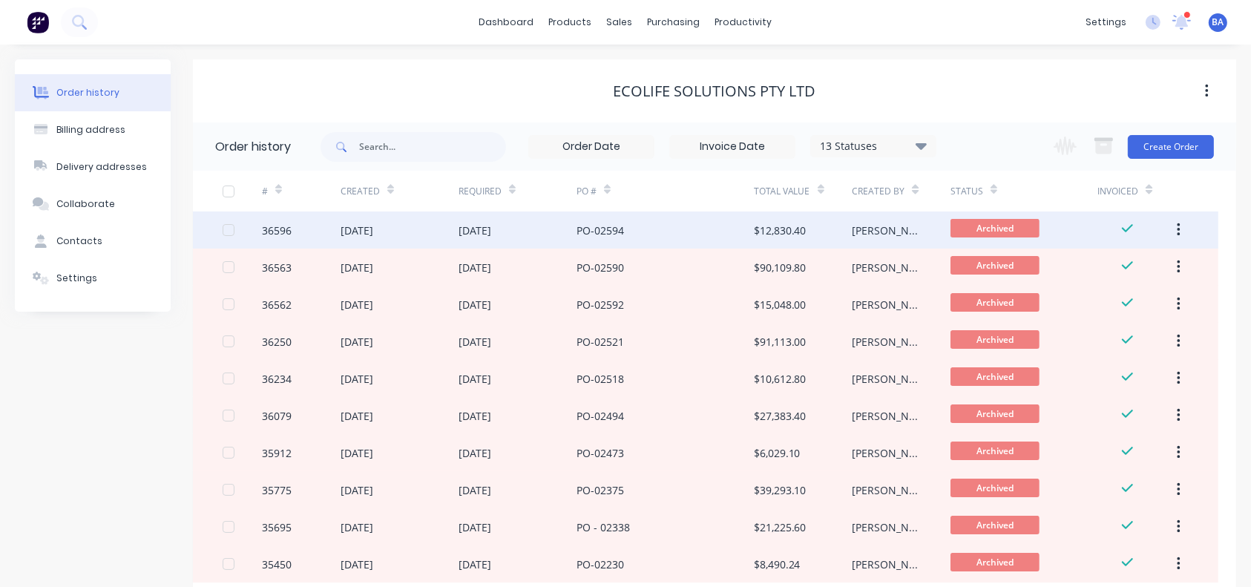
click at [652, 231] on div "PO-02594" at bounding box center [664, 229] width 177 height 37
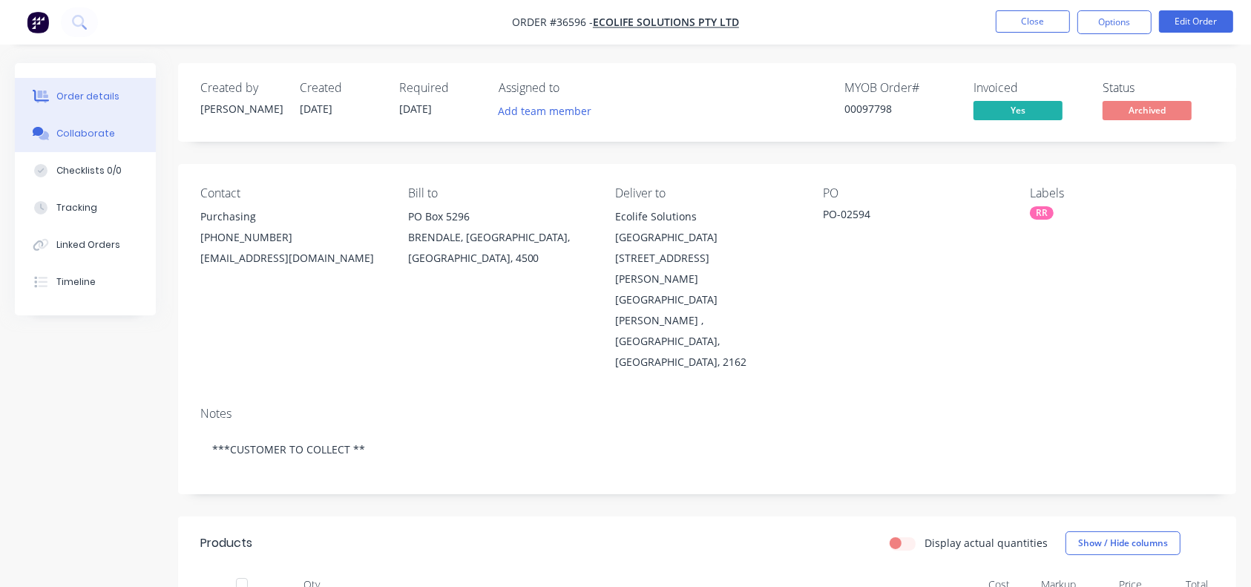
click at [70, 139] on div "Collaborate" at bounding box center [85, 133] width 59 height 13
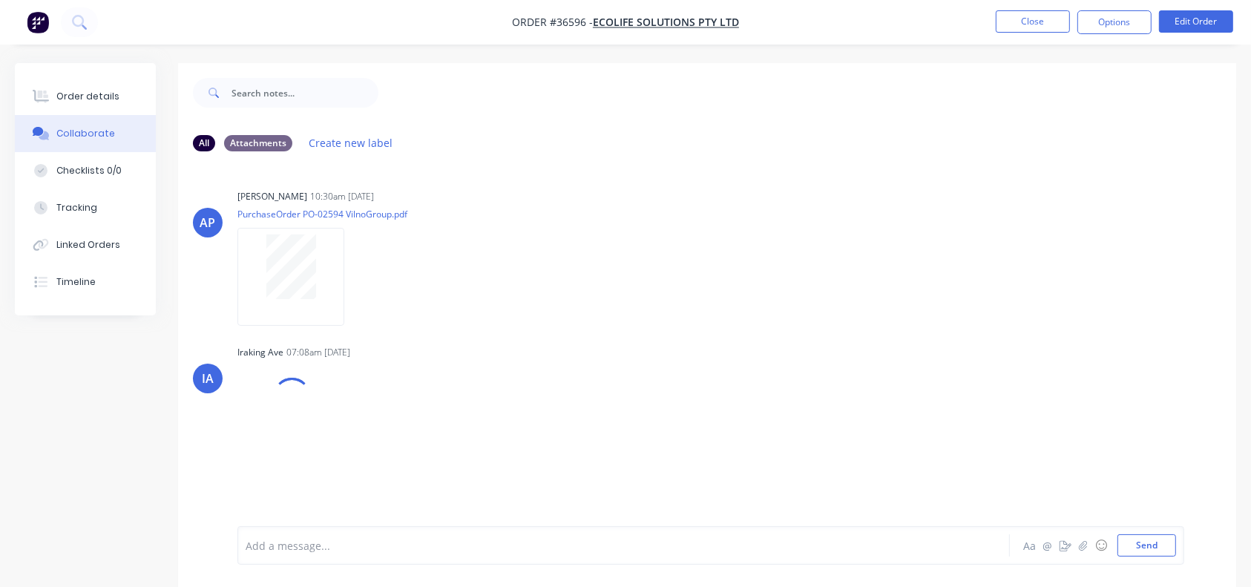
scroll to position [22, 0]
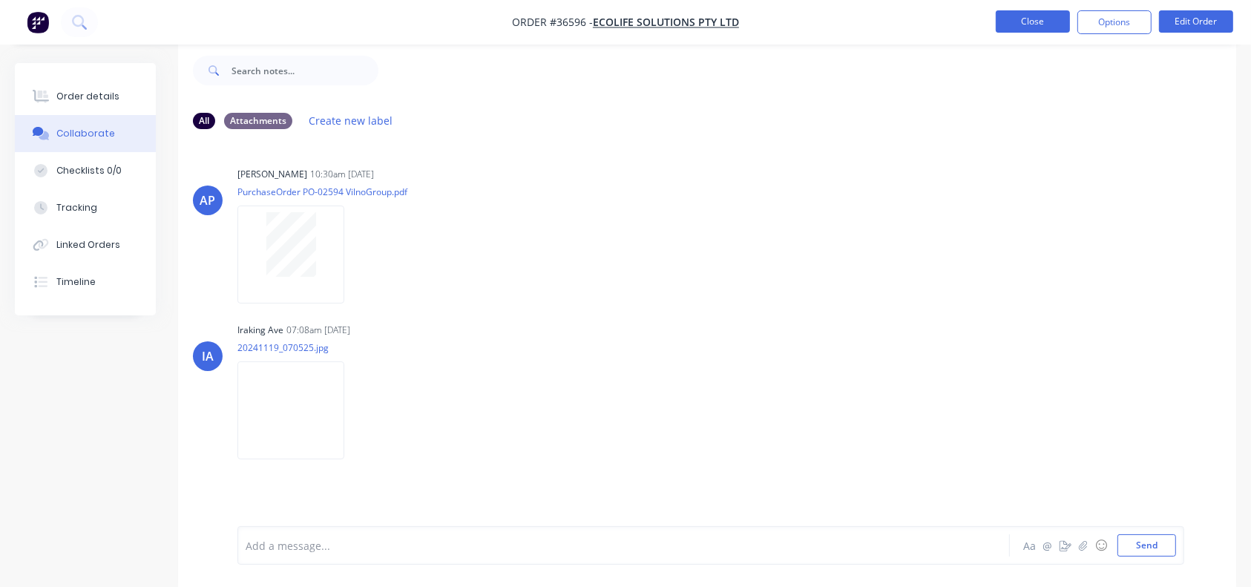
click at [938, 18] on button "Close" at bounding box center [1032, 21] width 74 height 22
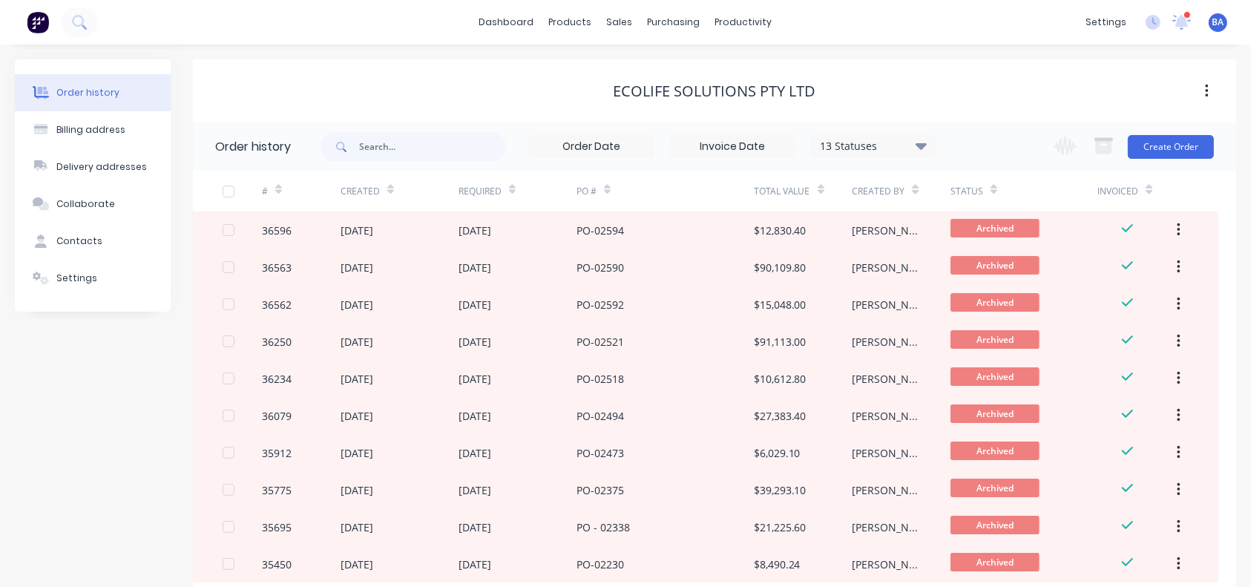
scroll to position [95, 0]
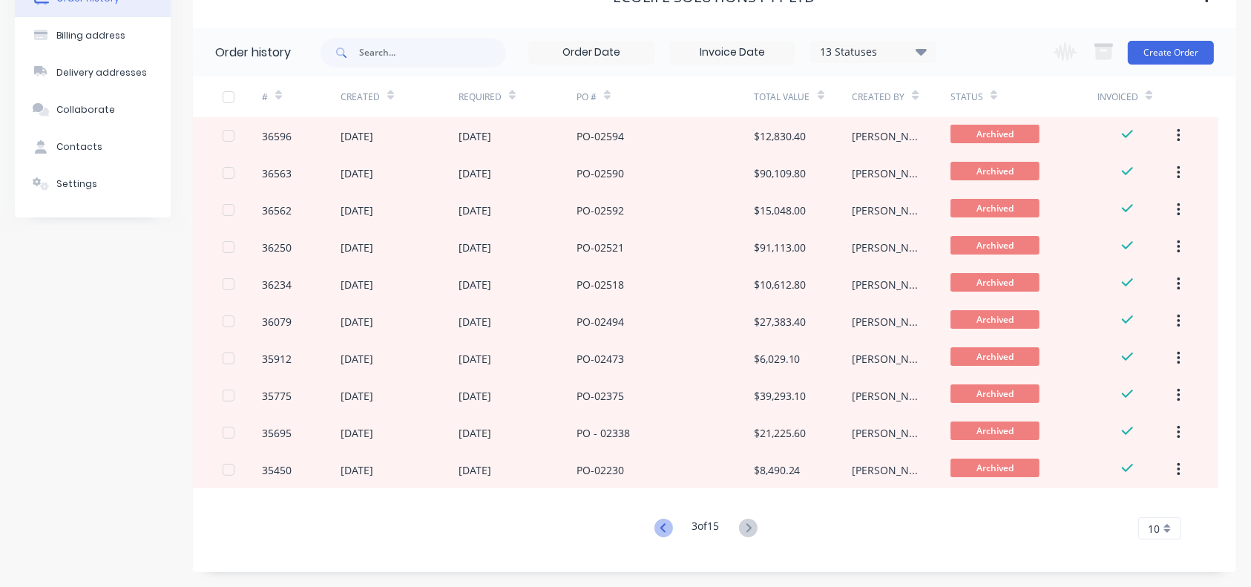
click at [654, 428] on icon at bounding box center [663, 527] width 19 height 19
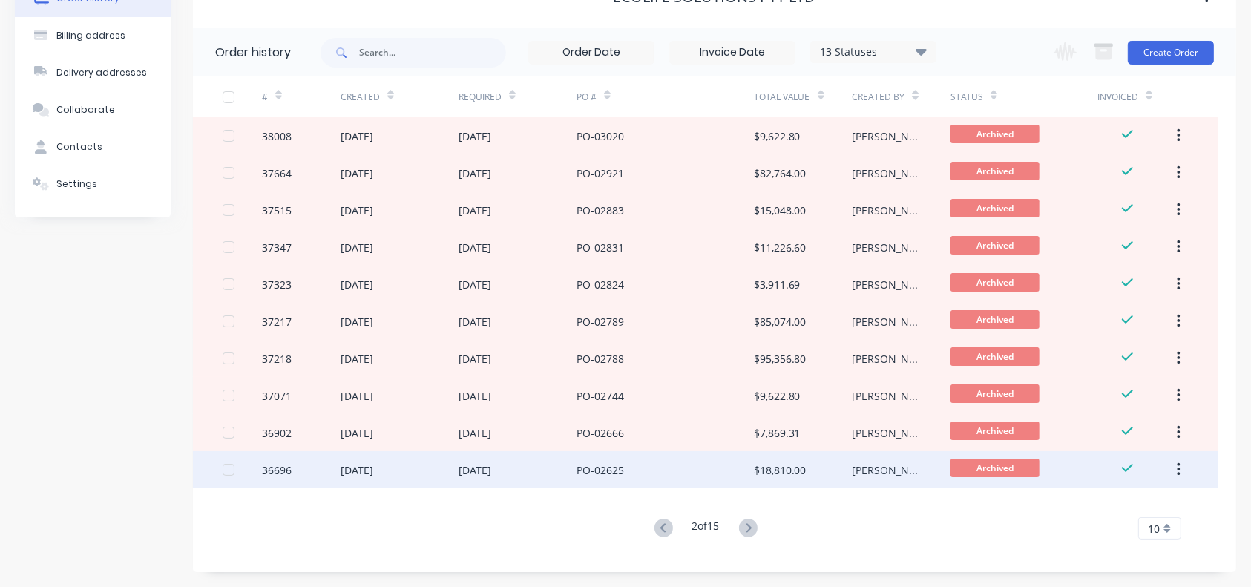
click at [567, 428] on div "[DATE]" at bounding box center [517, 469] width 118 height 37
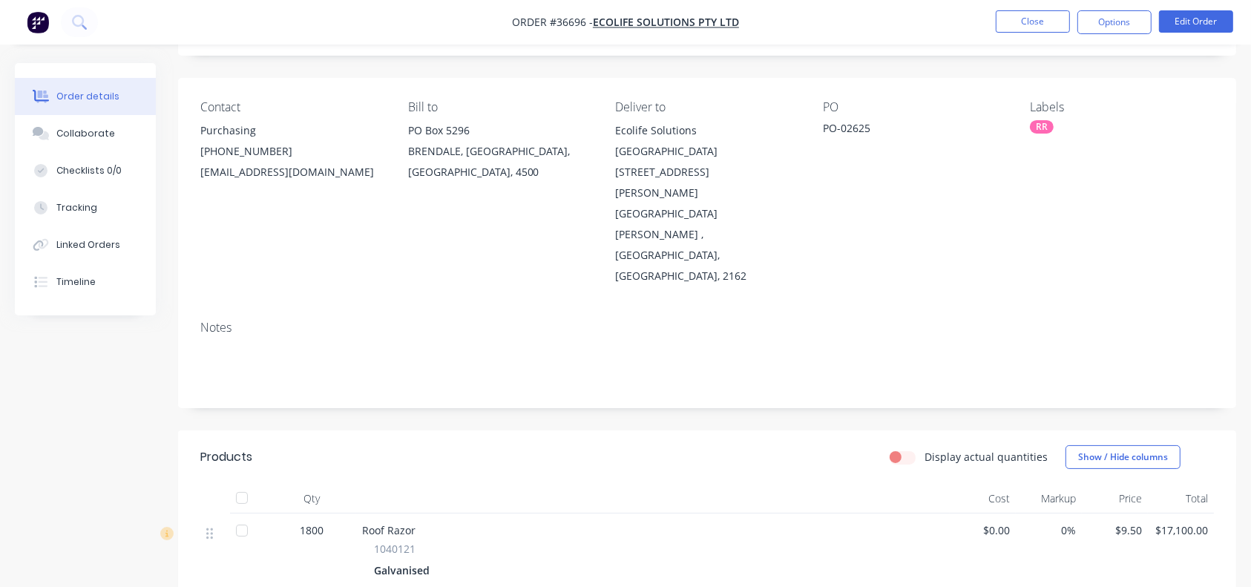
scroll to position [143, 0]
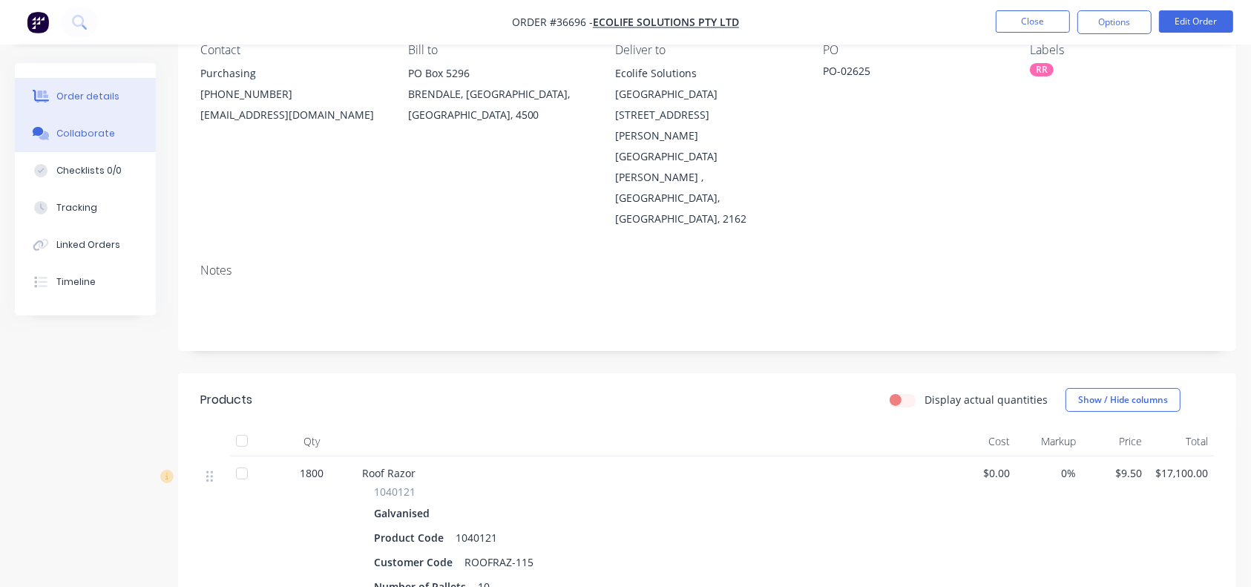
click at [99, 128] on div "Collaborate" at bounding box center [85, 133] width 59 height 13
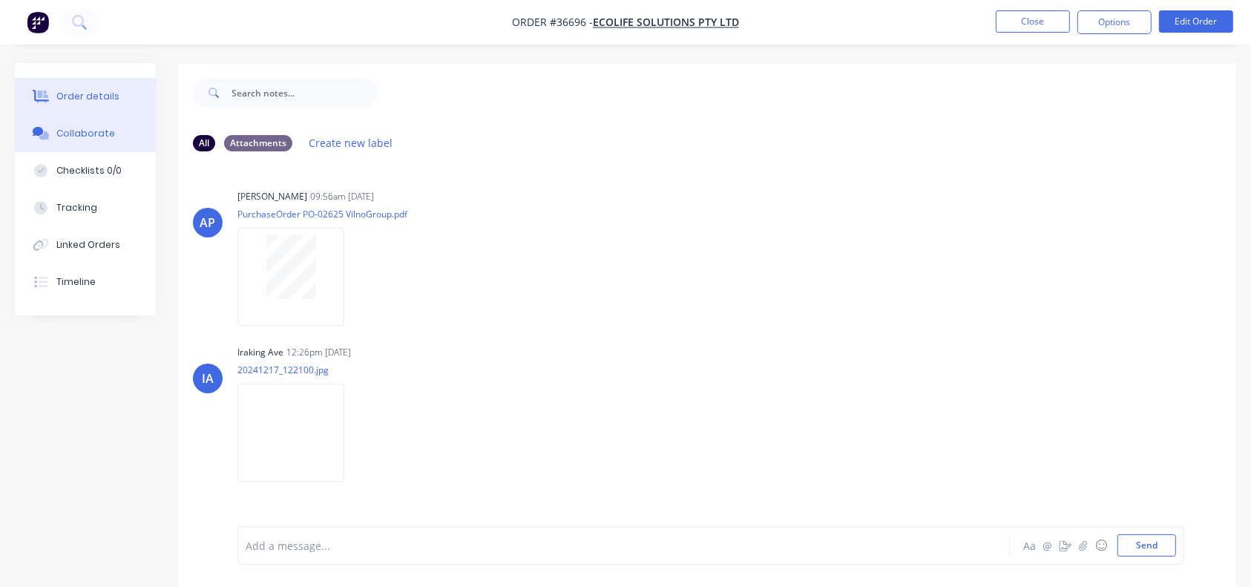
click at [64, 90] on div "Order details" at bounding box center [87, 96] width 63 height 13
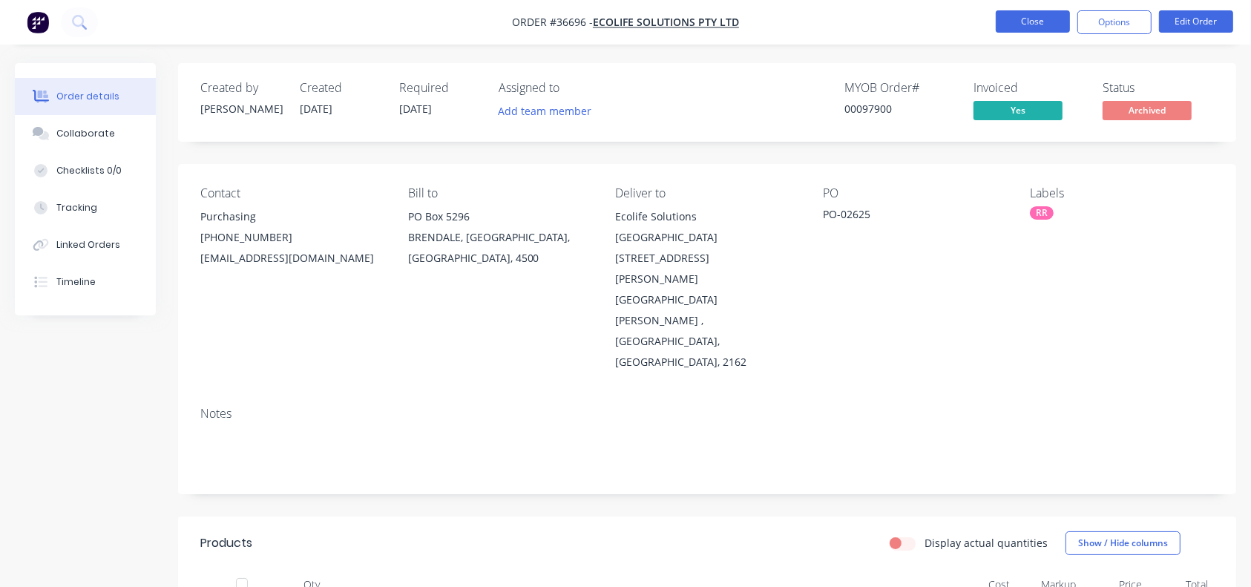
click at [938, 18] on button "Close" at bounding box center [1032, 21] width 74 height 22
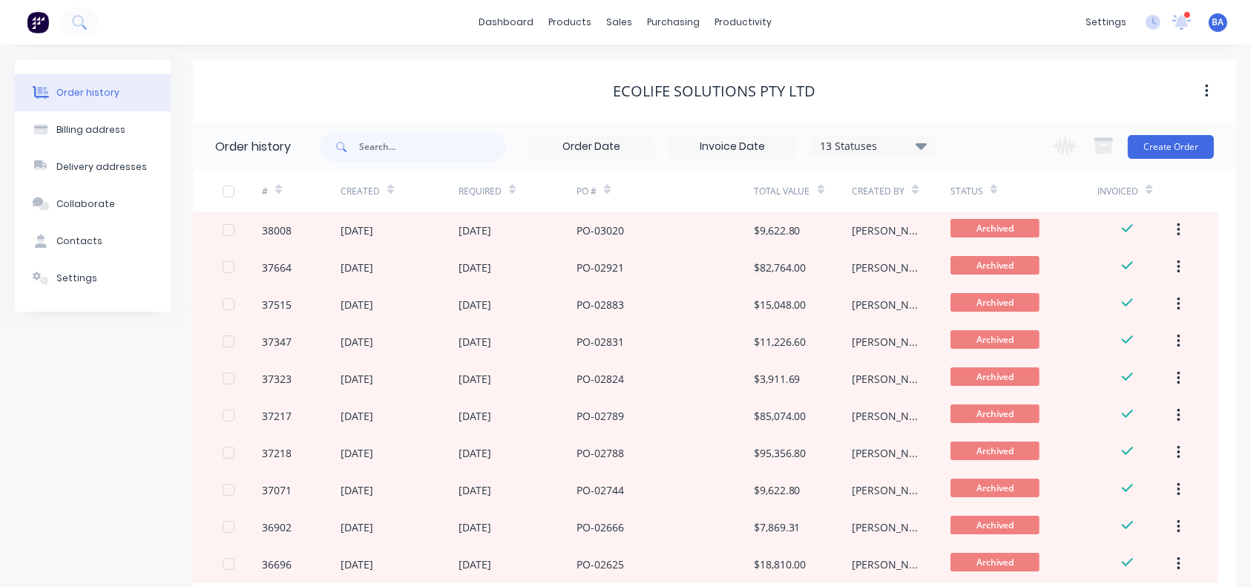
scroll to position [95, 0]
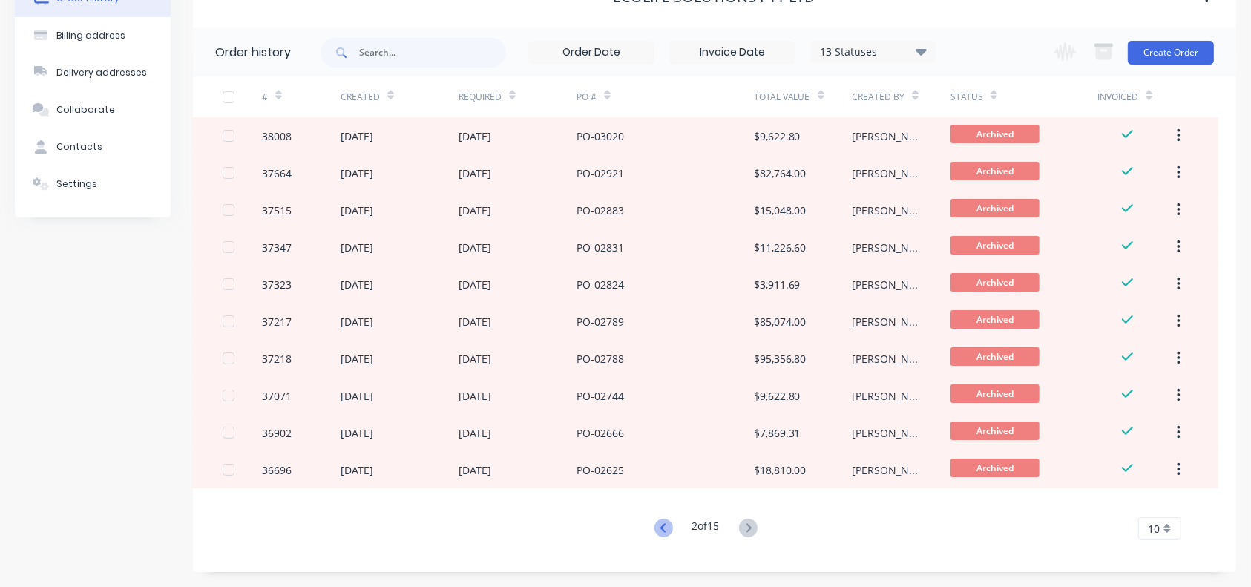
click at [662, 428] on icon at bounding box center [663, 527] width 19 height 19
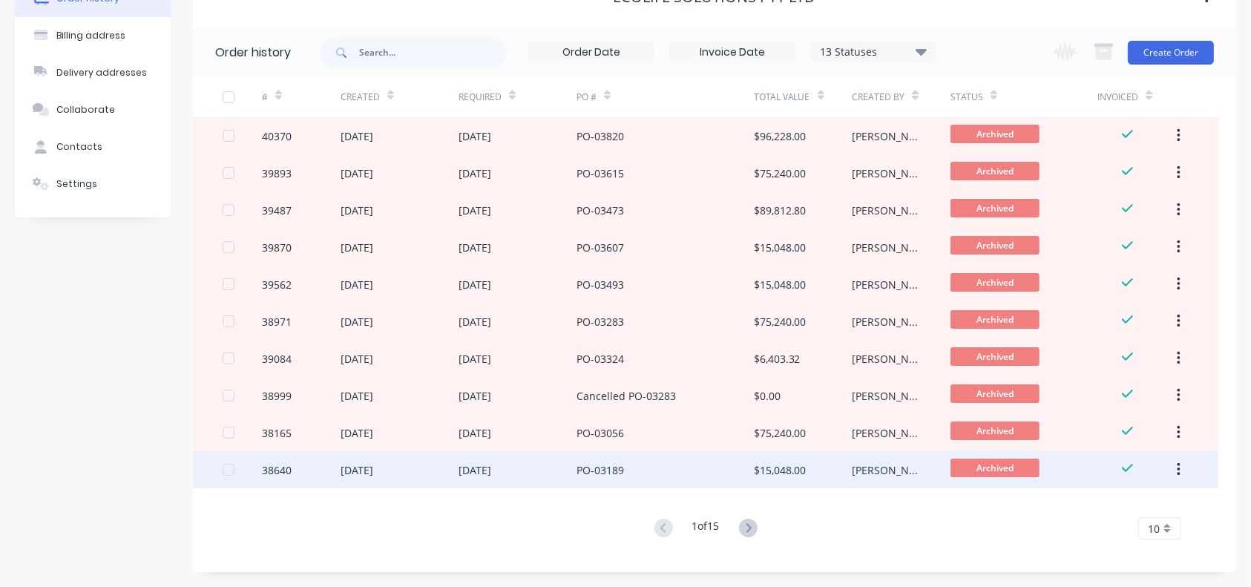
click at [684, 428] on div "PO-03189" at bounding box center [664, 469] width 177 height 37
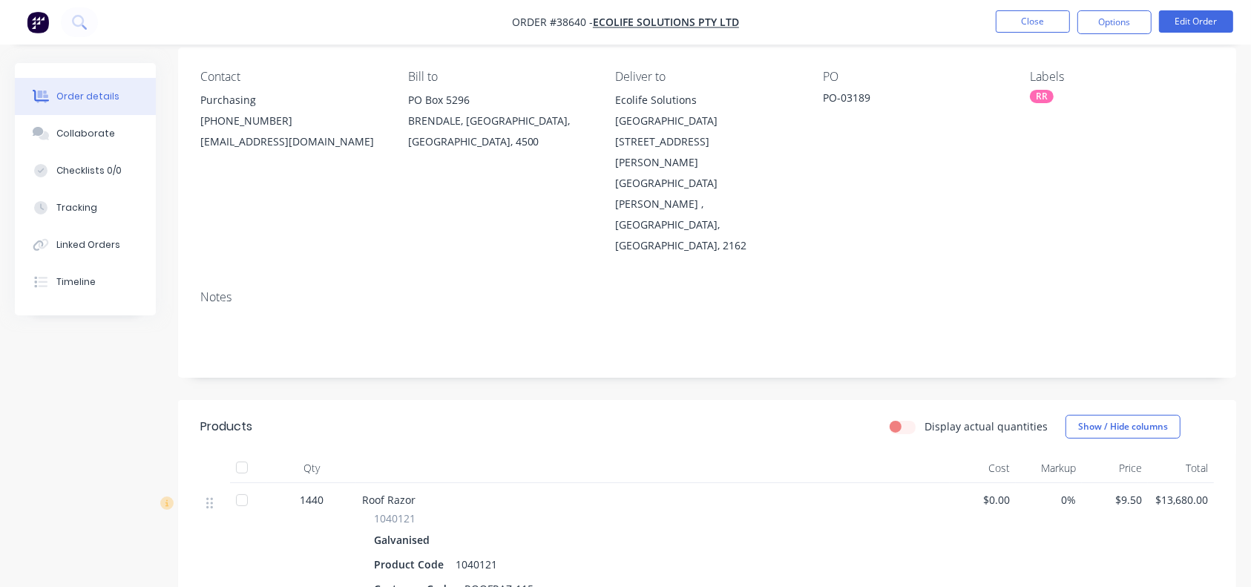
scroll to position [118, 0]
click at [70, 128] on div "Collaborate" at bounding box center [85, 133] width 59 height 13
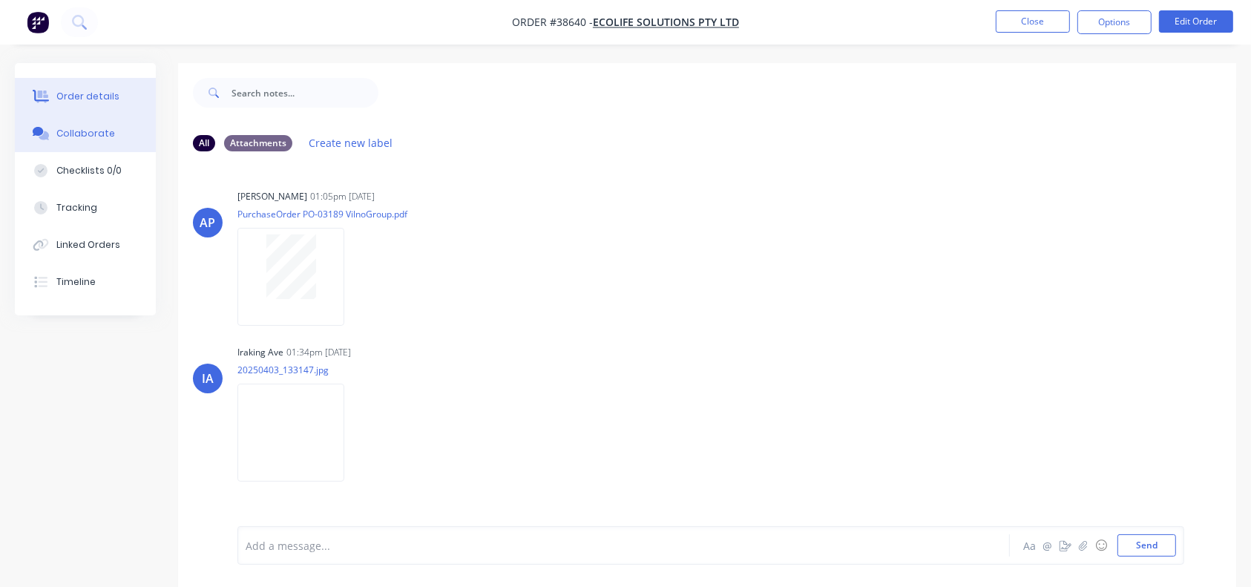
click at [88, 99] on div "Order details" at bounding box center [87, 96] width 63 height 13
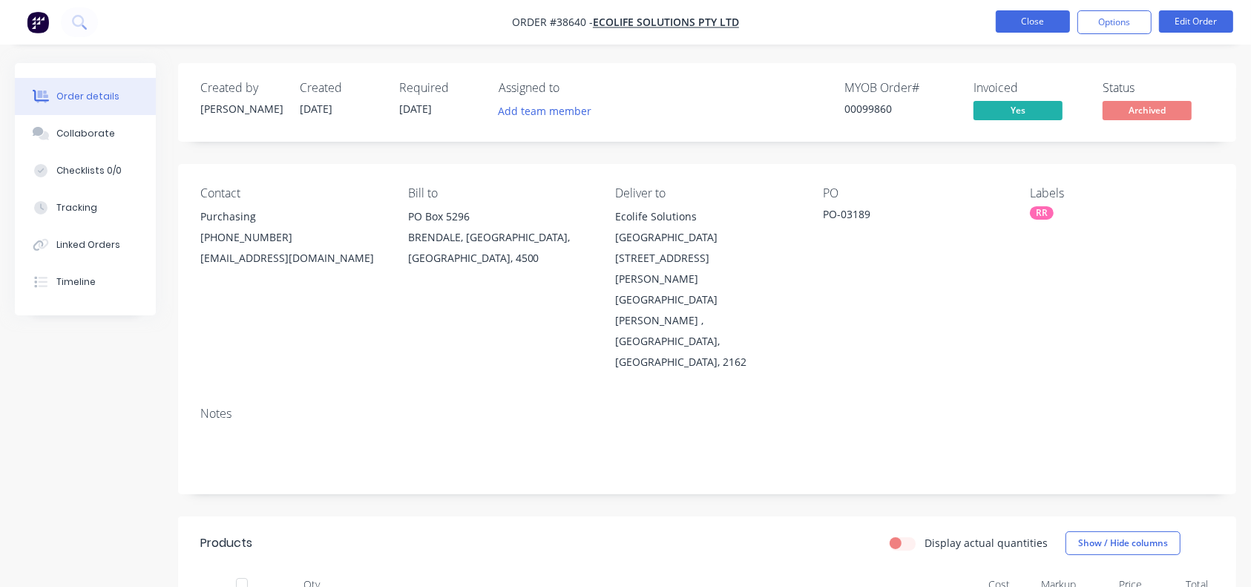
click at [938, 24] on button "Close" at bounding box center [1032, 21] width 74 height 22
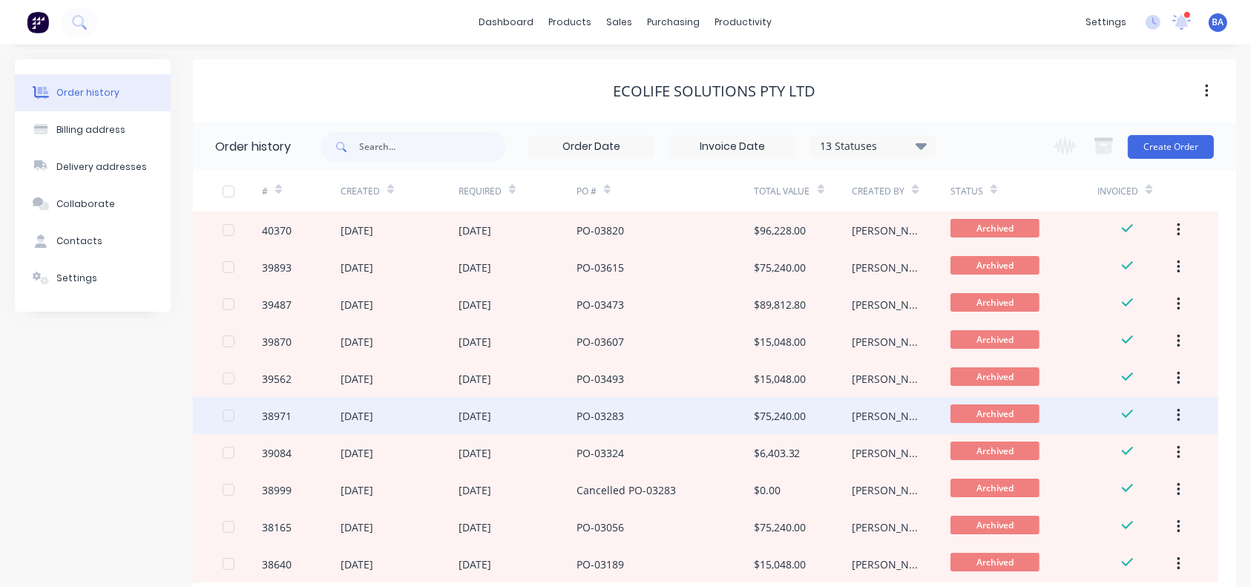
scroll to position [95, 0]
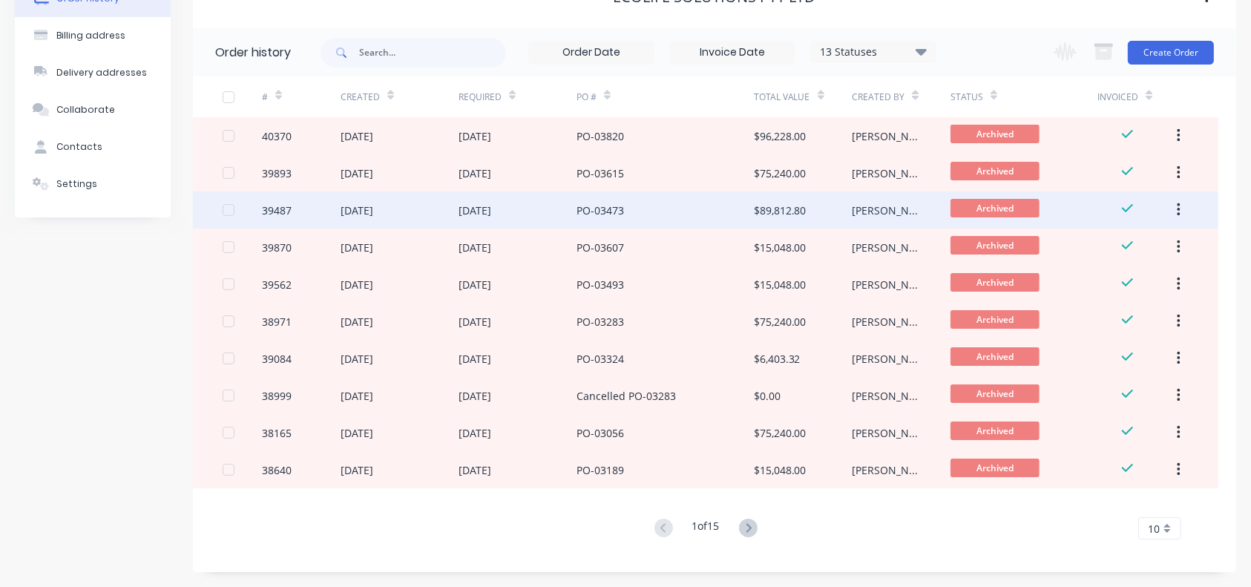
click at [617, 215] on div "PO-03473" at bounding box center [599, 211] width 47 height 16
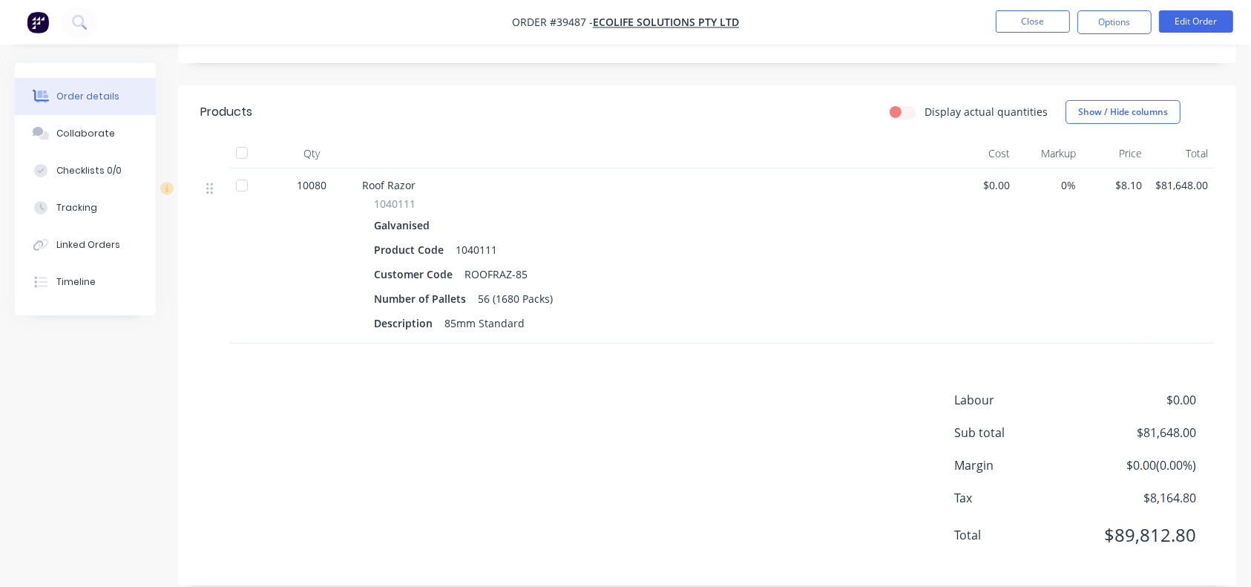
scroll to position [347, 0]
click at [70, 128] on div "Collaborate" at bounding box center [85, 133] width 59 height 13
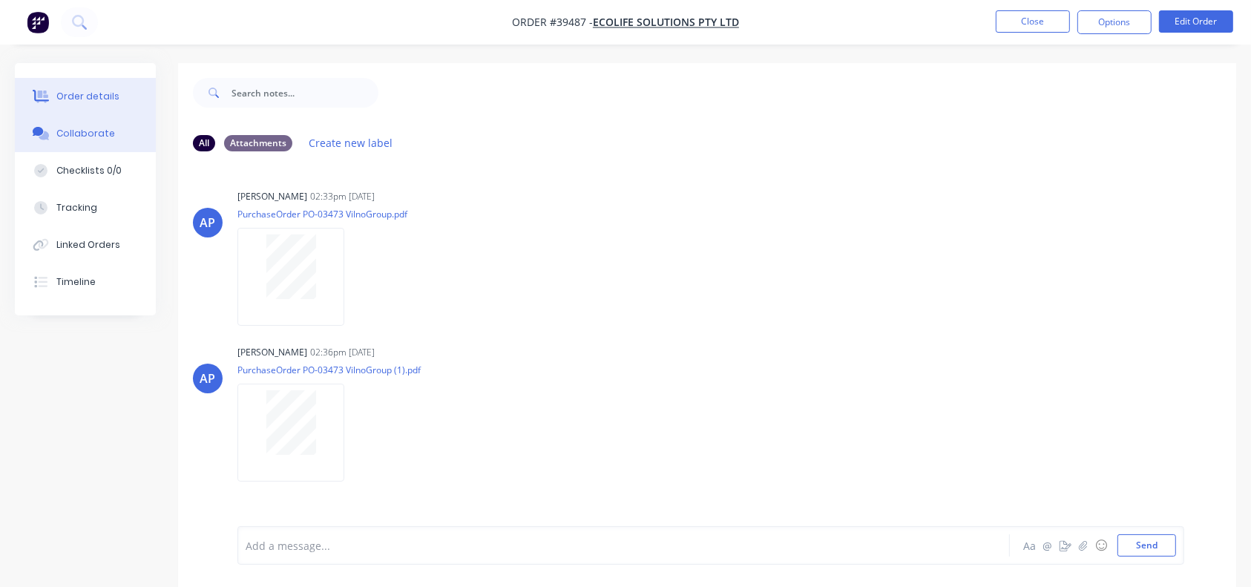
click at [103, 90] on div "Order details" at bounding box center [87, 96] width 63 height 13
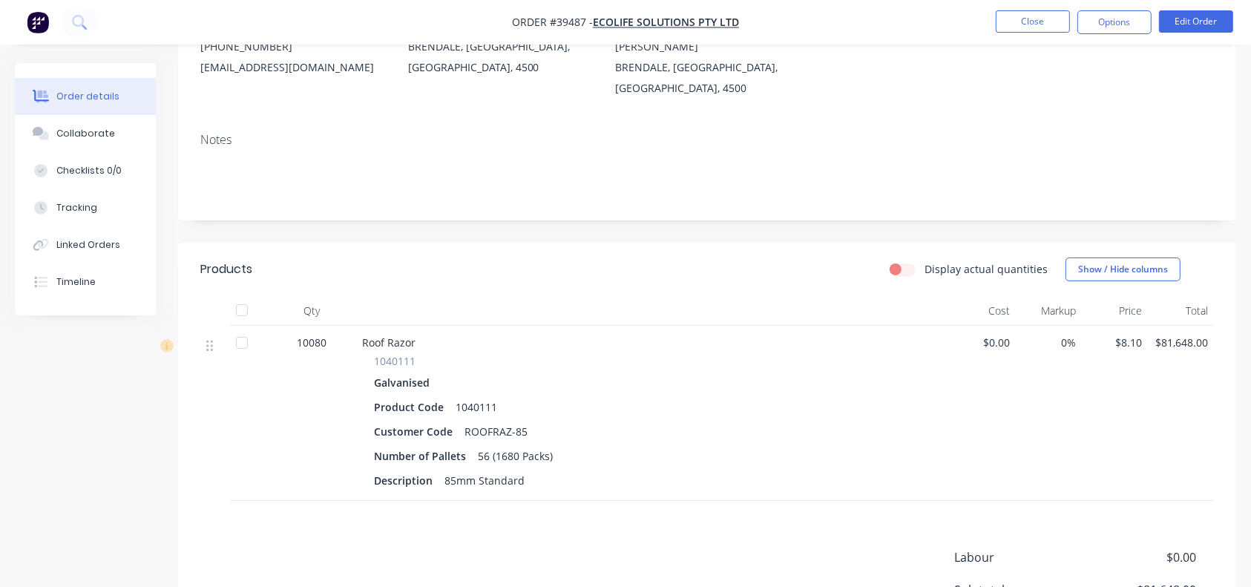
scroll to position [348, 0]
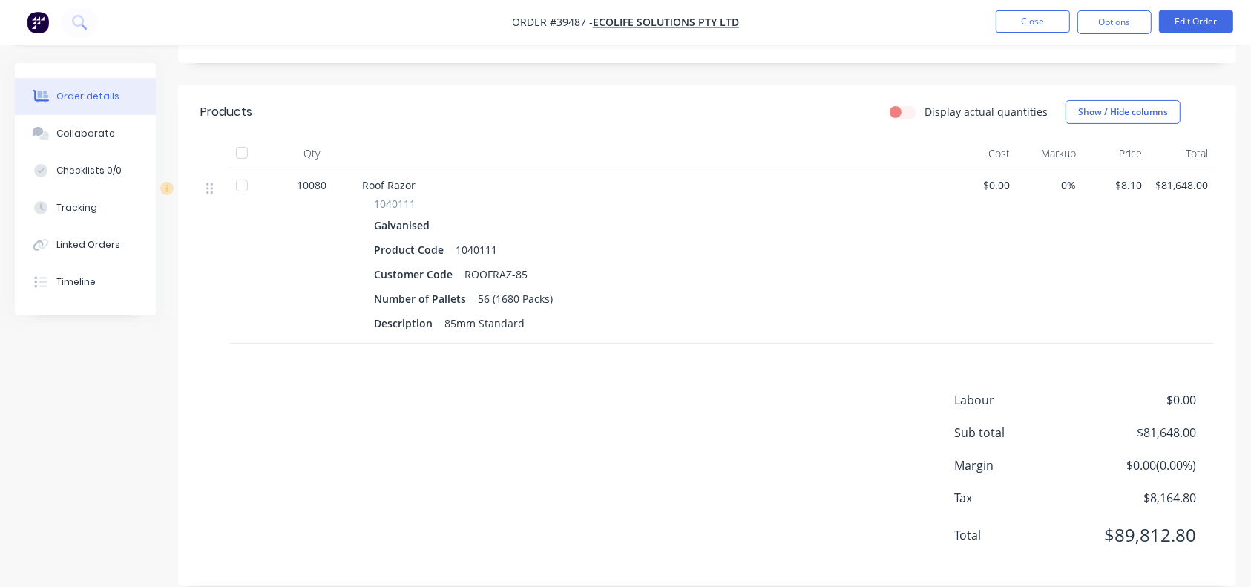
drag, startPoint x: 269, startPoint y: 15, endPoint x: 522, endPoint y: 170, distance: 296.7
click at [522, 177] on div "Roof Razor" at bounding box center [653, 185] width 582 height 16
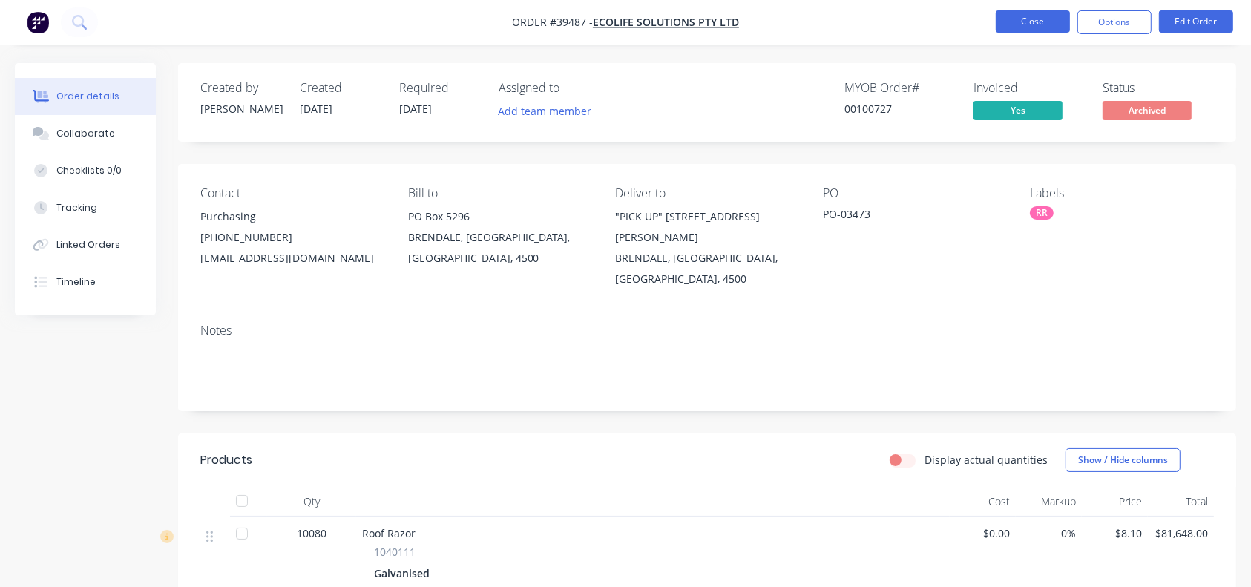
click at [938, 22] on button "Close" at bounding box center [1032, 21] width 74 height 22
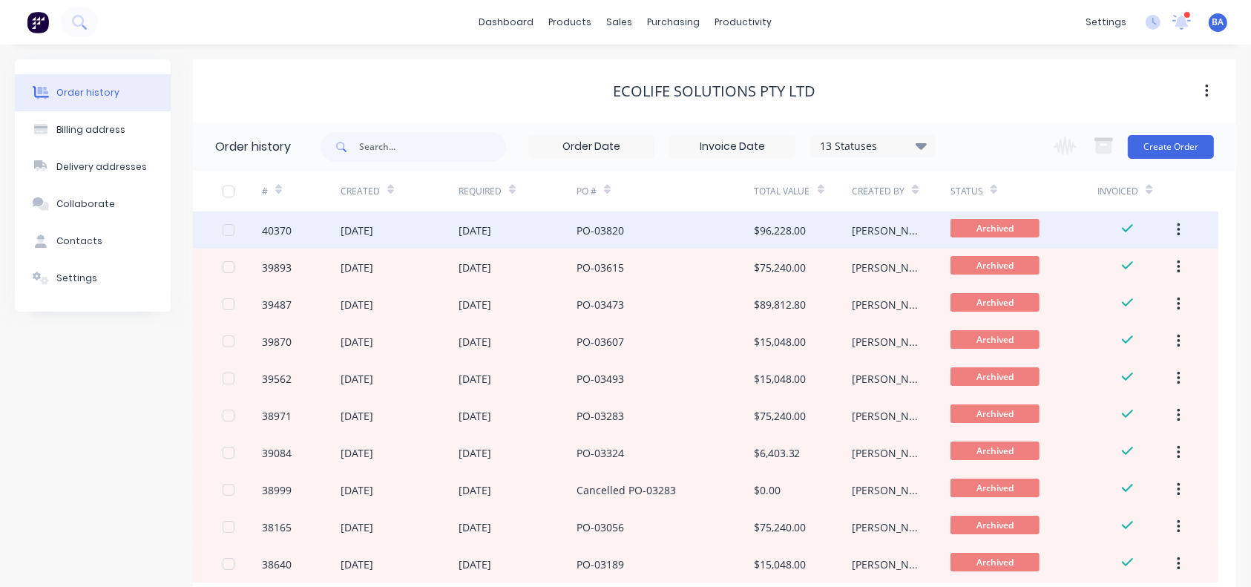
click at [745, 241] on div "PO-03820" at bounding box center [664, 229] width 177 height 37
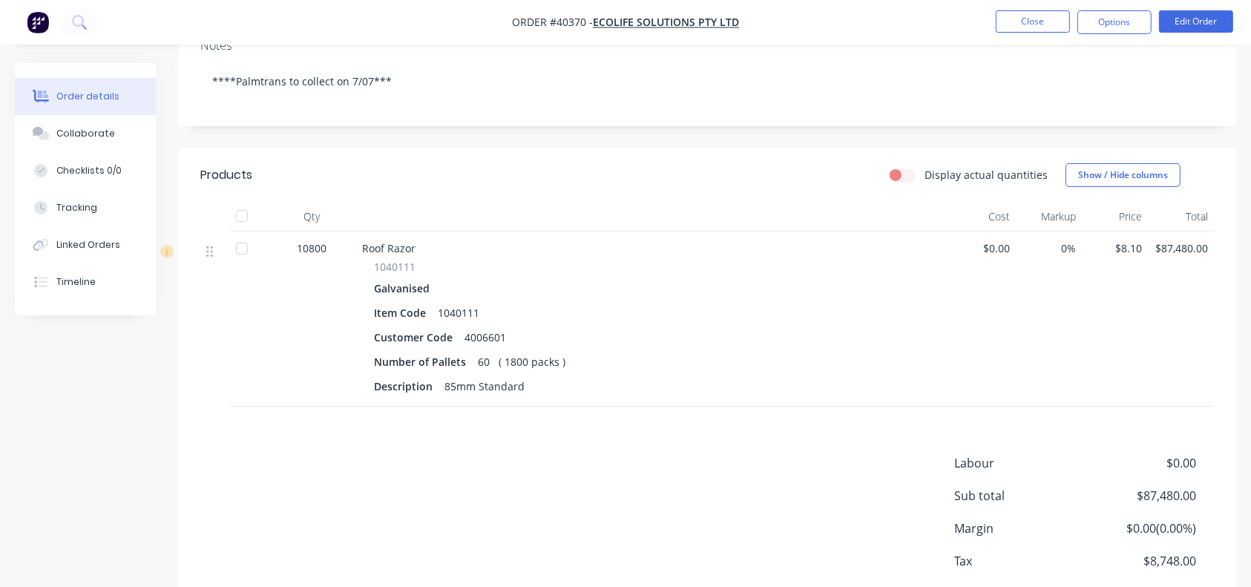
scroll to position [389, 0]
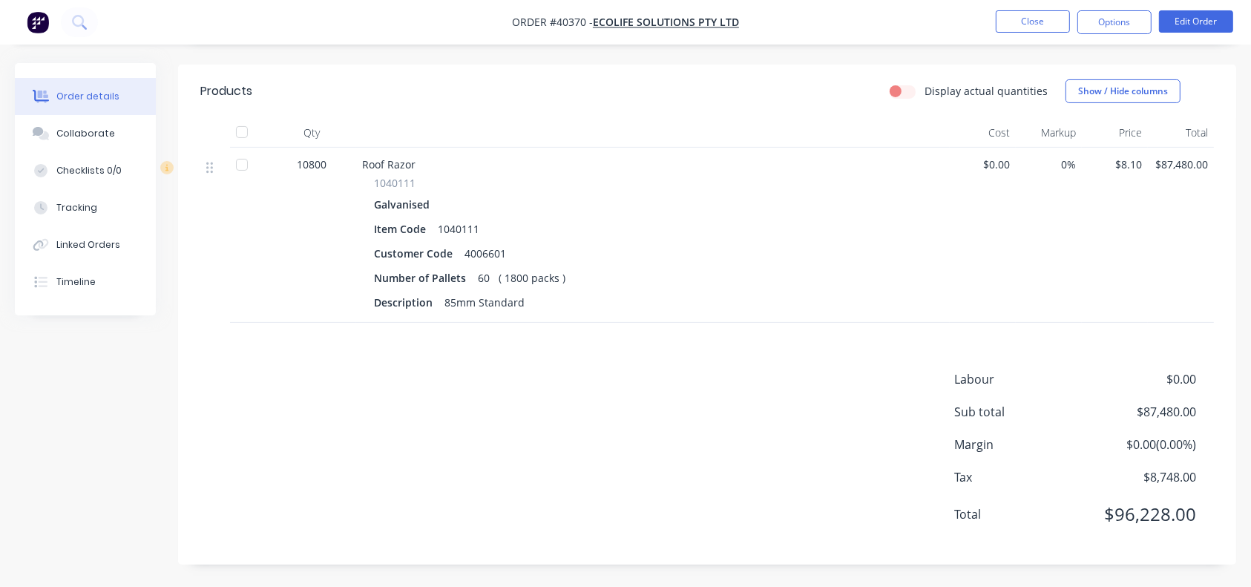
click at [110, 111] on button "Order details" at bounding box center [85, 96] width 141 height 37
click at [89, 128] on div "Collaborate" at bounding box center [85, 133] width 59 height 13
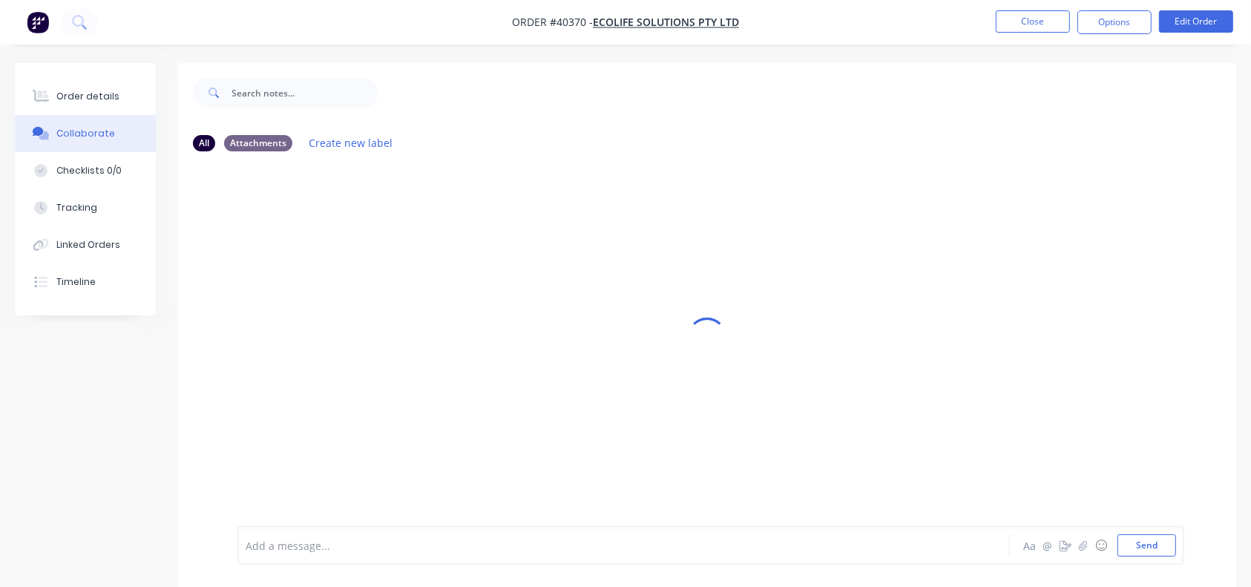
drag, startPoint x: 499, startPoint y: 338, endPoint x: 523, endPoint y: 291, distance: 53.1
click at [523, 291] on div at bounding box center [707, 336] width 1058 height 546
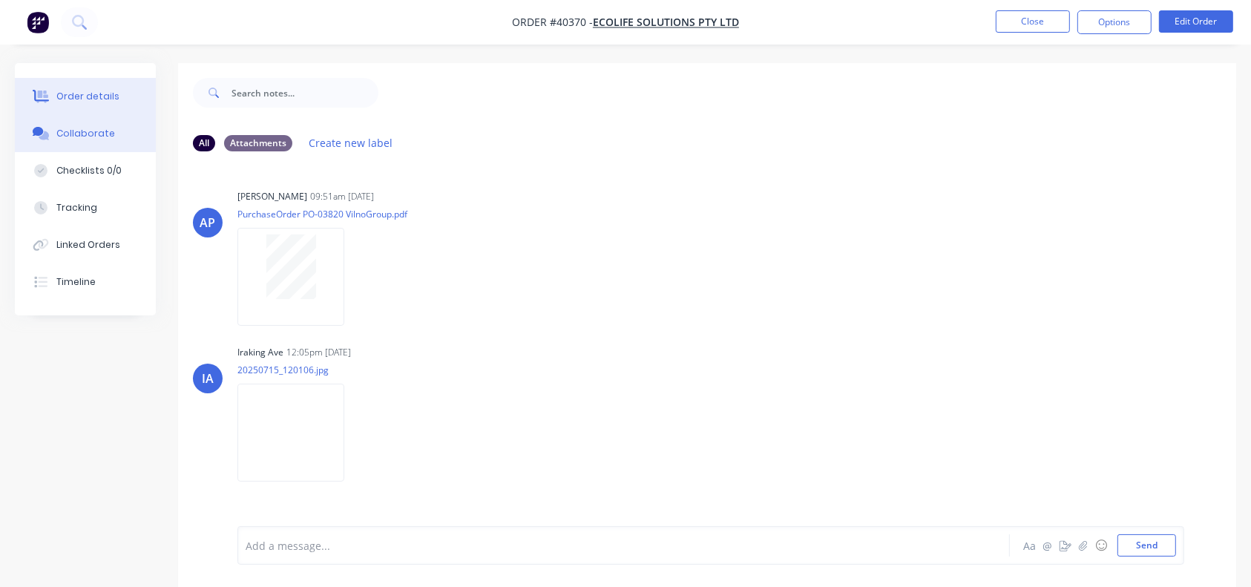
click at [59, 88] on button "Order details" at bounding box center [85, 96] width 141 height 37
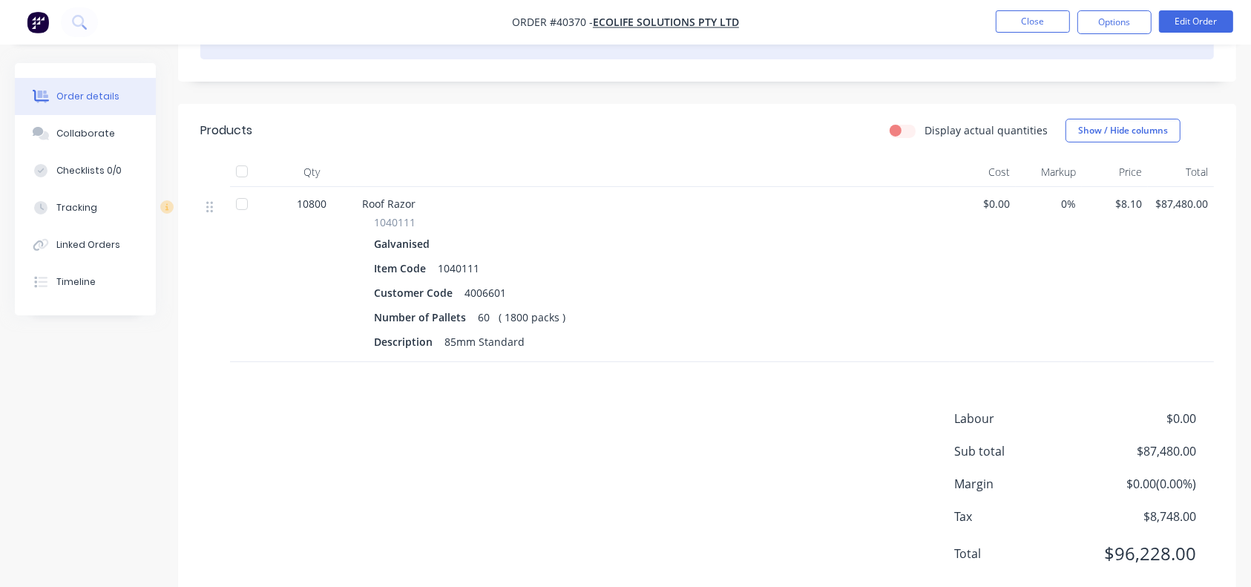
scroll to position [389, 0]
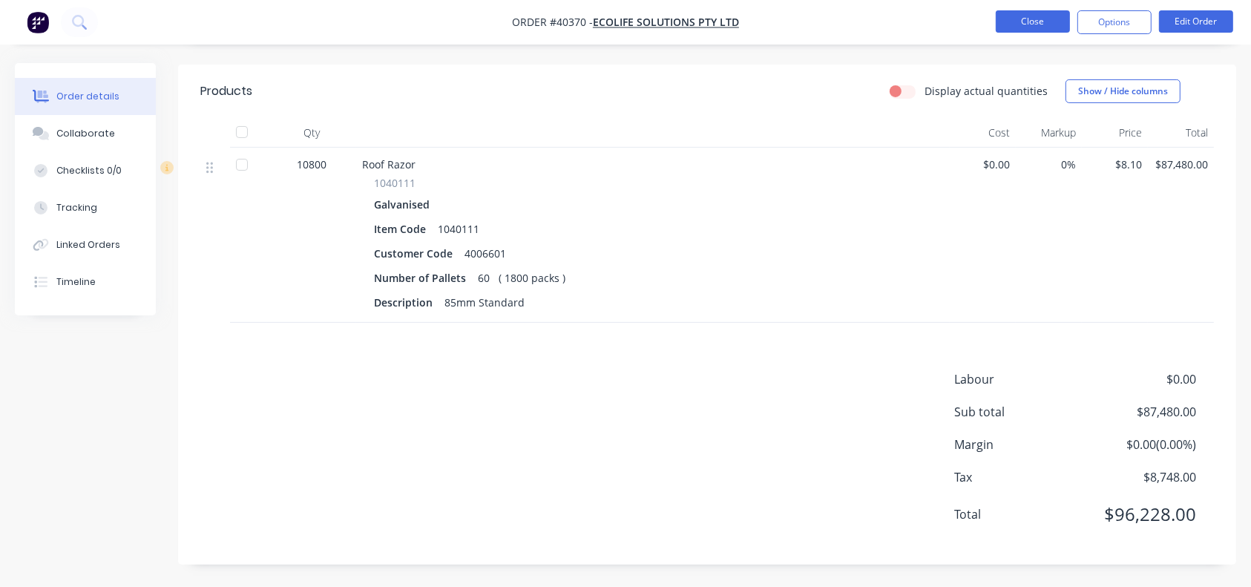
click at [938, 26] on button "Close" at bounding box center [1032, 21] width 74 height 22
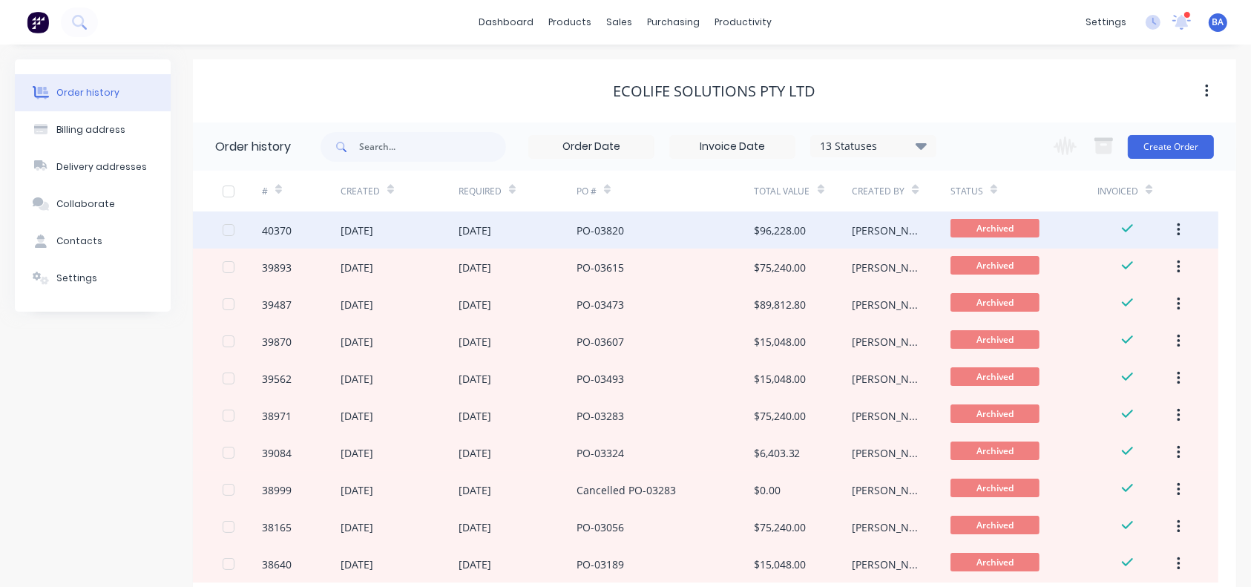
click at [705, 228] on div "PO-03820" at bounding box center [664, 229] width 177 height 37
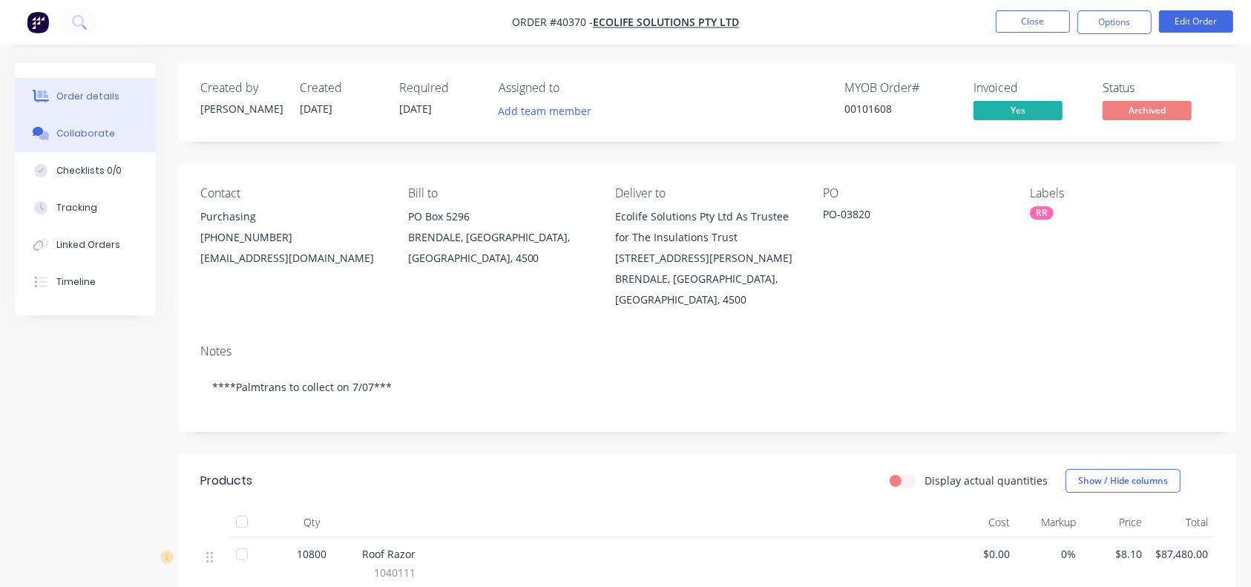
click at [82, 127] on div "Collaborate" at bounding box center [85, 133] width 59 height 13
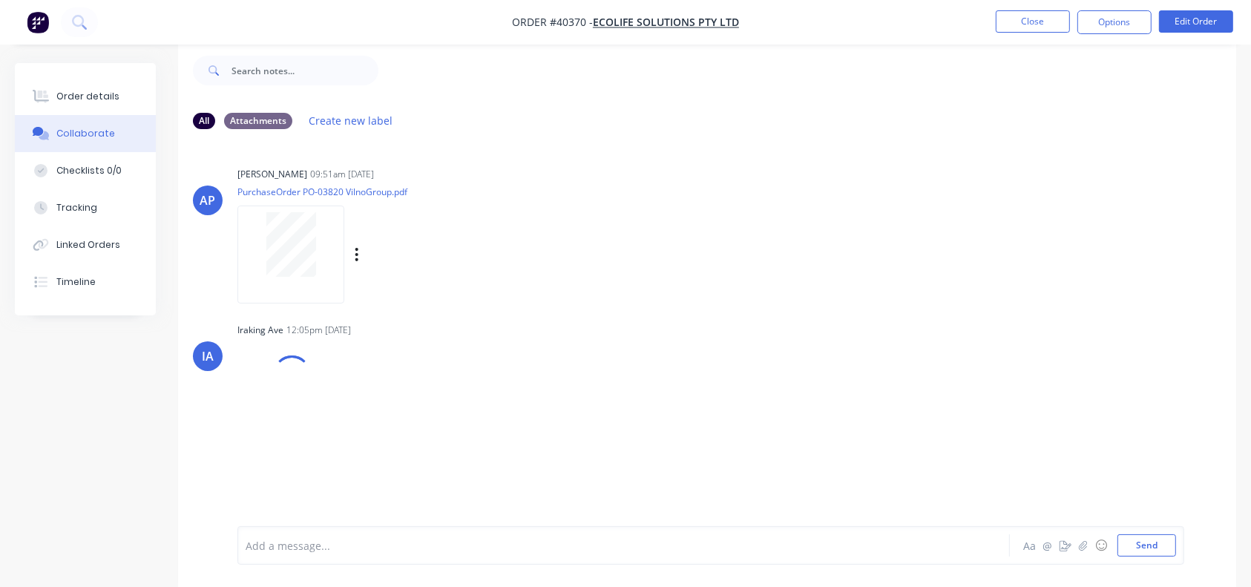
scroll to position [22, 0]
click at [938, 31] on button "Close" at bounding box center [1032, 21] width 74 height 22
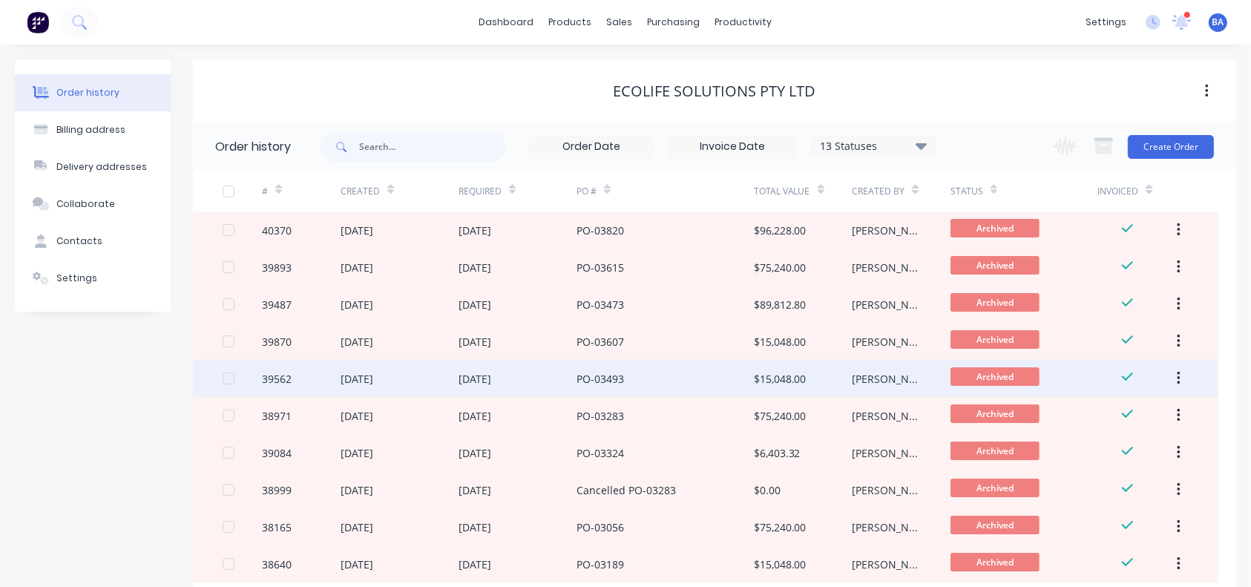
scroll to position [95, 0]
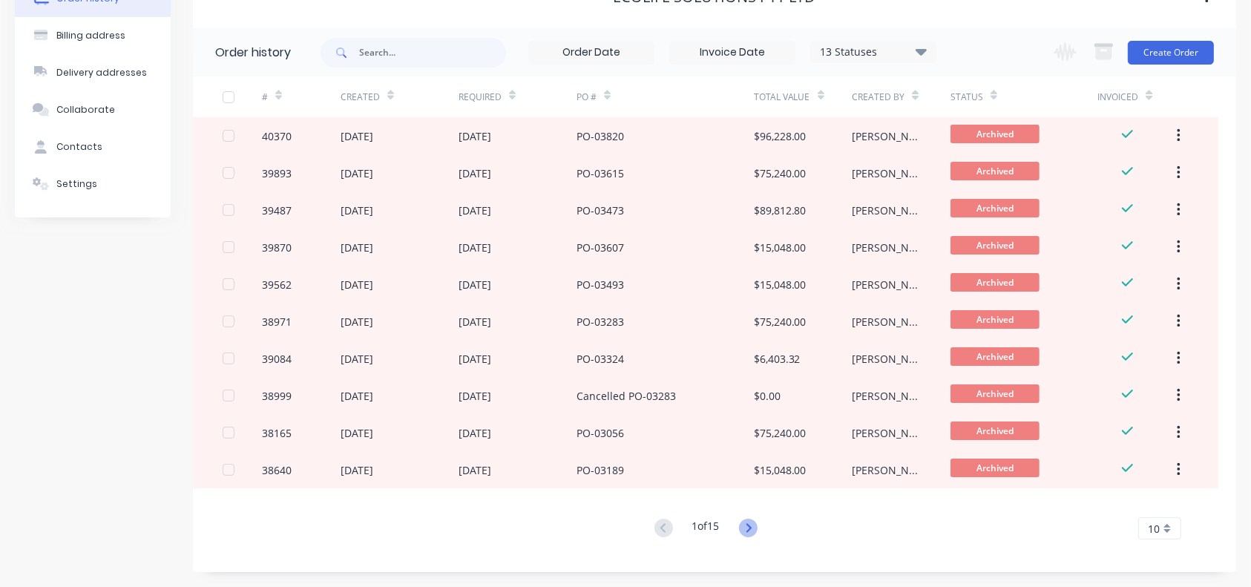
click at [751, 428] on icon at bounding box center [747, 527] width 5 height 9
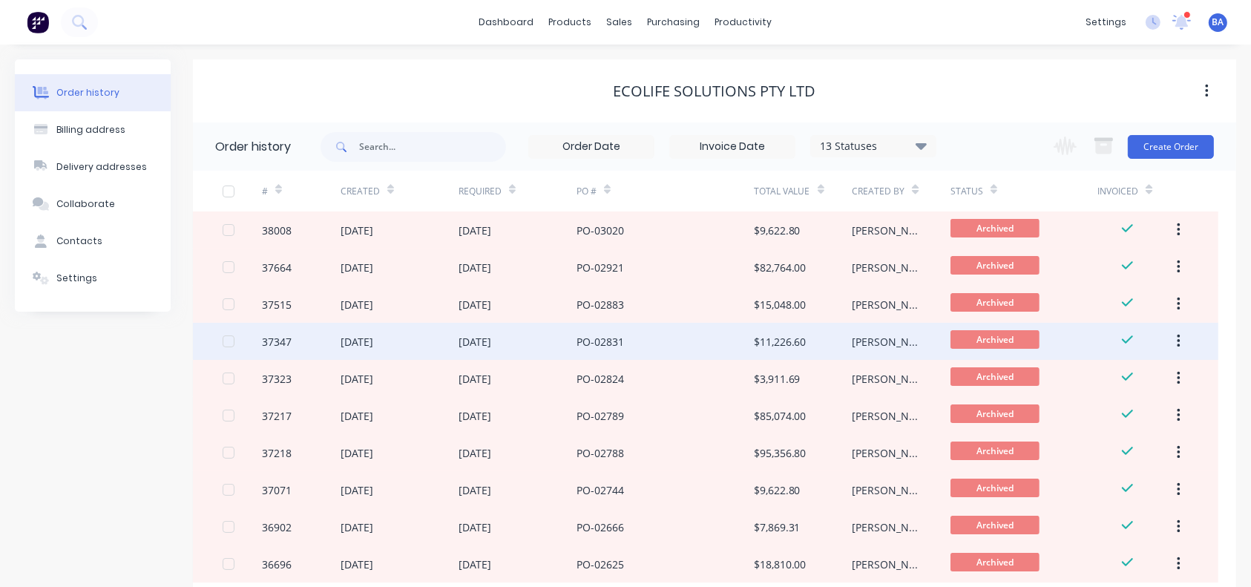
click at [559, 336] on div "[DATE]" at bounding box center [517, 341] width 118 height 37
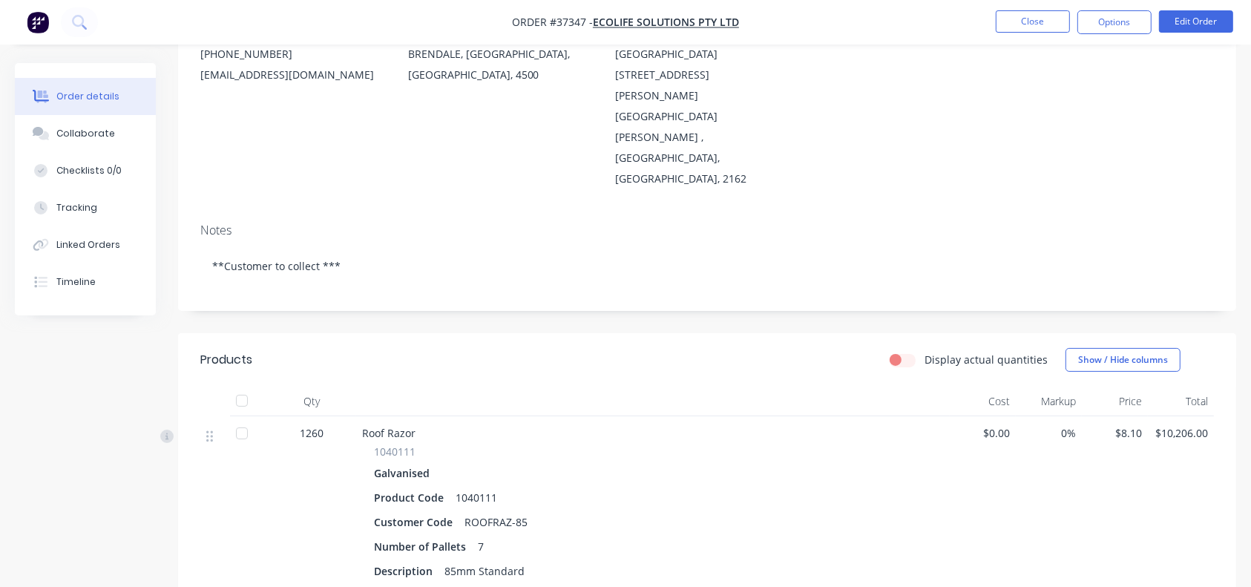
scroll to position [182, 0]
click at [938, 14] on button "Close" at bounding box center [1032, 21] width 74 height 22
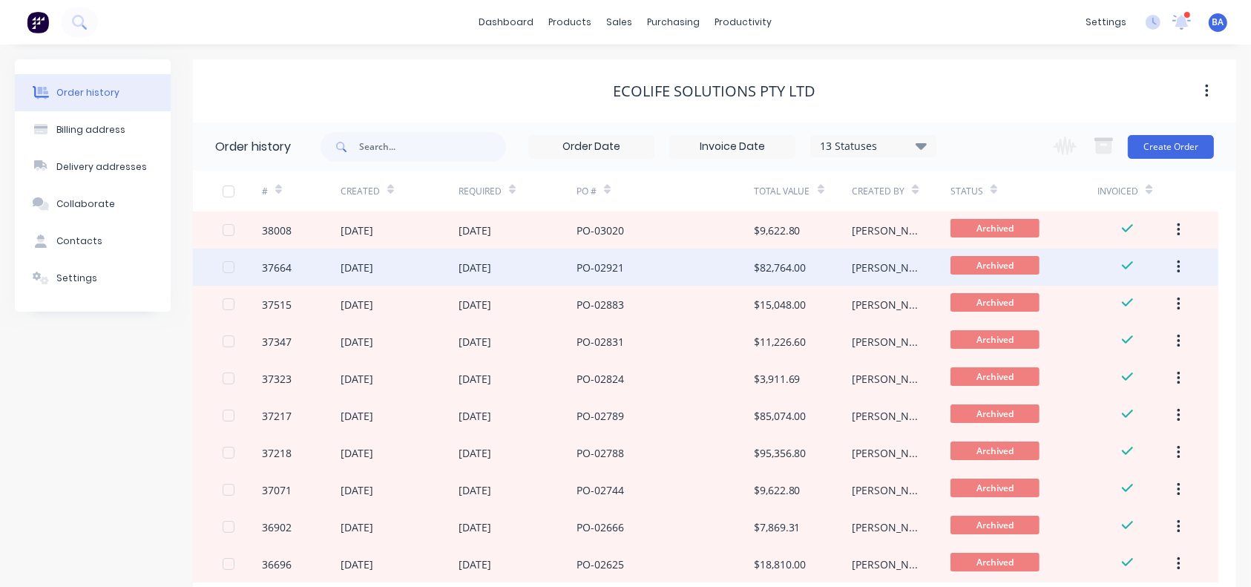
click at [699, 266] on div "PO-02921" at bounding box center [664, 266] width 177 height 37
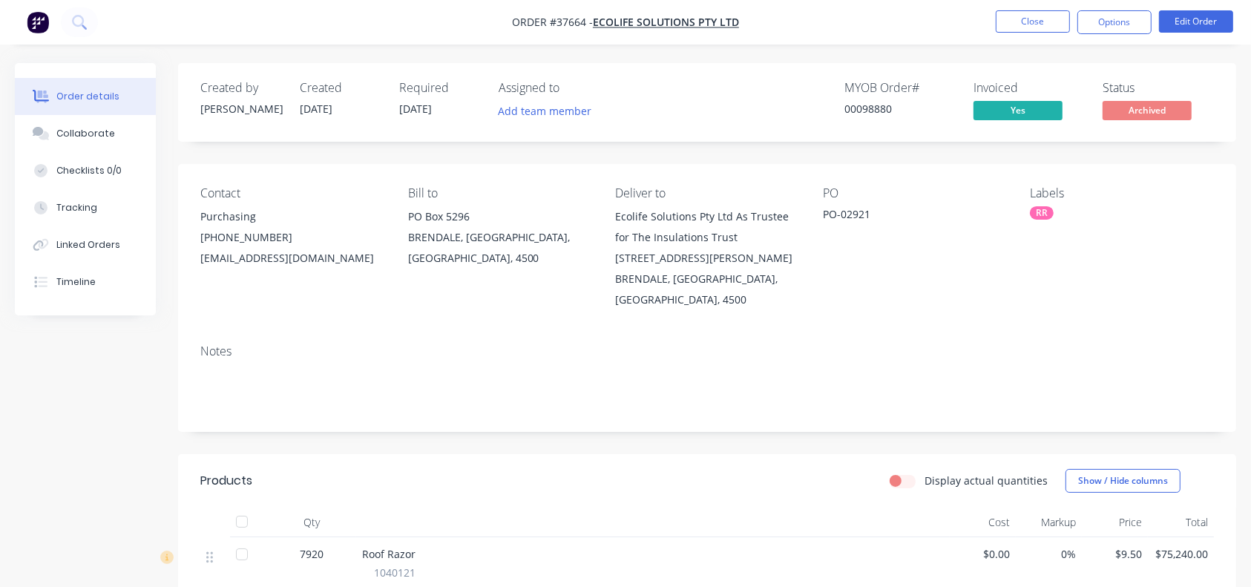
scroll to position [389, 0]
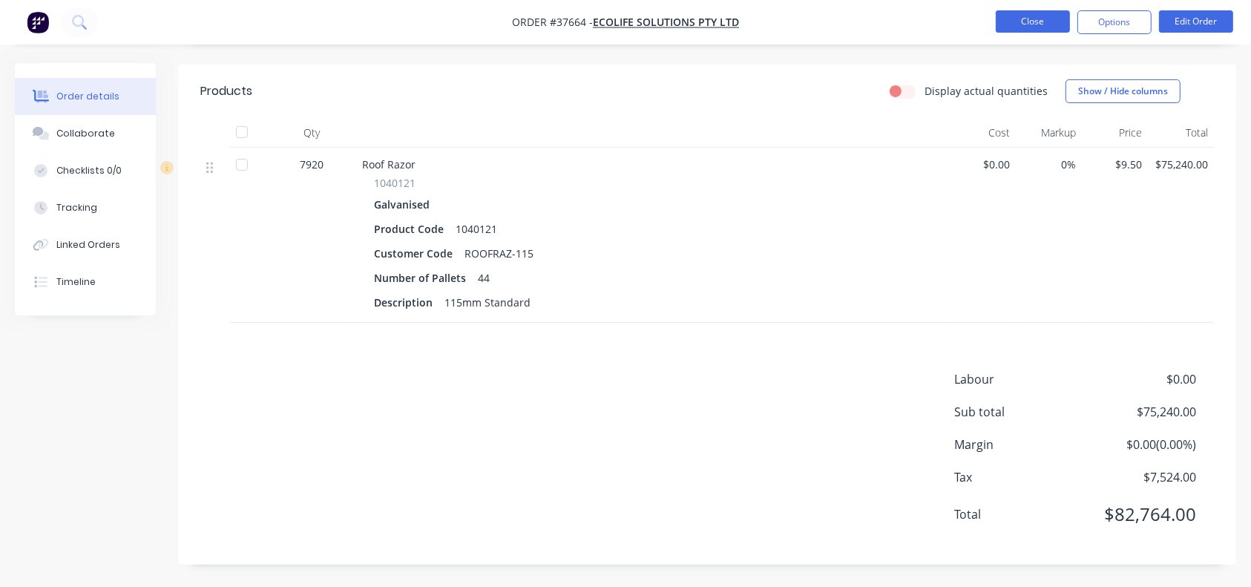
click at [938, 22] on button "Close" at bounding box center [1032, 21] width 74 height 22
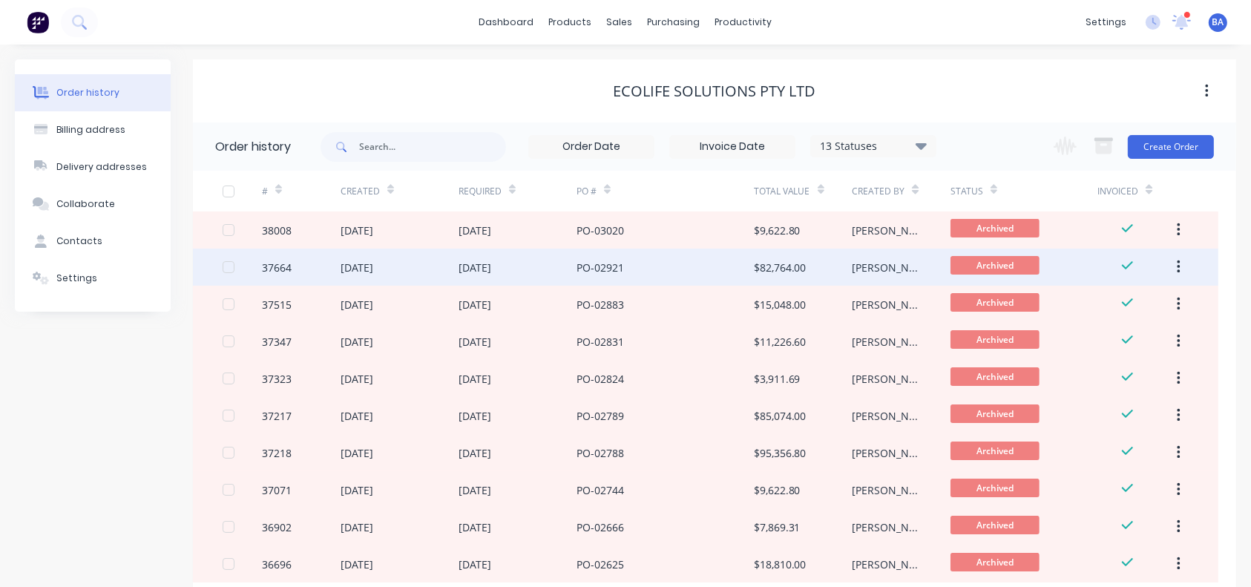
scroll to position [95, 0]
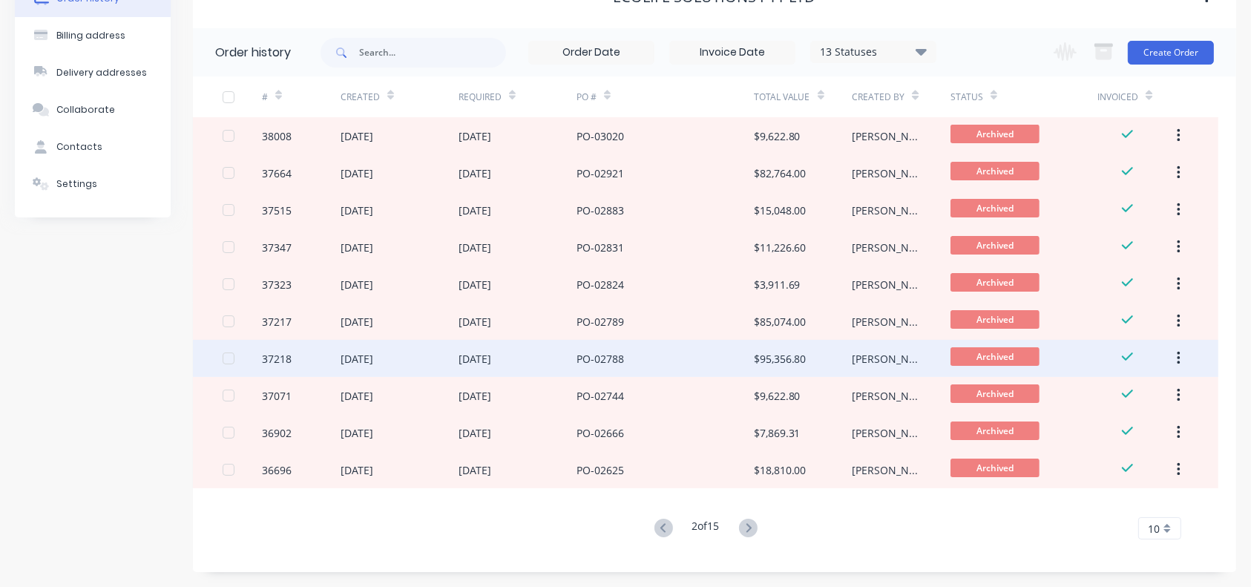
click at [636, 359] on div "PO-02788" at bounding box center [664, 358] width 177 height 37
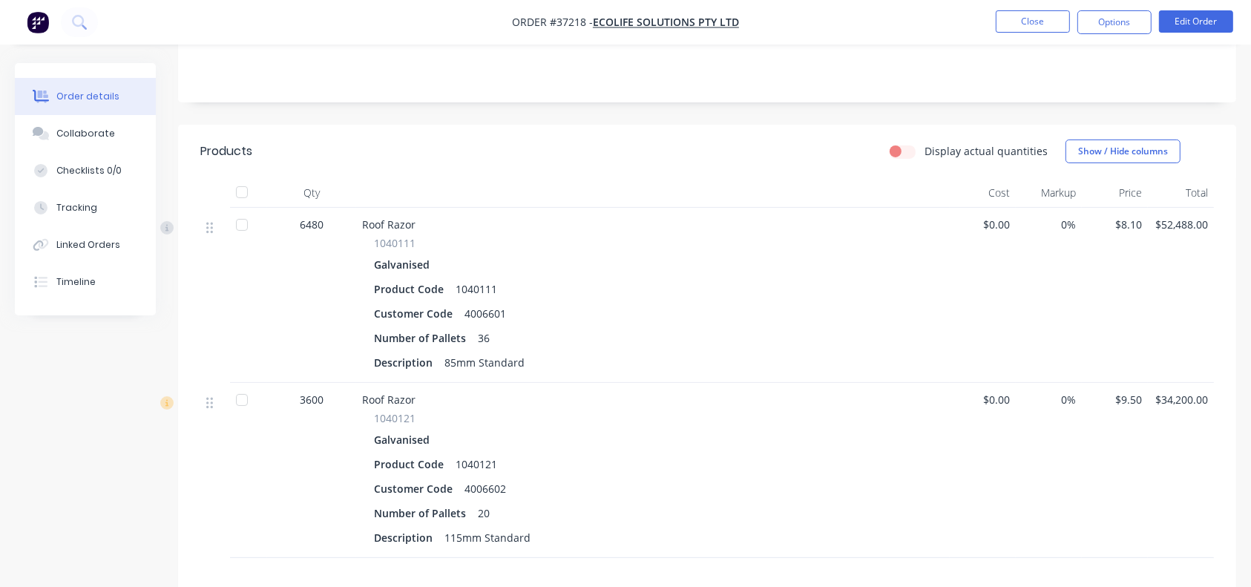
scroll to position [291, 0]
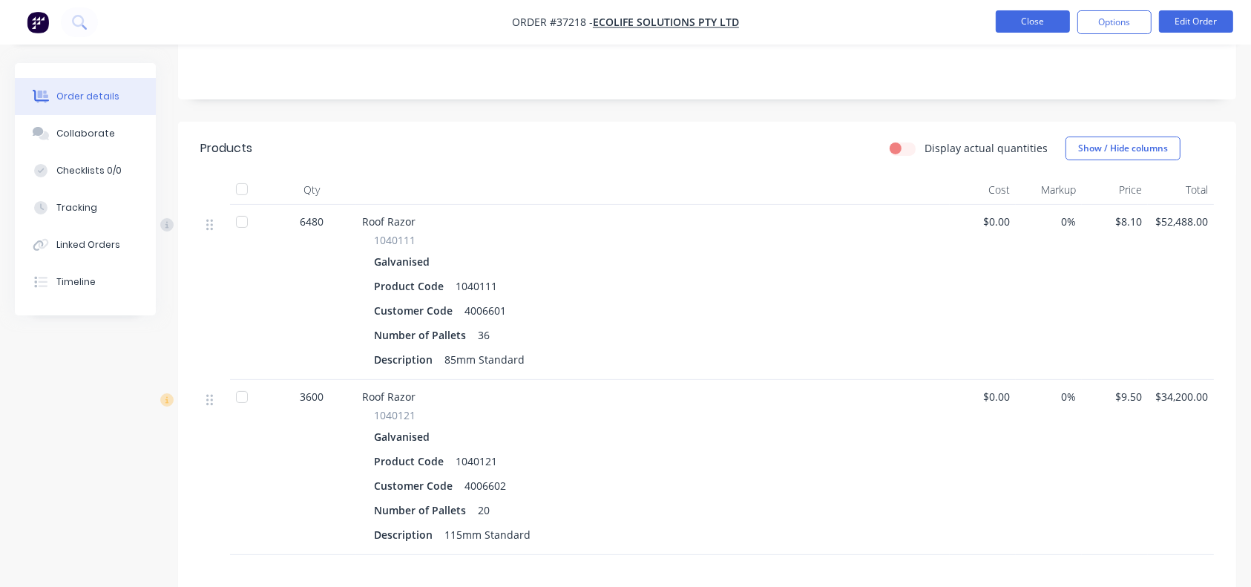
click at [938, 15] on button "Close" at bounding box center [1032, 21] width 74 height 22
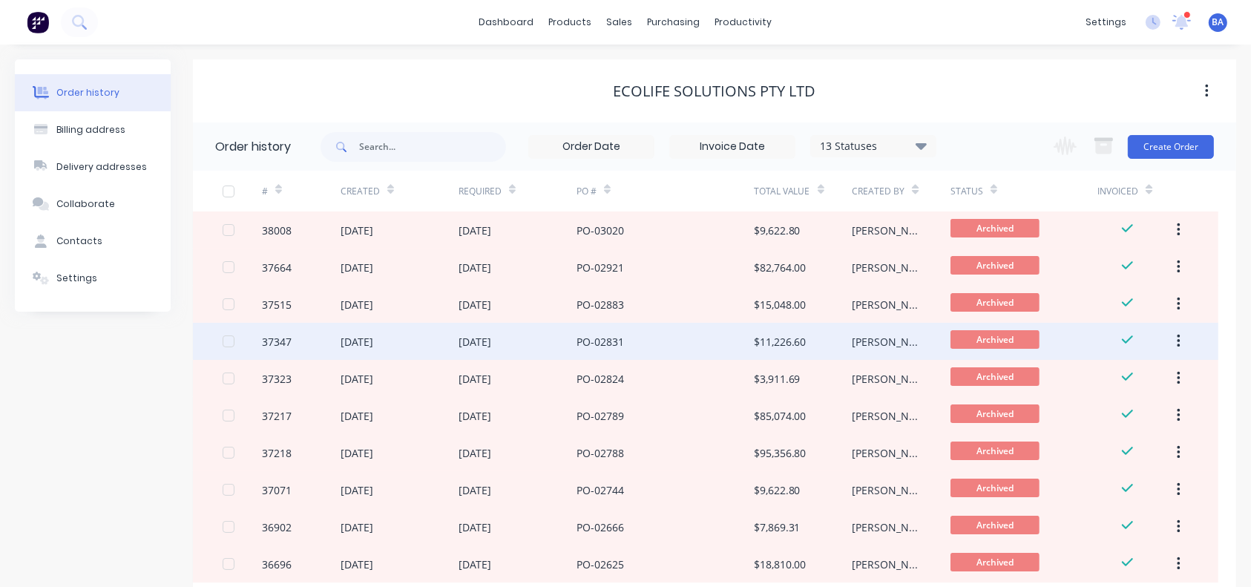
scroll to position [95, 0]
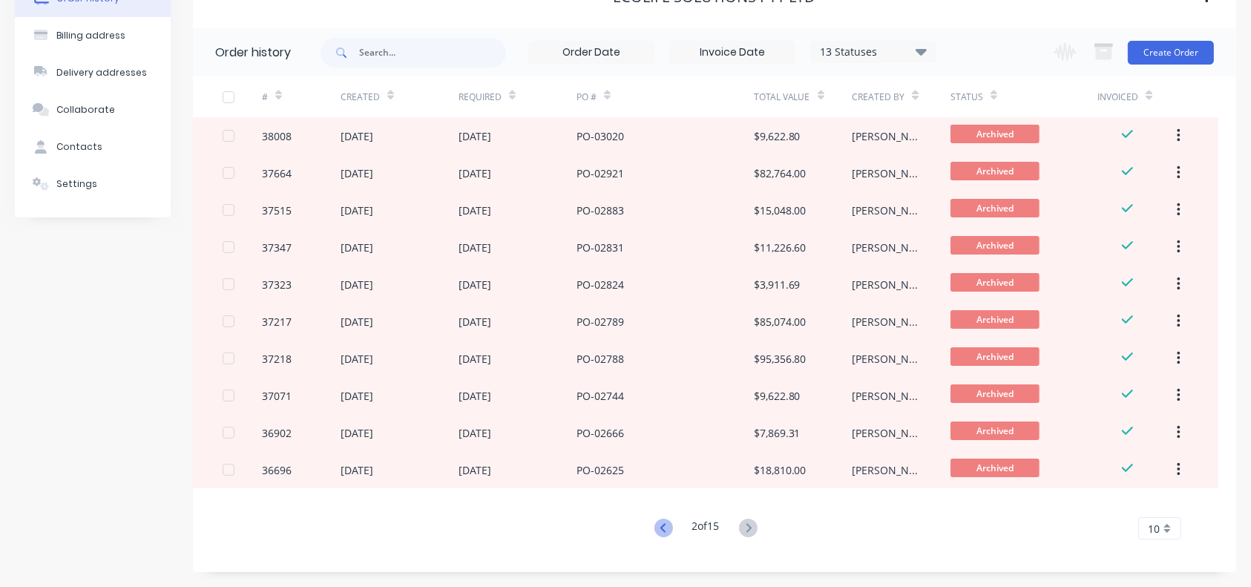
click at [659, 428] on icon at bounding box center [663, 527] width 19 height 19
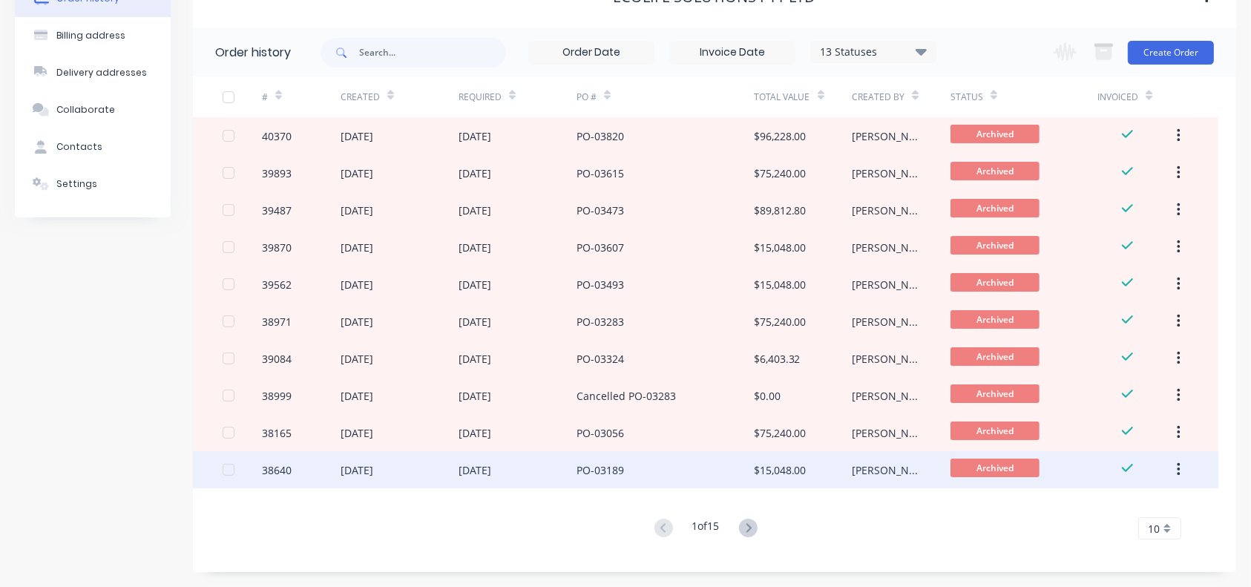
click at [787, 428] on div "$15,048.00" at bounding box center [780, 470] width 53 height 16
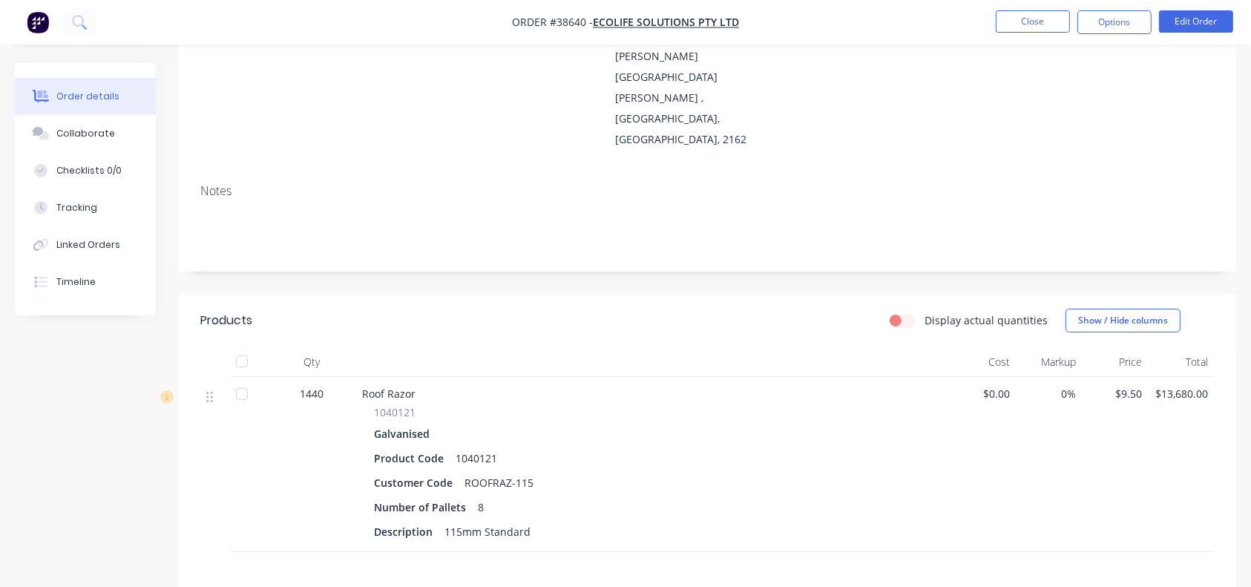
scroll to position [223, 0]
click at [938, 19] on button "Close" at bounding box center [1032, 21] width 74 height 22
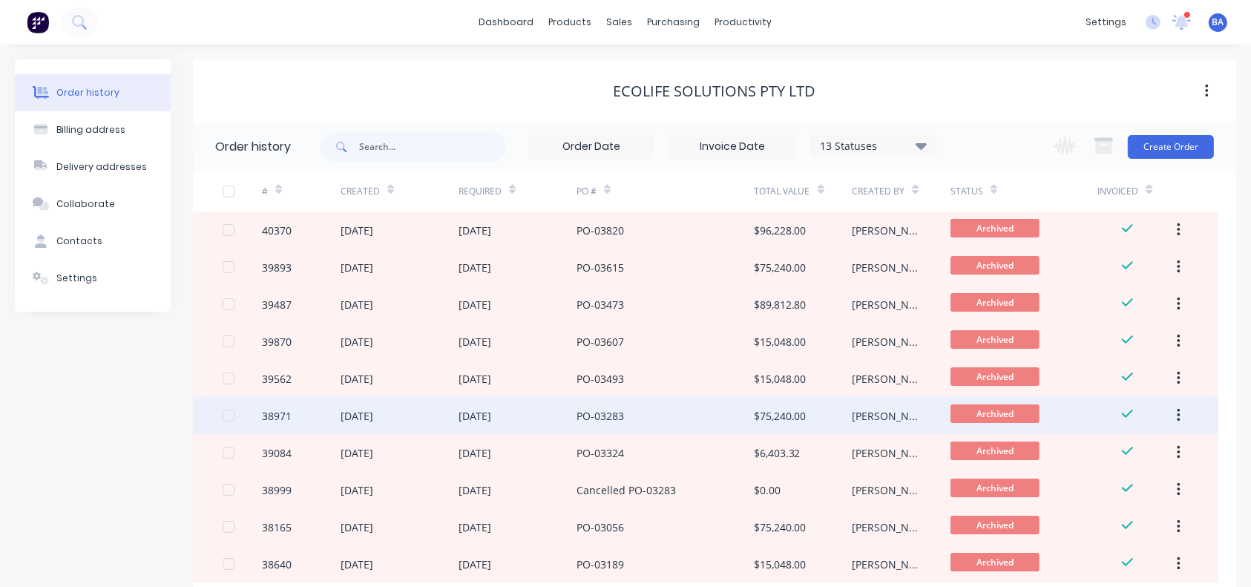
click at [776, 410] on div "$75,240.00" at bounding box center [780, 416] width 53 height 16
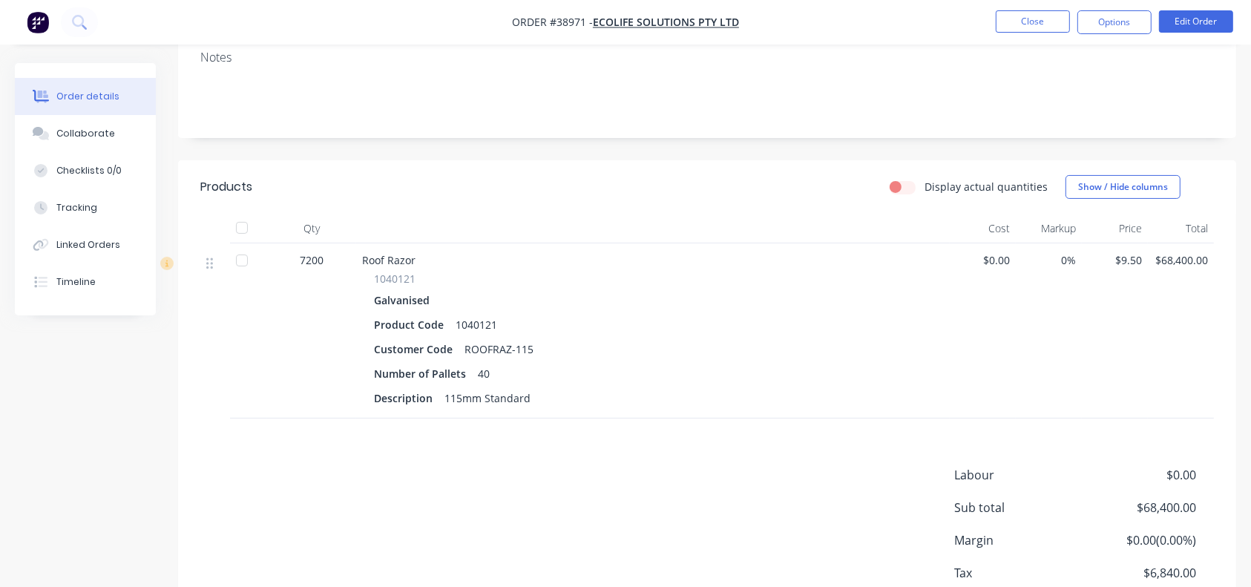
scroll to position [278, 0]
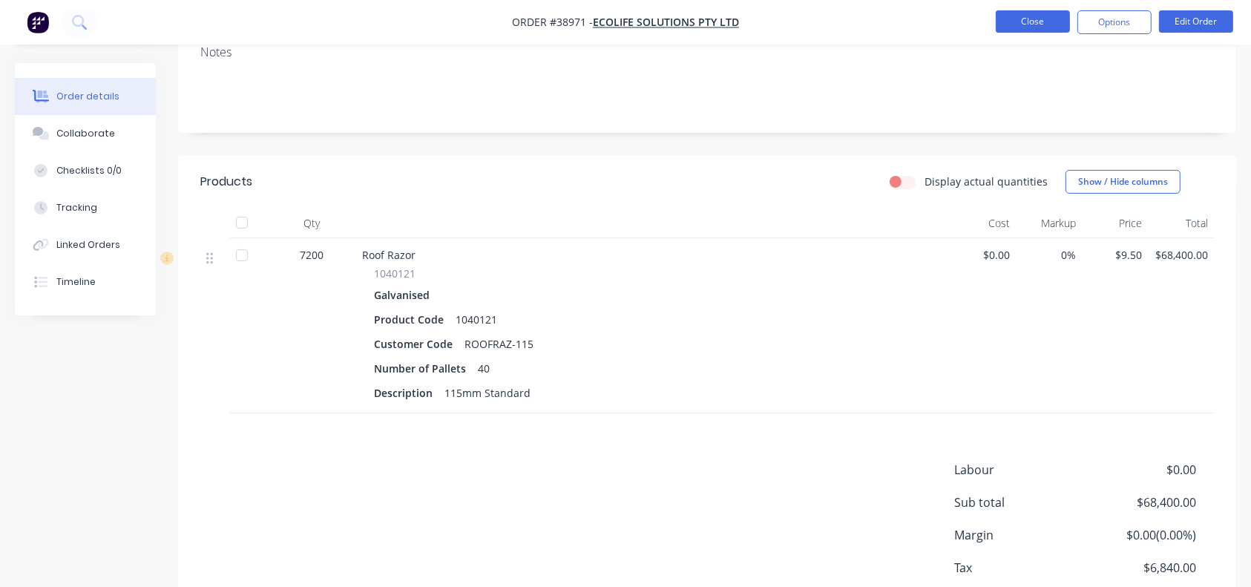
click at [938, 18] on button "Close" at bounding box center [1032, 21] width 74 height 22
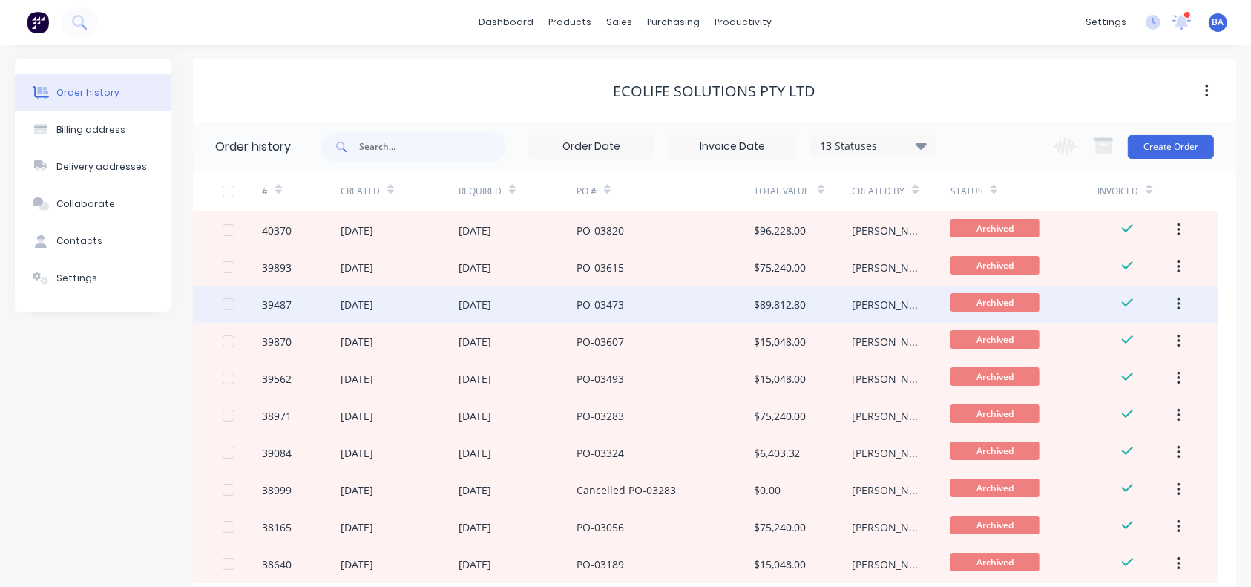
click at [659, 290] on div "PO-03473" at bounding box center [664, 304] width 177 height 37
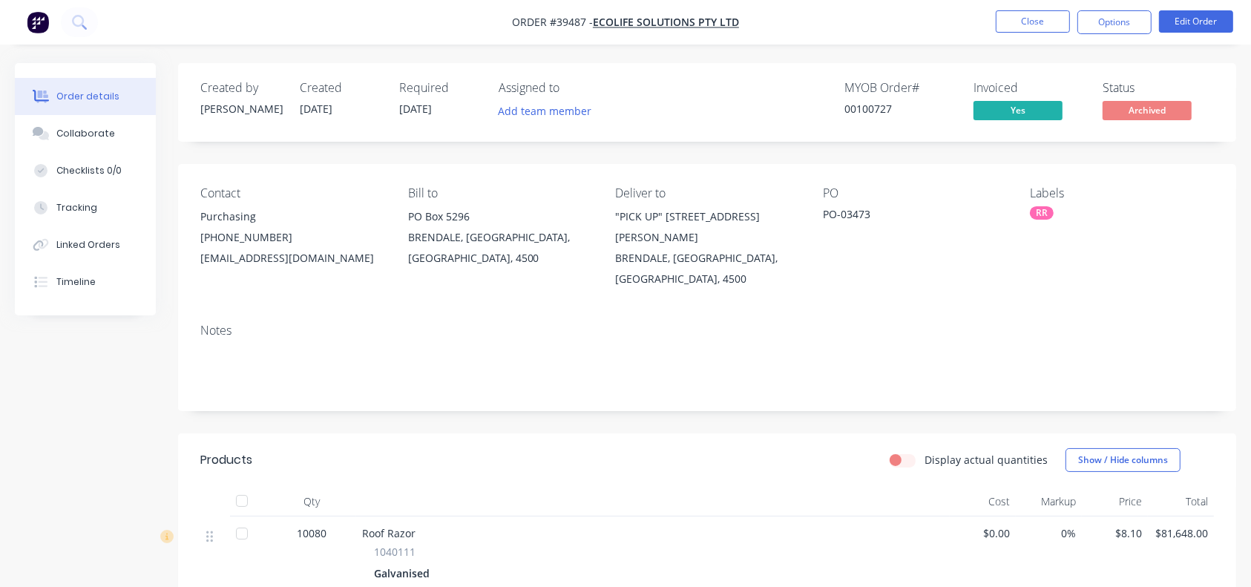
click at [938, 9] on nav "Order #39487 - Ecolife Solutions Pty Ltd Close Options Edit Order" at bounding box center [625, 22] width 1251 height 45
click at [938, 27] on button "Close" at bounding box center [1032, 21] width 74 height 22
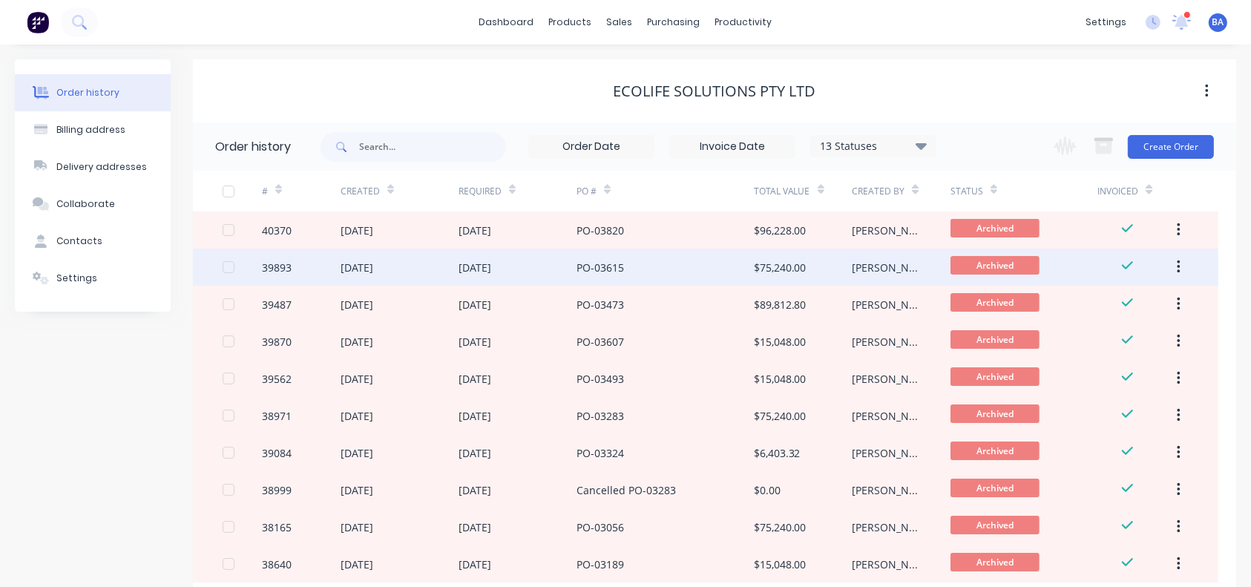
scroll to position [95, 0]
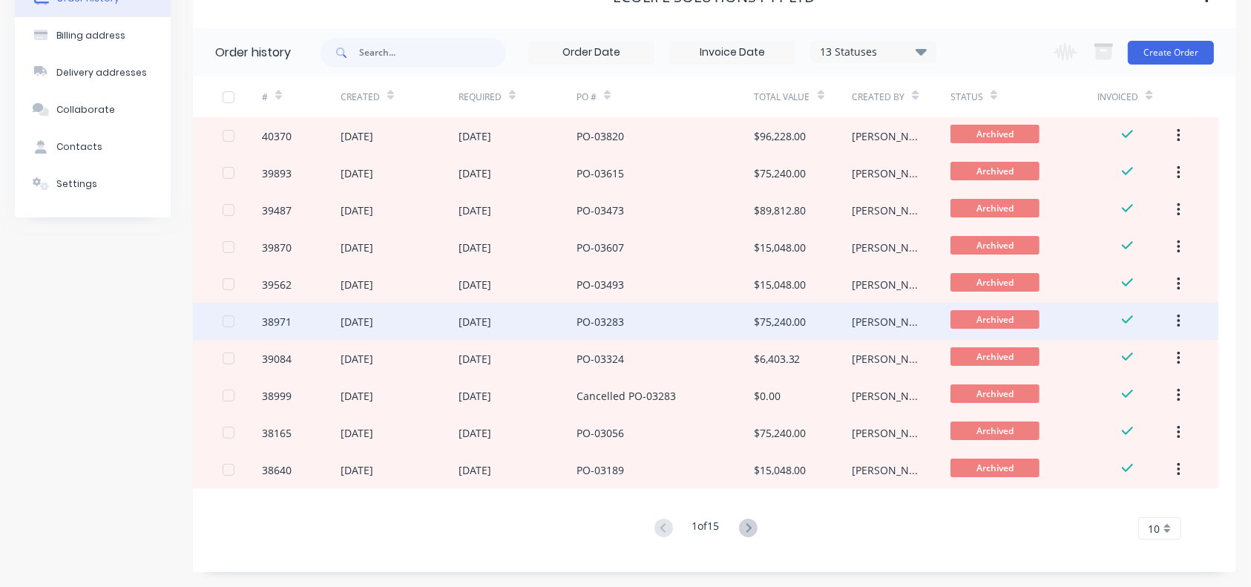
click at [650, 333] on div "PO-03283" at bounding box center [664, 321] width 177 height 37
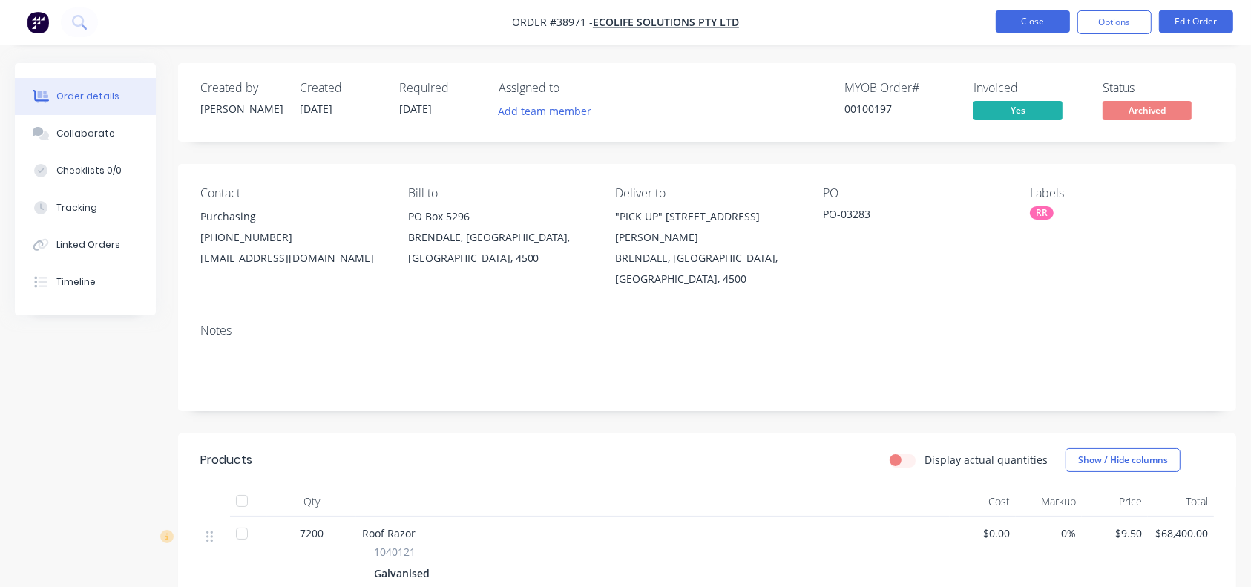
click at [938, 17] on button "Close" at bounding box center [1032, 21] width 74 height 22
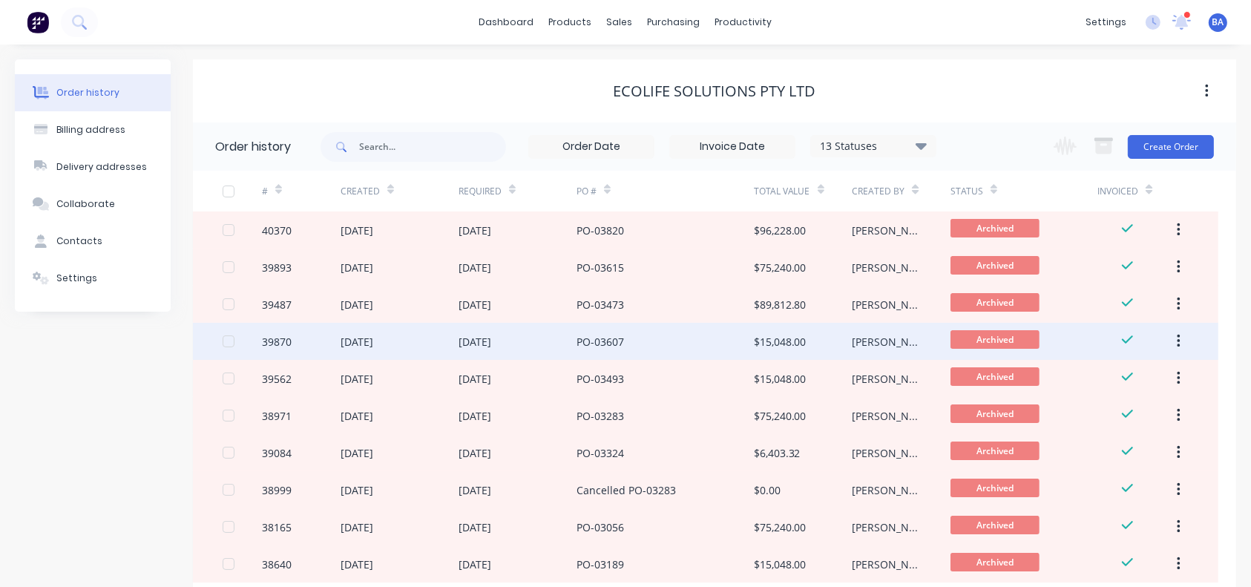
scroll to position [11, 0]
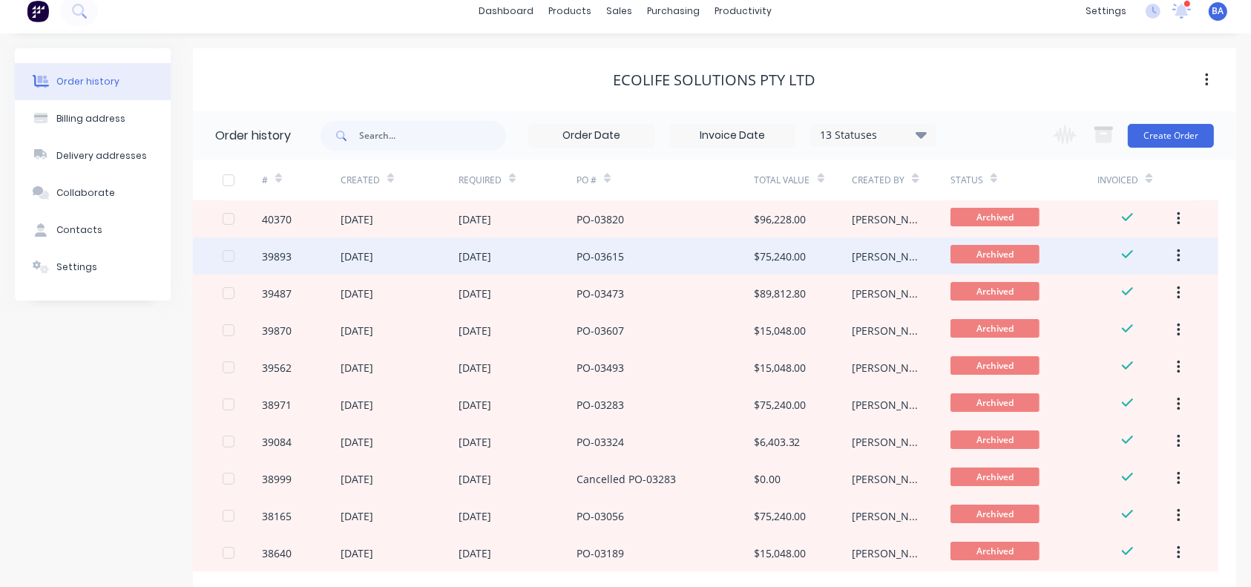
click at [539, 260] on div "[DATE]" at bounding box center [517, 255] width 118 height 37
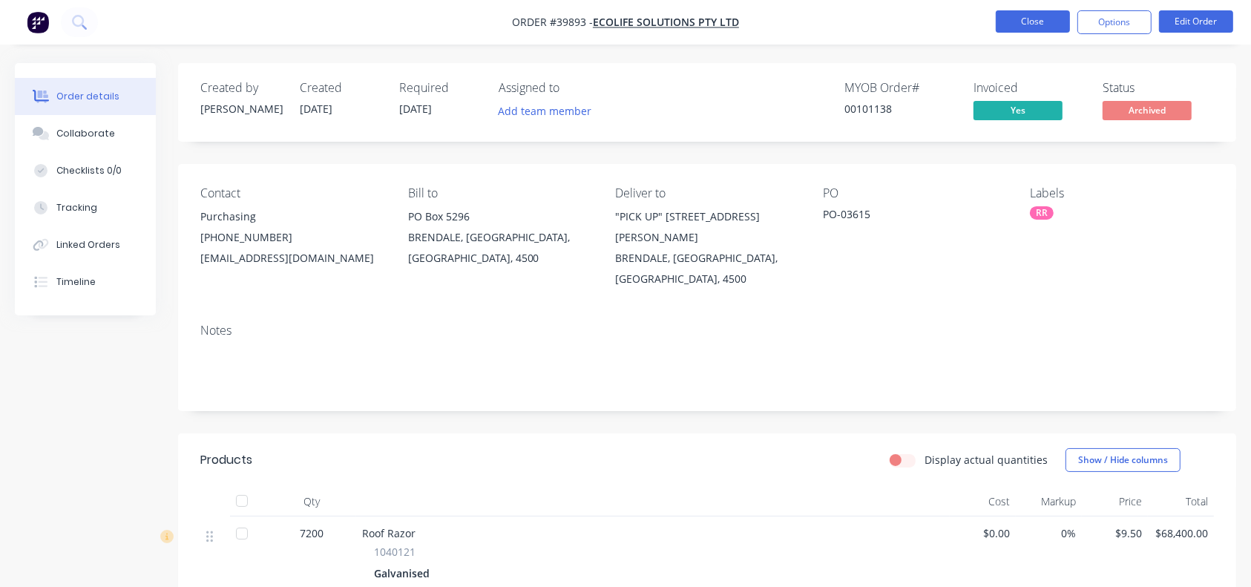
click at [938, 32] on button "Close" at bounding box center [1032, 21] width 74 height 22
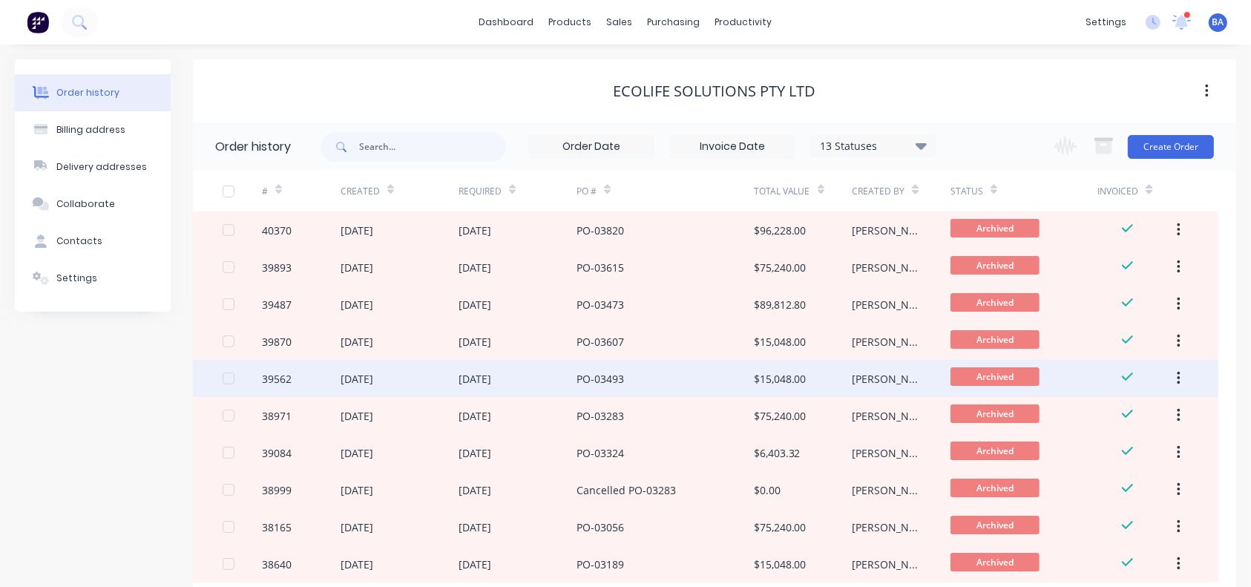
scroll to position [95, 0]
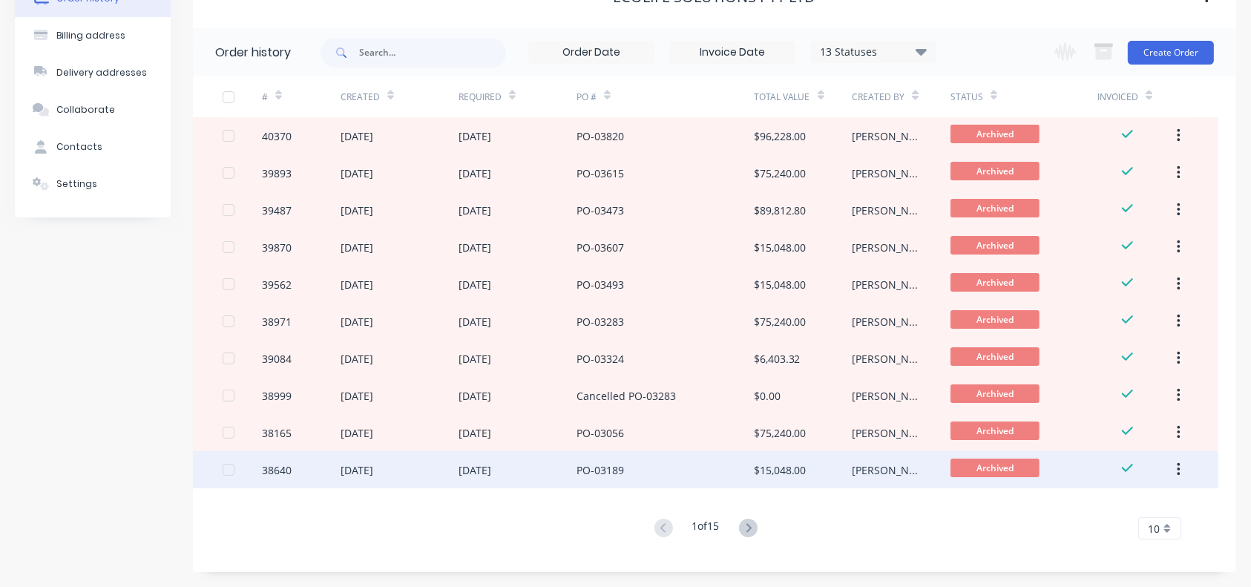
click at [625, 428] on div "PO-03189" at bounding box center [664, 469] width 177 height 37
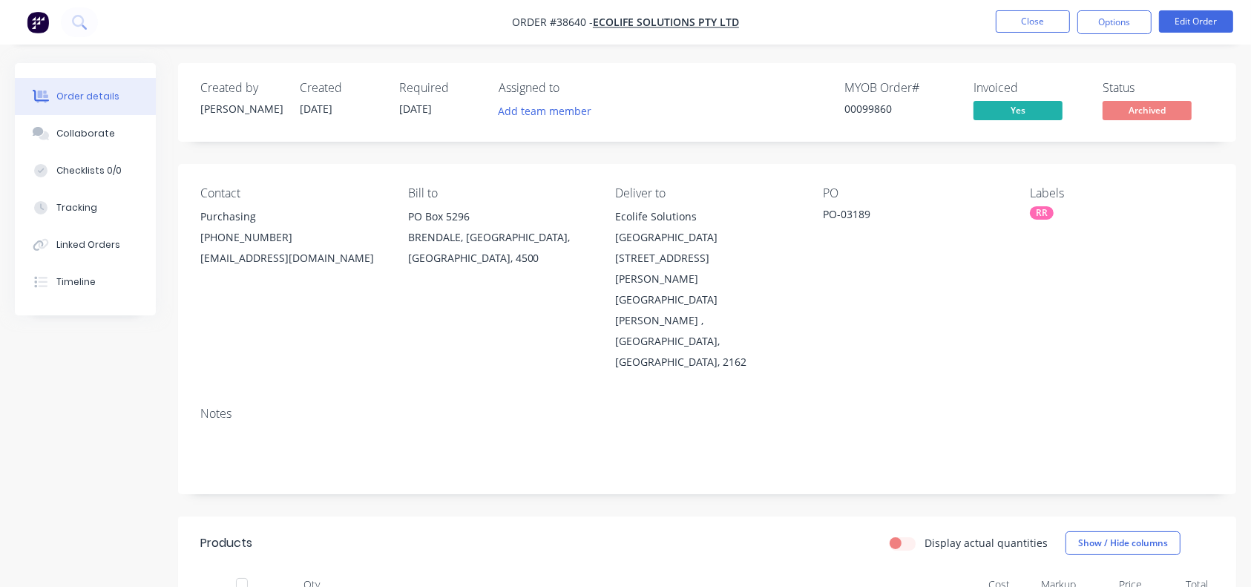
scroll to position [369, 0]
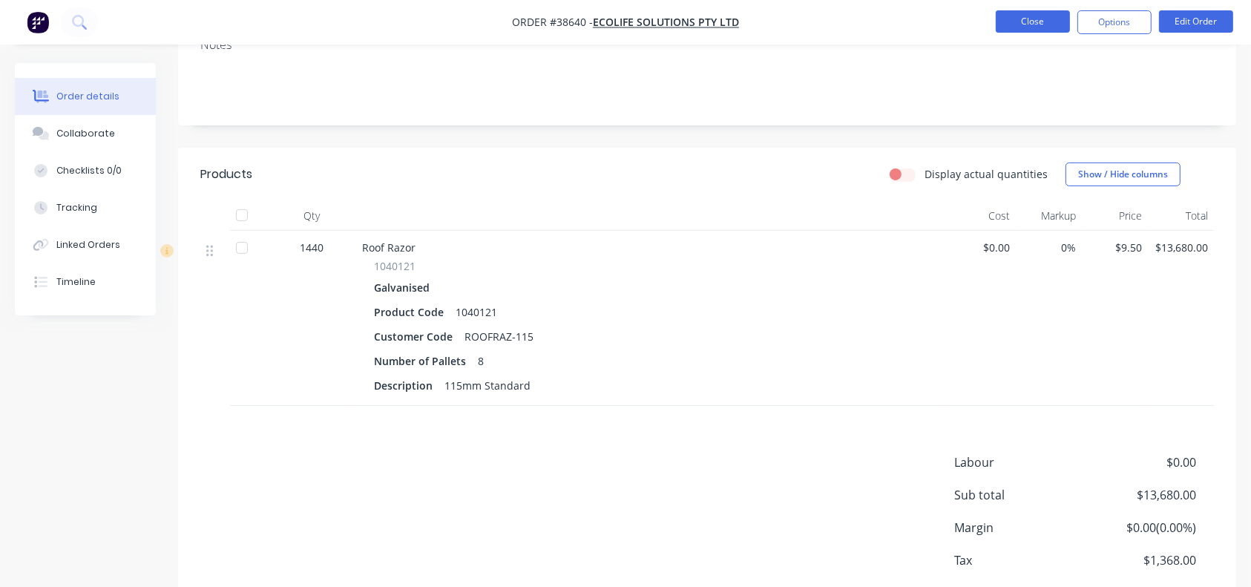
click at [938, 25] on button "Close" at bounding box center [1032, 21] width 74 height 22
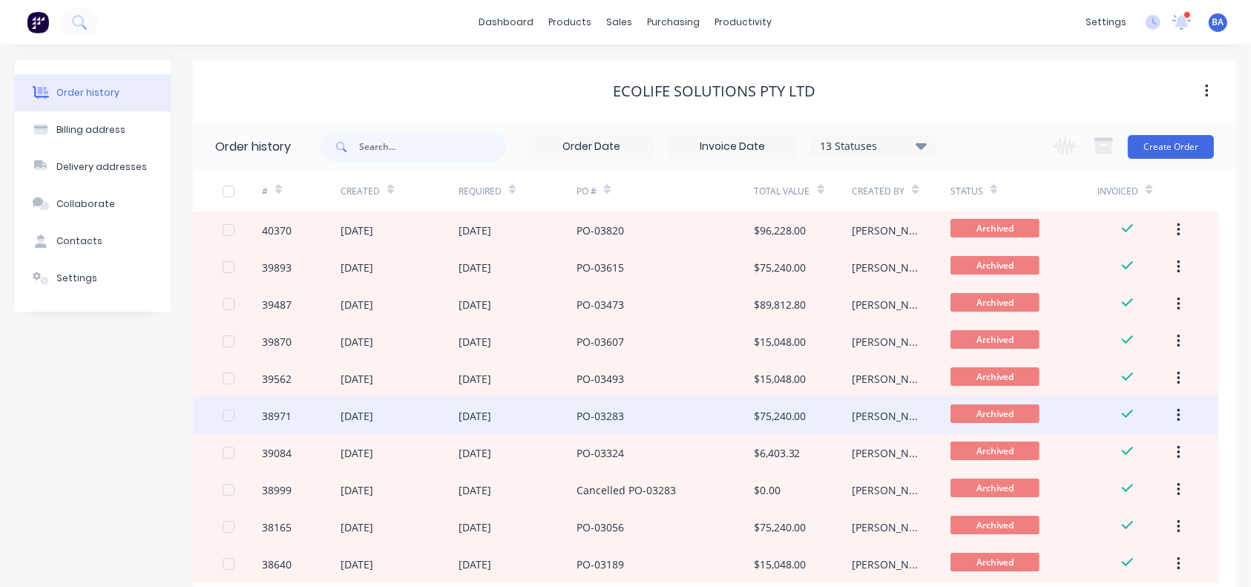
scroll to position [95, 0]
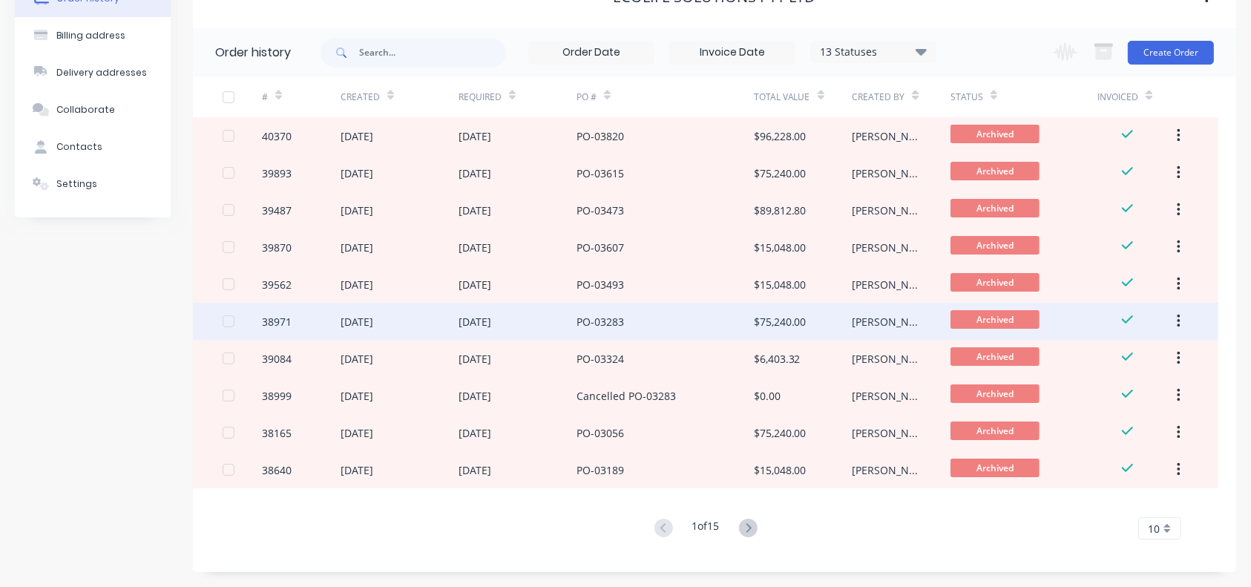
click at [686, 323] on div "PO-03283" at bounding box center [664, 321] width 177 height 37
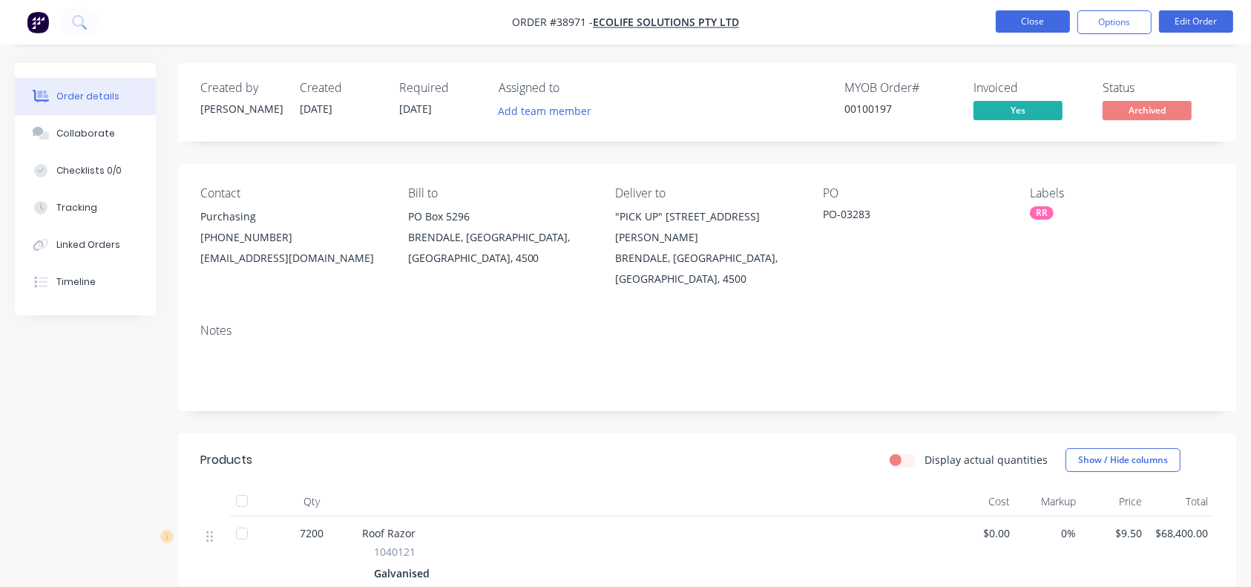
click at [938, 30] on button "Close" at bounding box center [1032, 21] width 74 height 22
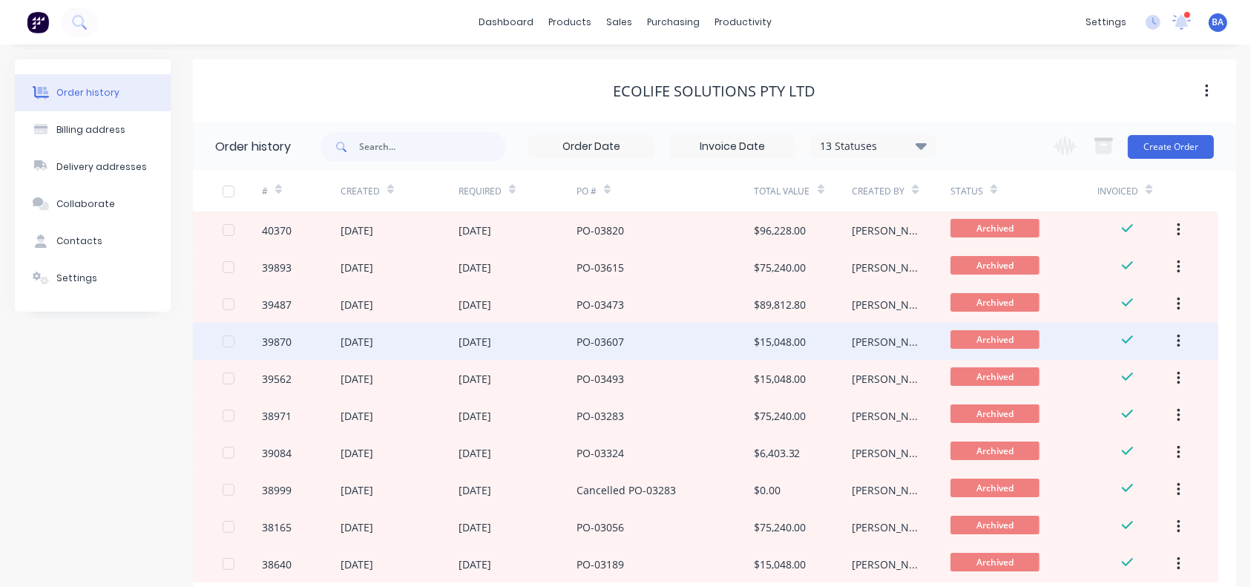
scroll to position [95, 0]
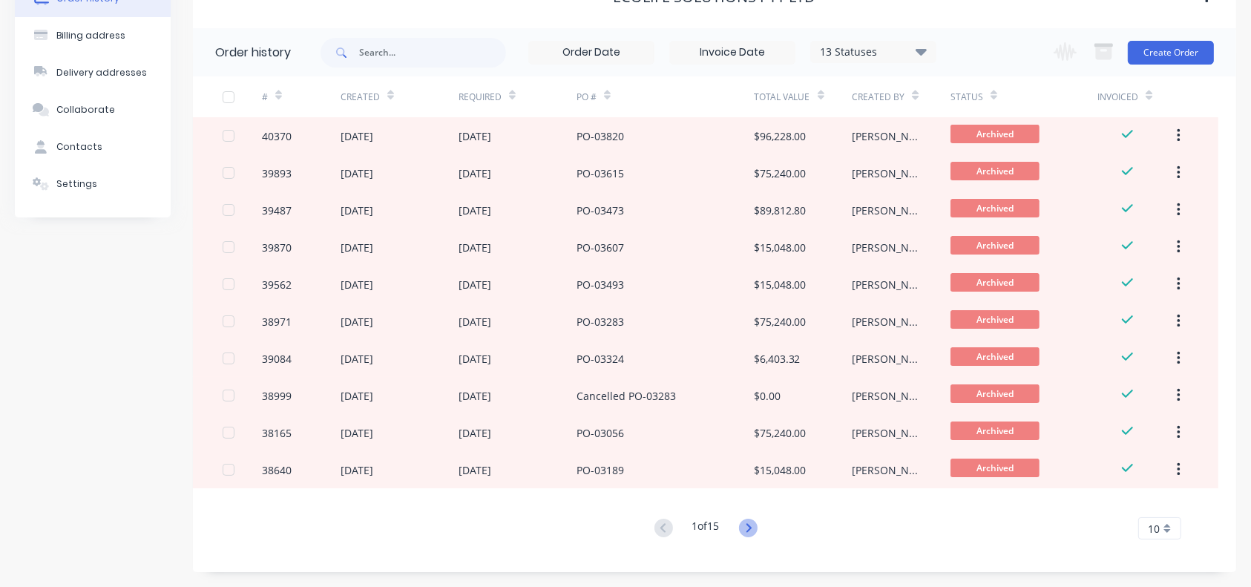
click at [752, 428] on icon at bounding box center [748, 527] width 19 height 19
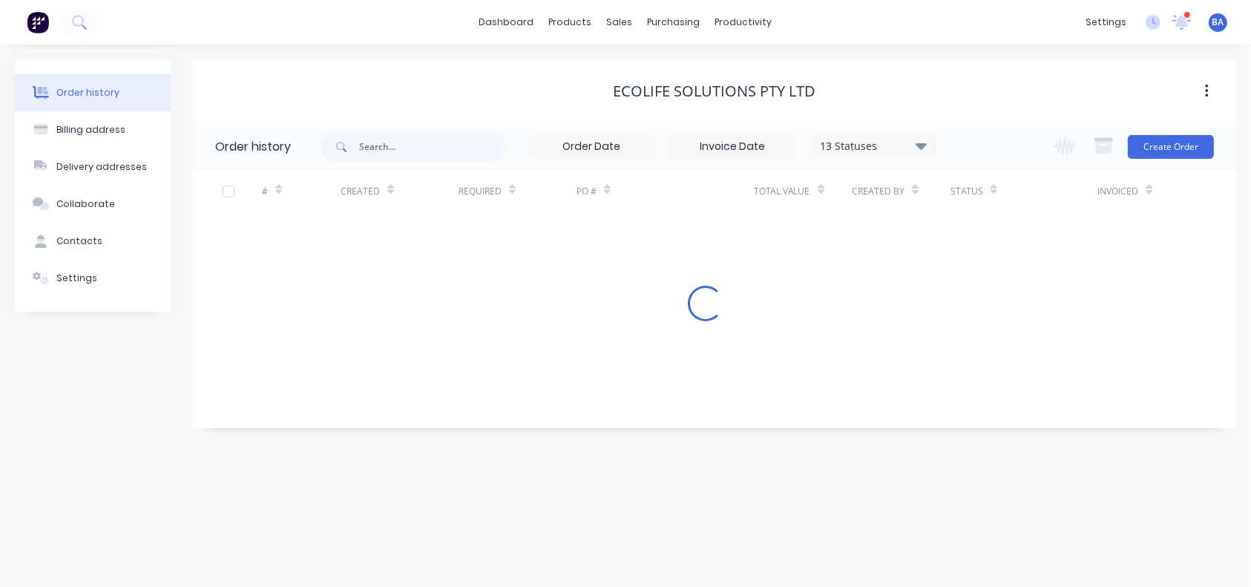
scroll to position [0, 0]
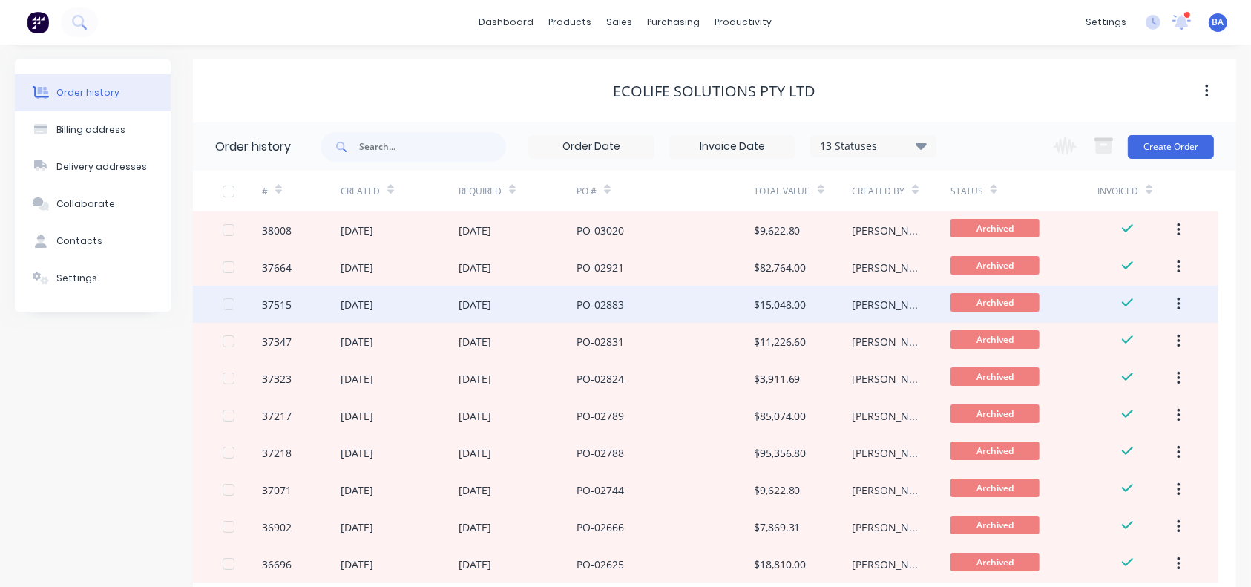
click at [739, 310] on div "PO-02883" at bounding box center [664, 304] width 177 height 37
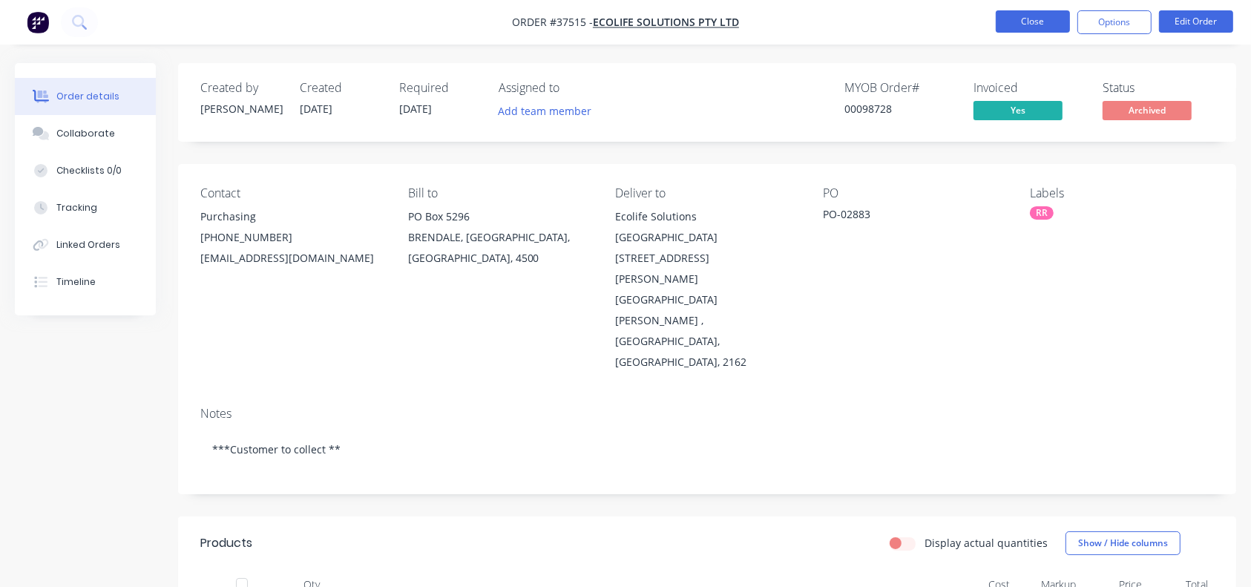
click at [938, 19] on button "Close" at bounding box center [1032, 21] width 74 height 22
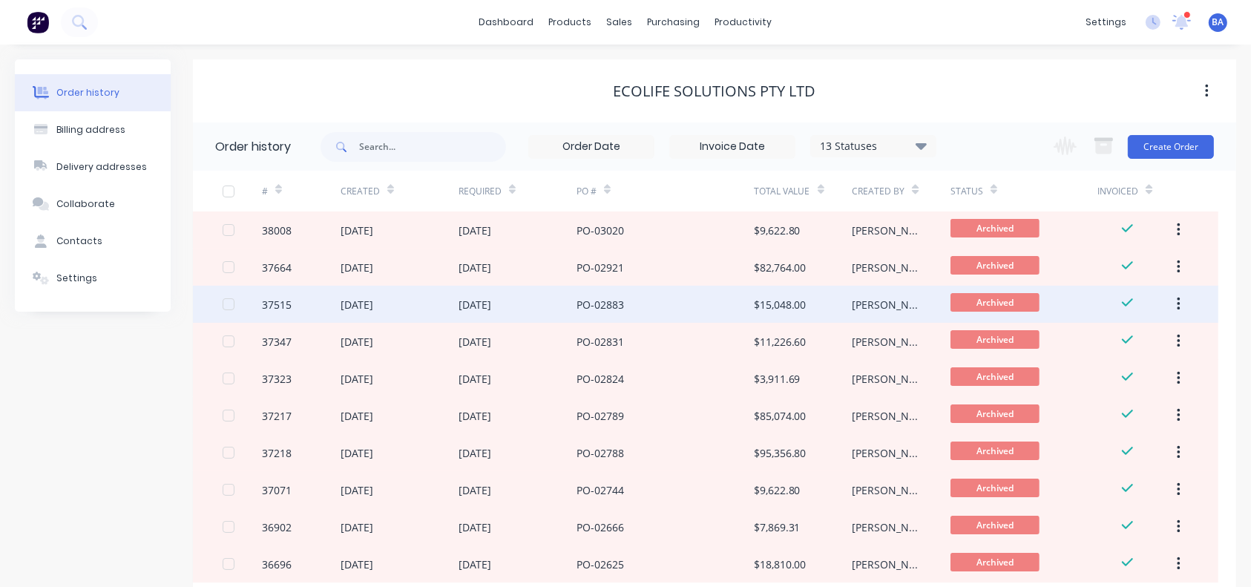
scroll to position [66, 0]
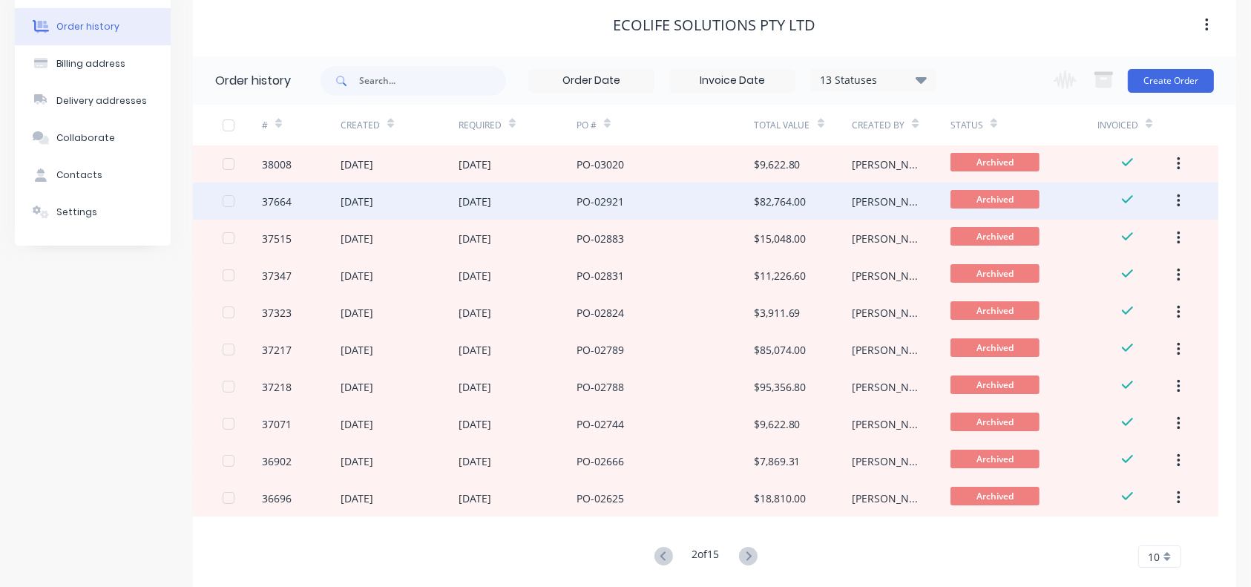
click at [617, 195] on div "PO-02921" at bounding box center [599, 202] width 47 height 16
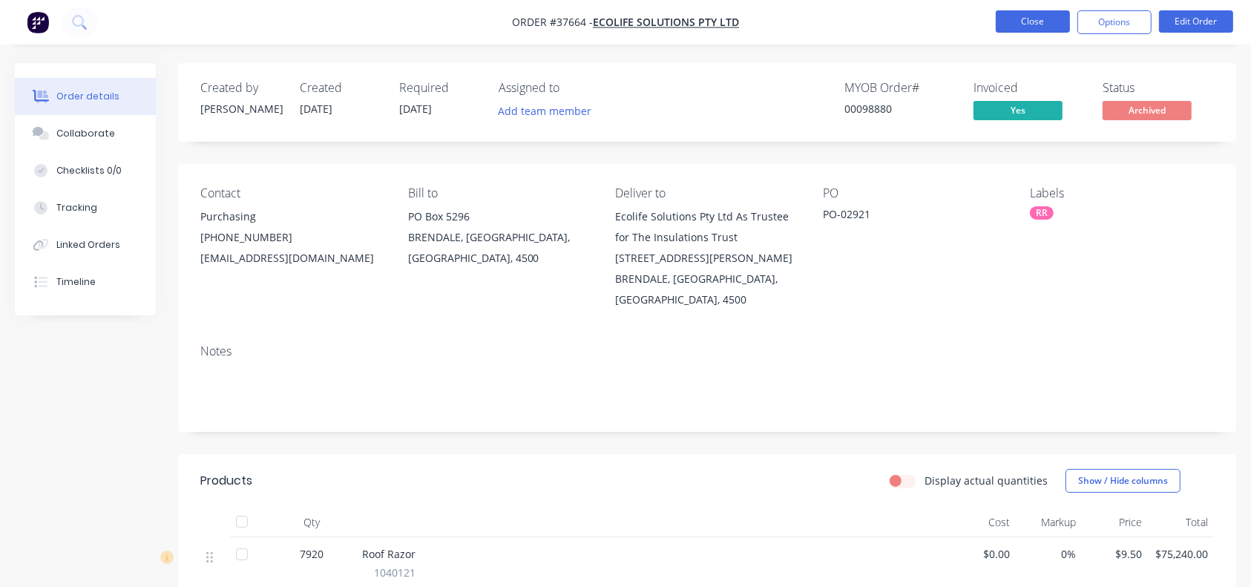
click at [938, 23] on button "Close" at bounding box center [1032, 21] width 74 height 22
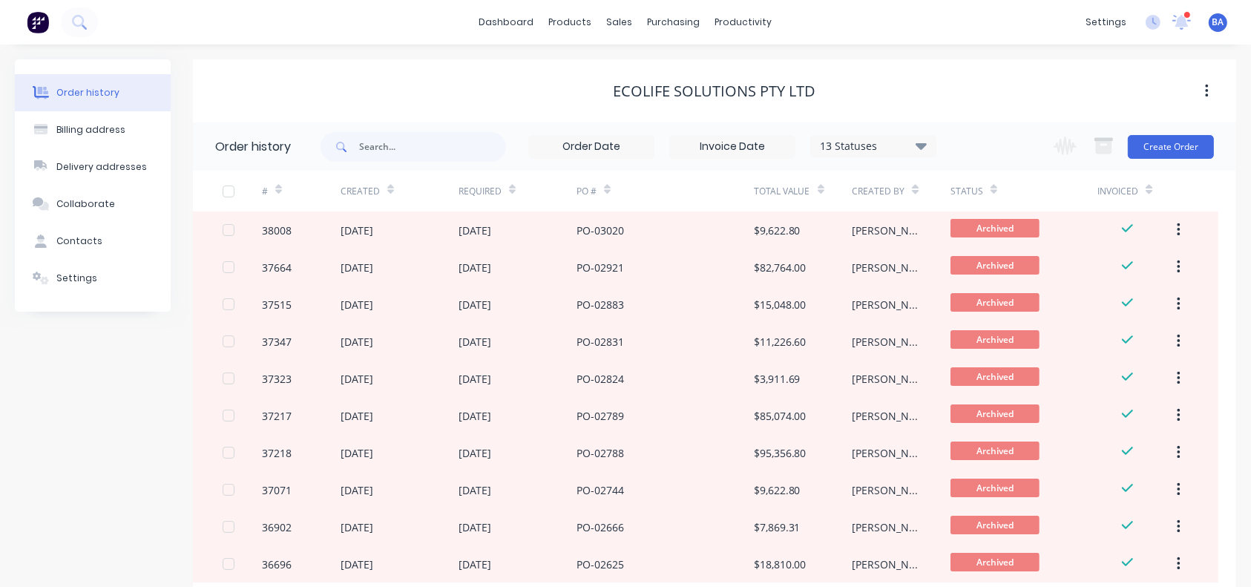
click at [640, 92] on div "Ecolife Solutions Pty Ltd" at bounding box center [714, 91] width 203 height 18
click at [645, 92] on div "Ecolife Solutions Pty Ltd" at bounding box center [714, 91] width 203 height 18
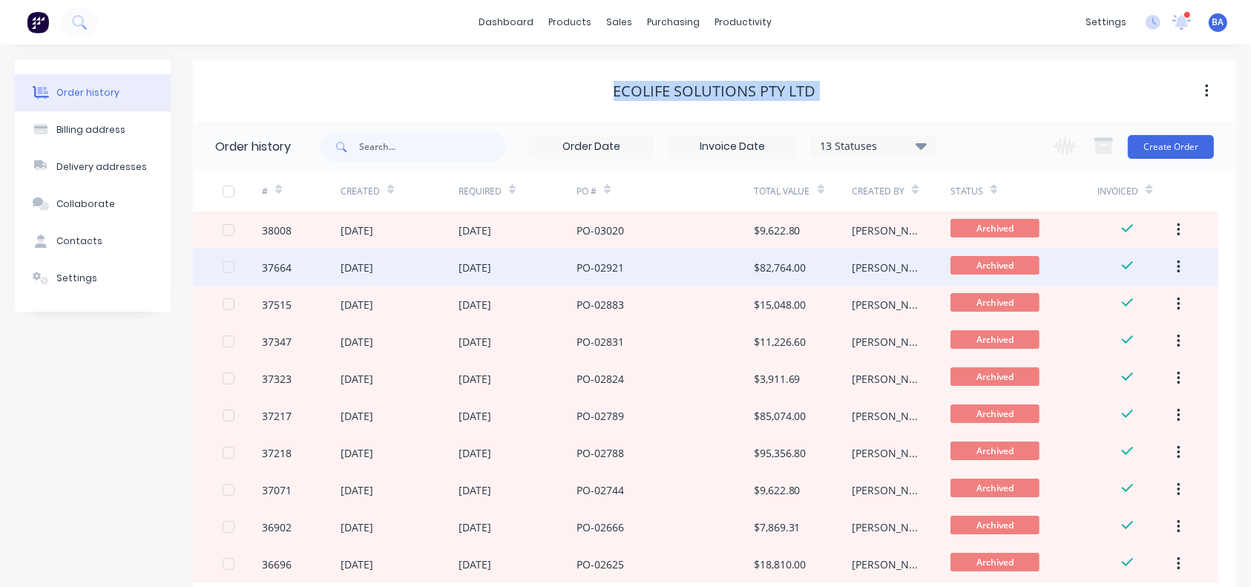
scroll to position [95, 0]
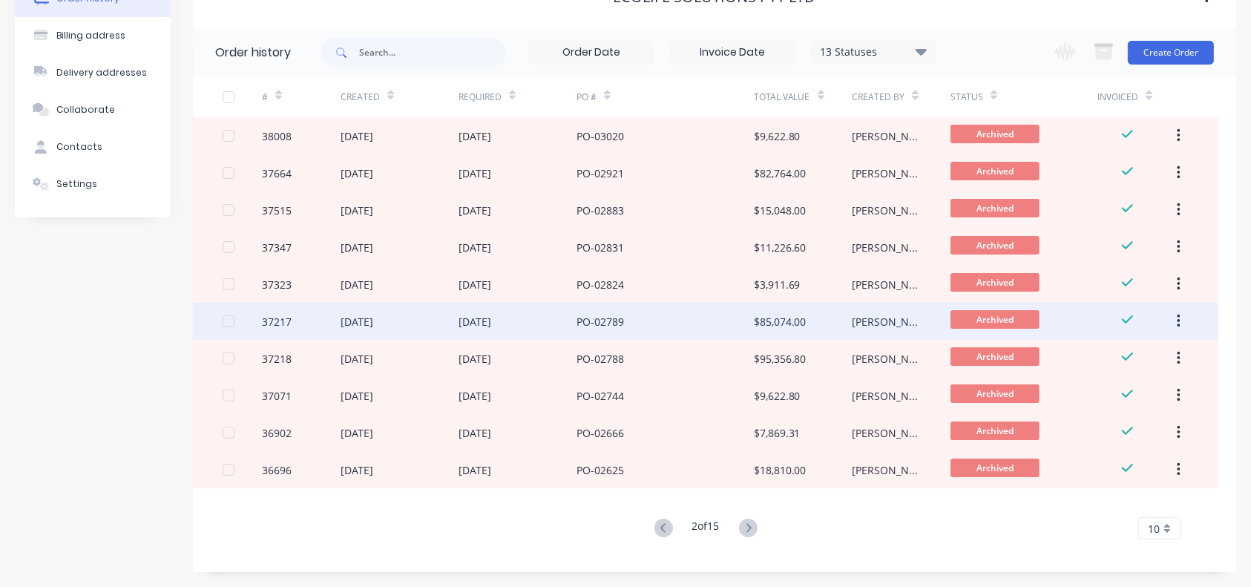
click at [714, 311] on div "PO-02789" at bounding box center [664, 321] width 177 height 37
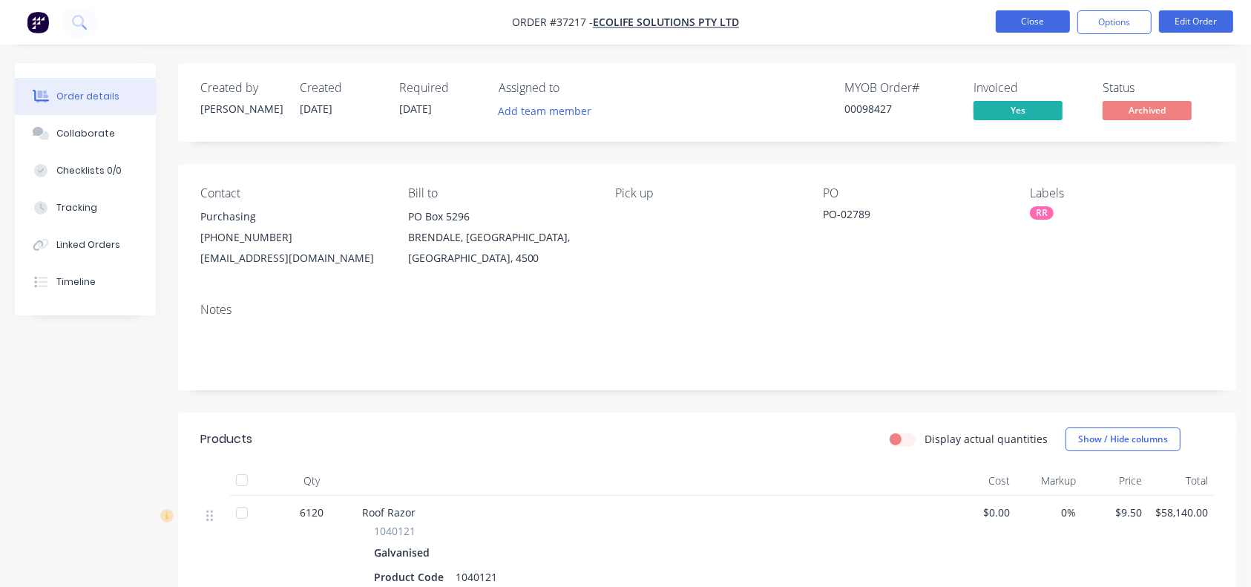
click at [938, 25] on button "Close" at bounding box center [1032, 21] width 74 height 22
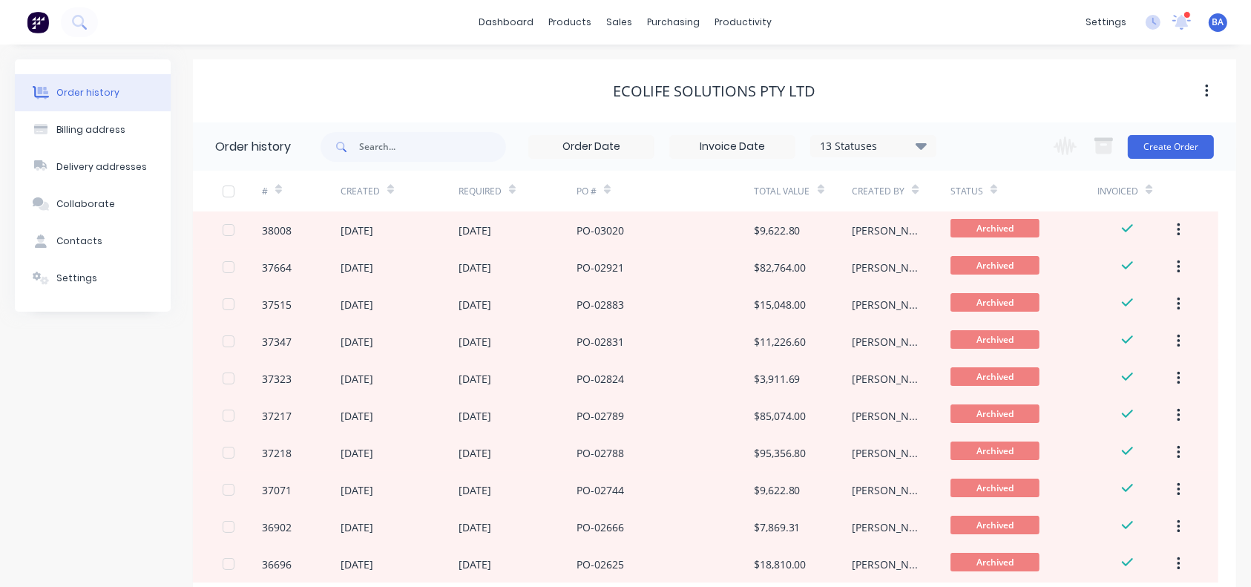
scroll to position [95, 0]
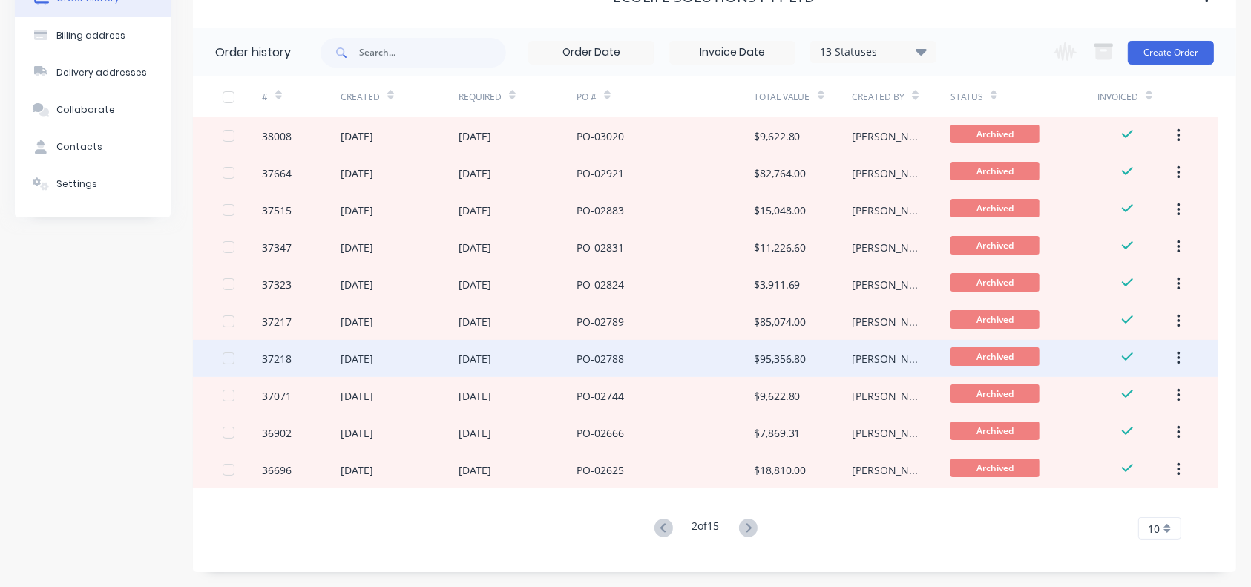
click at [619, 351] on div "PO-02788" at bounding box center [599, 359] width 47 height 16
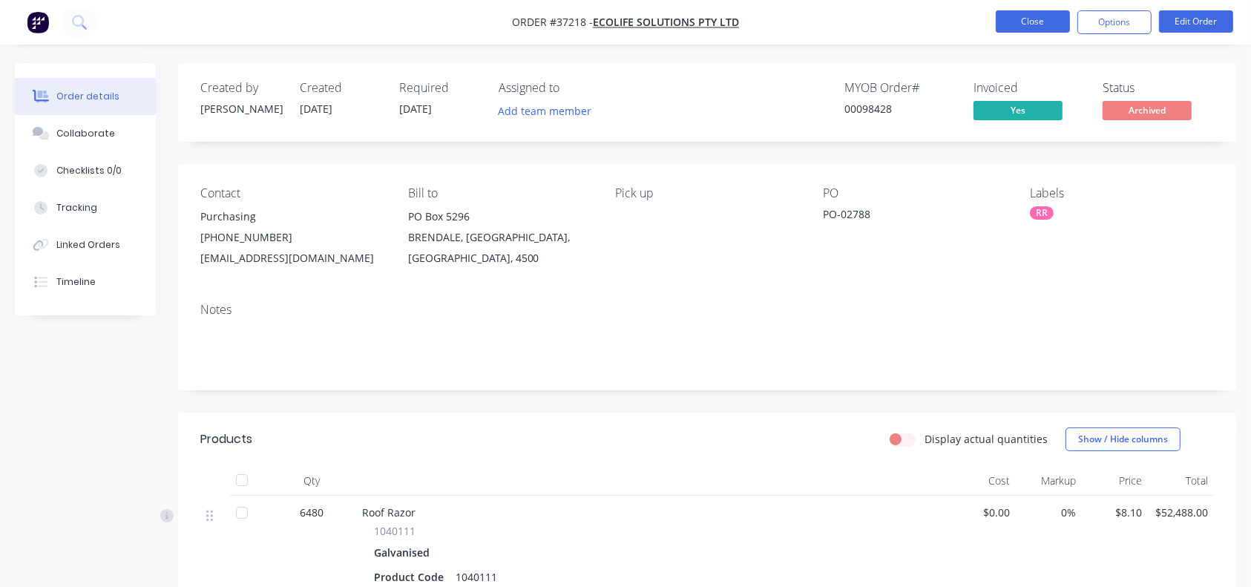
click at [938, 19] on button "Close" at bounding box center [1032, 21] width 74 height 22
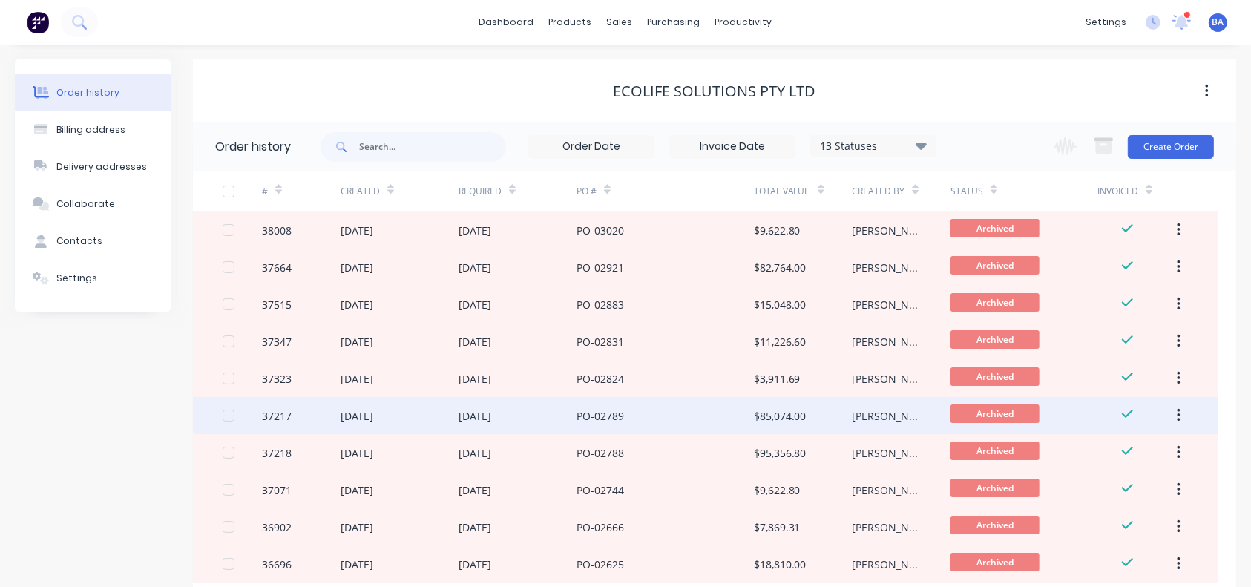
scroll to position [95, 0]
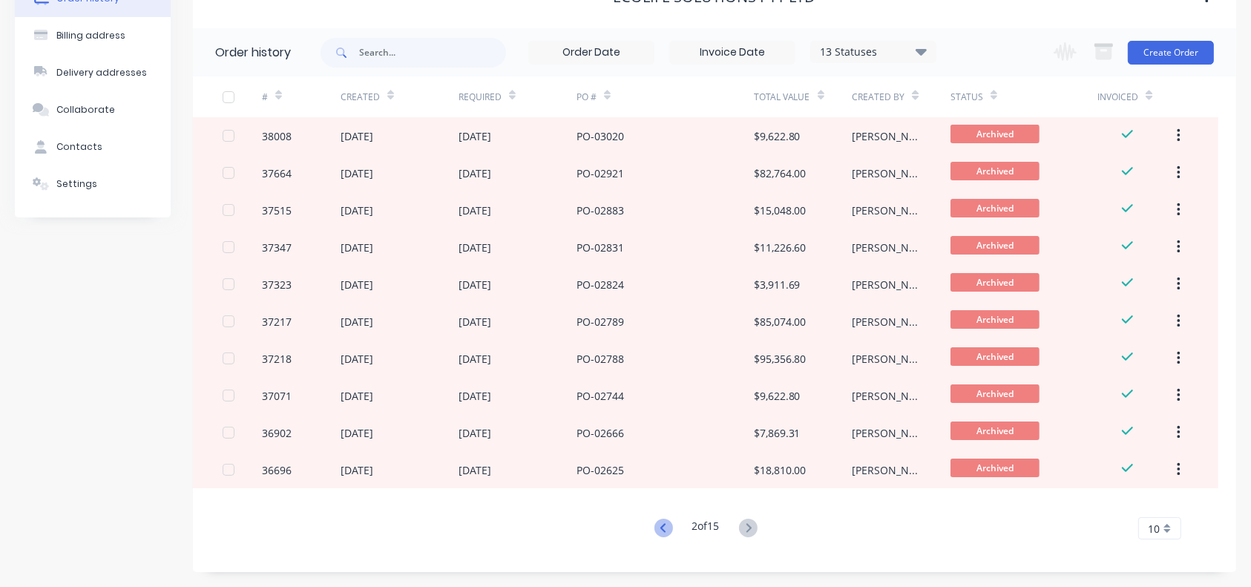
drag, startPoint x: 655, startPoint y: 526, endPoint x: 657, endPoint y: 534, distance: 8.5
click at [659, 428] on icon at bounding box center [663, 527] width 19 height 19
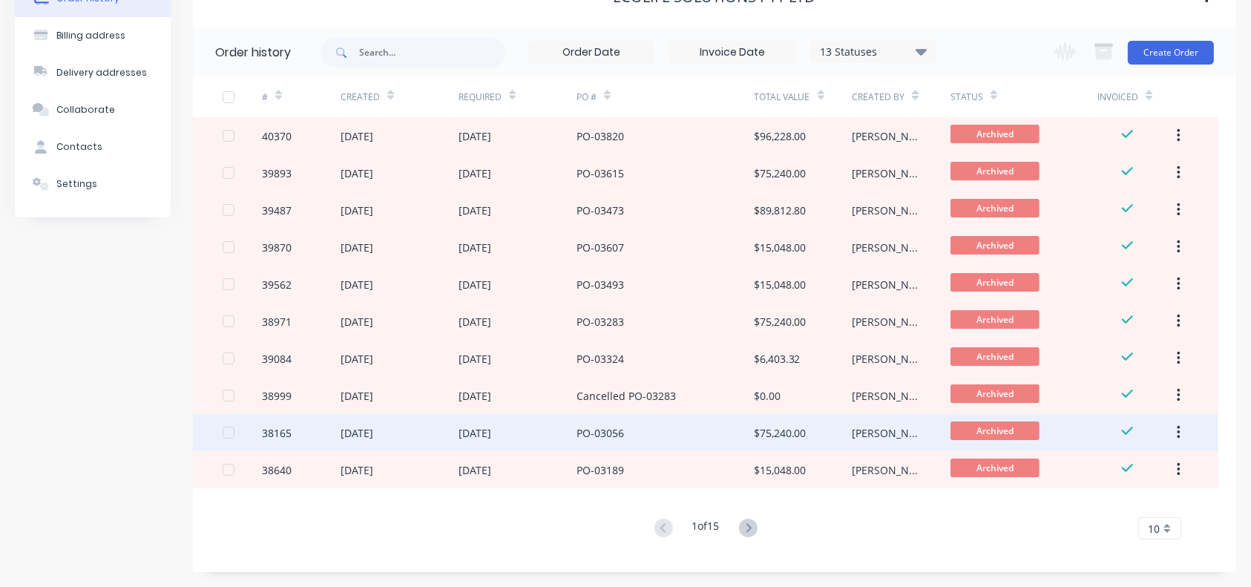
click at [664, 428] on div "PO-03056" at bounding box center [664, 432] width 177 height 37
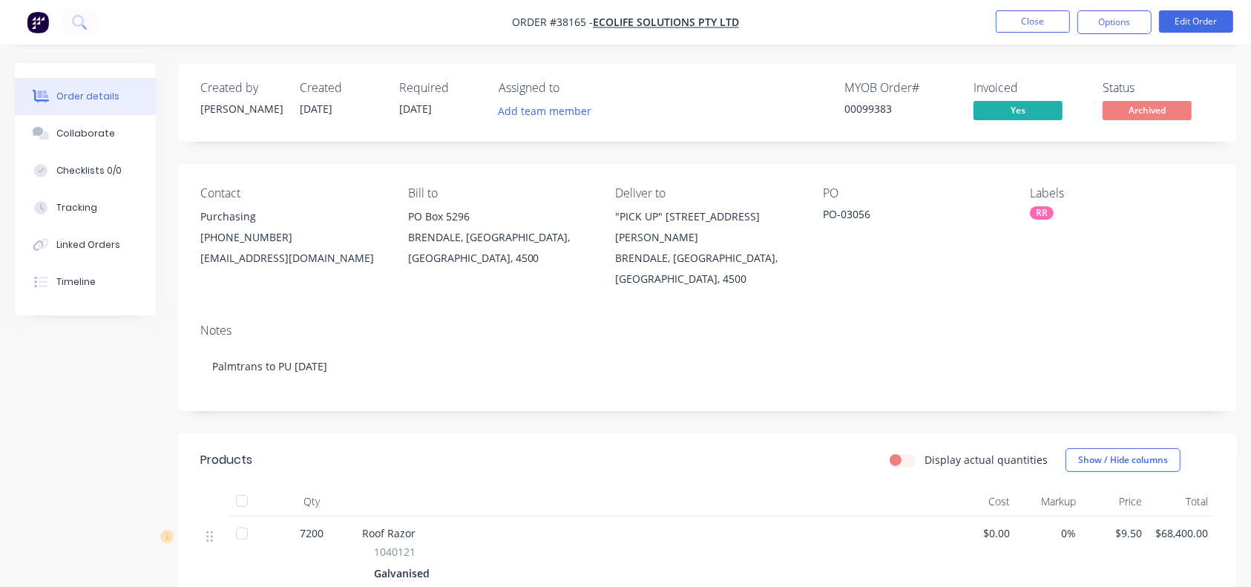
click at [938, 9] on nav "Order #38165 - Ecolife Solutions Pty Ltd Close Options Edit Order" at bounding box center [625, 22] width 1251 height 45
click at [938, 16] on button "Close" at bounding box center [1032, 21] width 74 height 22
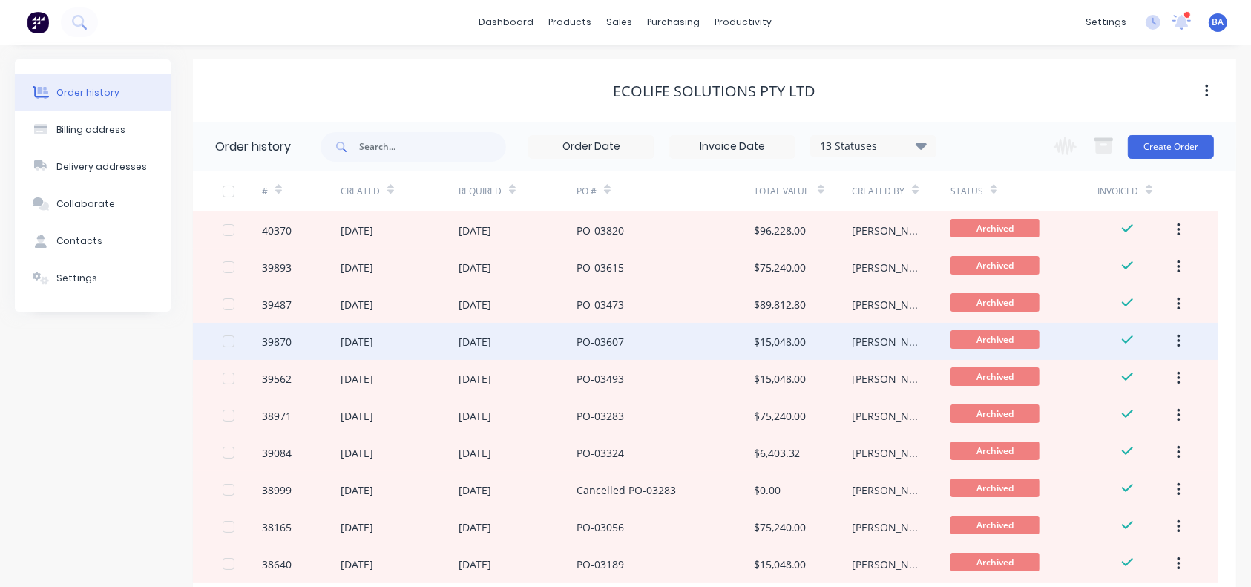
scroll to position [95, 0]
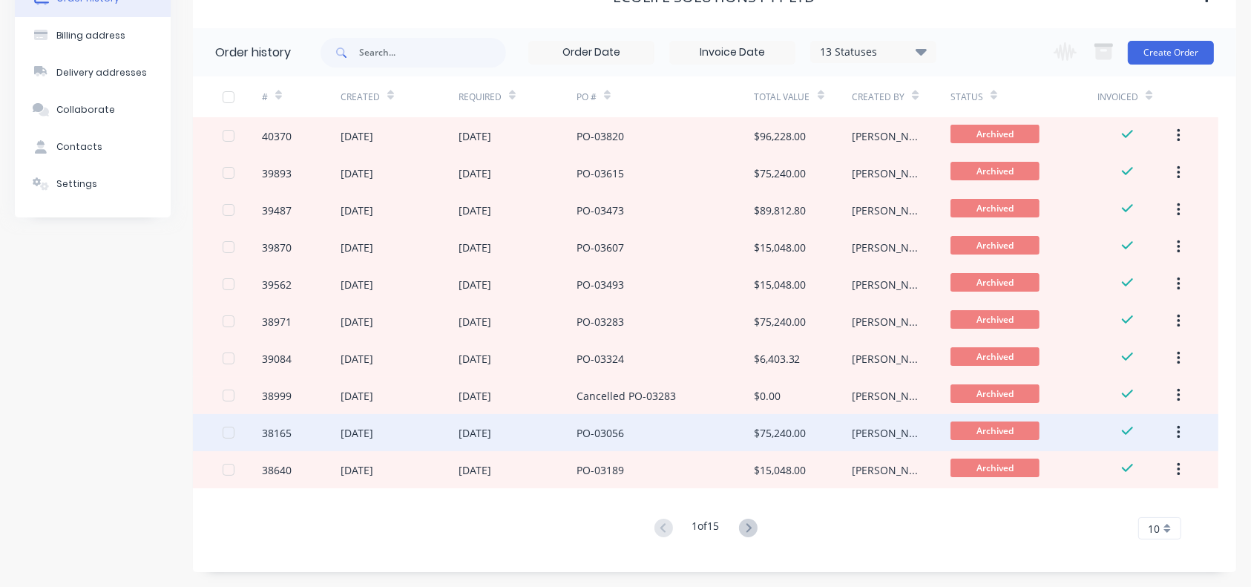
click at [628, 428] on div "PO-03056" at bounding box center [664, 432] width 177 height 37
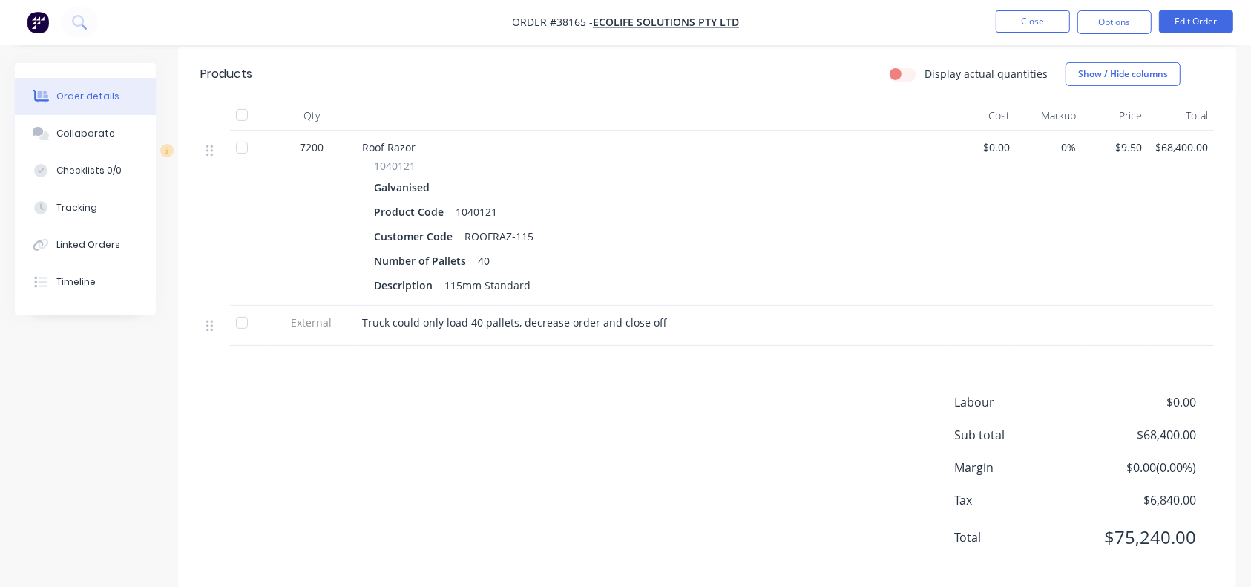
scroll to position [380, 0]
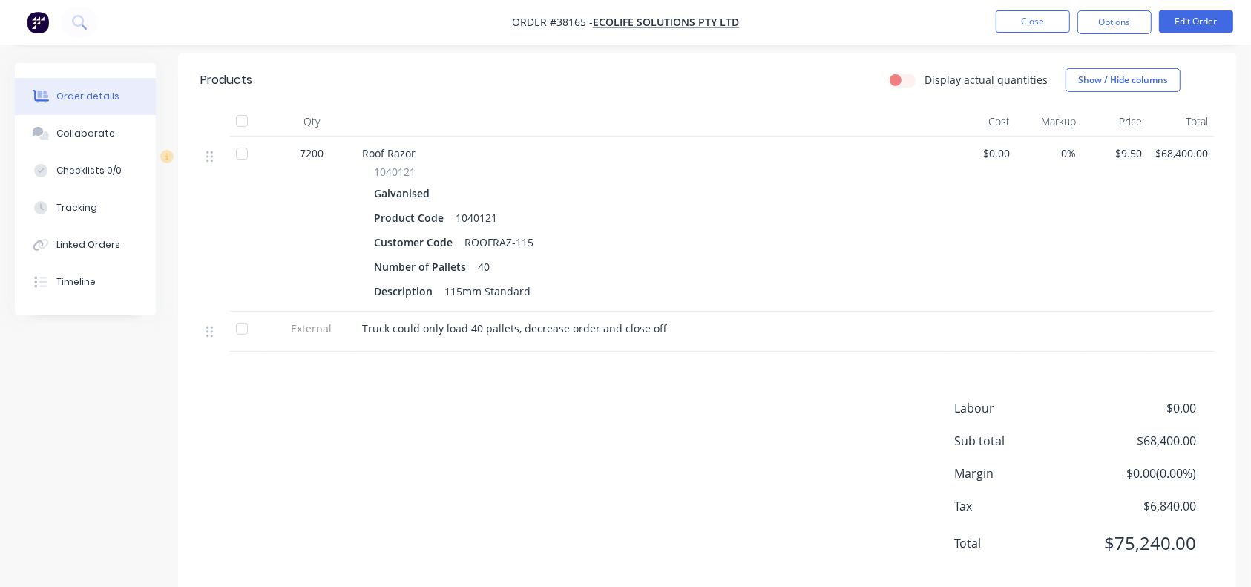
click at [516, 231] on div "ROOFRAZ-115" at bounding box center [498, 242] width 81 height 22
click at [493, 231] on div "ROOFRAZ-115" at bounding box center [498, 242] width 81 height 22
click at [649, 141] on div "Roof Razor 1040121 Galvanised Product Code 1040121 Customer Code ROOFRAZ-115 Nu…" at bounding box center [652, 223] width 593 height 175
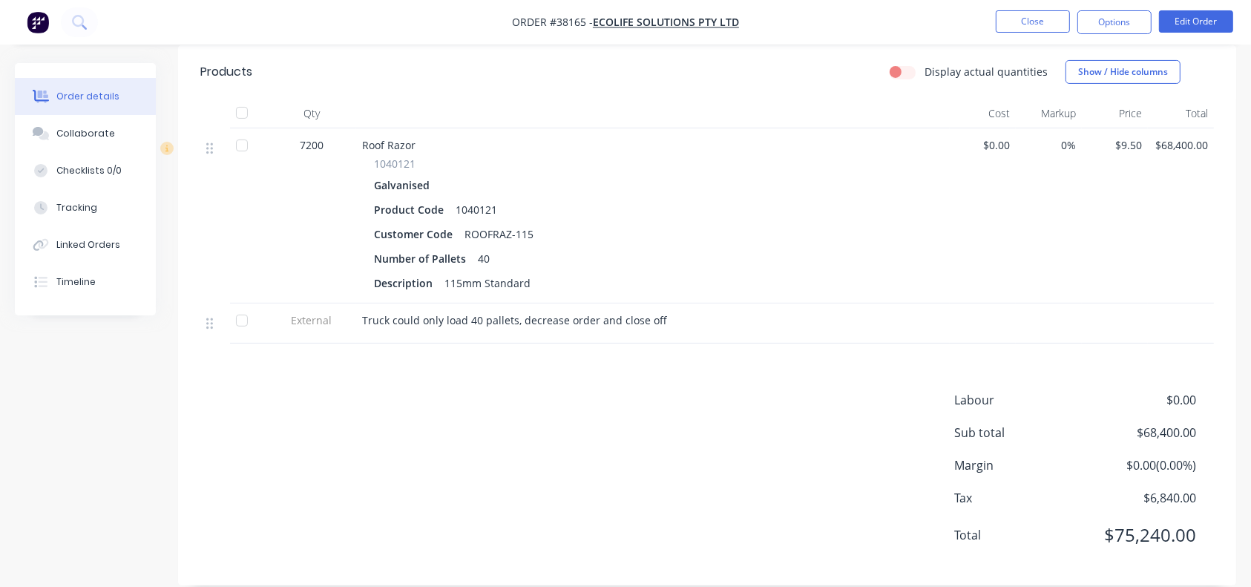
scroll to position [0, 0]
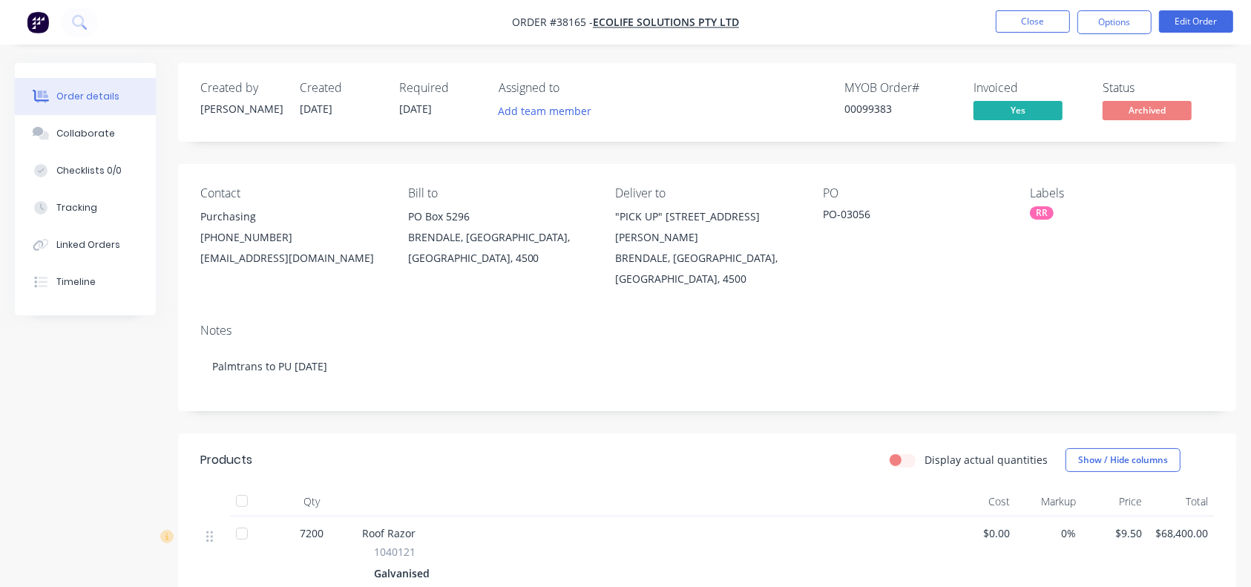
click at [938, 9] on nav "Order #38165 - Ecolife Solutions Pty Ltd Close Options Edit Order" at bounding box center [625, 22] width 1251 height 45
click at [938, 19] on button "Close" at bounding box center [1032, 21] width 74 height 22
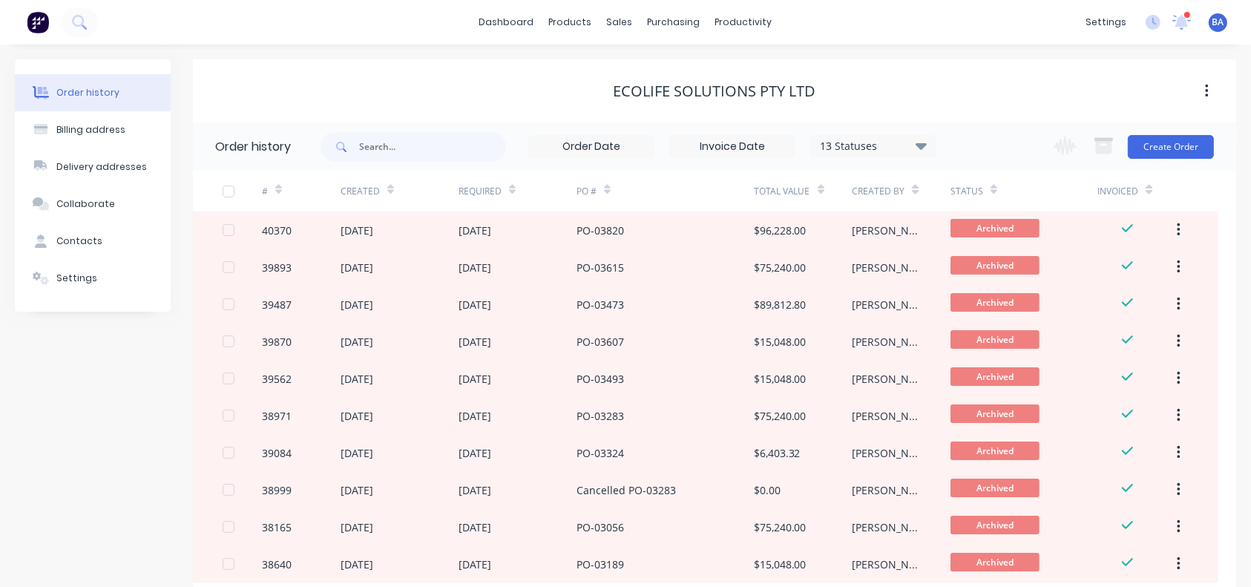
scroll to position [95, 0]
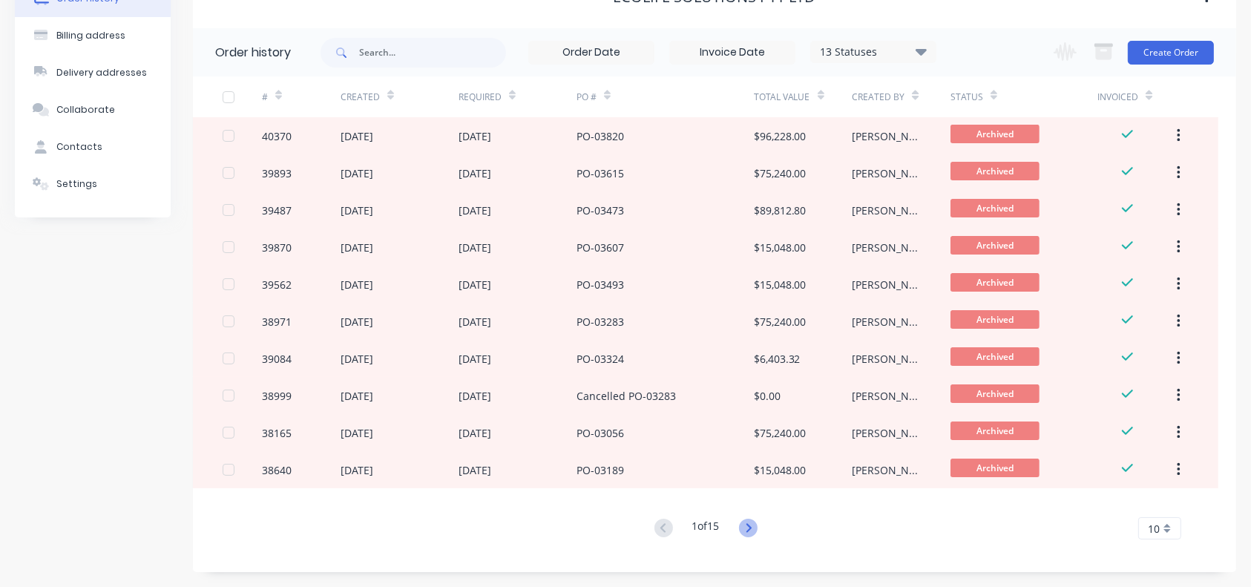
click at [755, 428] on icon at bounding box center [748, 527] width 19 height 19
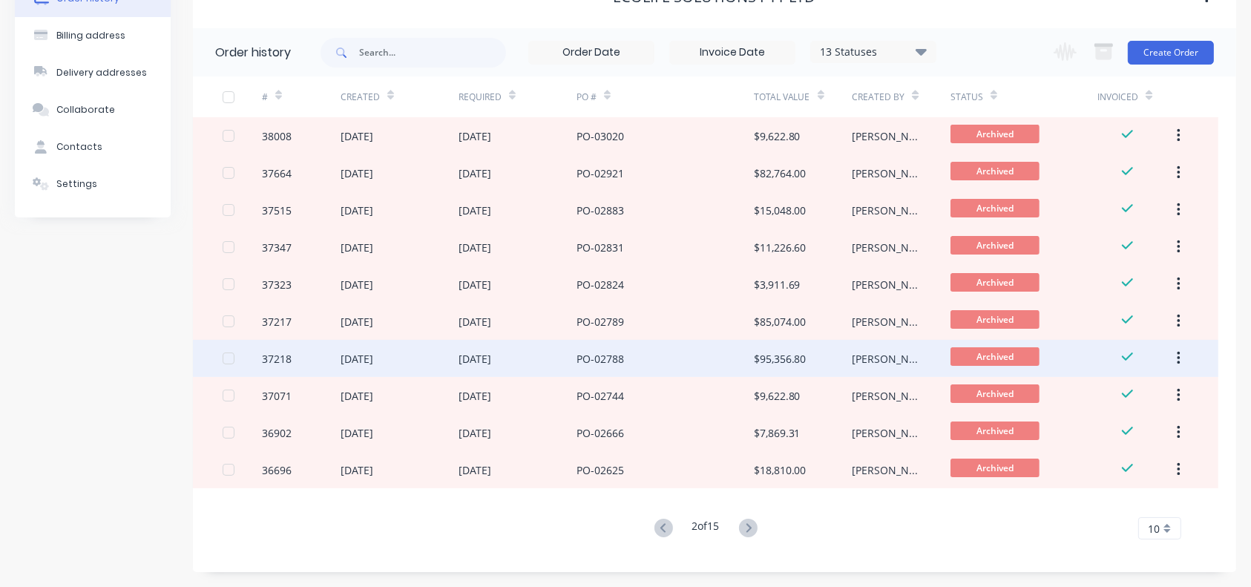
click at [686, 357] on div "PO-02788" at bounding box center [664, 358] width 177 height 37
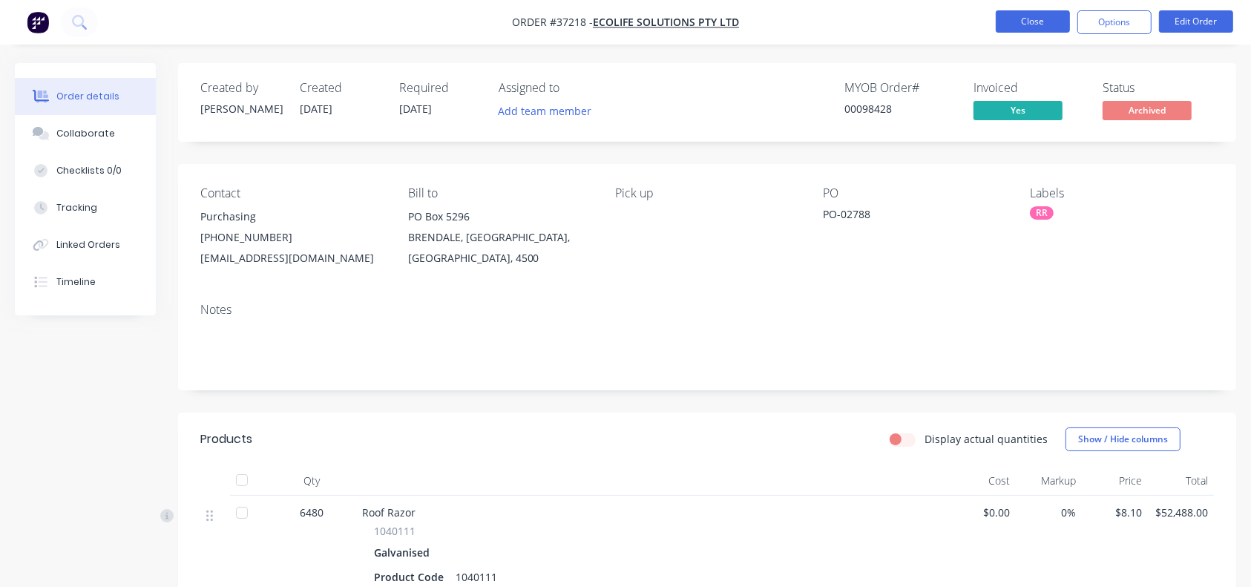
click at [938, 27] on button "Close" at bounding box center [1032, 21] width 74 height 22
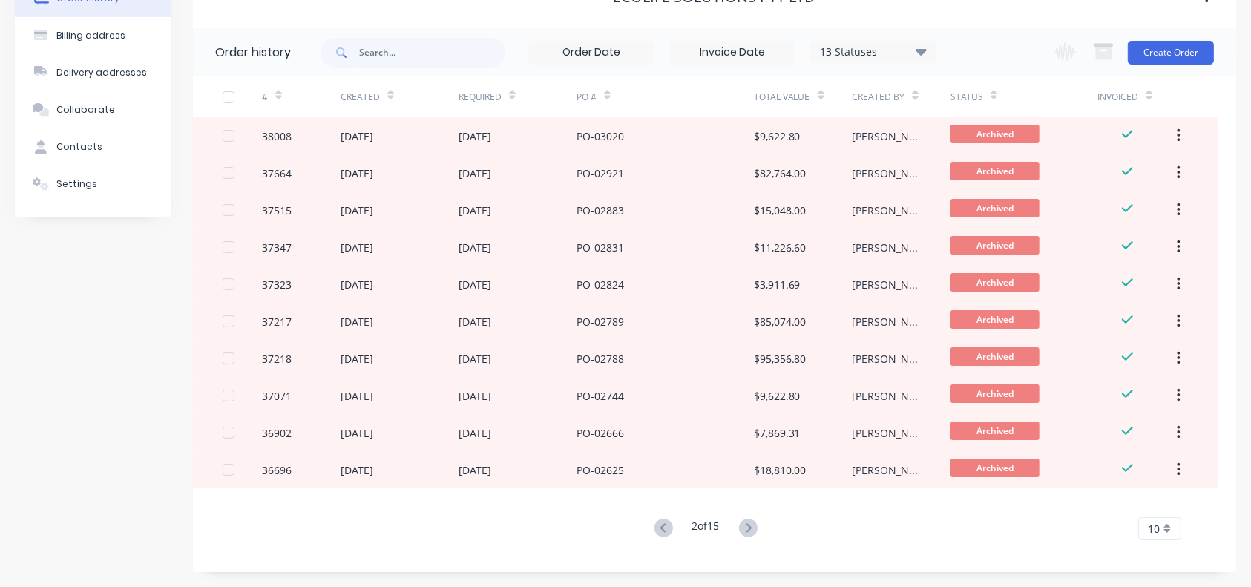
scroll to position [94, 0]
click at [755, 428] on icon at bounding box center [748, 527] width 19 height 19
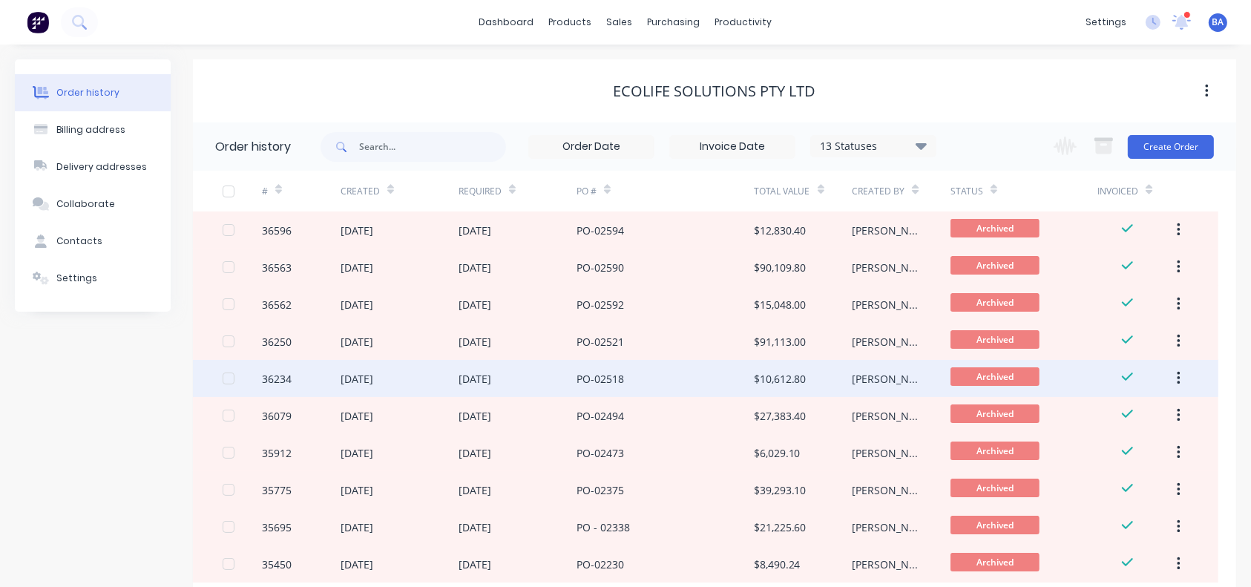
scroll to position [95, 0]
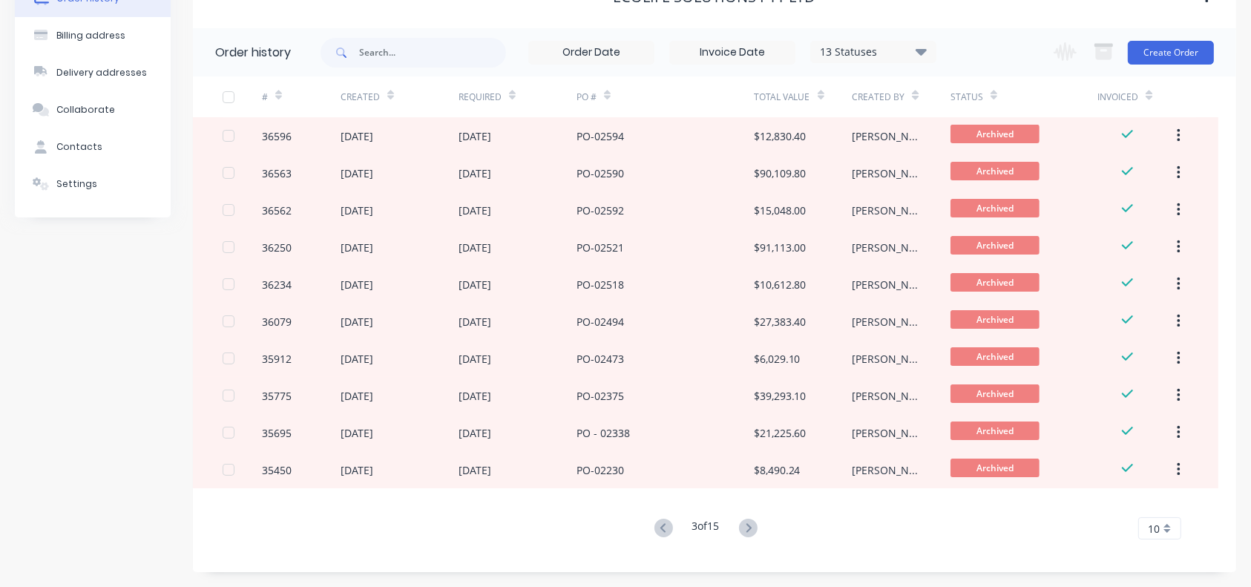
click at [668, 428] on button at bounding box center [663, 529] width 27 height 22
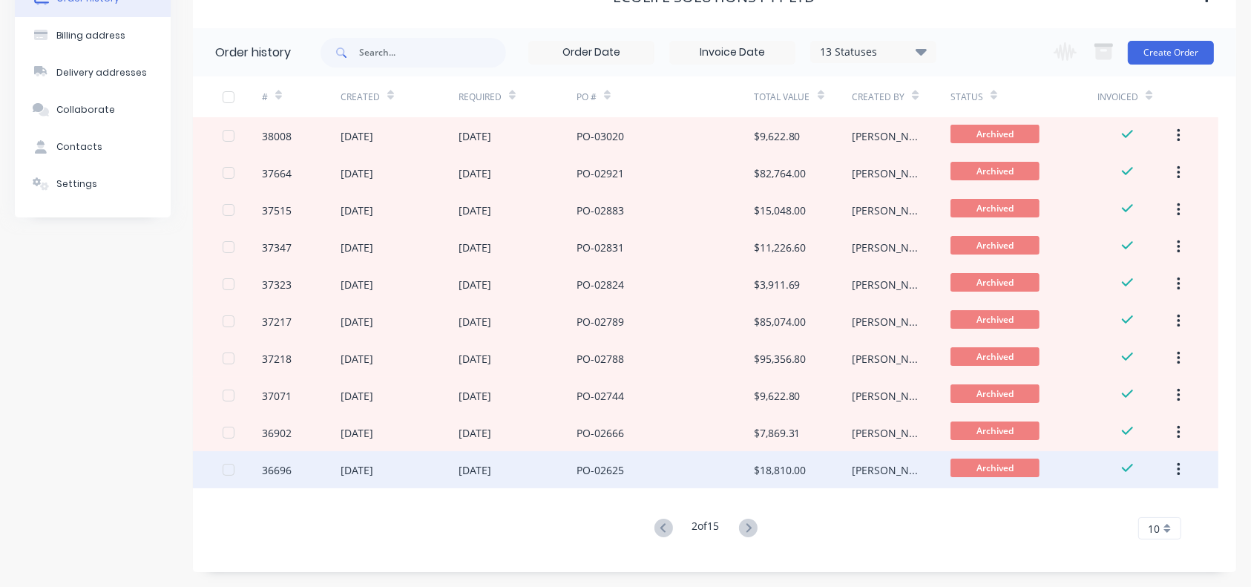
click at [733, 428] on div "PO-02625" at bounding box center [664, 469] width 177 height 37
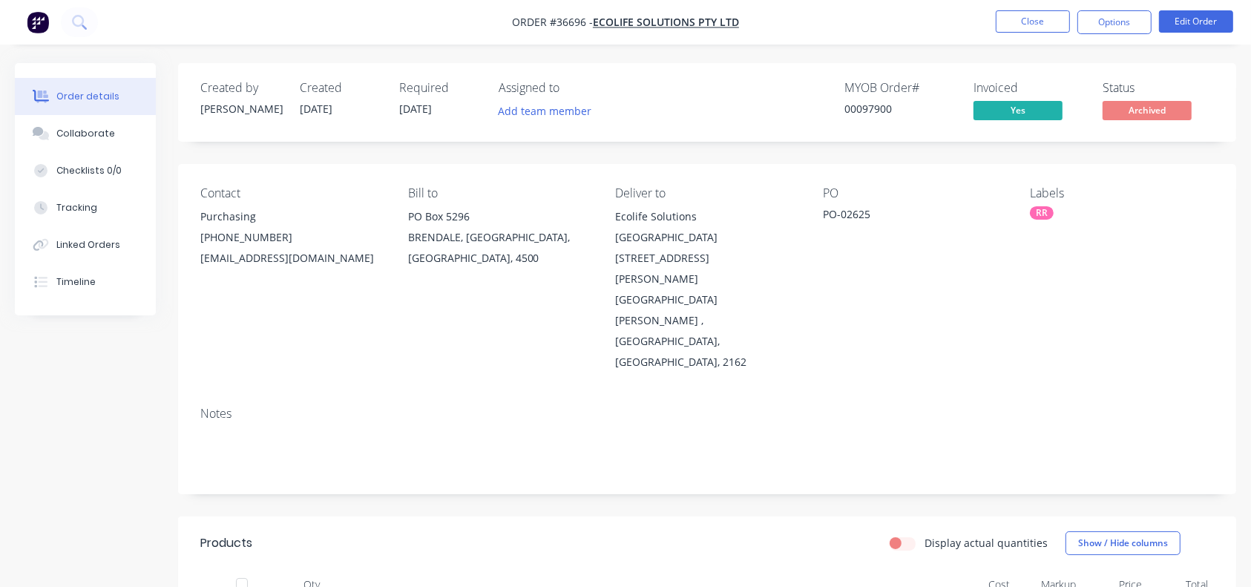
scroll to position [37, 0]
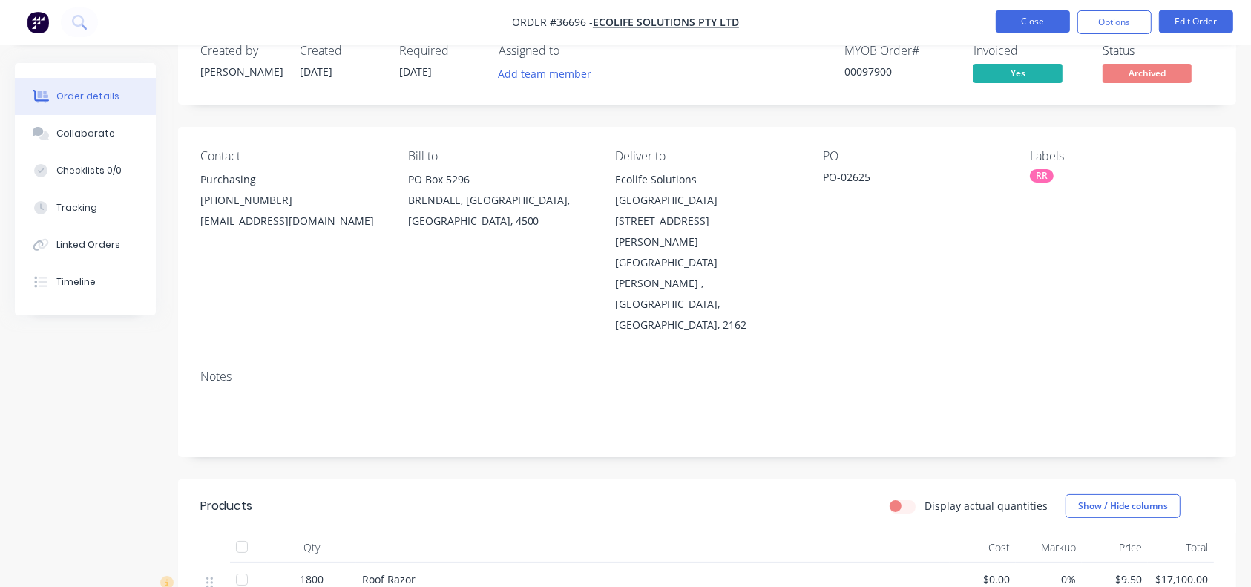
click at [938, 13] on button "Close" at bounding box center [1032, 21] width 74 height 22
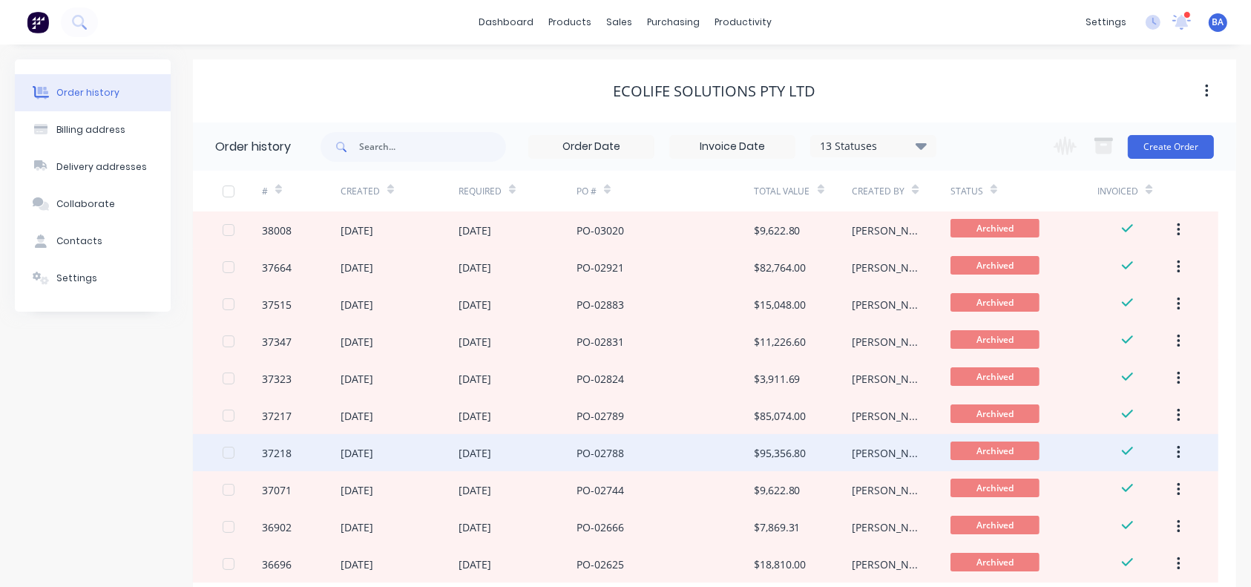
scroll to position [60, 0]
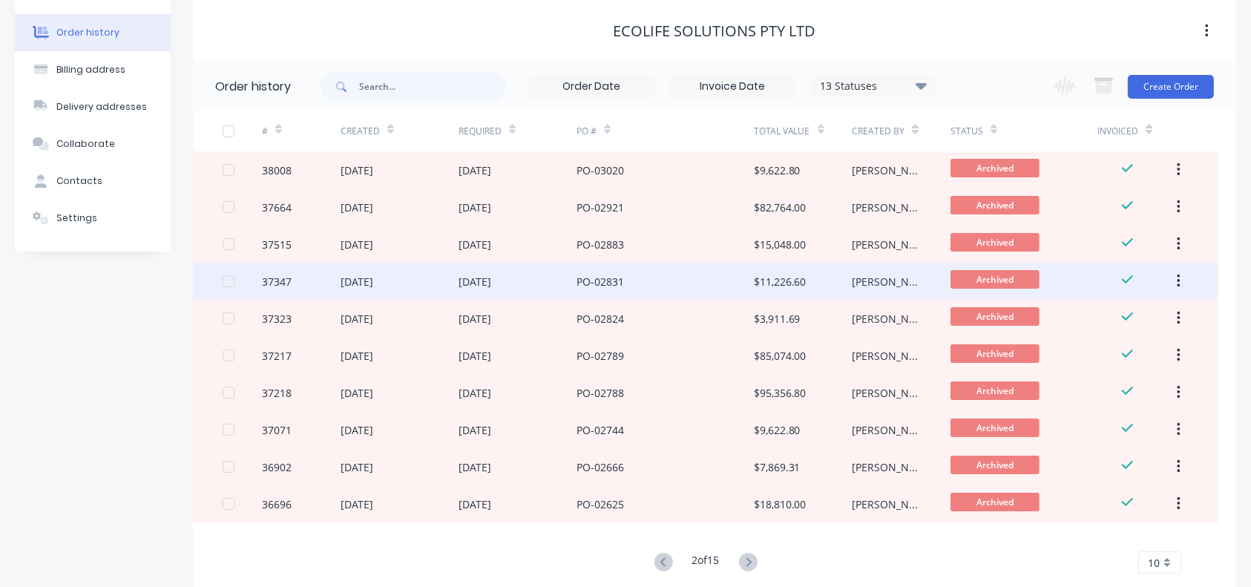
click at [736, 288] on div "PO-02831" at bounding box center [664, 281] width 177 height 37
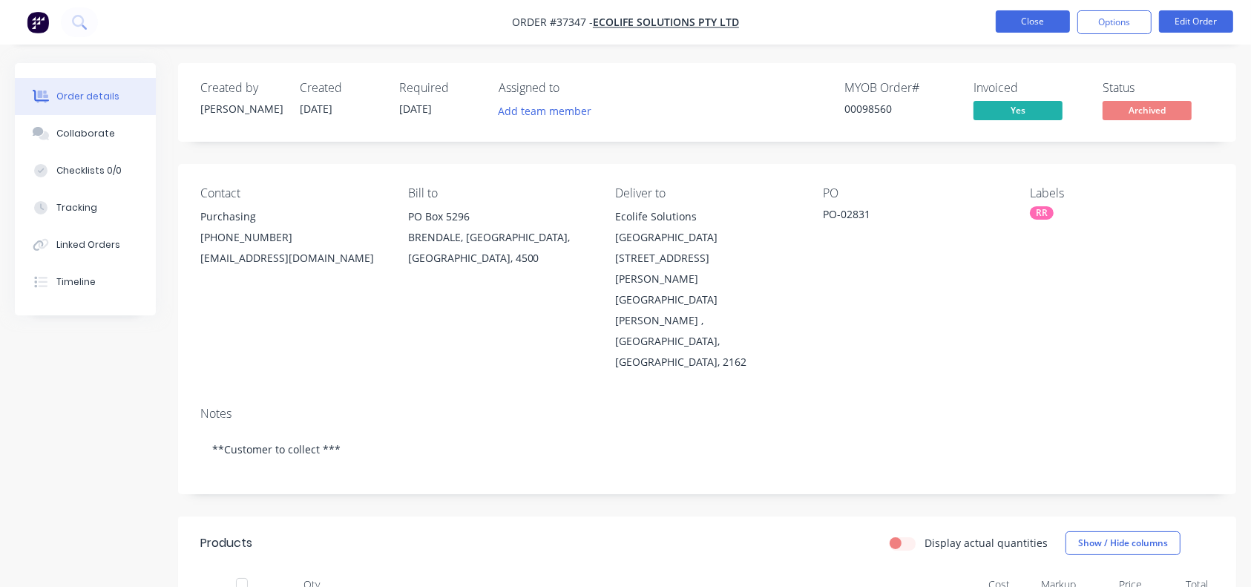
click at [938, 19] on button "Close" at bounding box center [1032, 21] width 74 height 22
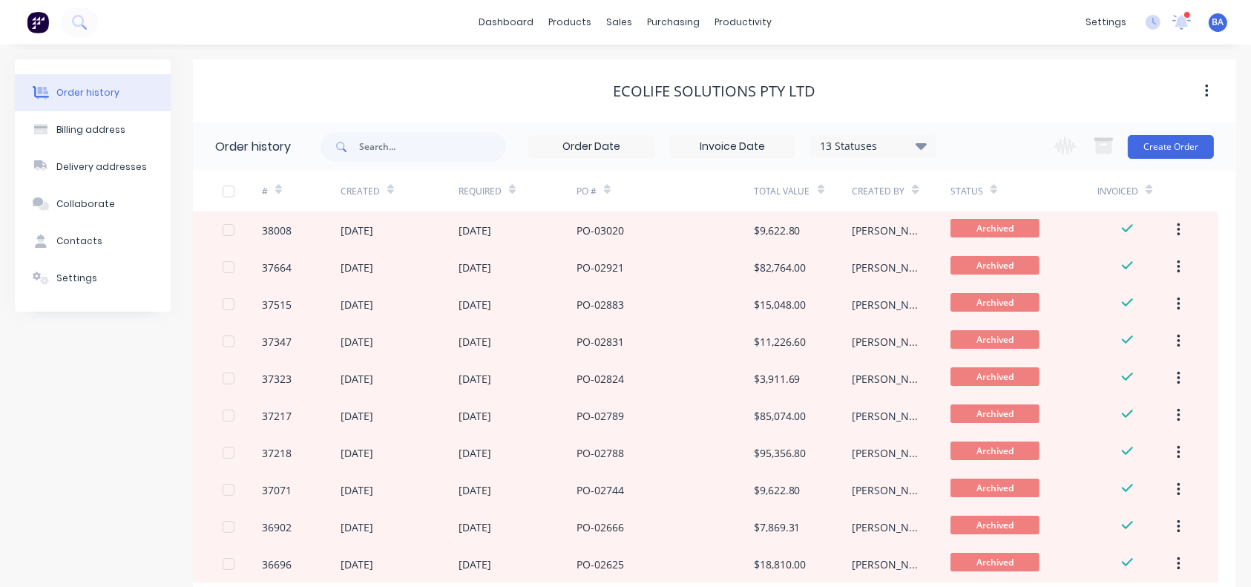
scroll to position [95, 0]
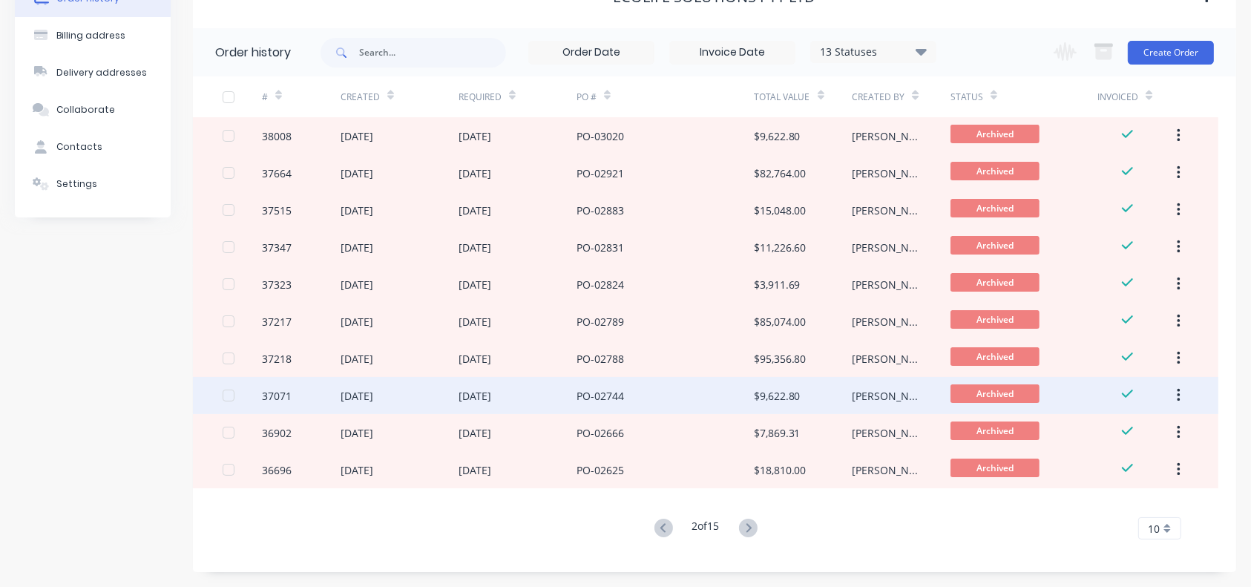
click at [613, 398] on div "PO-02744" at bounding box center [599, 396] width 47 height 16
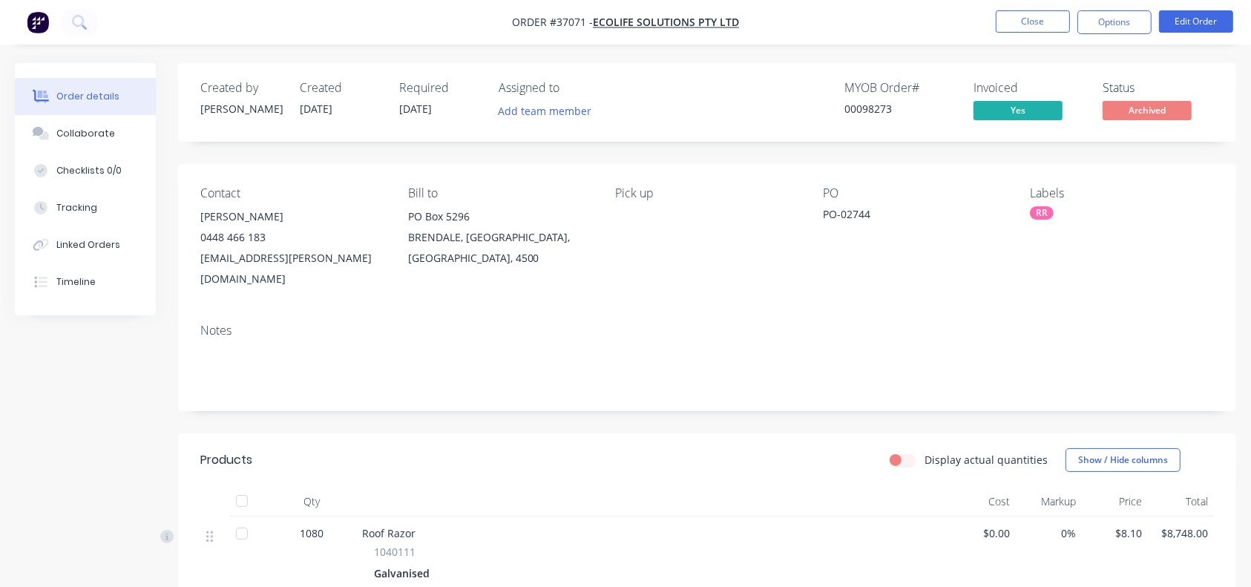
scroll to position [61, 0]
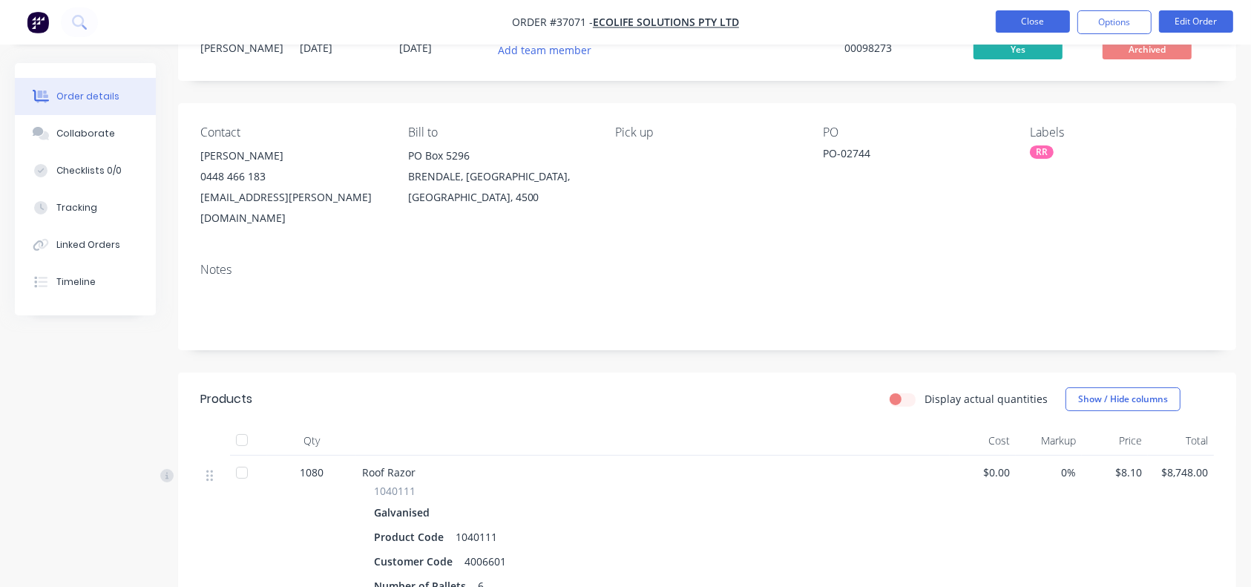
click at [938, 24] on button "Close" at bounding box center [1032, 21] width 74 height 22
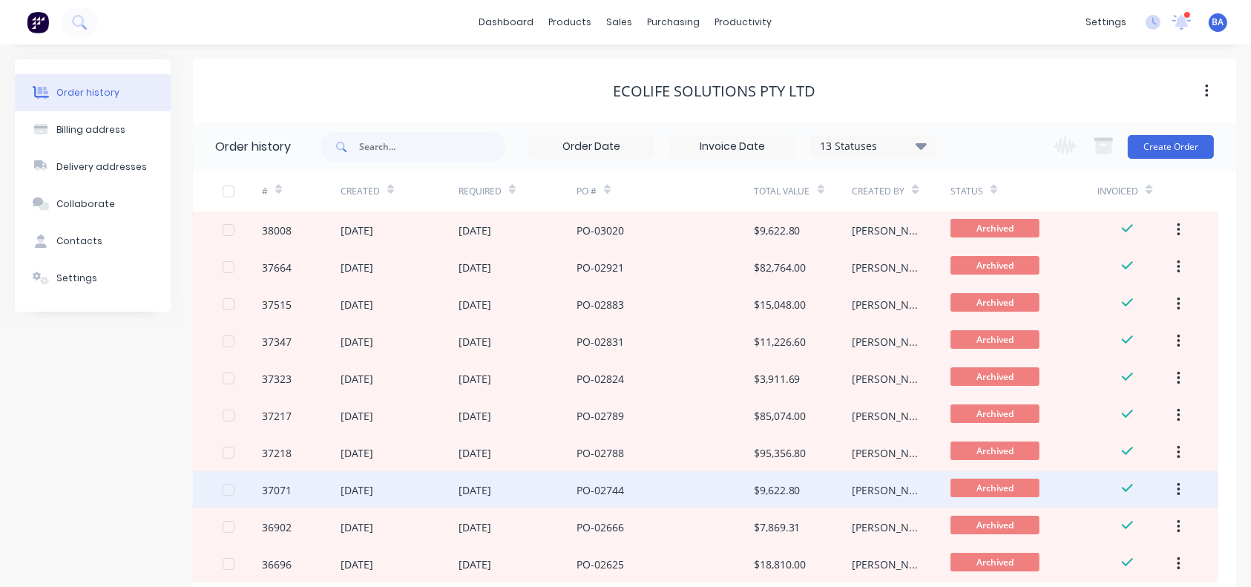
click at [593, 428] on div "PO-02744" at bounding box center [664, 489] width 177 height 37
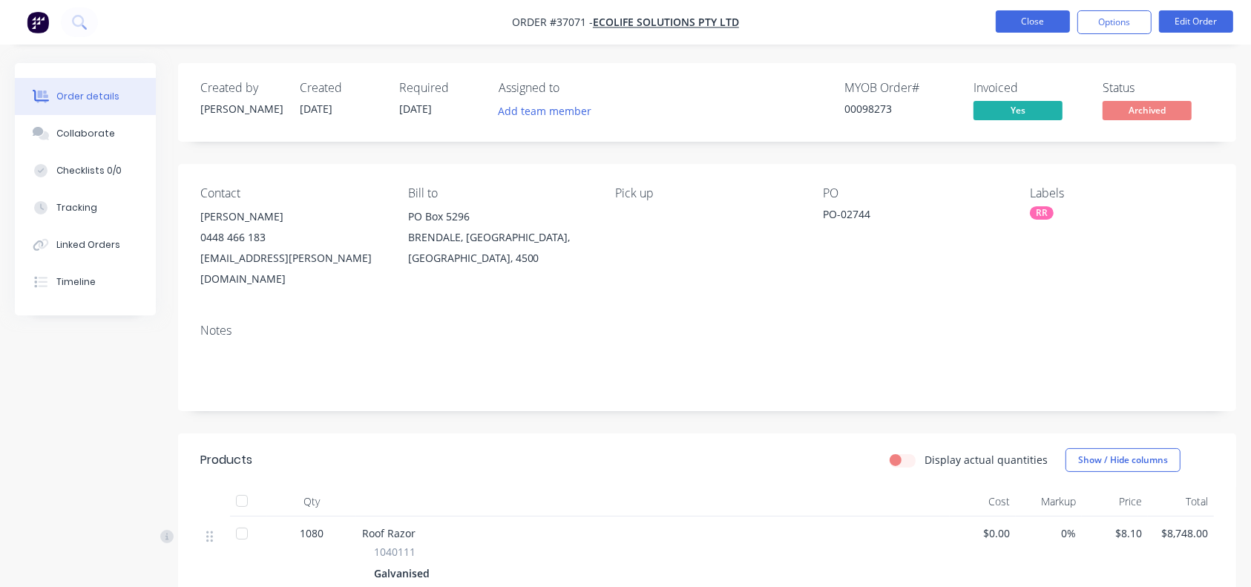
click at [938, 16] on button "Close" at bounding box center [1032, 21] width 74 height 22
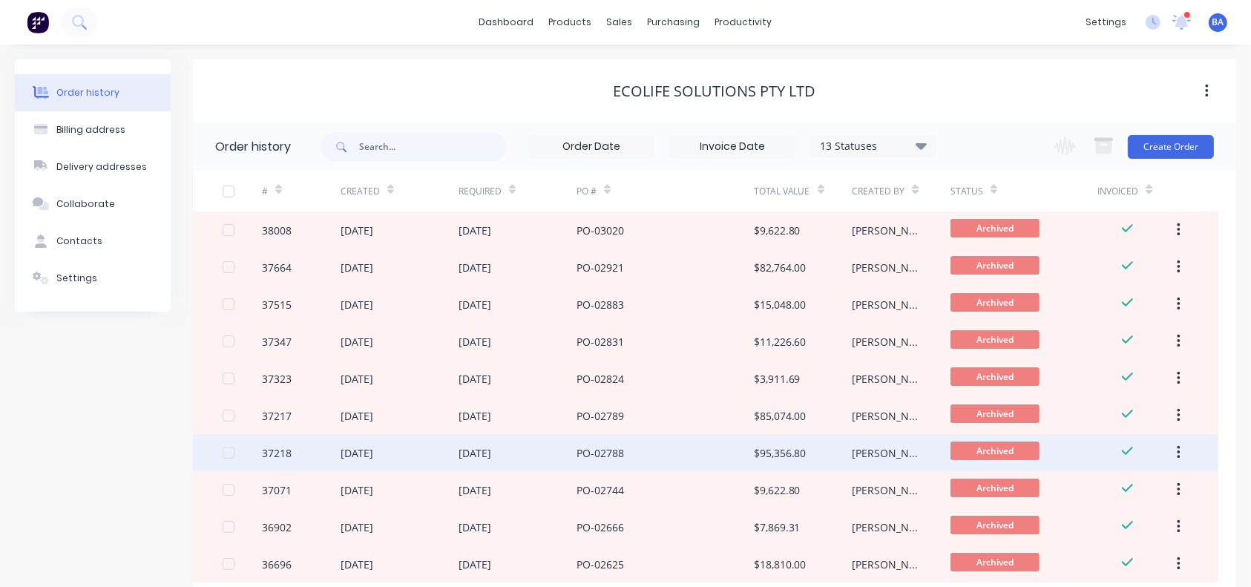
scroll to position [95, 0]
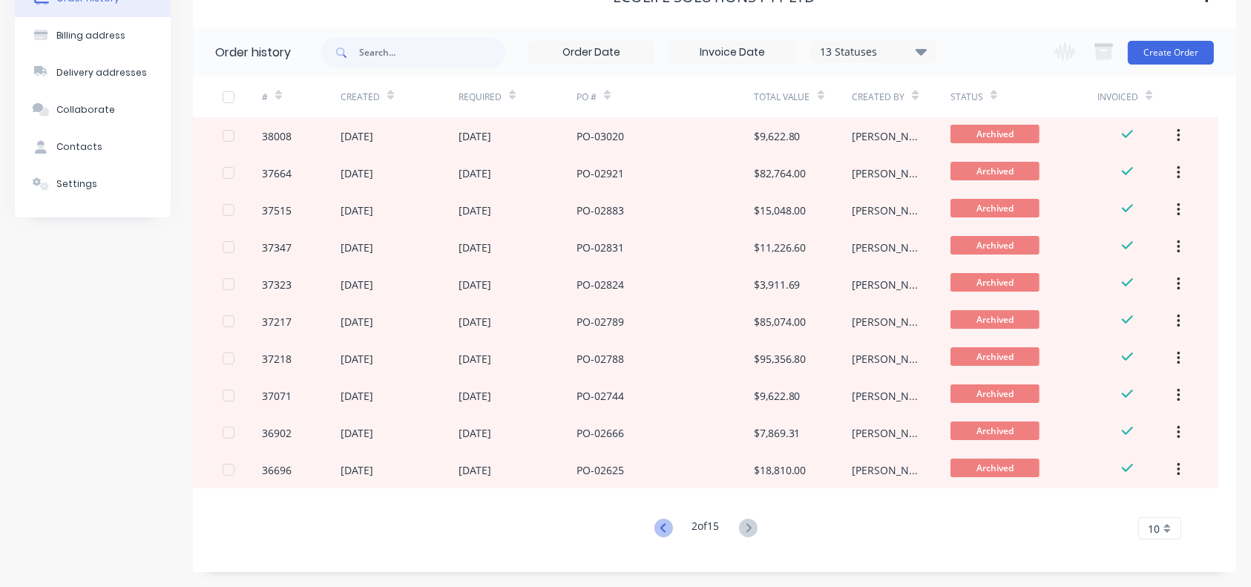
click at [659, 428] on icon at bounding box center [661, 527] width 5 height 9
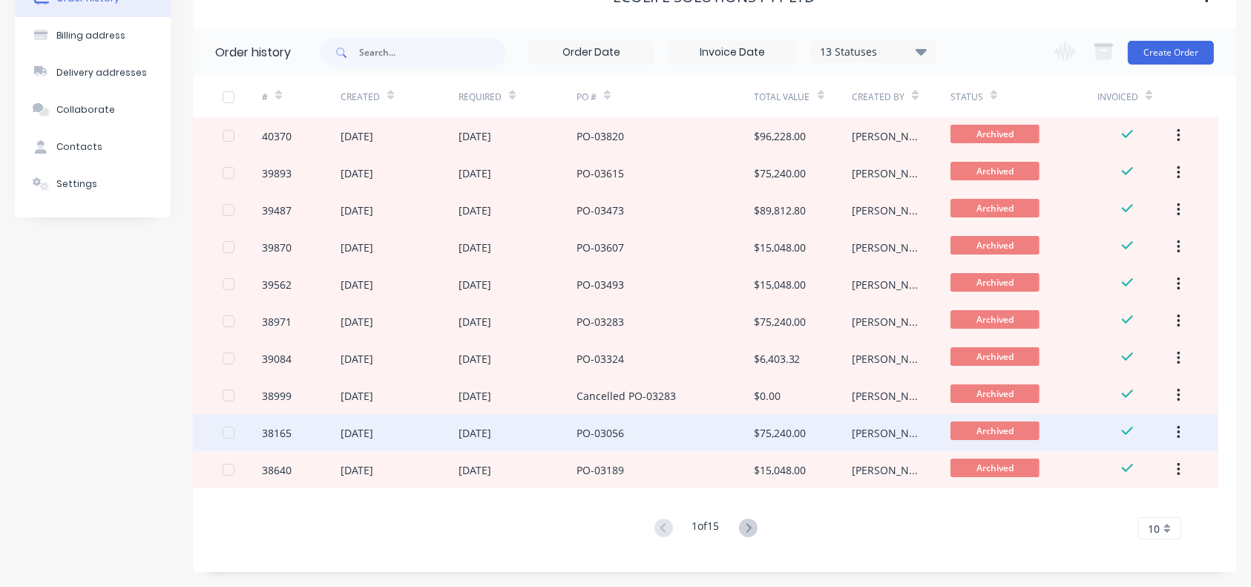
click at [767, 426] on div "$75,240.00" at bounding box center [780, 433] width 53 height 16
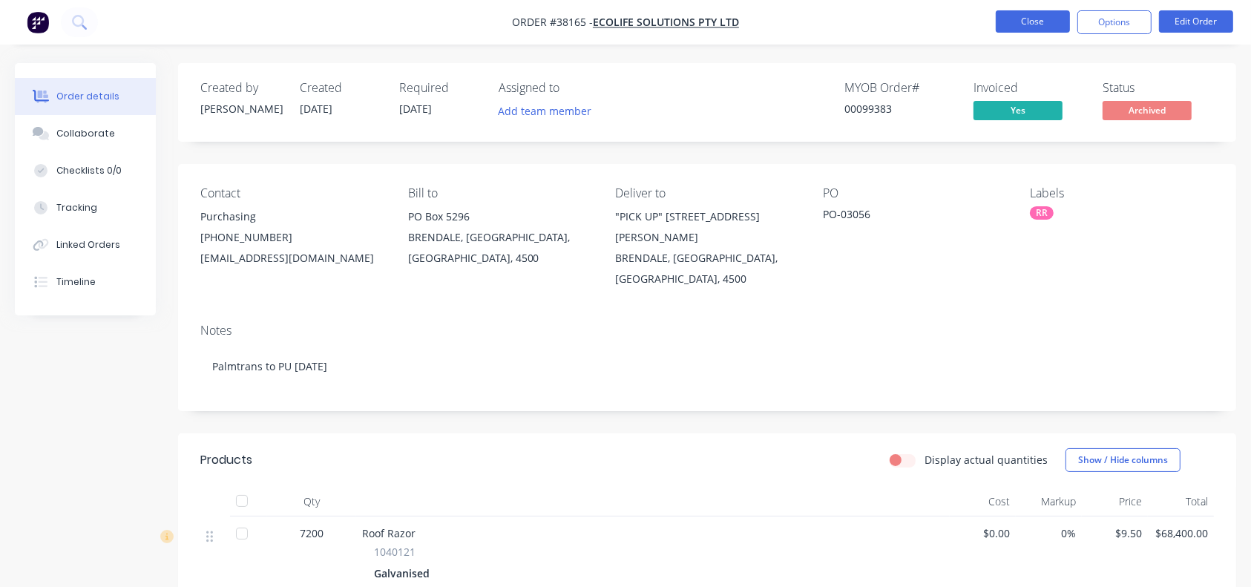
click at [938, 16] on button "Close" at bounding box center [1032, 21] width 74 height 22
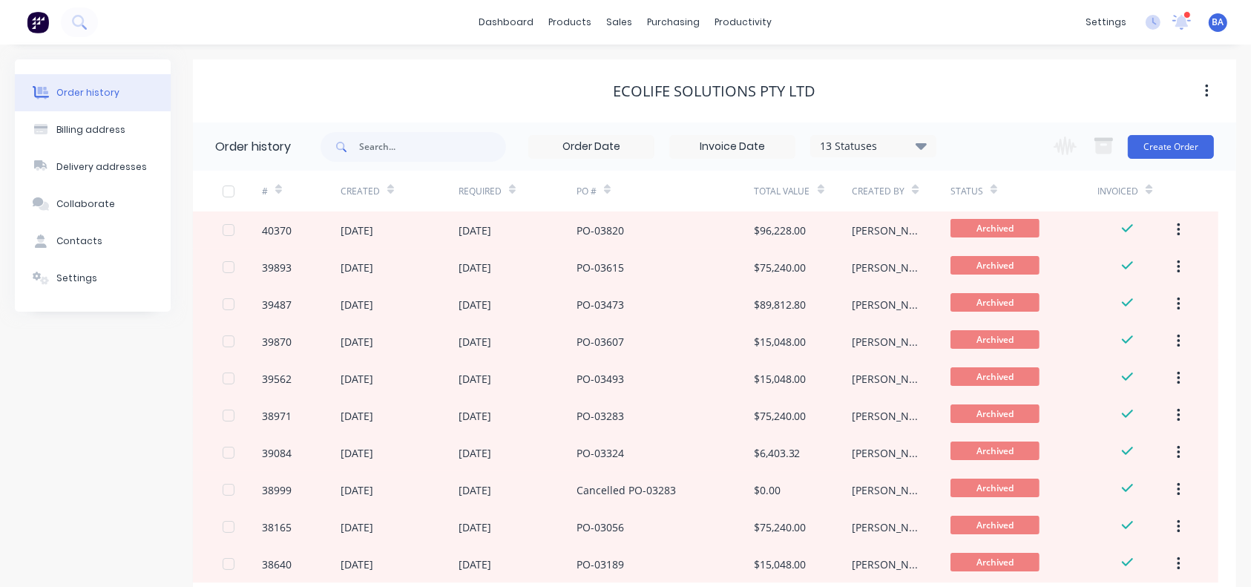
scroll to position [95, 0]
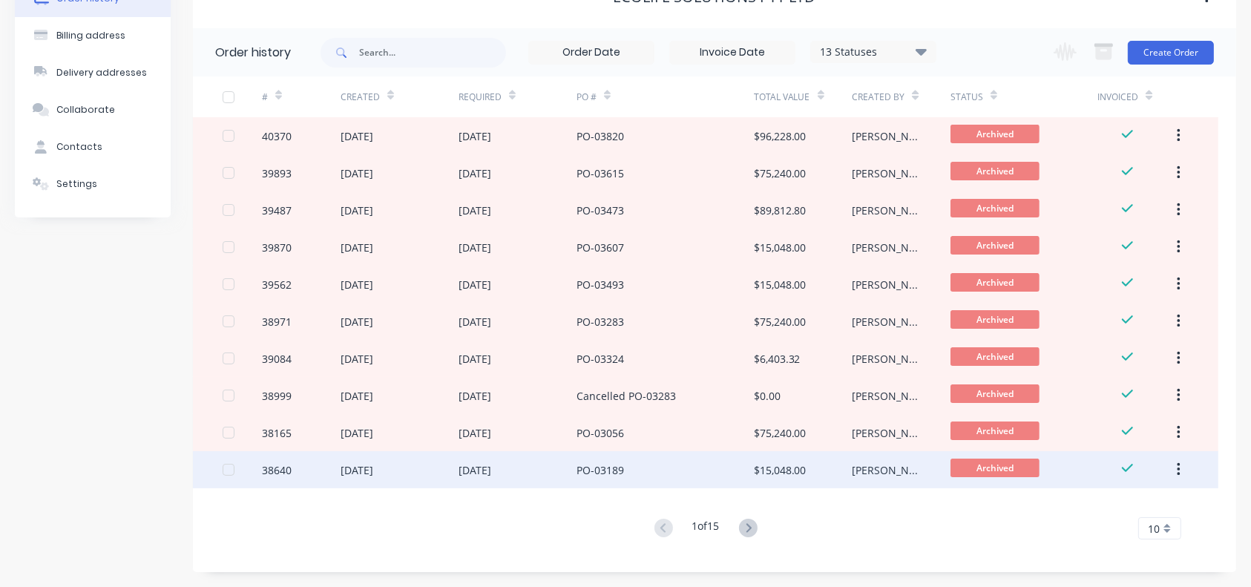
click at [718, 428] on div "PO-03189" at bounding box center [664, 469] width 177 height 37
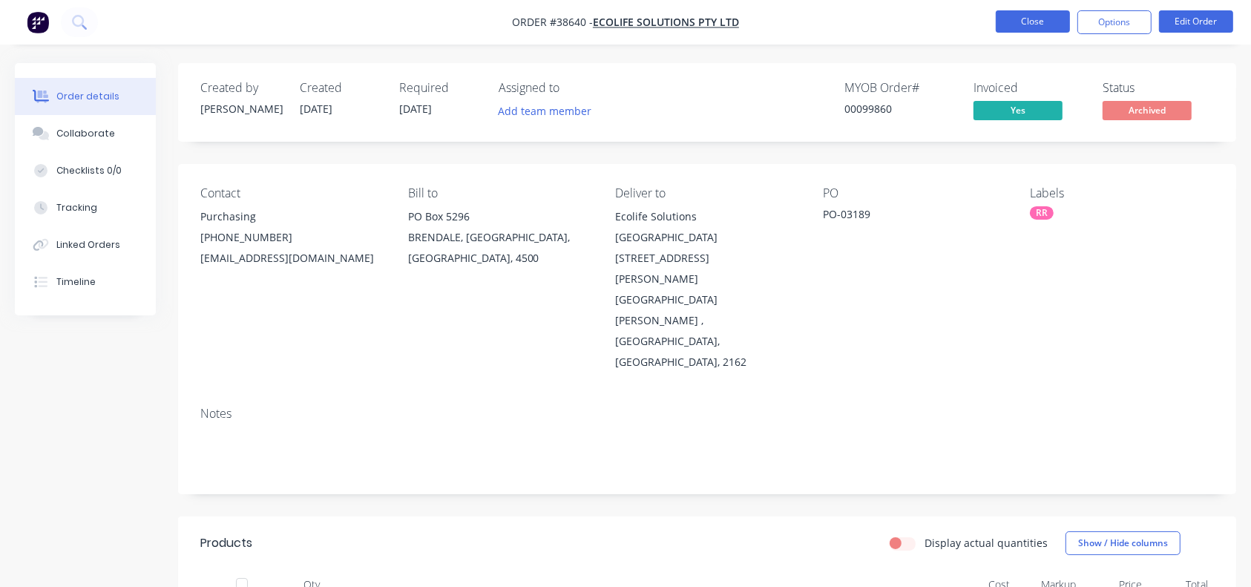
click at [938, 19] on button "Close" at bounding box center [1032, 21] width 74 height 22
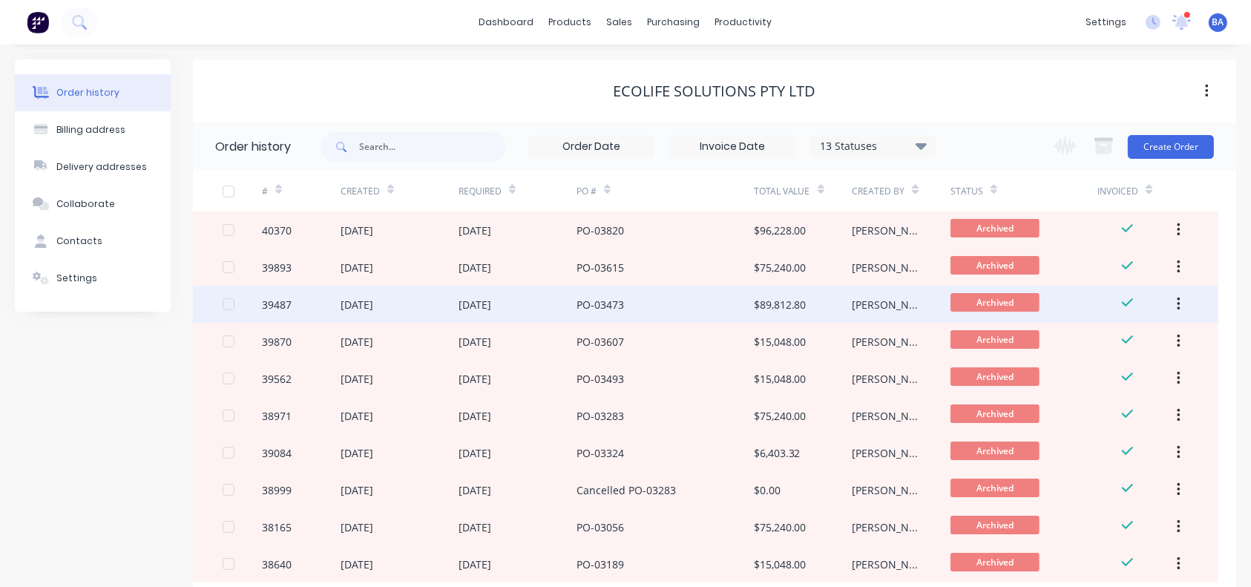
click at [768, 310] on div "$89,812.80" at bounding box center [780, 305] width 53 height 16
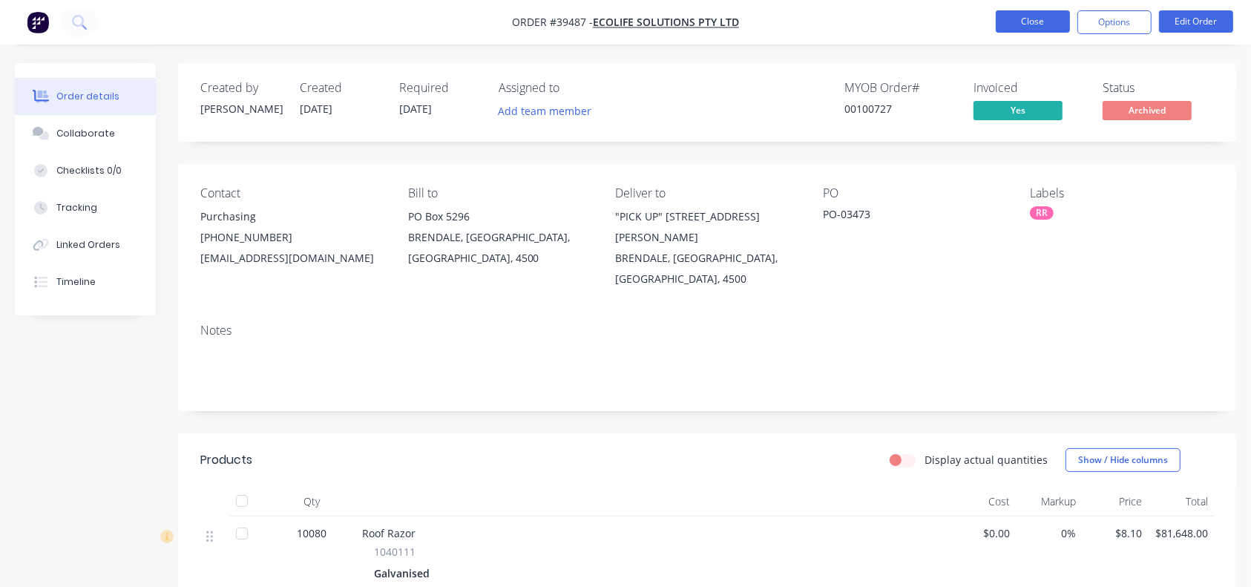
click at [938, 17] on button "Close" at bounding box center [1032, 21] width 74 height 22
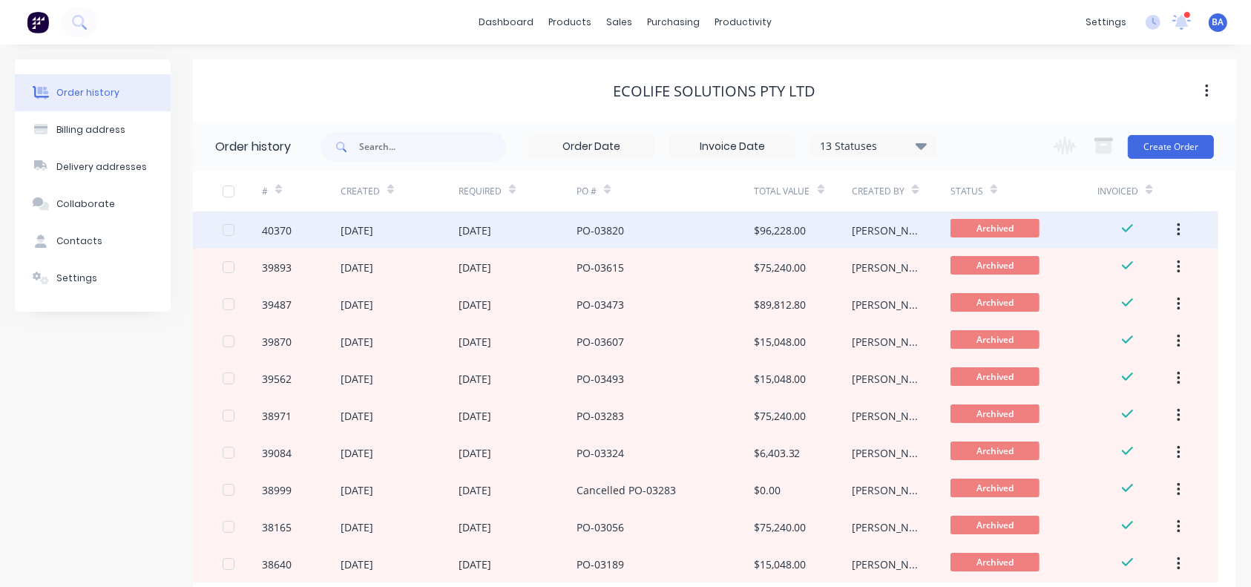
click at [724, 231] on div "PO-03820" at bounding box center [664, 229] width 177 height 37
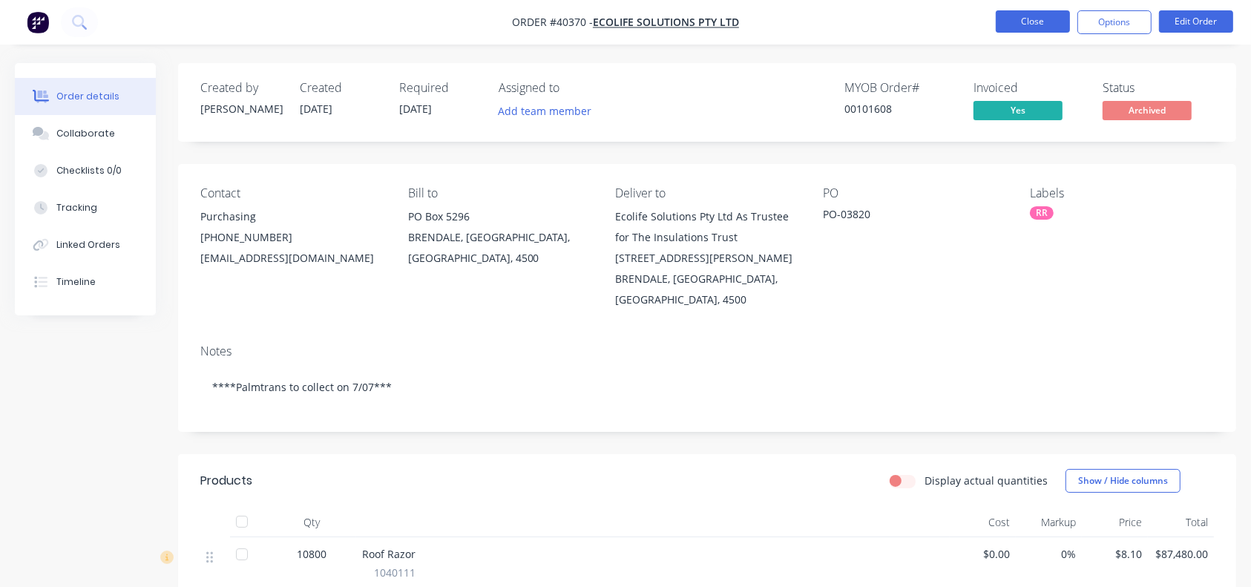
click at [938, 26] on button "Close" at bounding box center [1032, 21] width 74 height 22
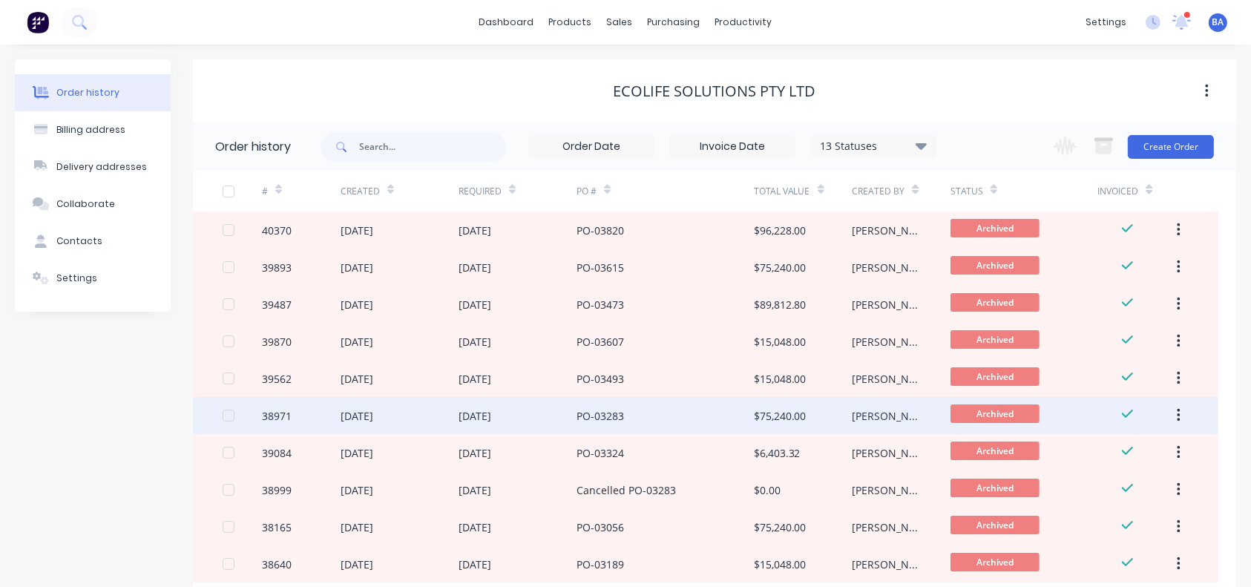
scroll to position [95, 0]
